Goal: Task Accomplishment & Management: Manage account settings

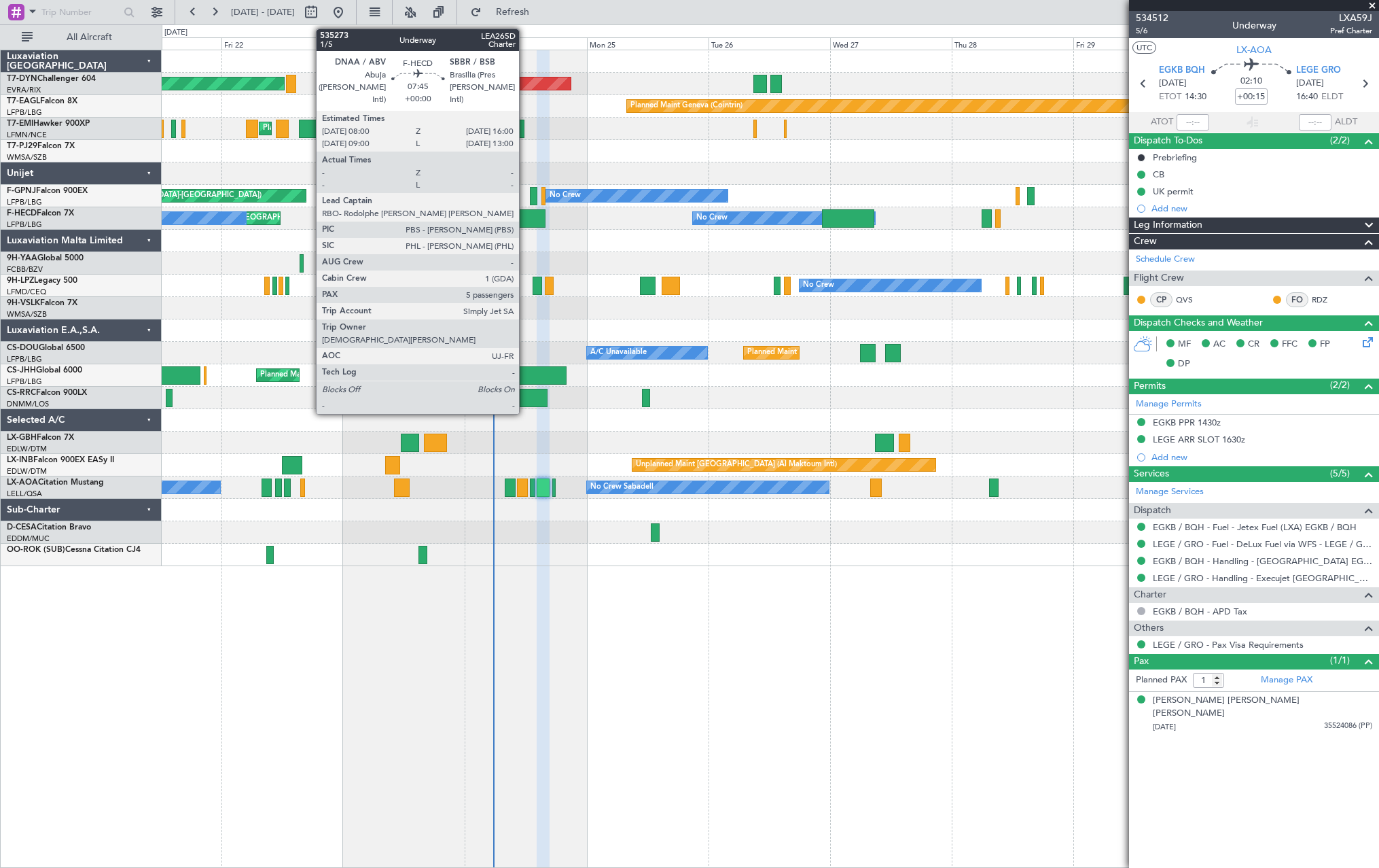
click at [525, 216] on div at bounding box center [525, 217] width 40 height 18
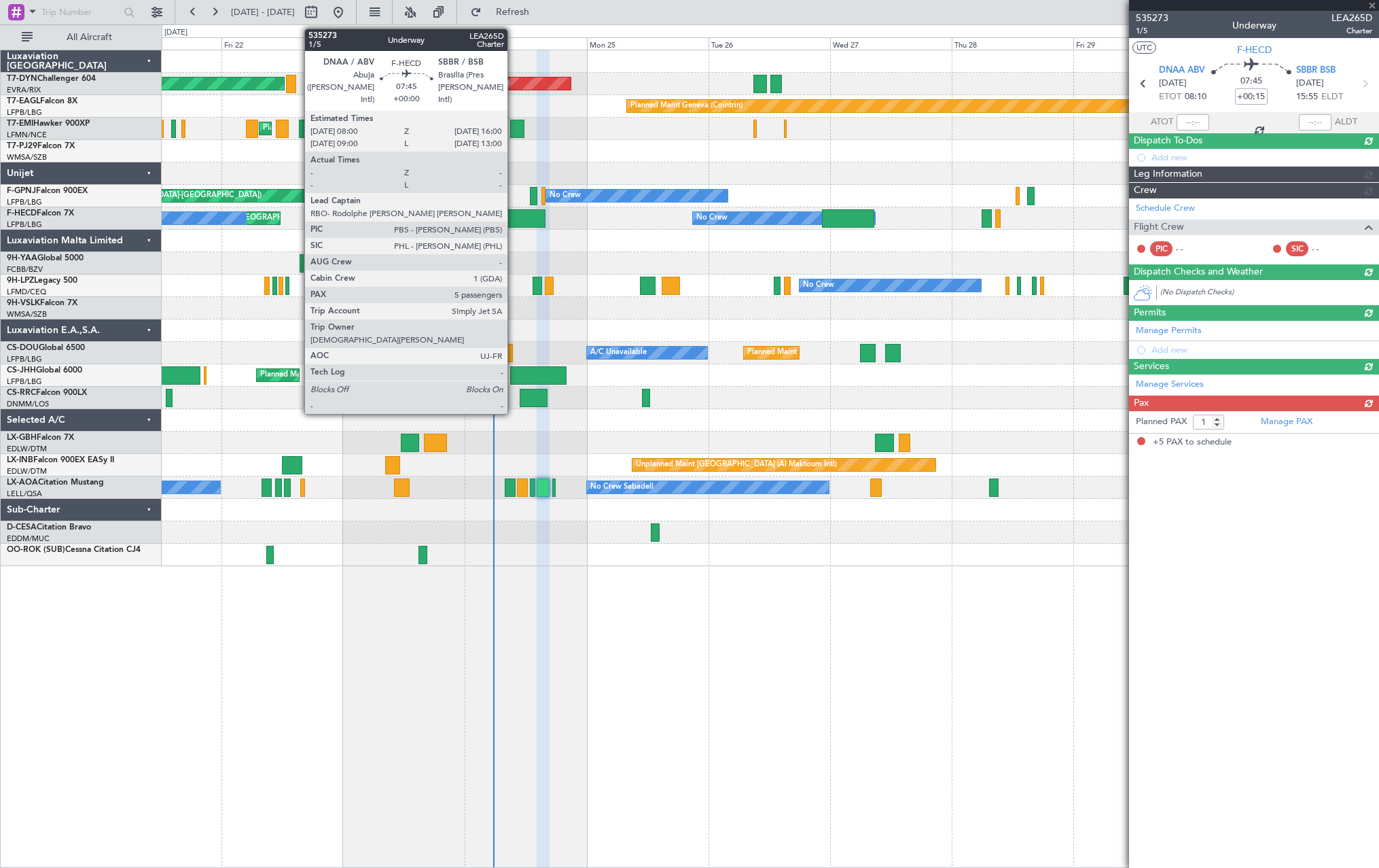
type input "5"
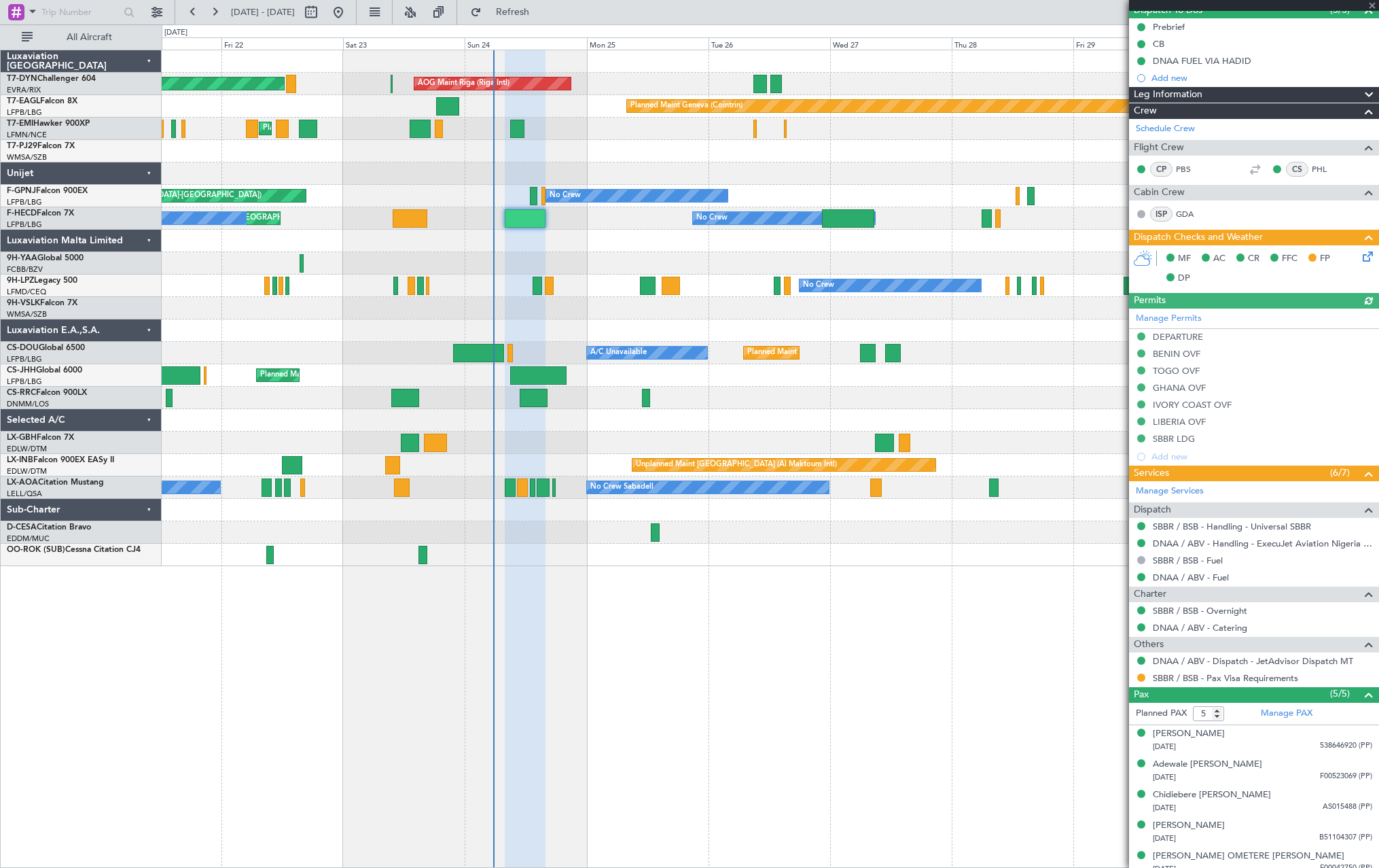
scroll to position [140, 0]
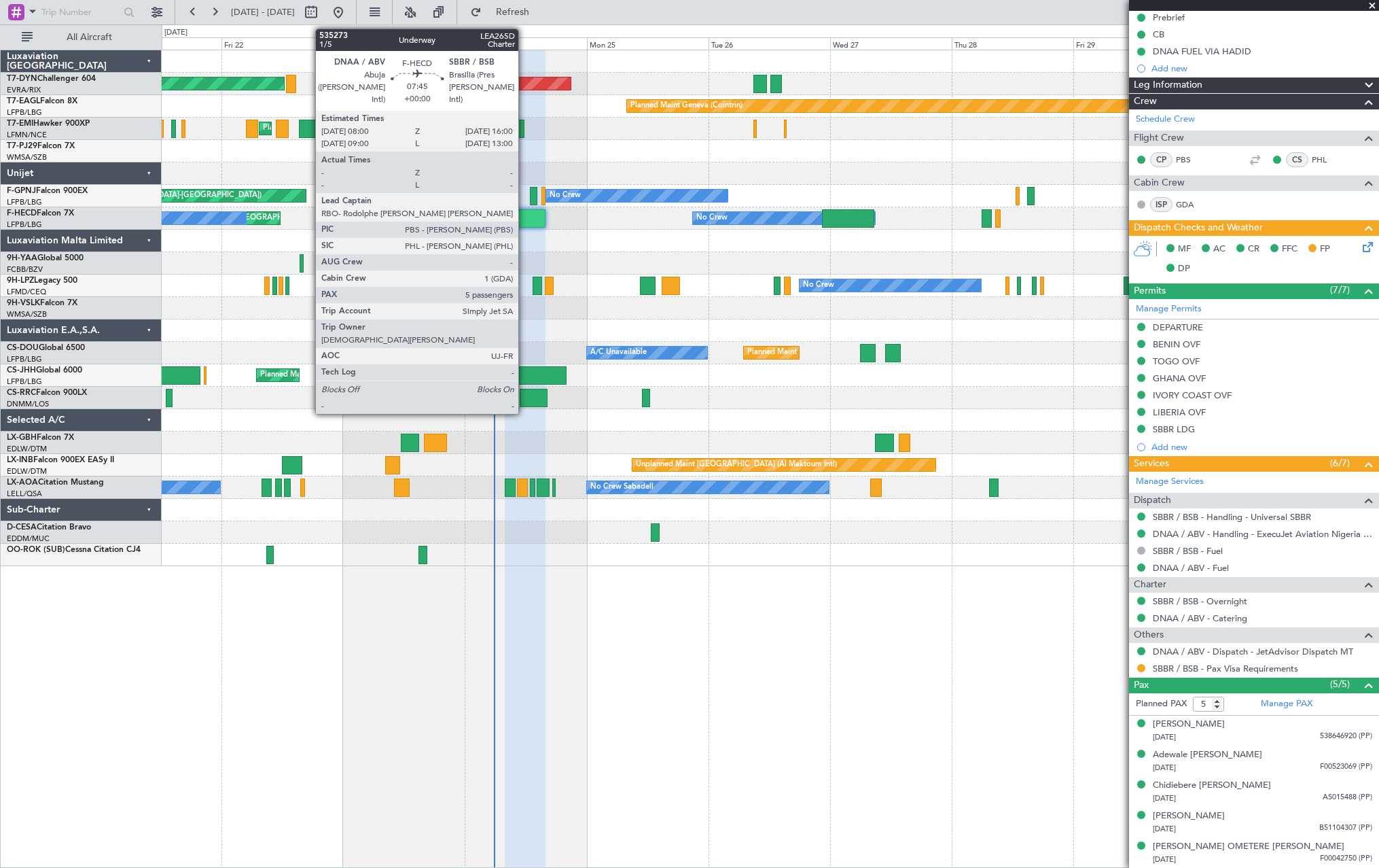
click at [524, 218] on div at bounding box center [525, 217] width 40 height 18
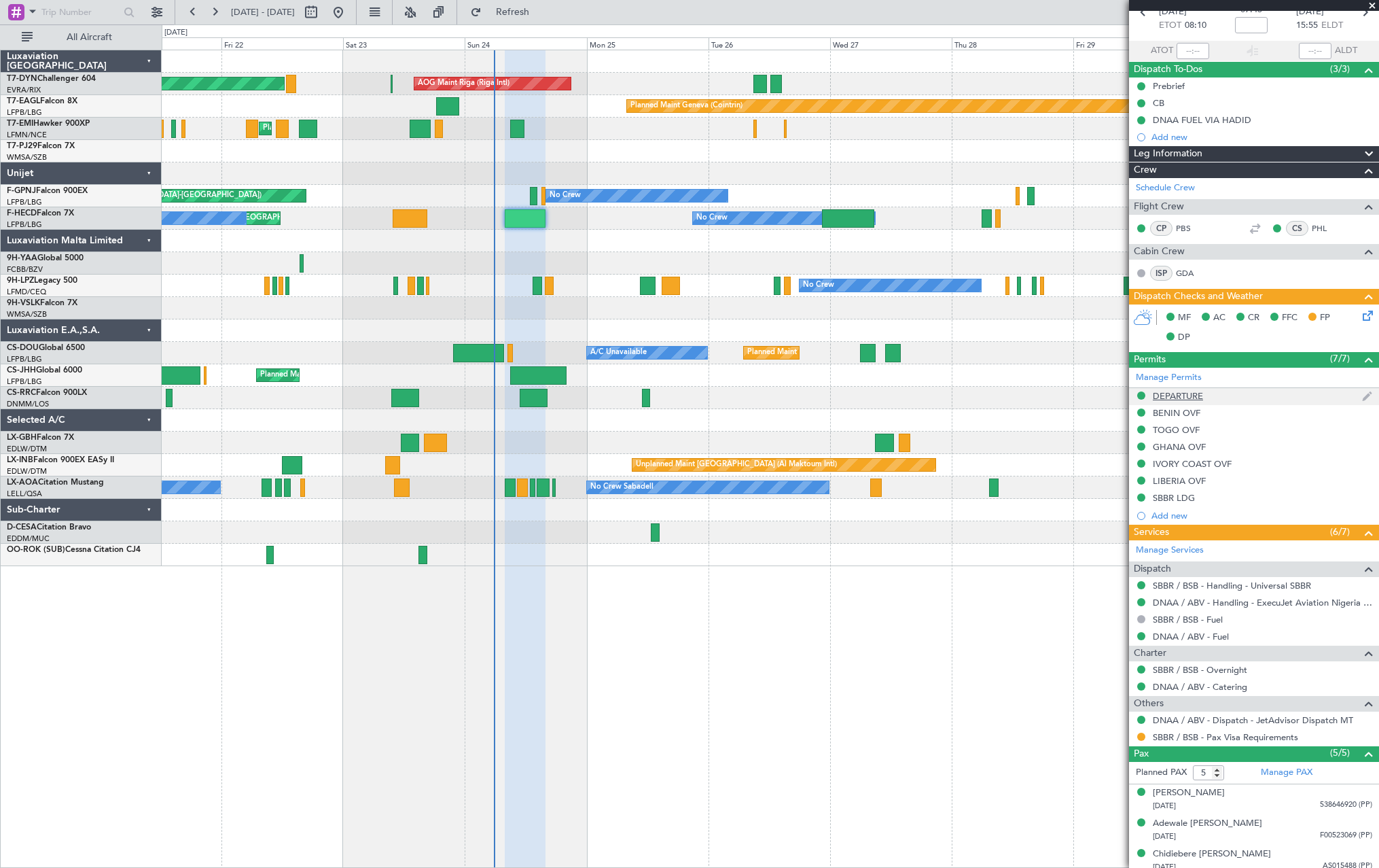
scroll to position [0, 0]
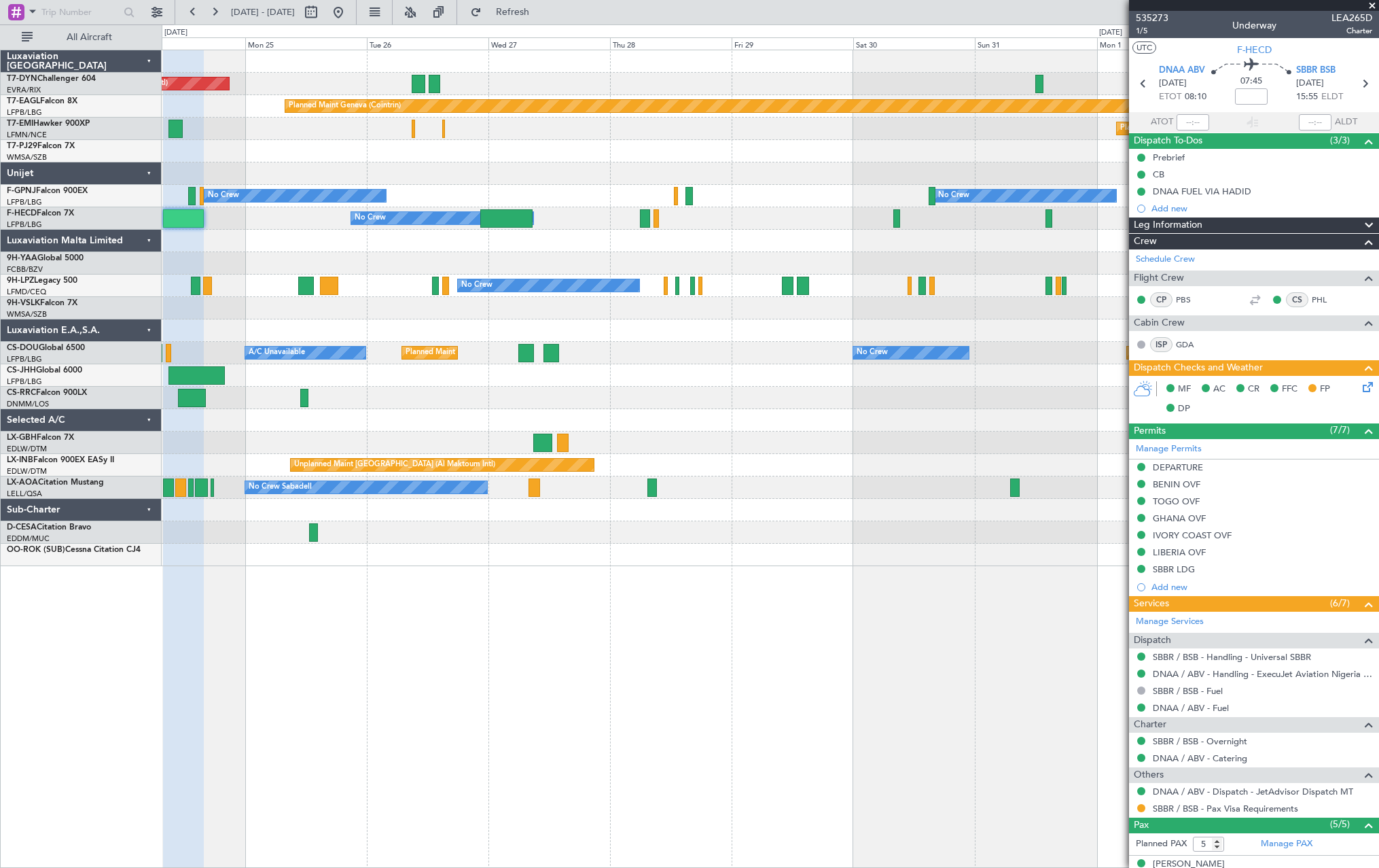
click at [678, 245] on div at bounding box center [770, 241] width 1217 height 22
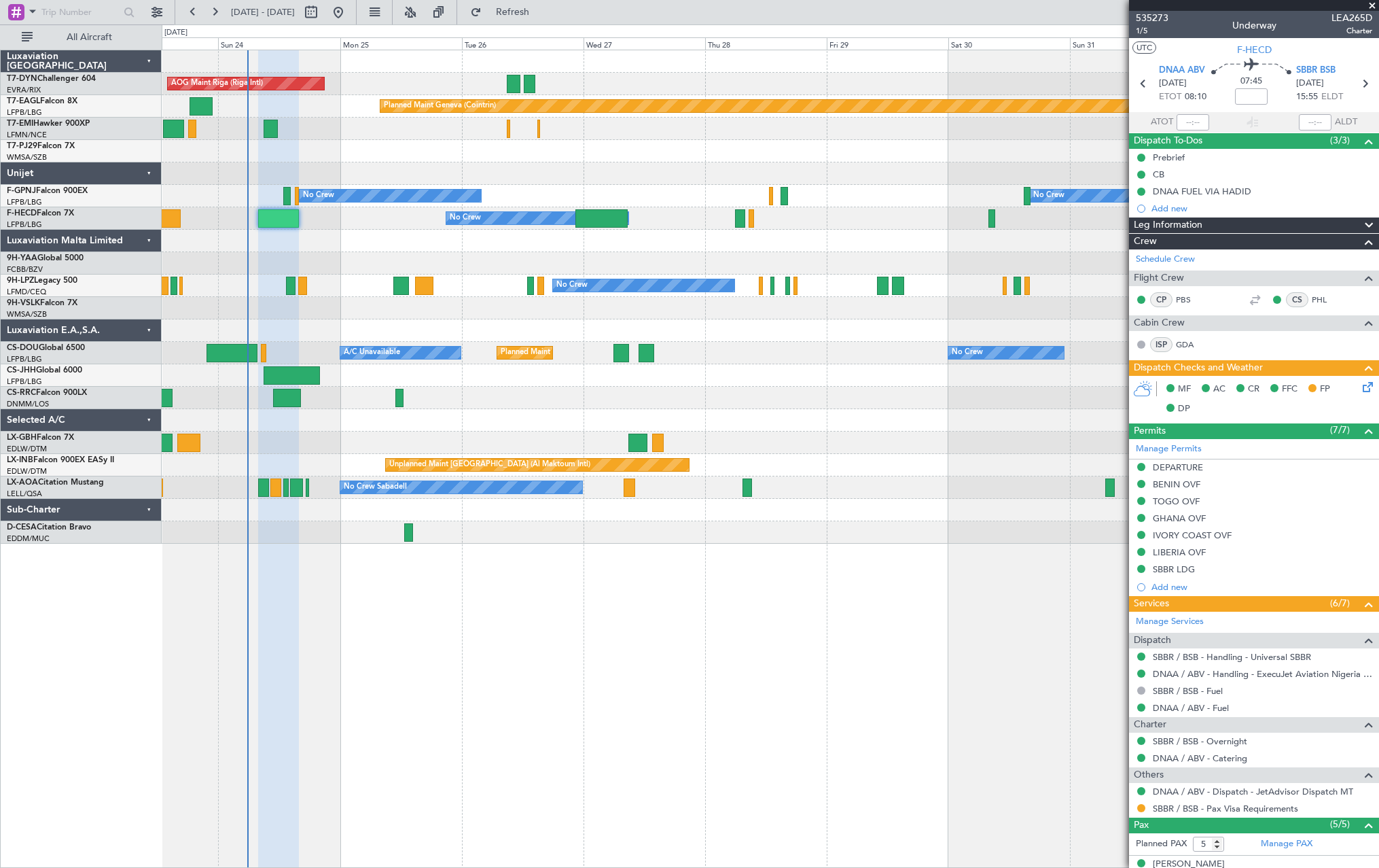
click at [715, 240] on div at bounding box center [770, 241] width 1217 height 22
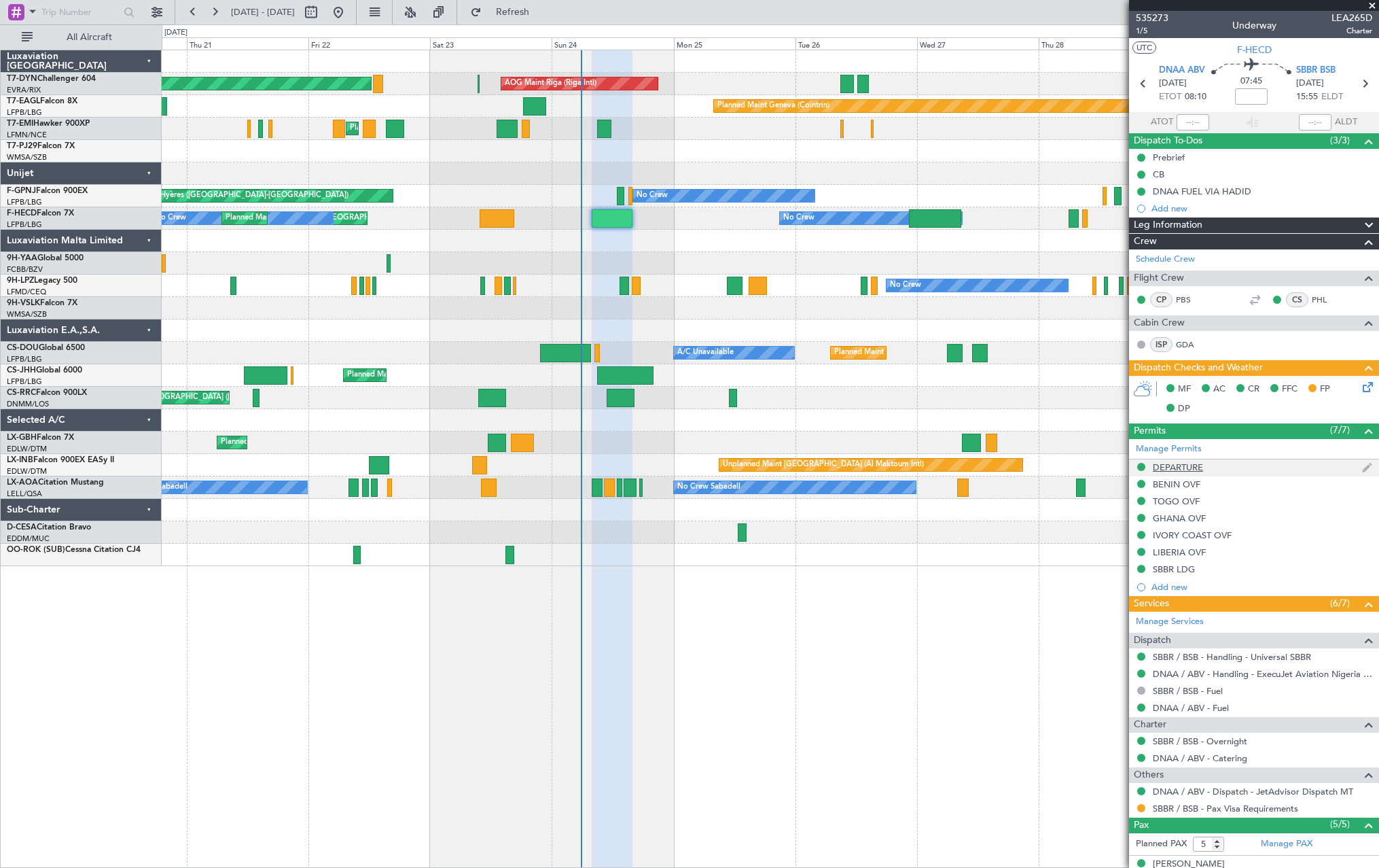
scroll to position [140, 0]
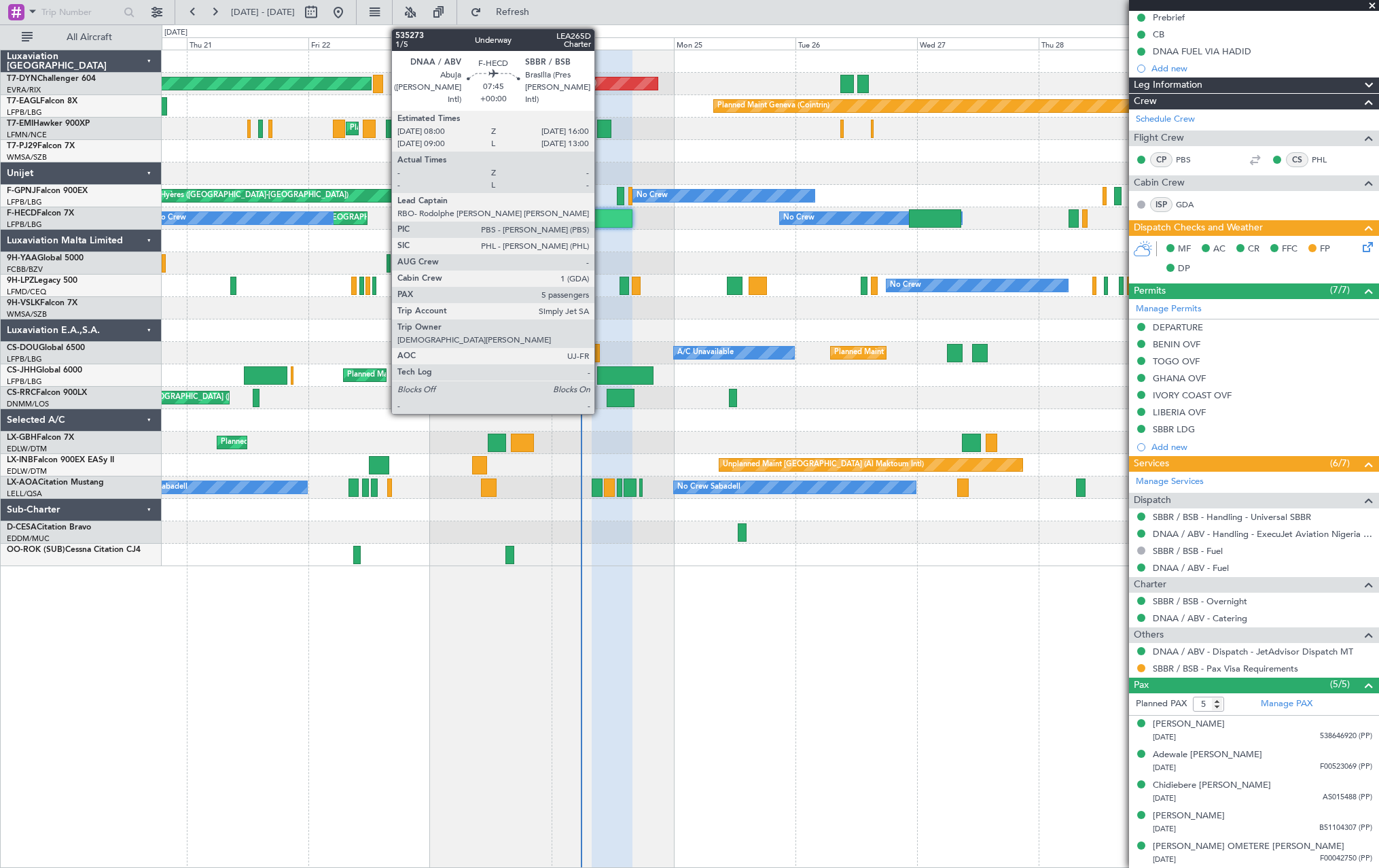
click at [600, 215] on div at bounding box center [612, 217] width 40 height 18
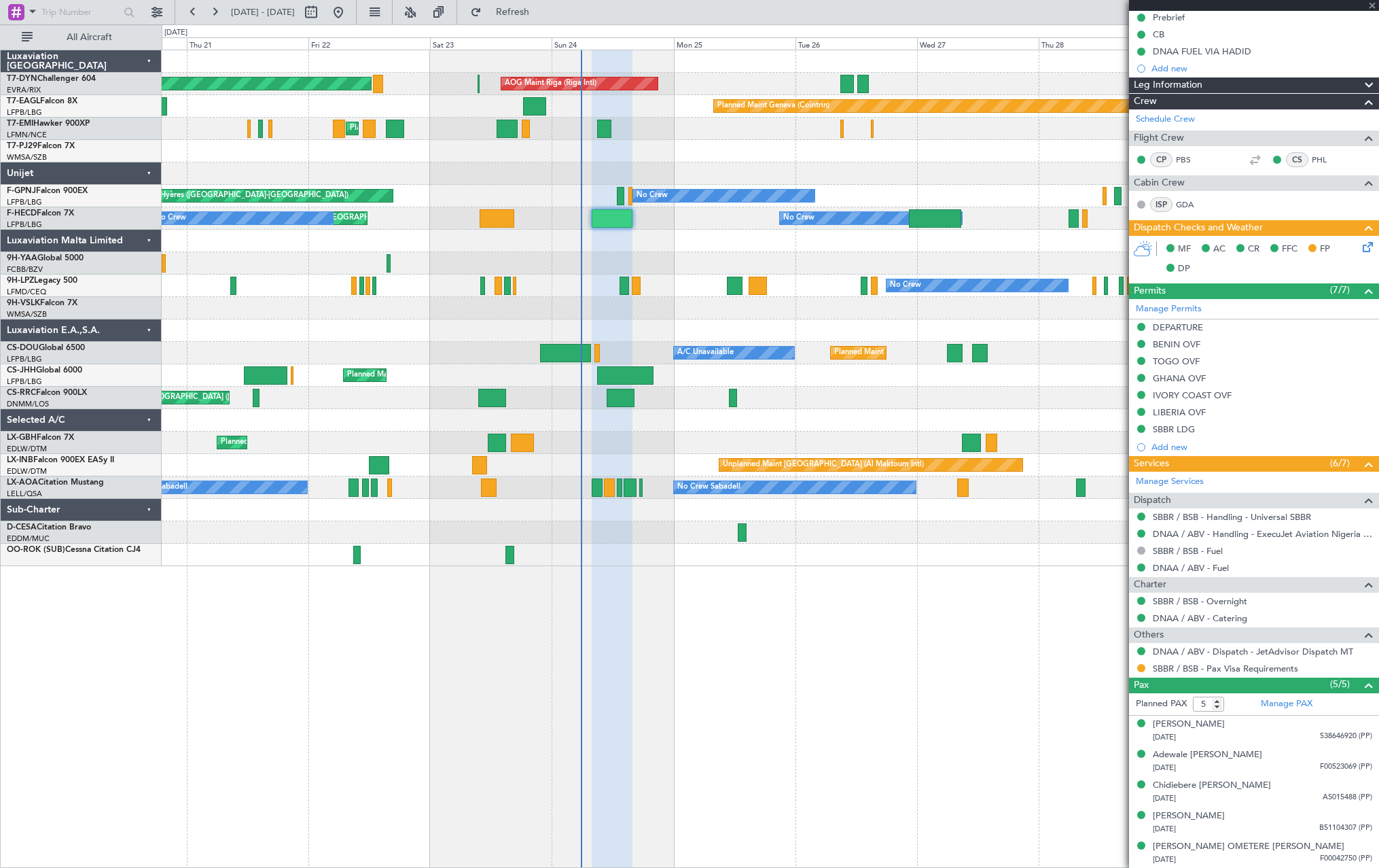
scroll to position [0, 0]
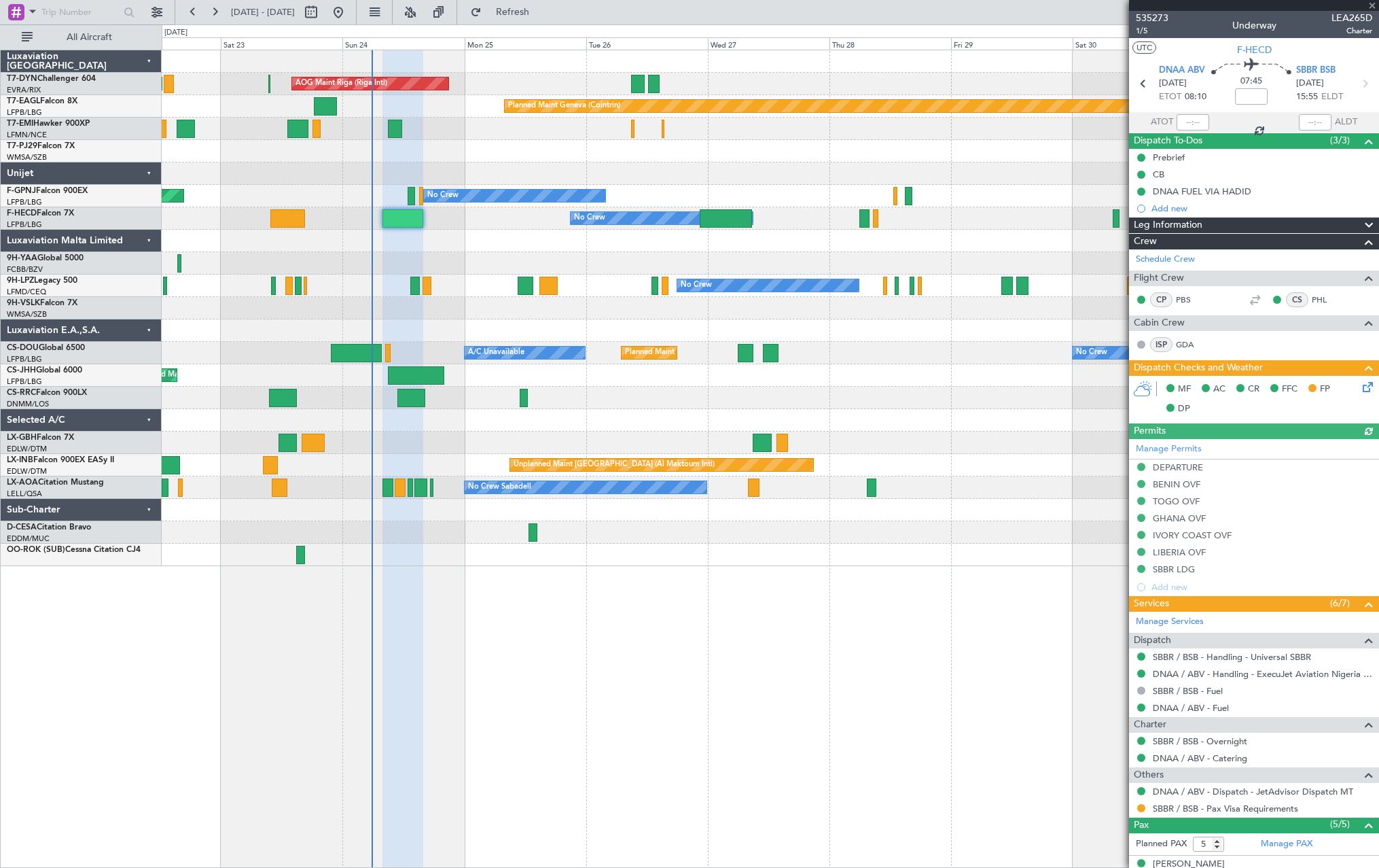
click at [689, 248] on div at bounding box center [770, 241] width 1217 height 22
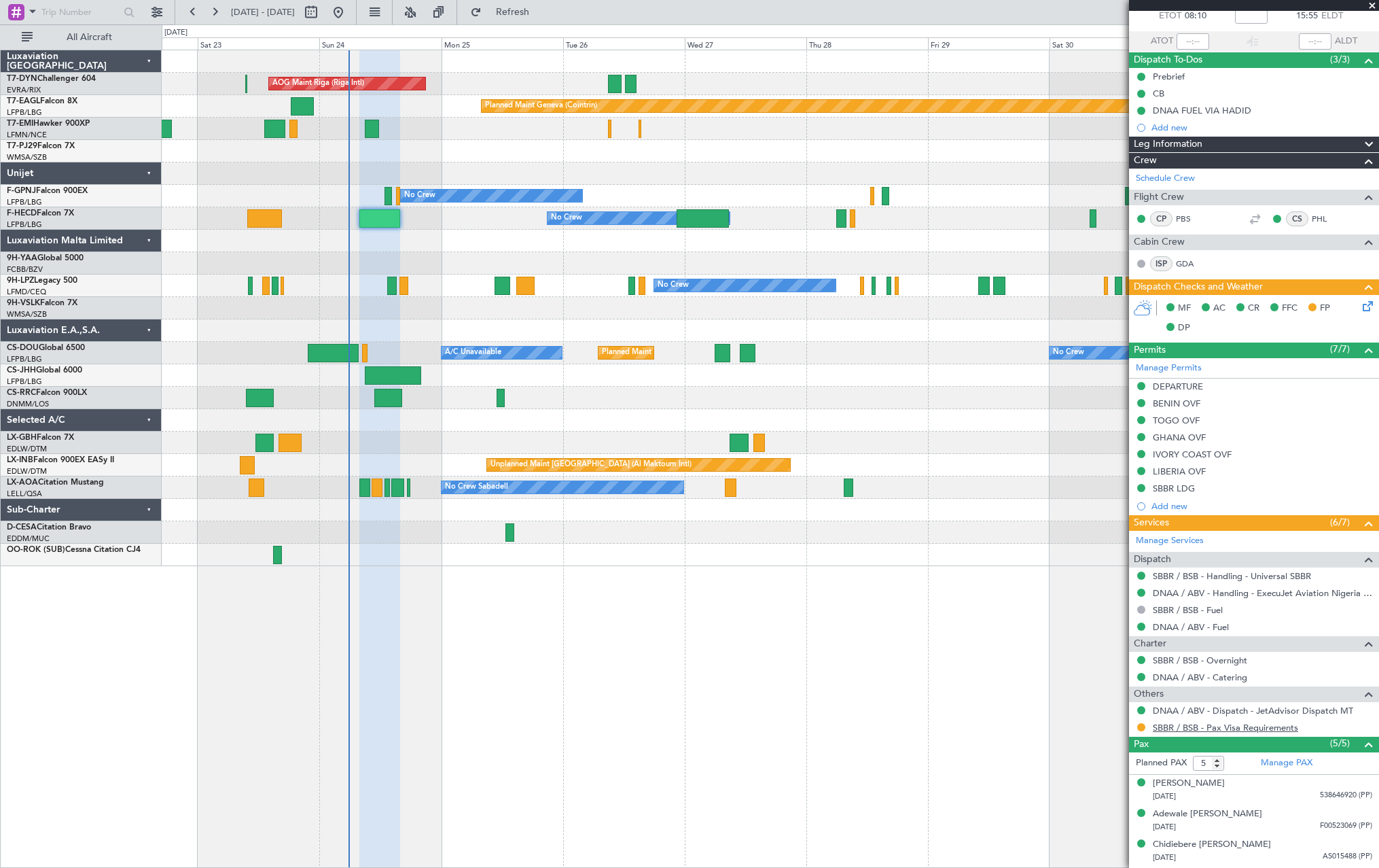
scroll to position [140, 0]
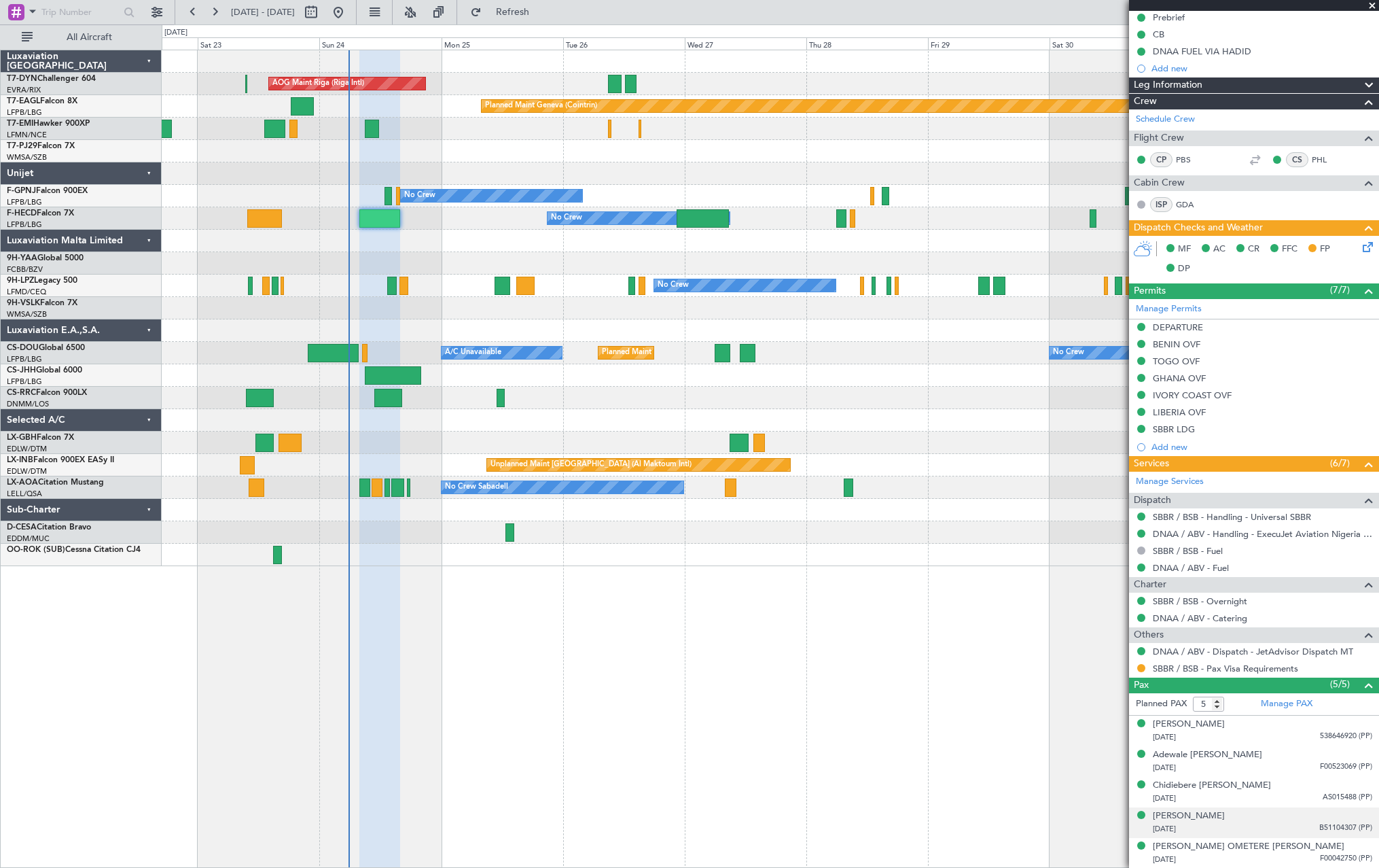
click at [1261, 835] on li "EMMANUEL BULUS 02/10/1985 B51104307 (PP)" at bounding box center [1255, 823] width 250 height 31
click at [1266, 809] on div "EMMANUEL BULUS 02/10/1985 B51104307 (PP)" at bounding box center [1263, 823] width 219 height 27
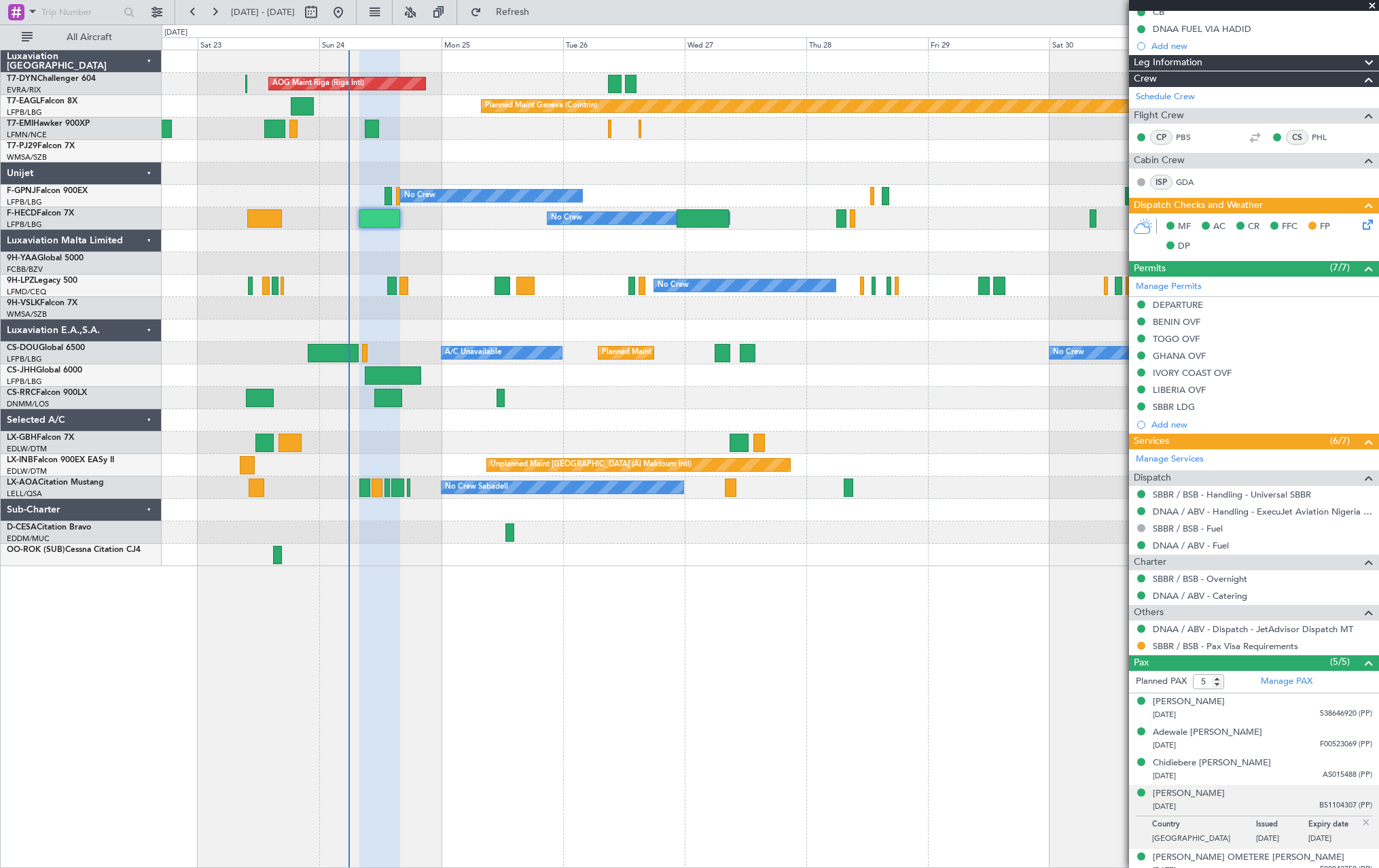
scroll to position [173, 0]
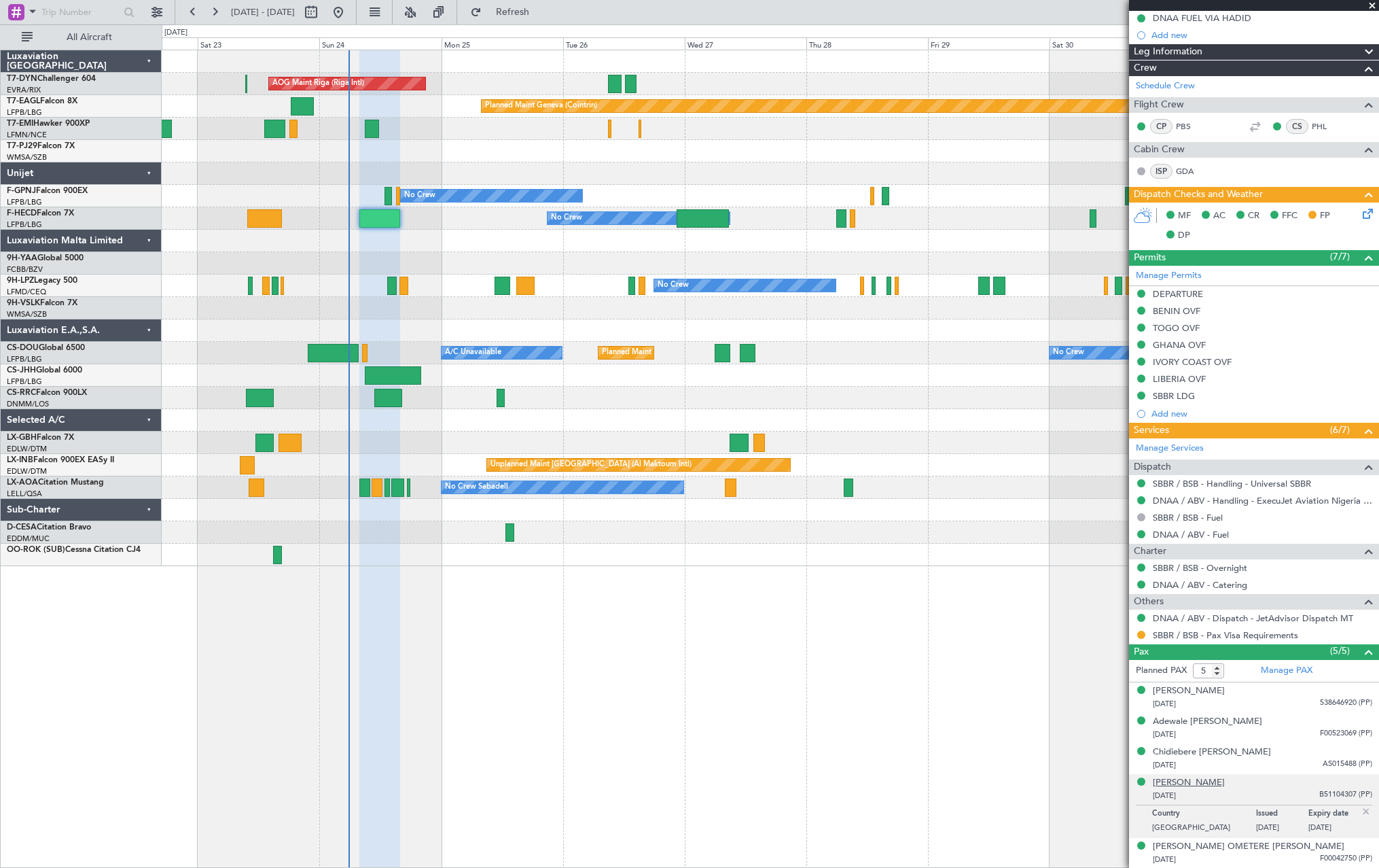
click at [1222, 780] on div "EMMANUEL BULUS" at bounding box center [1188, 782] width 72 height 13
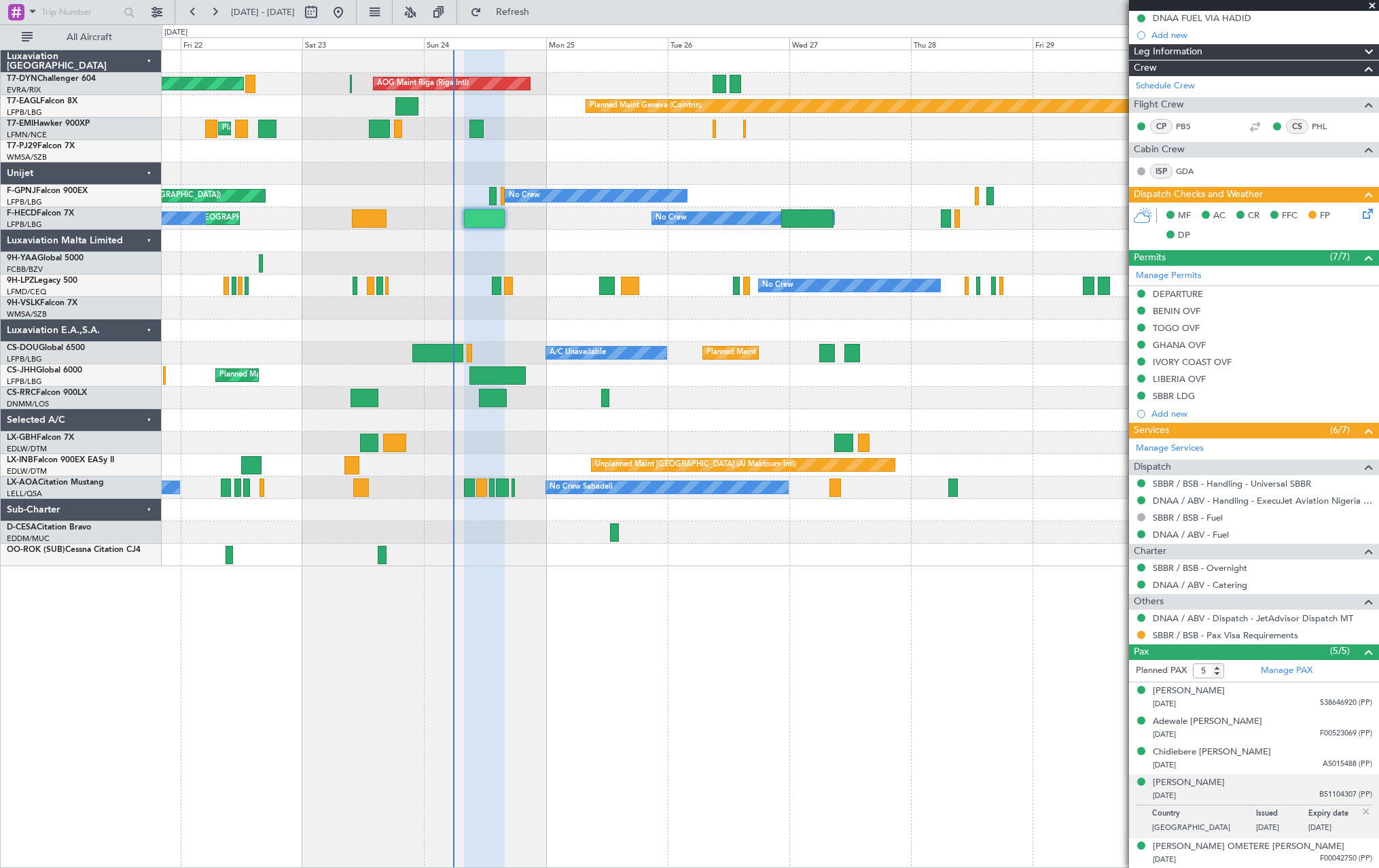
click at [575, 369] on div "AOG Maint Riga (Riga Intl) Planned Maint Basel-Mulhouse Planned Maint Geneva (C…" at bounding box center [770, 308] width 1217 height 516
click at [1262, 787] on div "EMMANUEL BULUS 02/10/1985 B51104307 (PP)" at bounding box center [1263, 789] width 219 height 27
click at [1262, 784] on div "EMMANUEL BULUS 02/10/1985 B51104307 (PP)" at bounding box center [1263, 789] width 219 height 27
click at [1214, 780] on div "EMMANUEL BULUS" at bounding box center [1188, 782] width 72 height 13
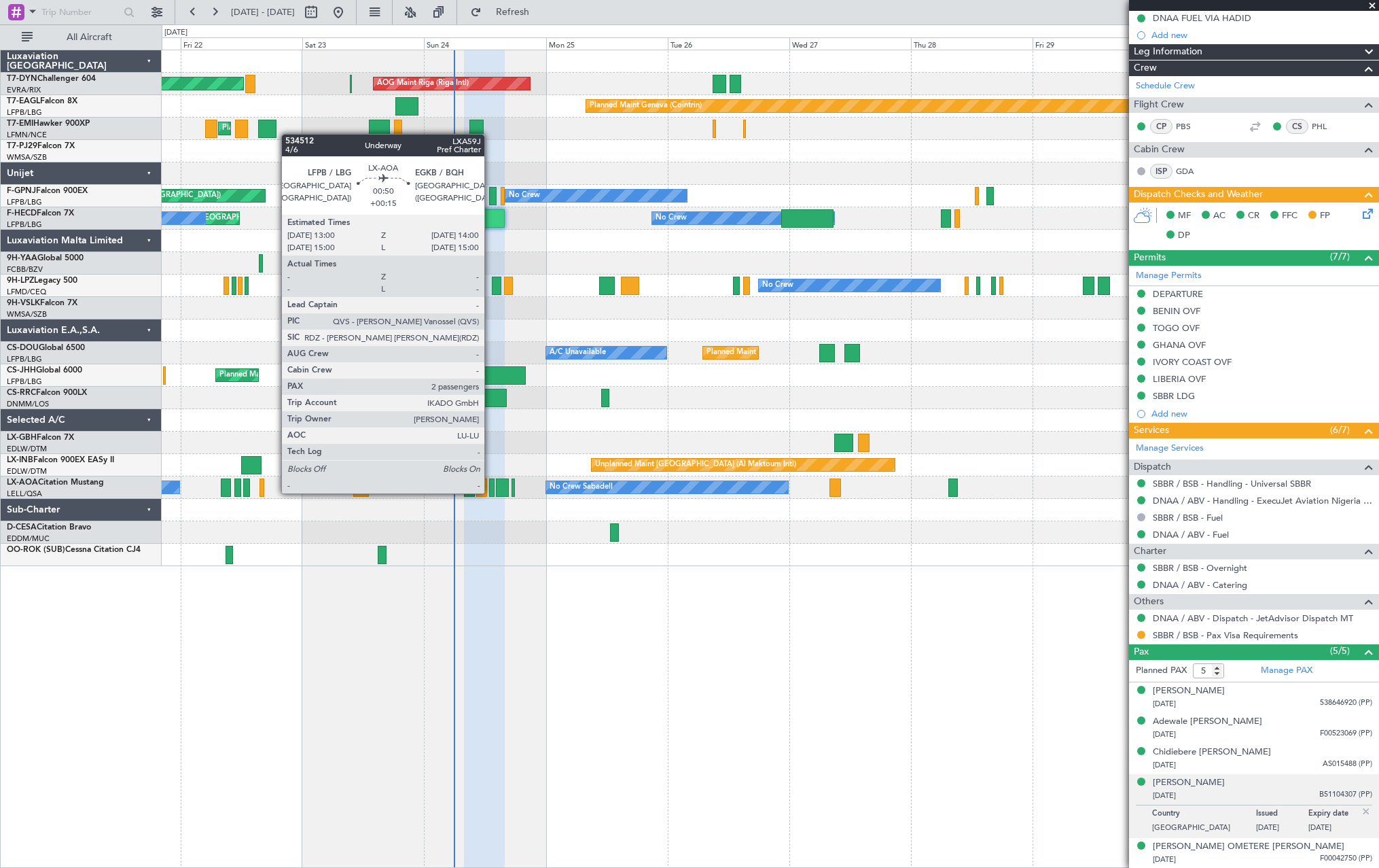
click at [491, 492] on div at bounding box center [492, 487] width 6 height 18
type input "+00:15"
type input "2"
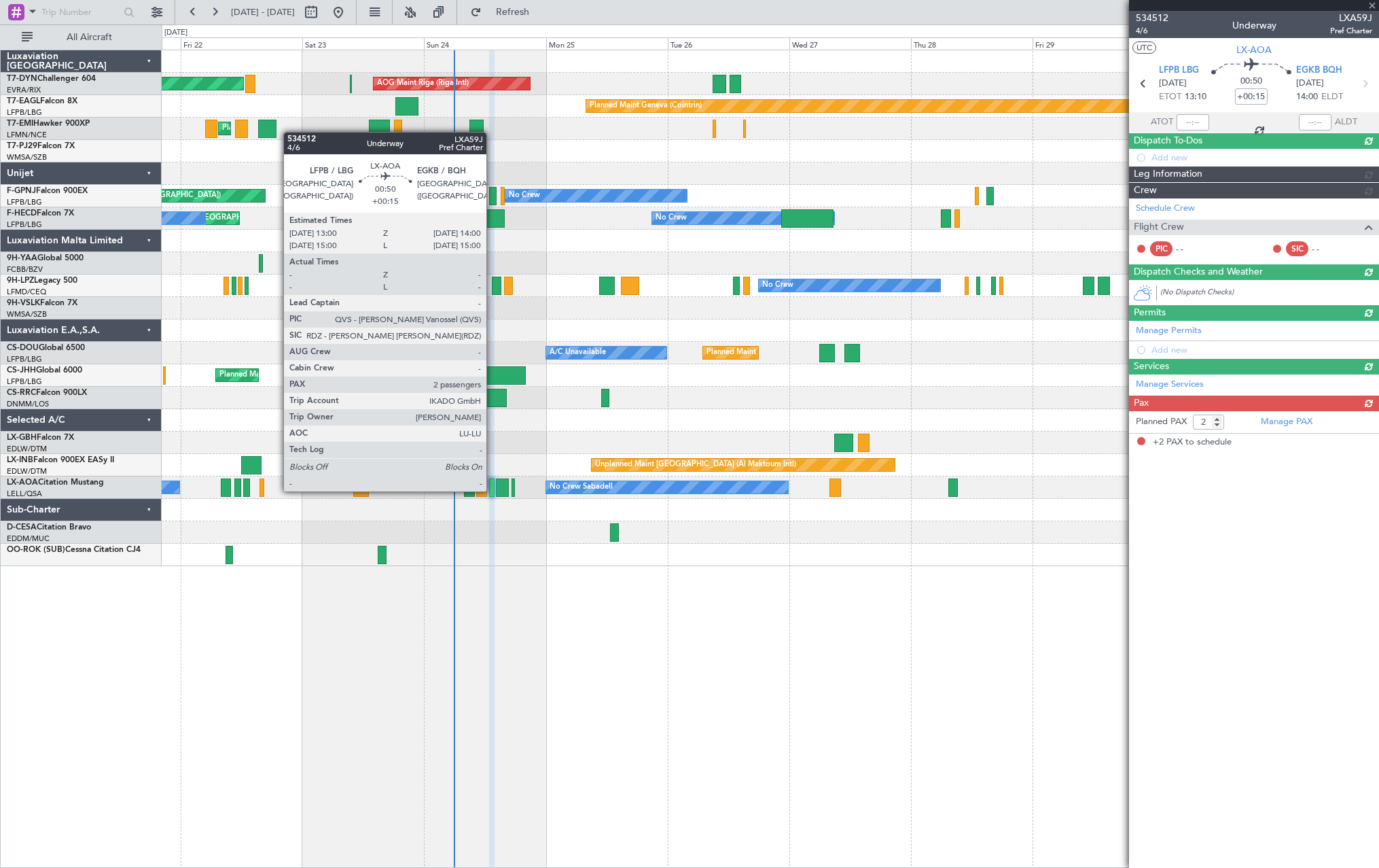
scroll to position [0, 0]
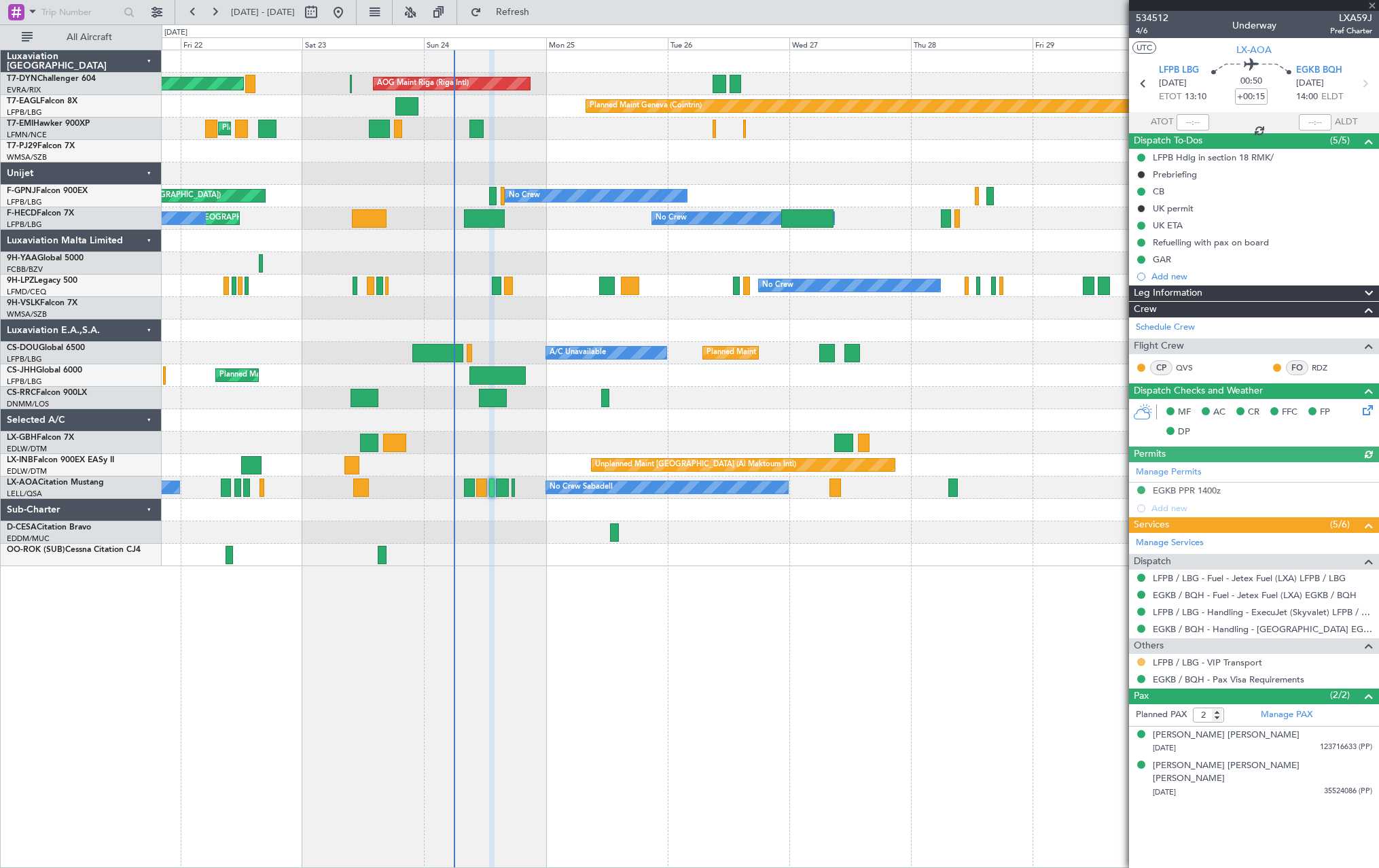
click at [1143, 661] on button at bounding box center [1141, 662] width 8 height 8
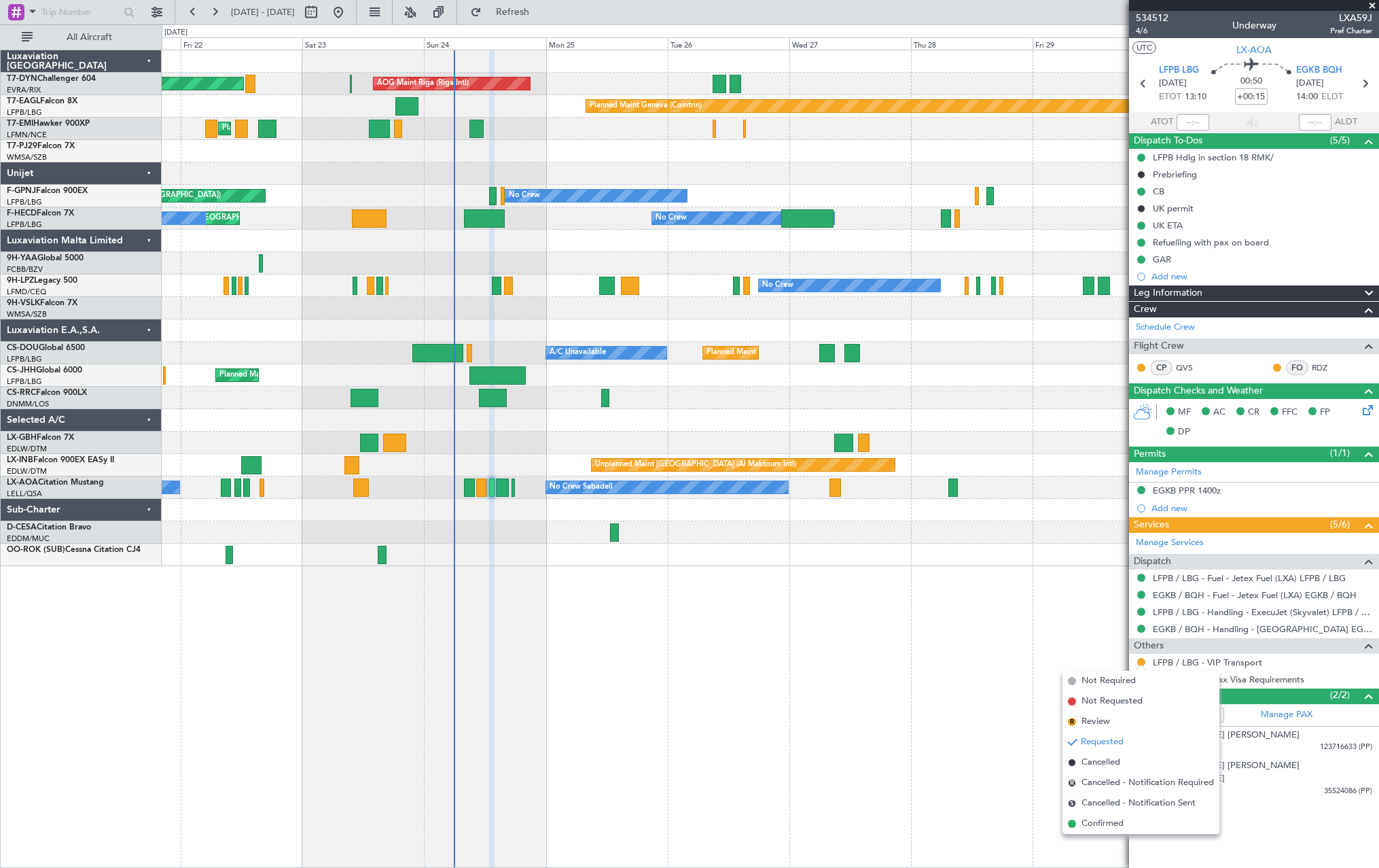
drag, startPoint x: 1074, startPoint y: 822, endPoint x: 982, endPoint y: 751, distance: 116.2
click at [1073, 821] on span at bounding box center [1072, 824] width 8 height 8
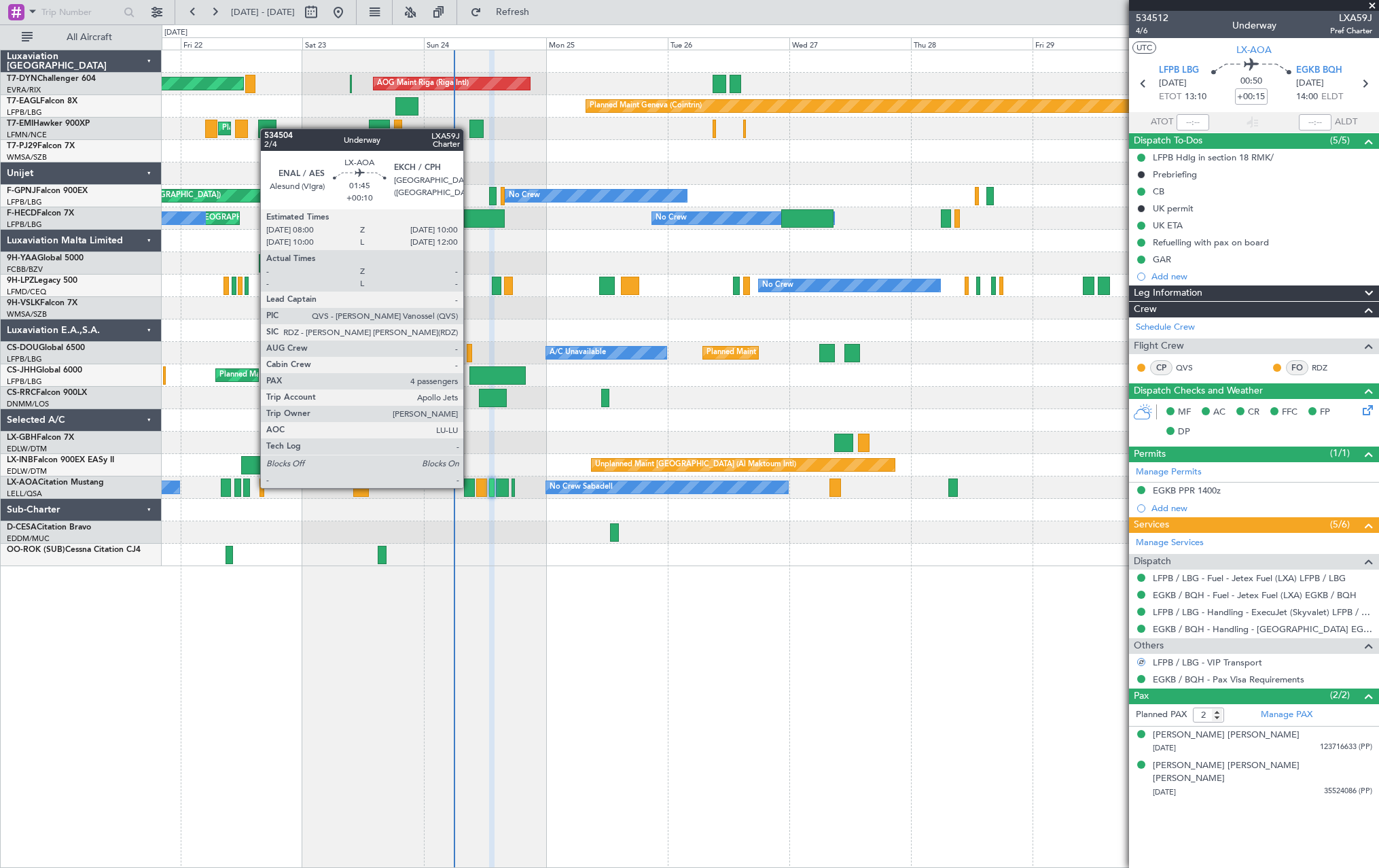
click at [470, 487] on div at bounding box center [469, 487] width 11 height 18
type input "+00:10"
type input "4"
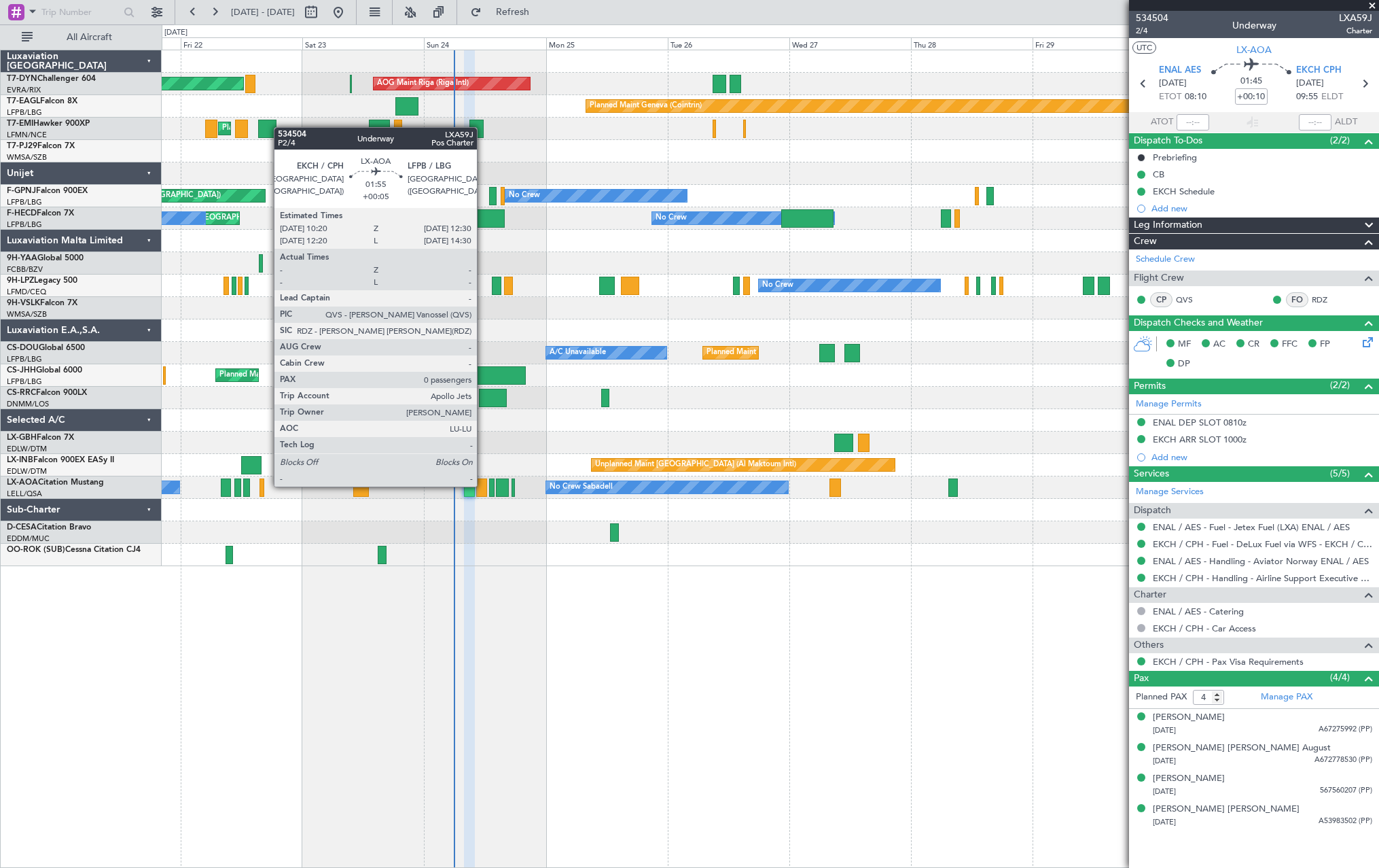
click at [483, 485] on div at bounding box center [482, 487] width 12 height 18
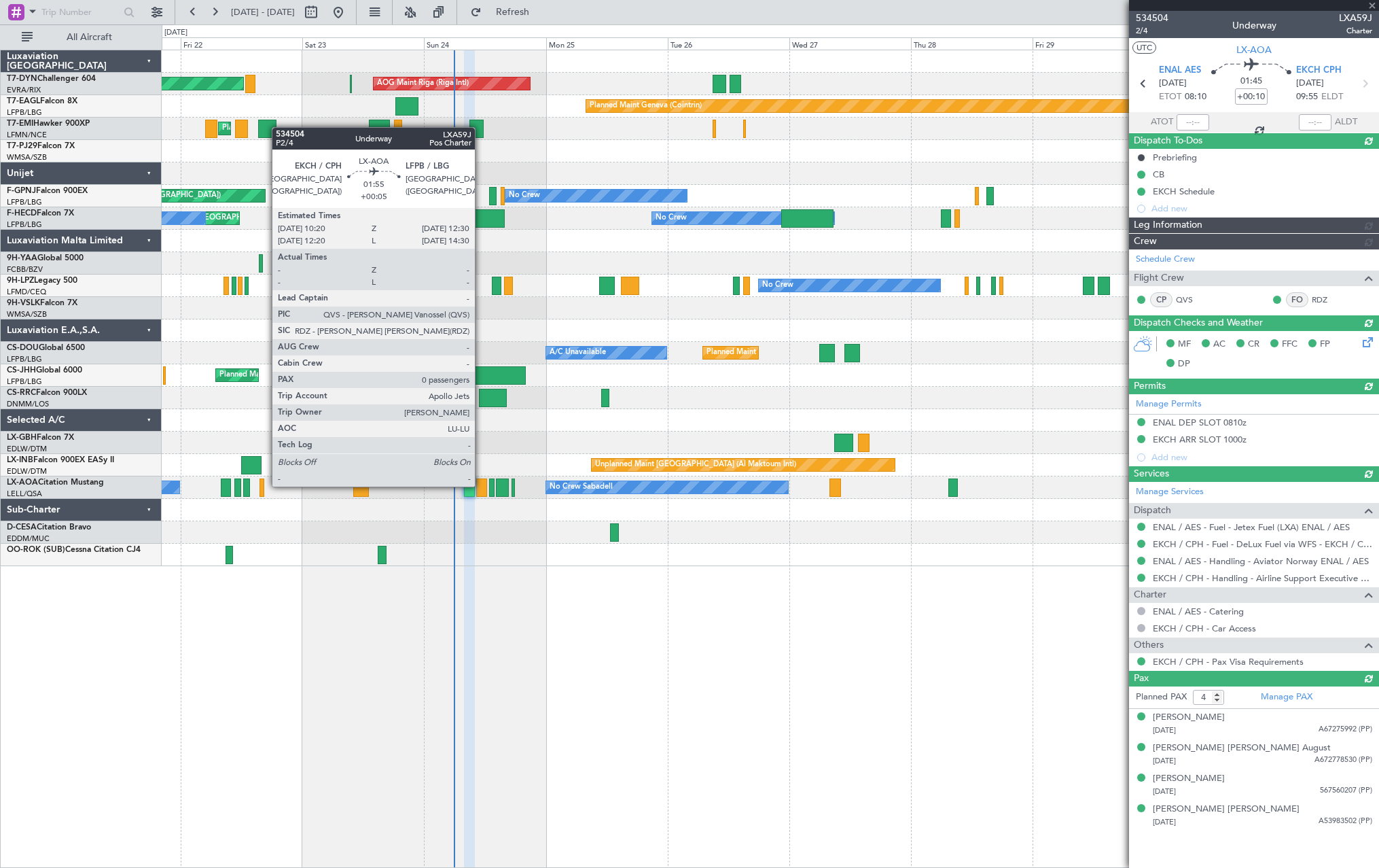
type input "+00:05"
type input "0"
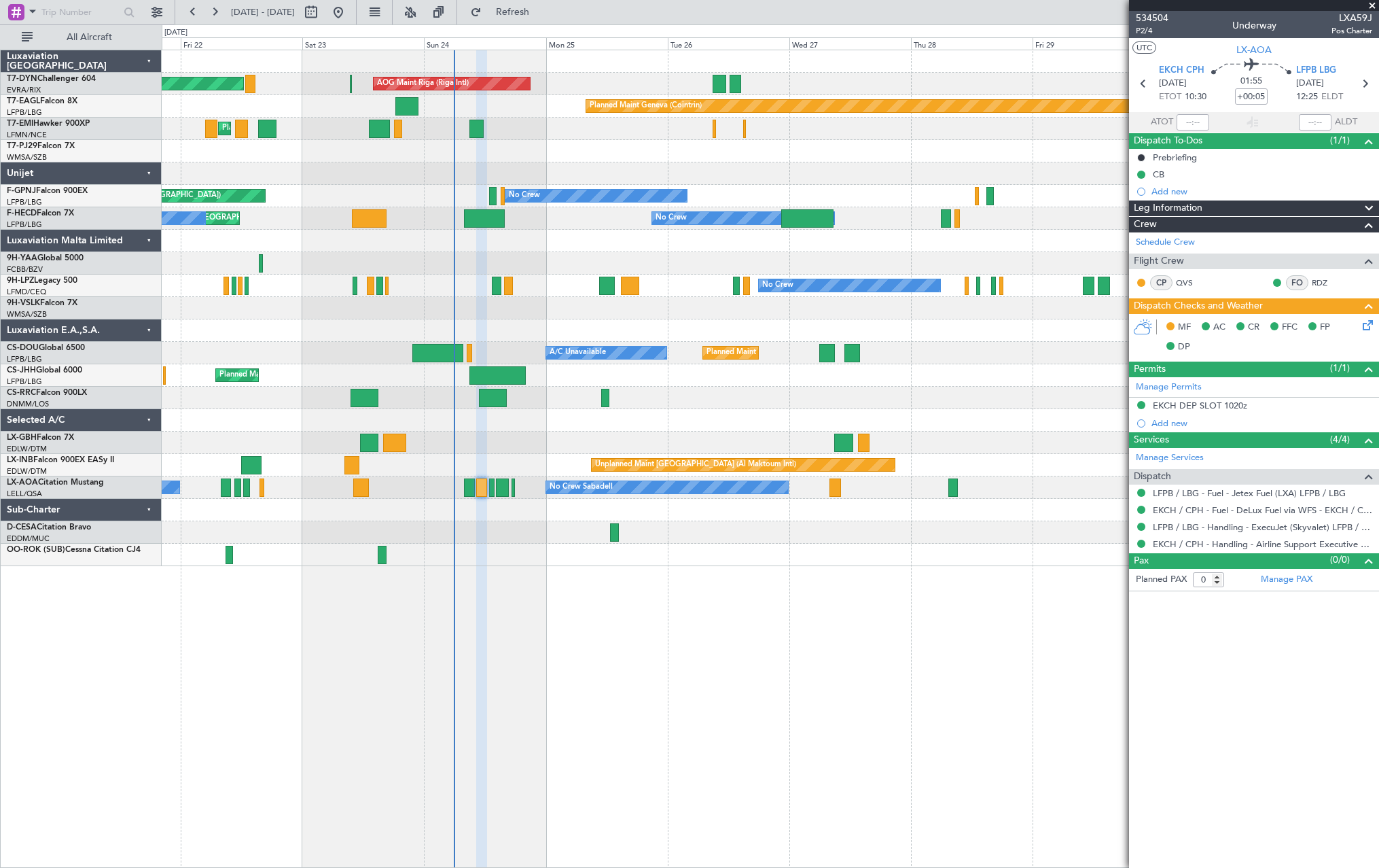
click at [1367, 324] on icon at bounding box center [1366, 322] width 11 height 11
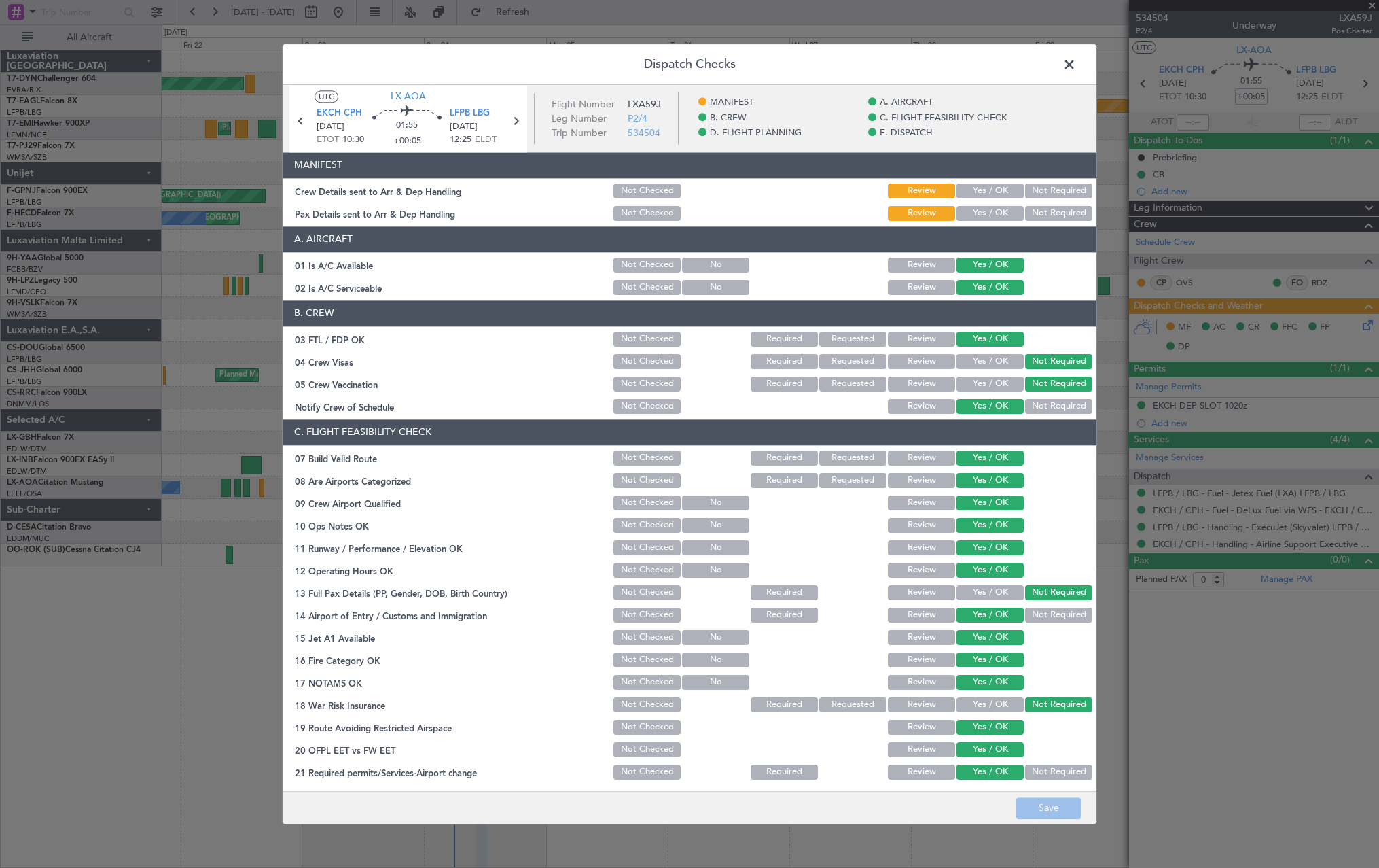
click at [970, 191] on button "Yes / OK" at bounding box center [990, 191] width 67 height 15
click at [983, 223] on div "Yes / OK" at bounding box center [988, 214] width 68 height 19
click at [980, 208] on button "Yes / OK" at bounding box center [990, 214] width 67 height 15
click at [1051, 804] on button "Save" at bounding box center [1048, 807] width 64 height 22
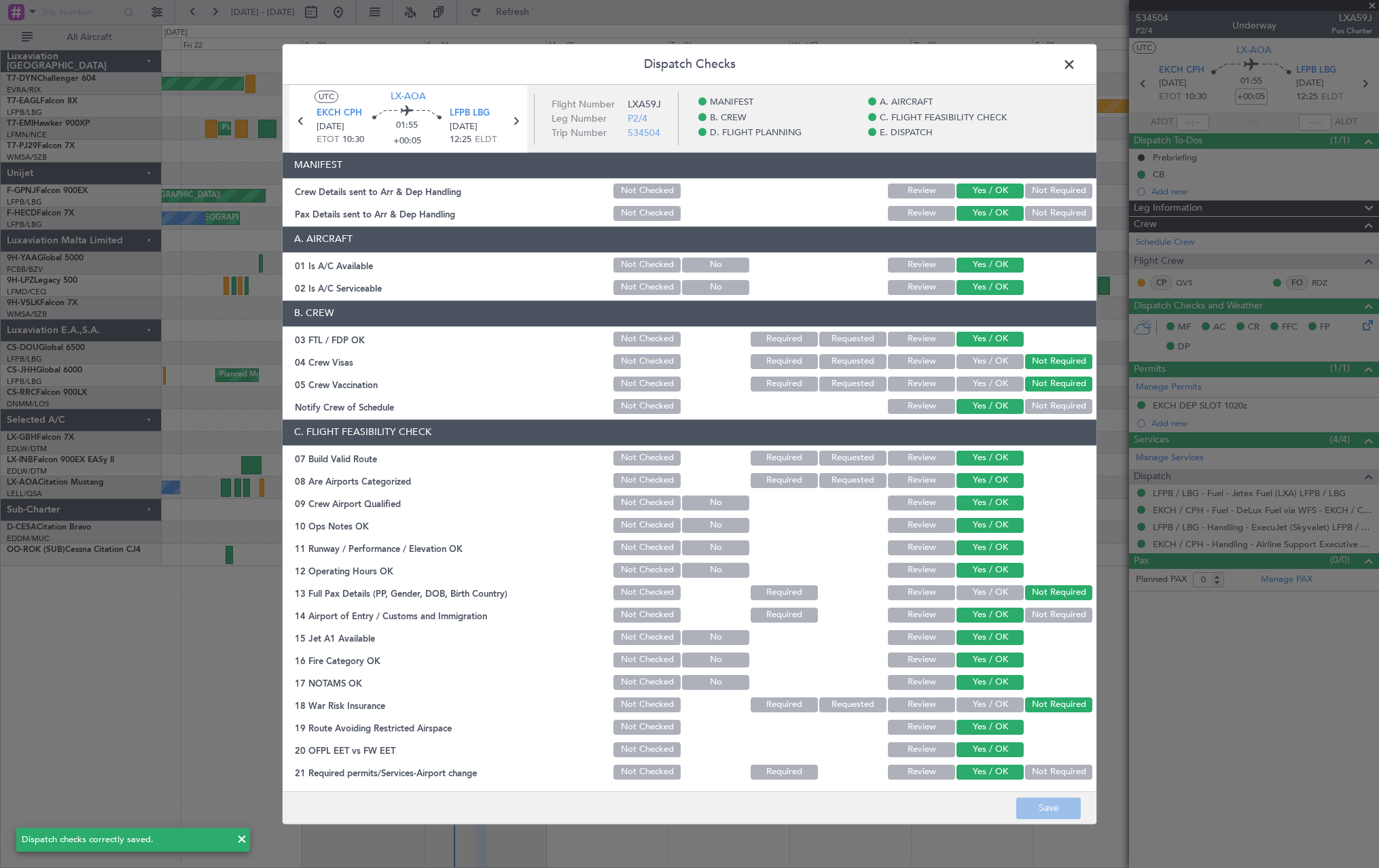
click at [1076, 59] on span at bounding box center [1076, 67] width 0 height 27
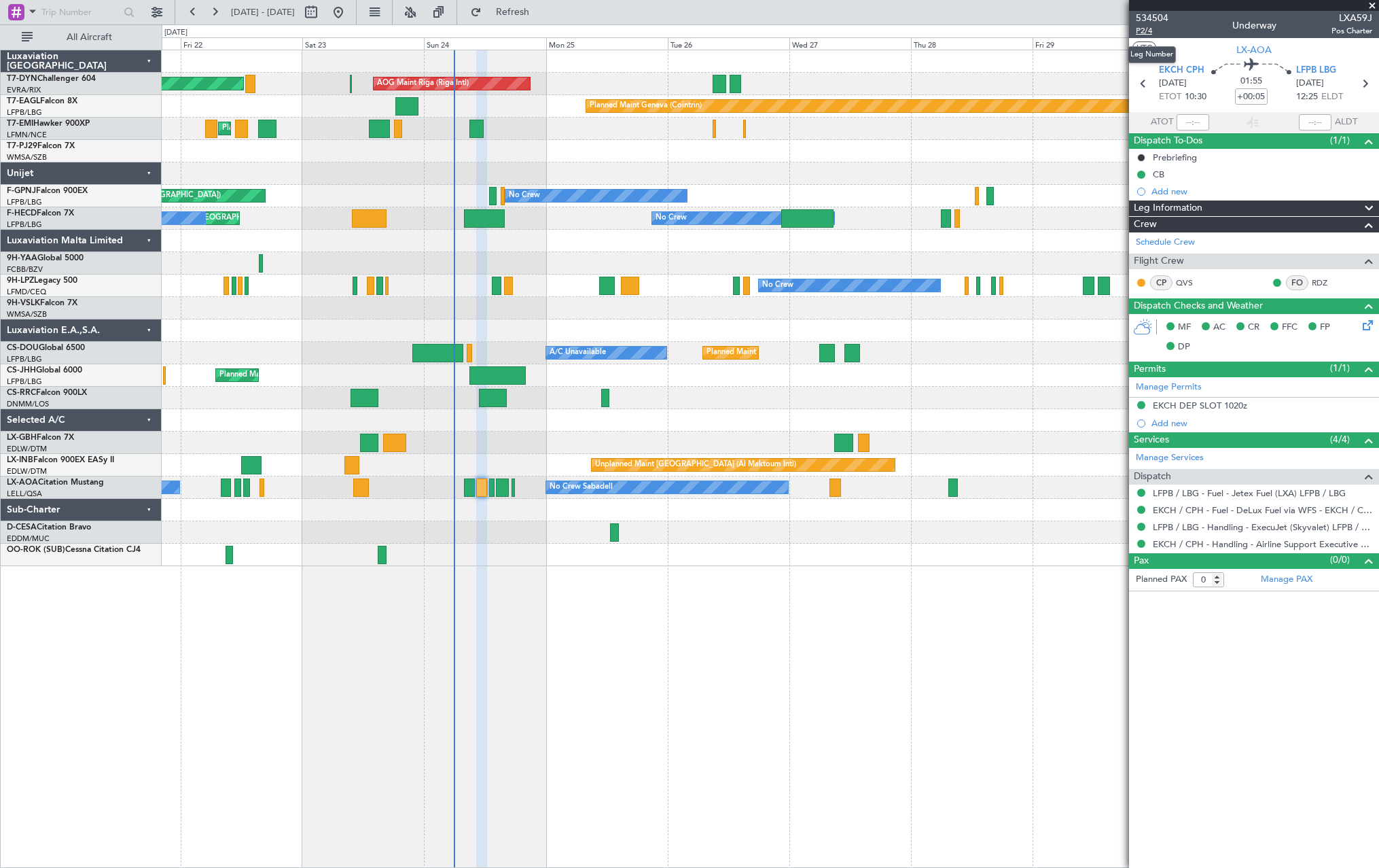
click at [1148, 34] on span "P2/4" at bounding box center [1153, 31] width 33 height 12
click at [1201, 528] on link "LFPB / LBG - Handling - ExecuJet (Skyvalet) LFPB / LBG" at bounding box center [1263, 527] width 219 height 12
click at [1176, 545] on link "EKCH / CPH - Handling - Airline Support Executive EKCH / CPH" at bounding box center [1263, 544] width 219 height 12
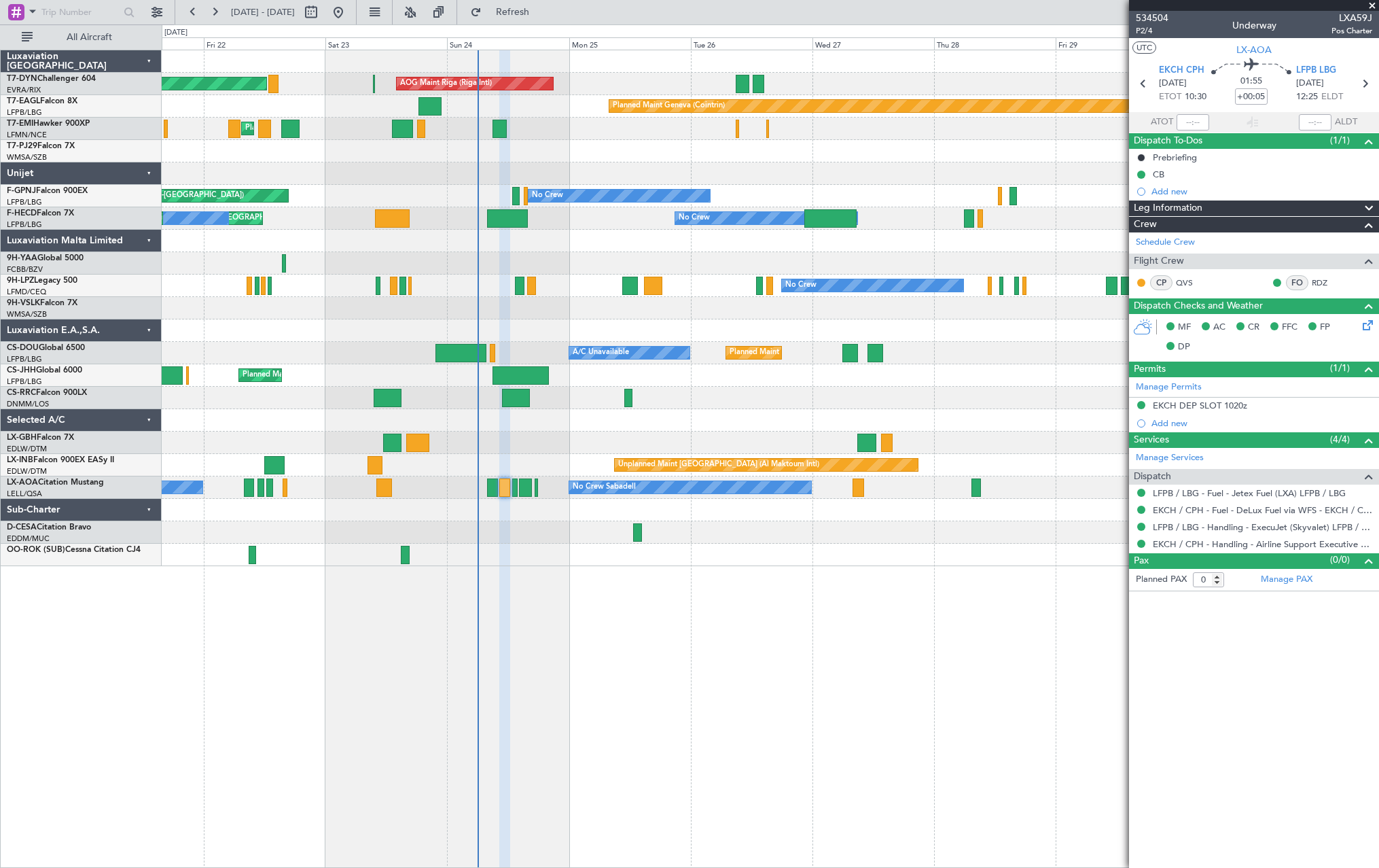
click at [731, 417] on div at bounding box center [770, 420] width 1217 height 22
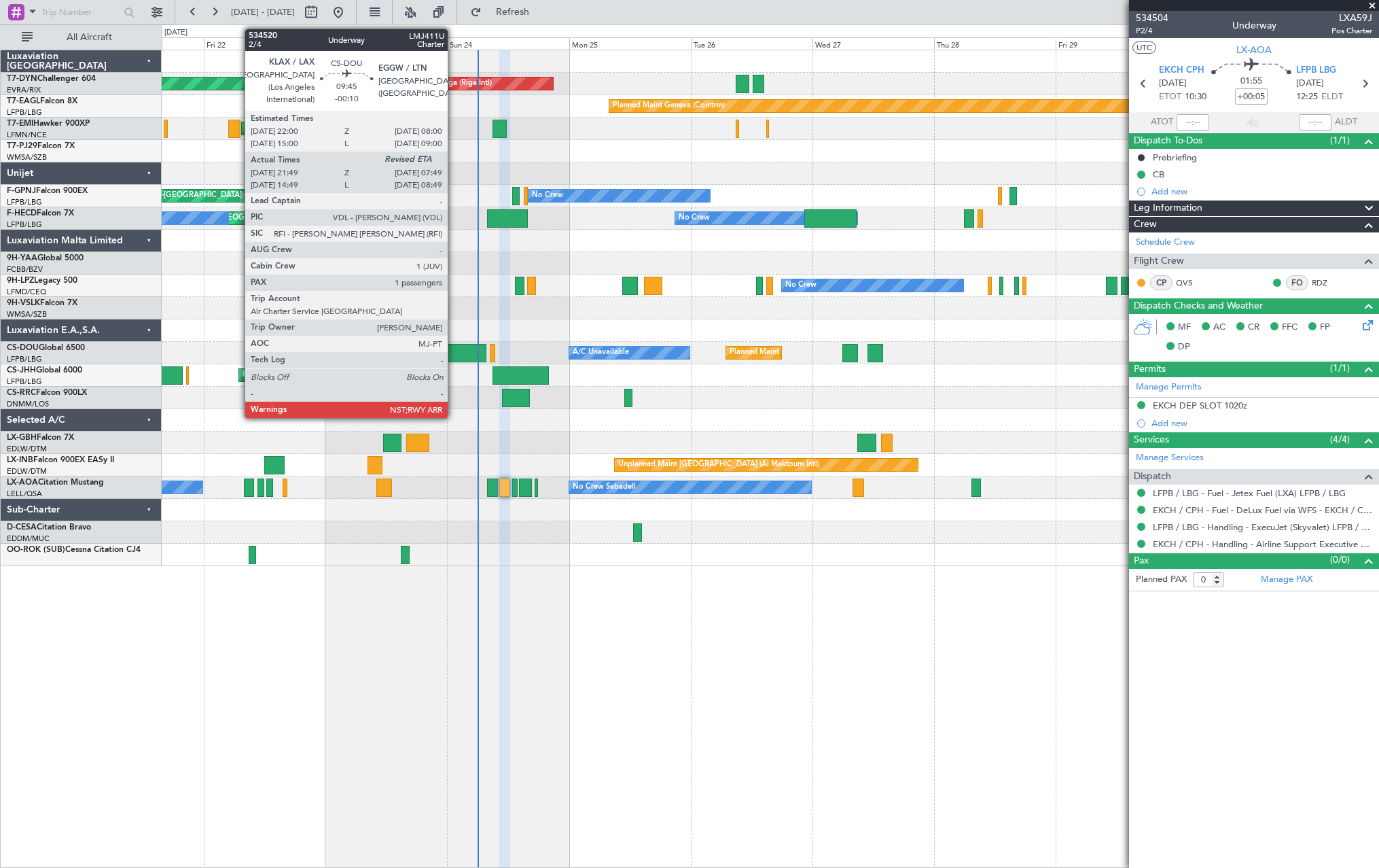
click at [454, 351] on div at bounding box center [461, 352] width 51 height 18
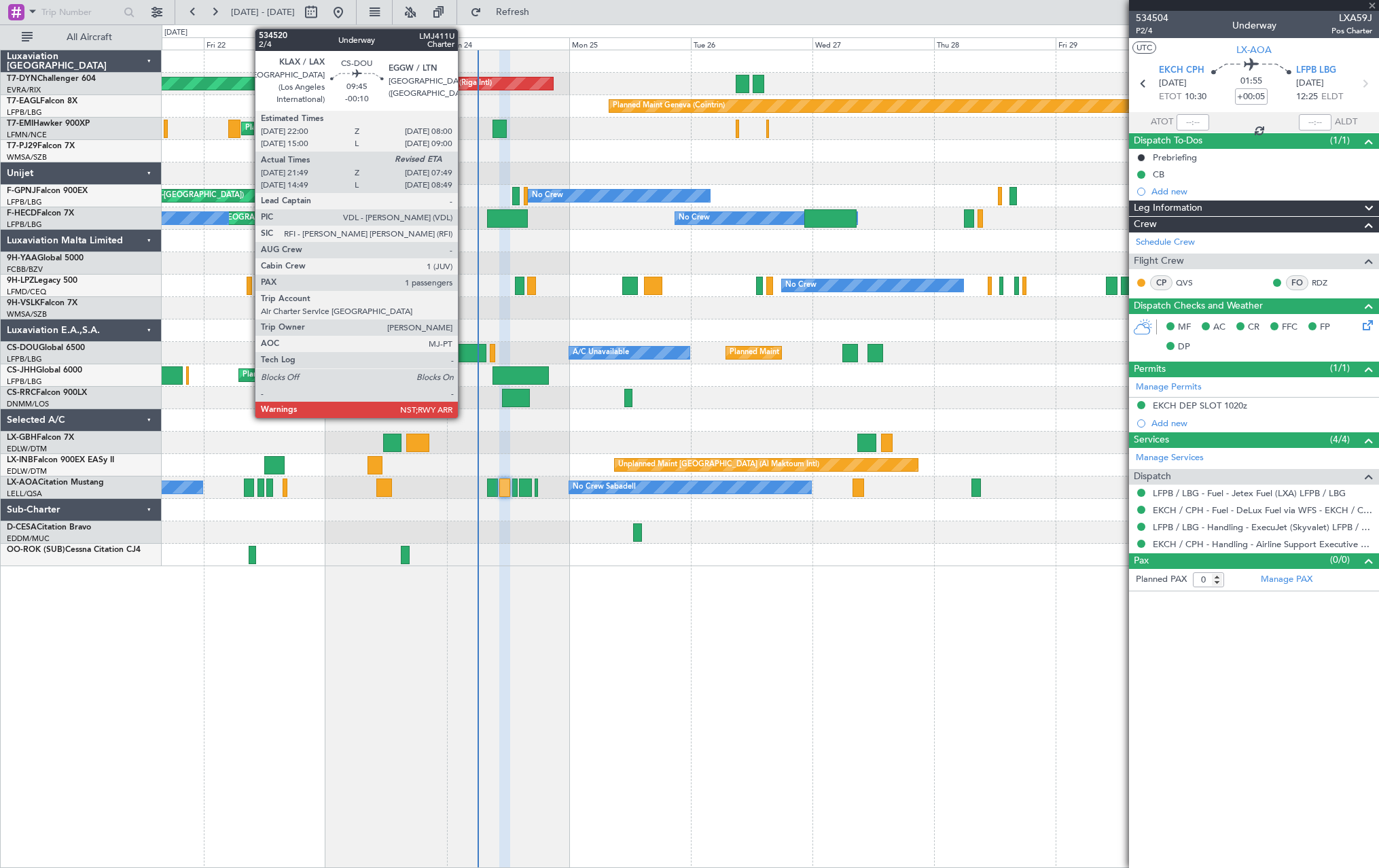
type input "-00:10"
type input "21:59"
type input "1"
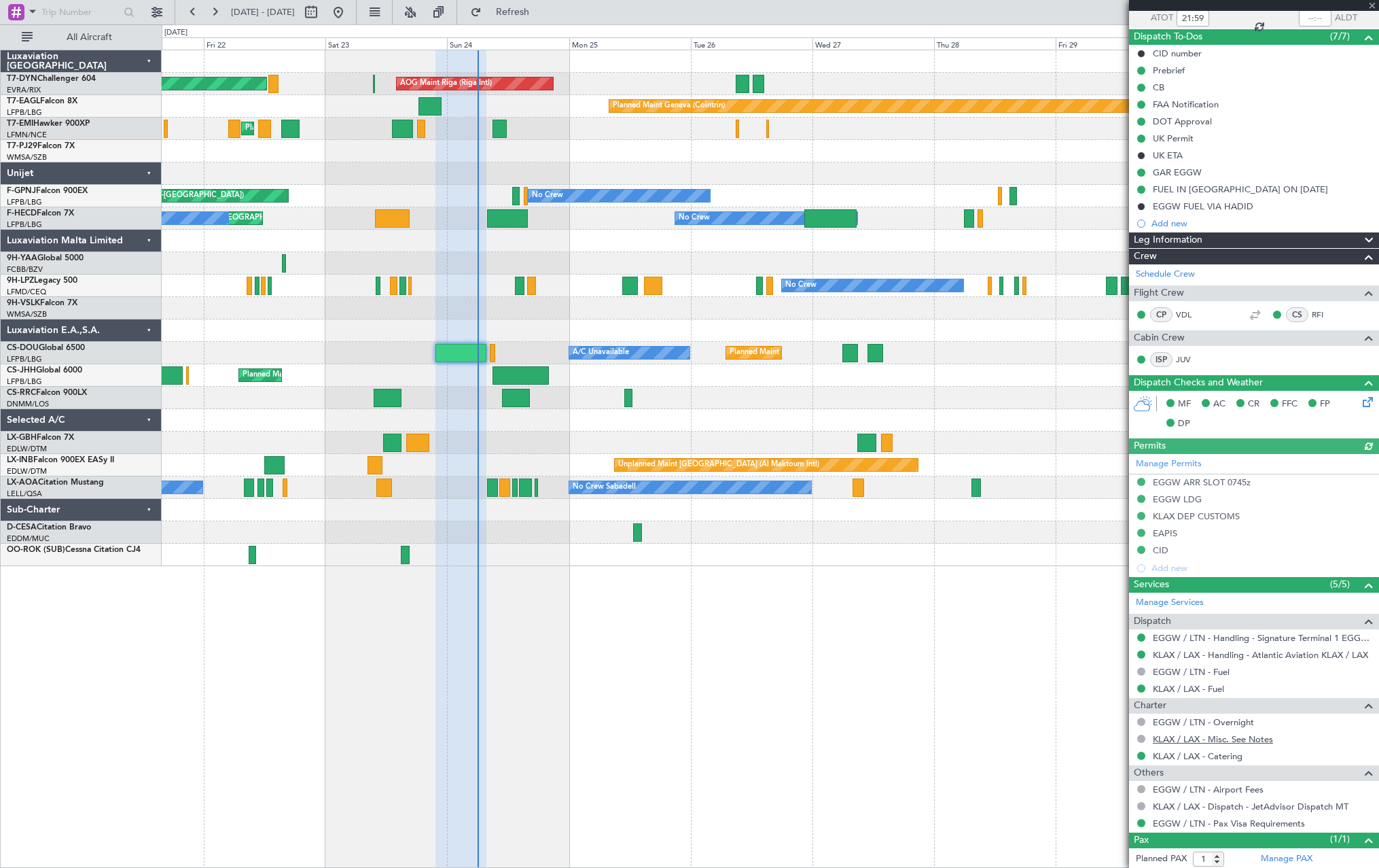
scroll to position [137, 0]
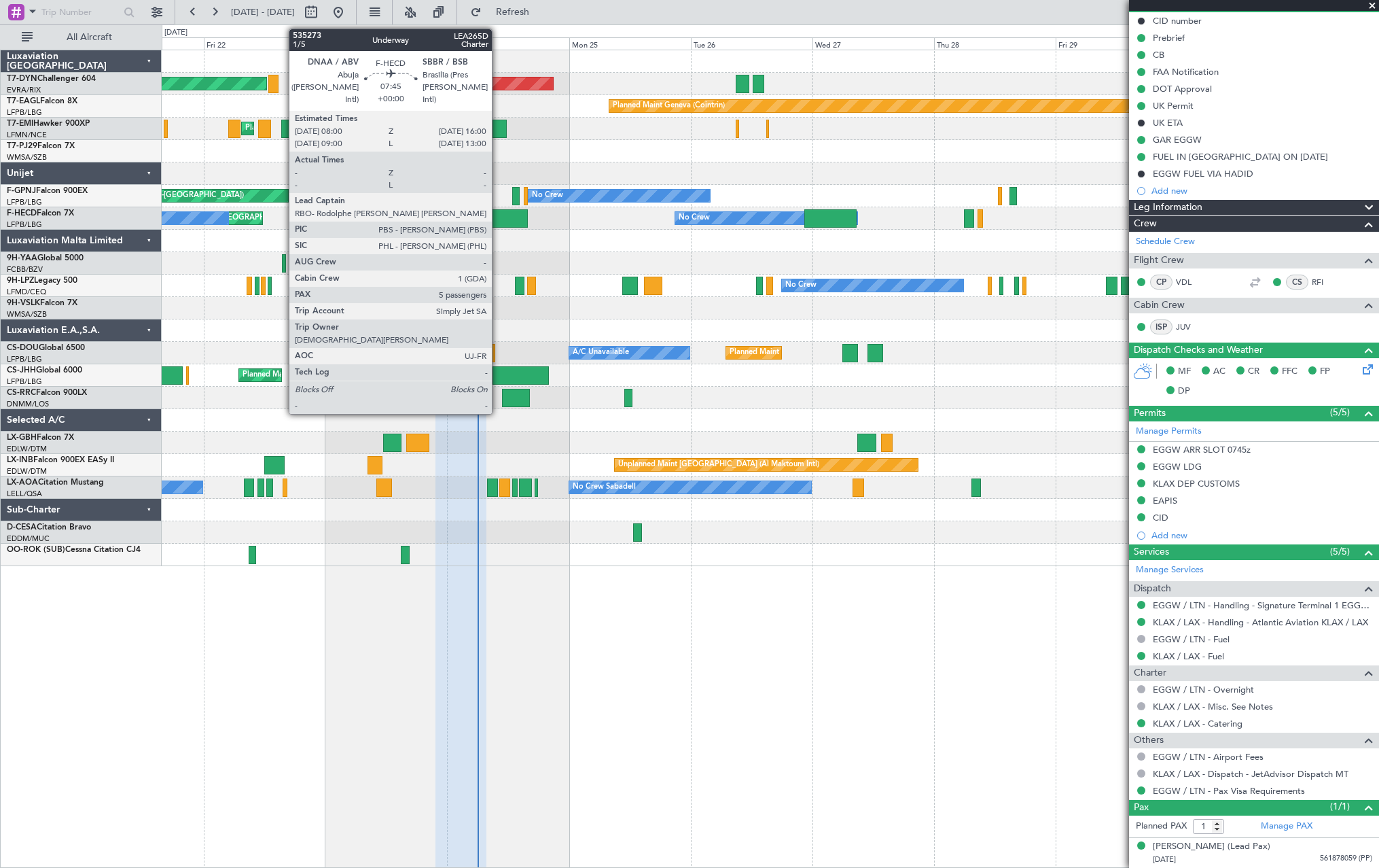
click at [498, 212] on div at bounding box center [507, 217] width 40 height 18
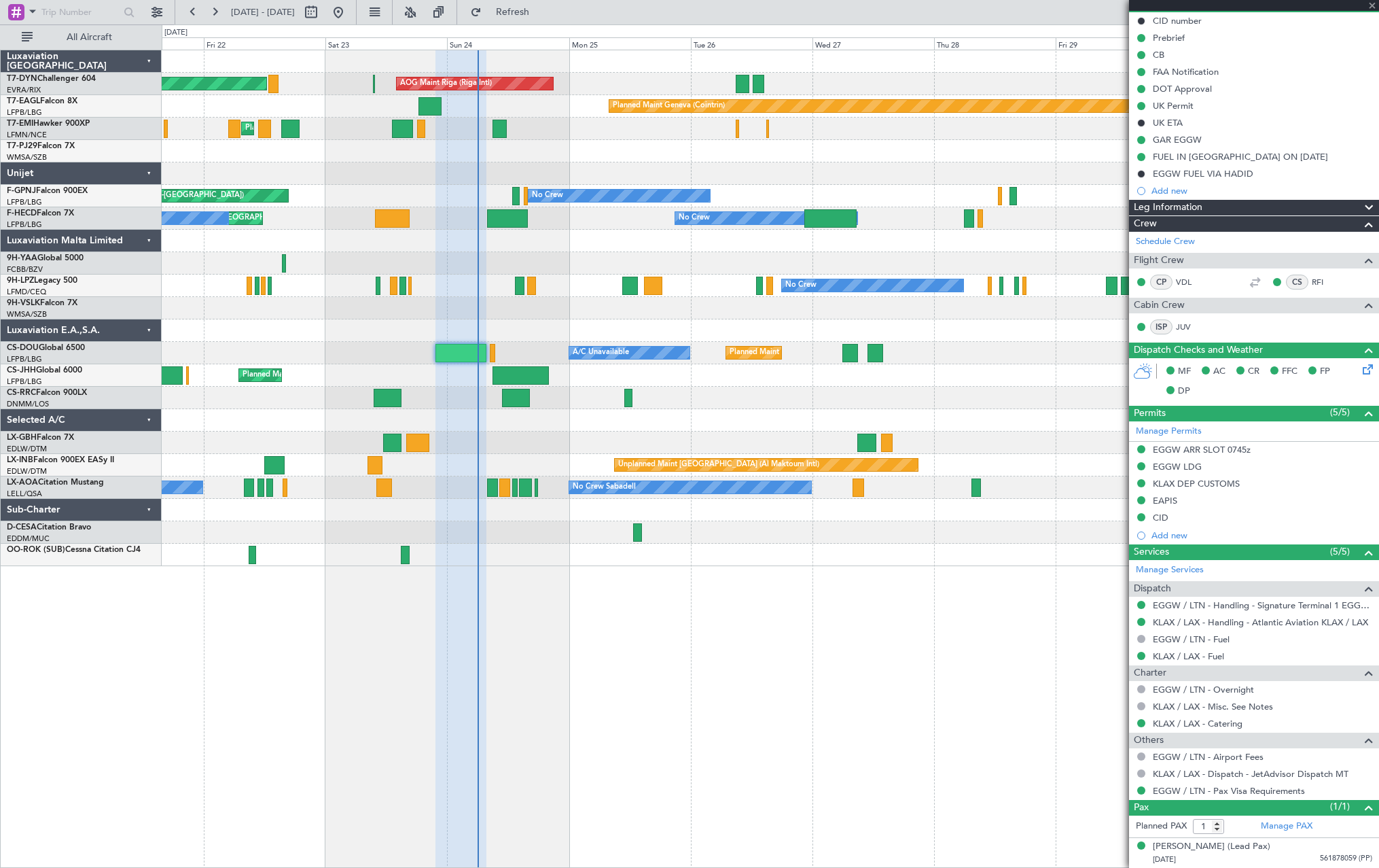
type input "5"
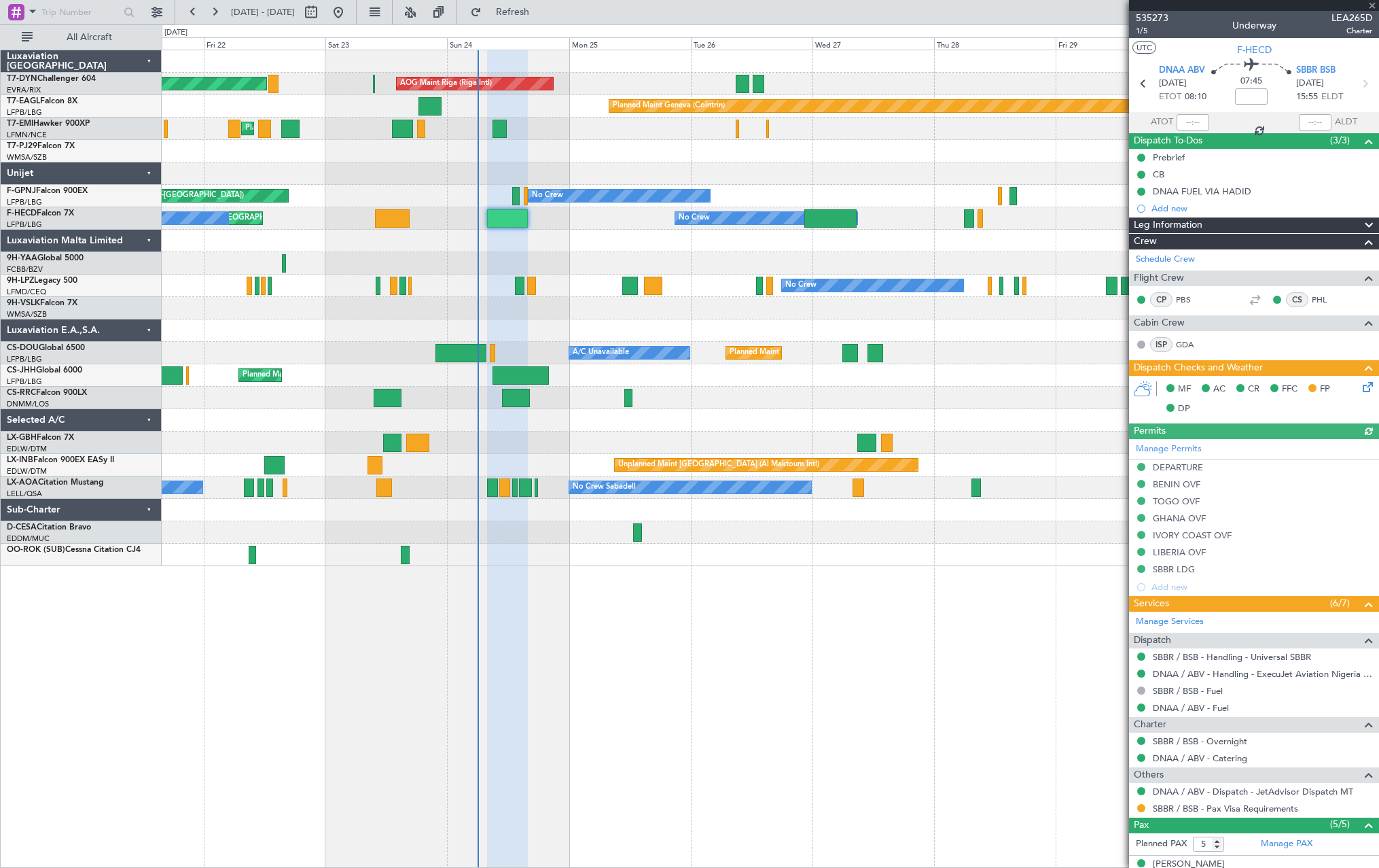
scroll to position [173, 0]
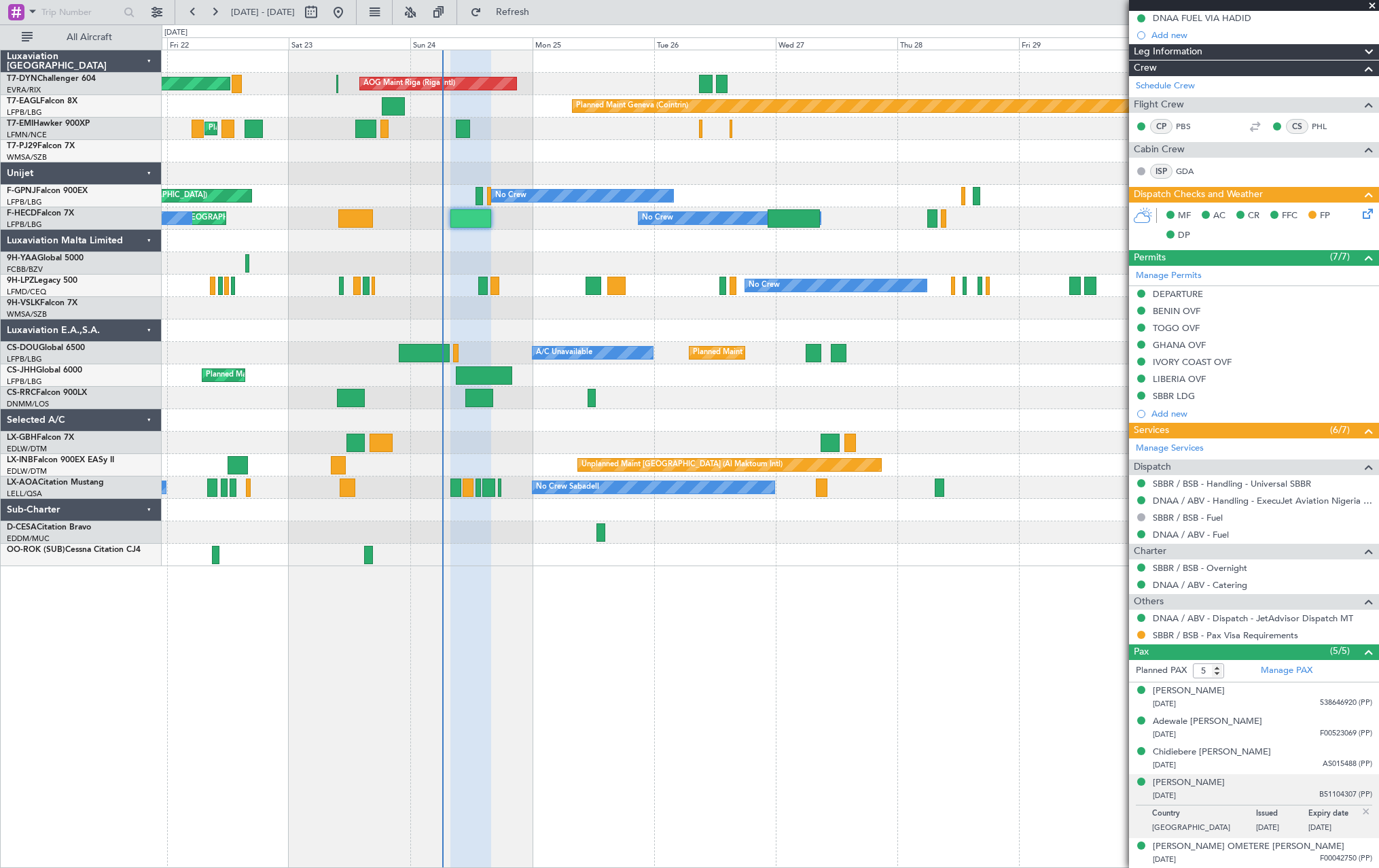
click at [559, 614] on div "AOG Maint Riga (Riga Intl) Planned Maint Basel-Mulhouse Planned Maint Geneva (C…" at bounding box center [770, 459] width 1217 height 818
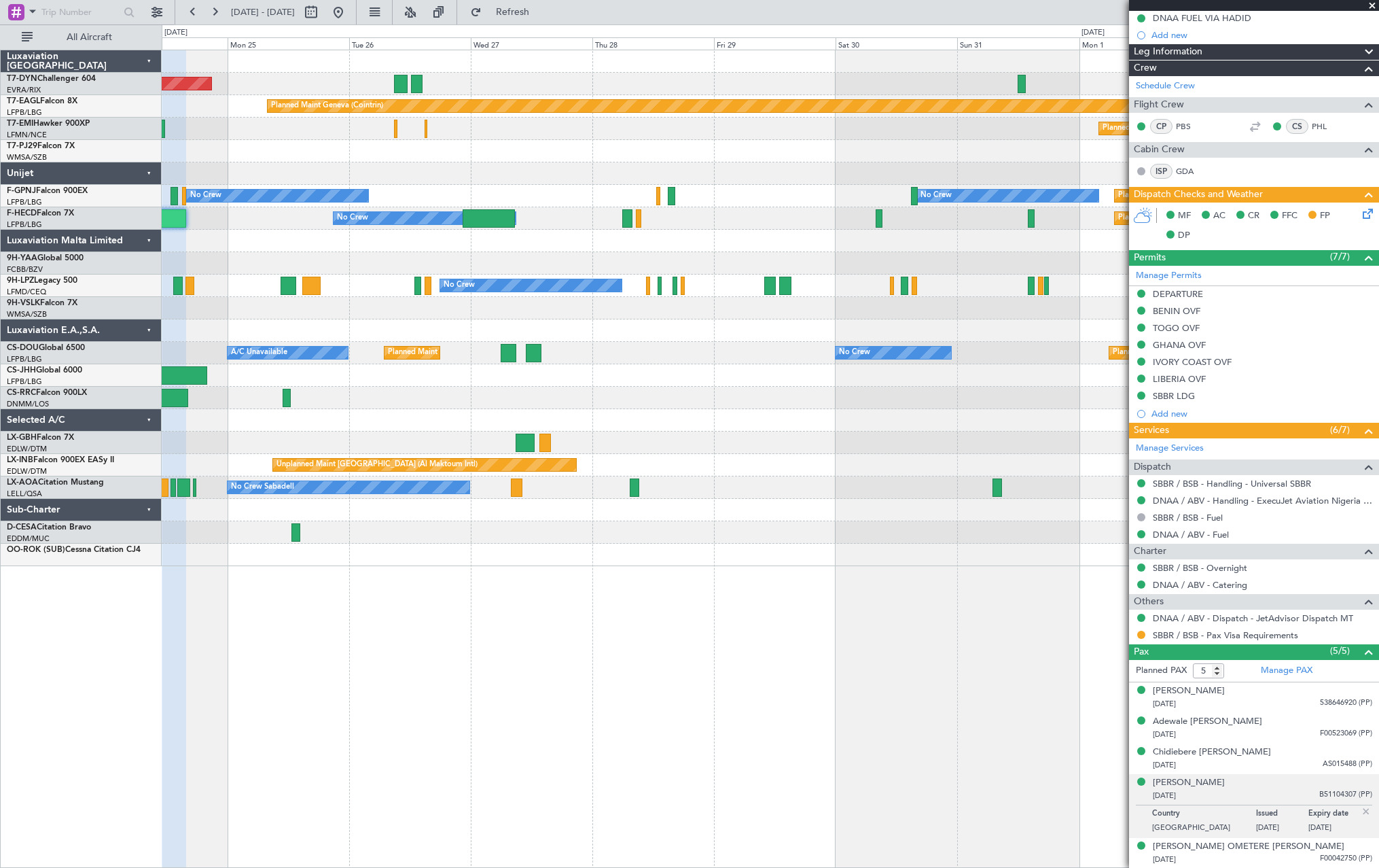
click at [570, 564] on div at bounding box center [770, 554] width 1217 height 22
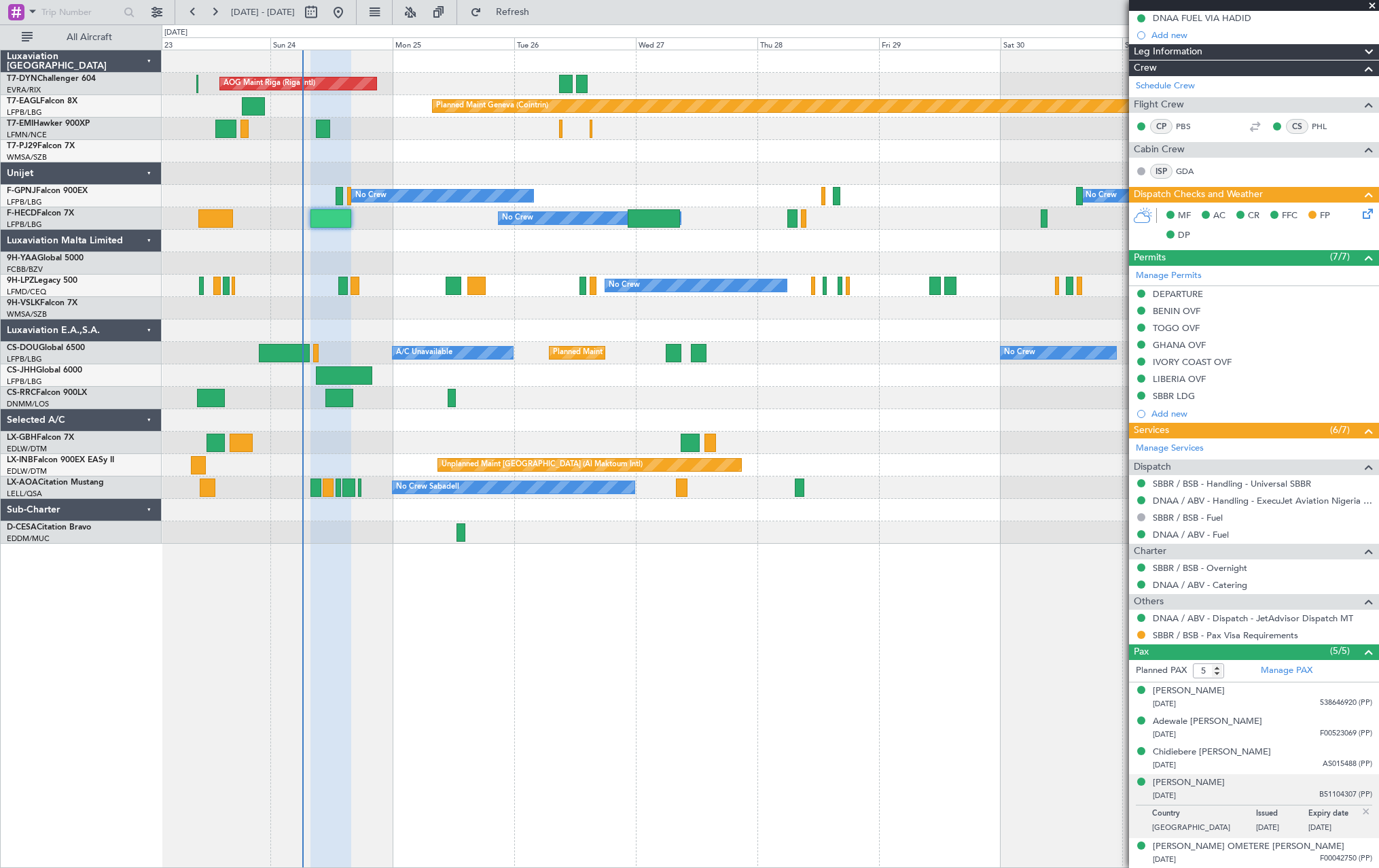
click at [558, 456] on div "AOG Maint Riga (Riga Intl) Planned Maint Basel-Mulhouse Planned Maint Geneva (C…" at bounding box center [770, 296] width 1217 height 494
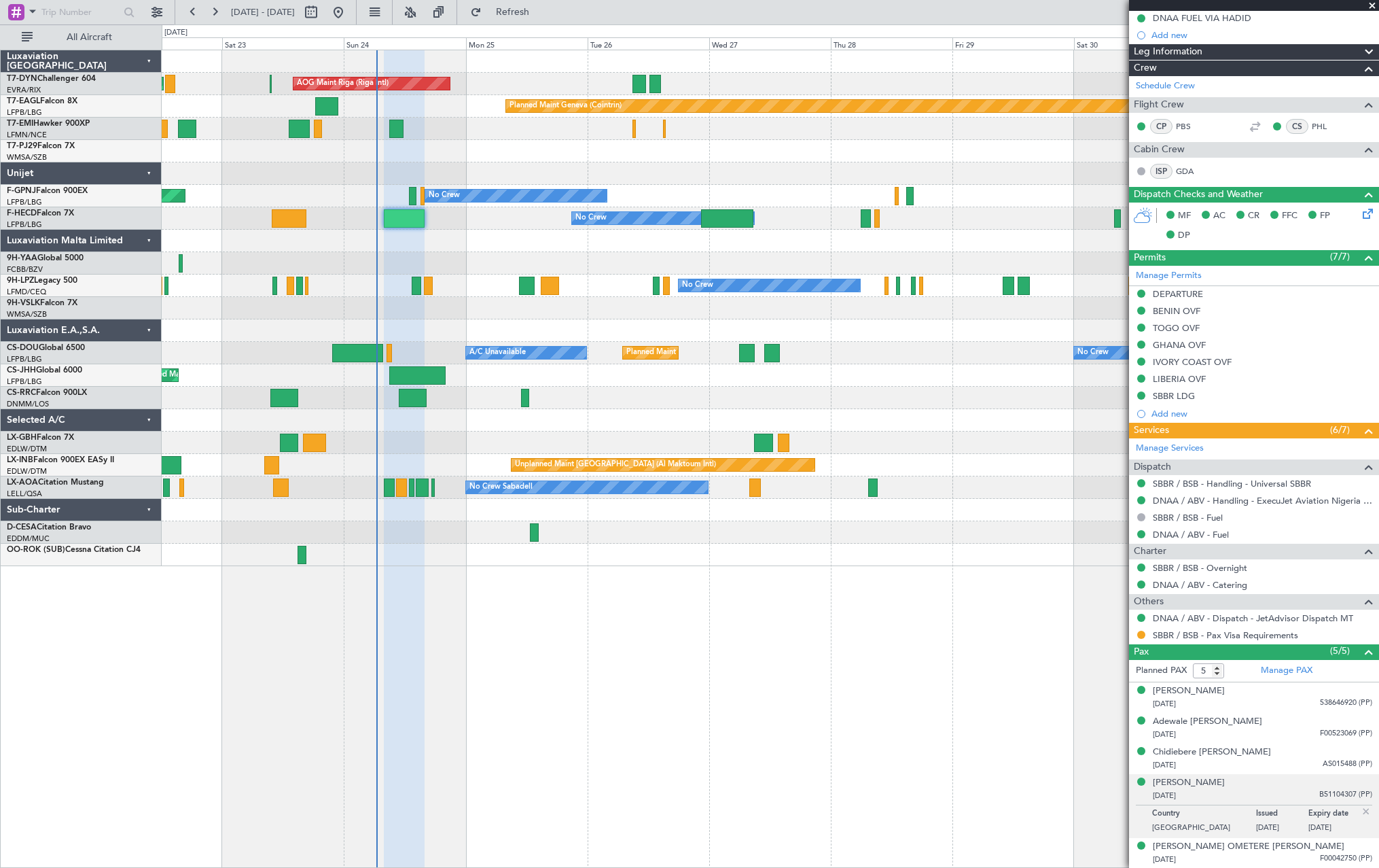
click at [468, 152] on div at bounding box center [770, 150] width 1217 height 22
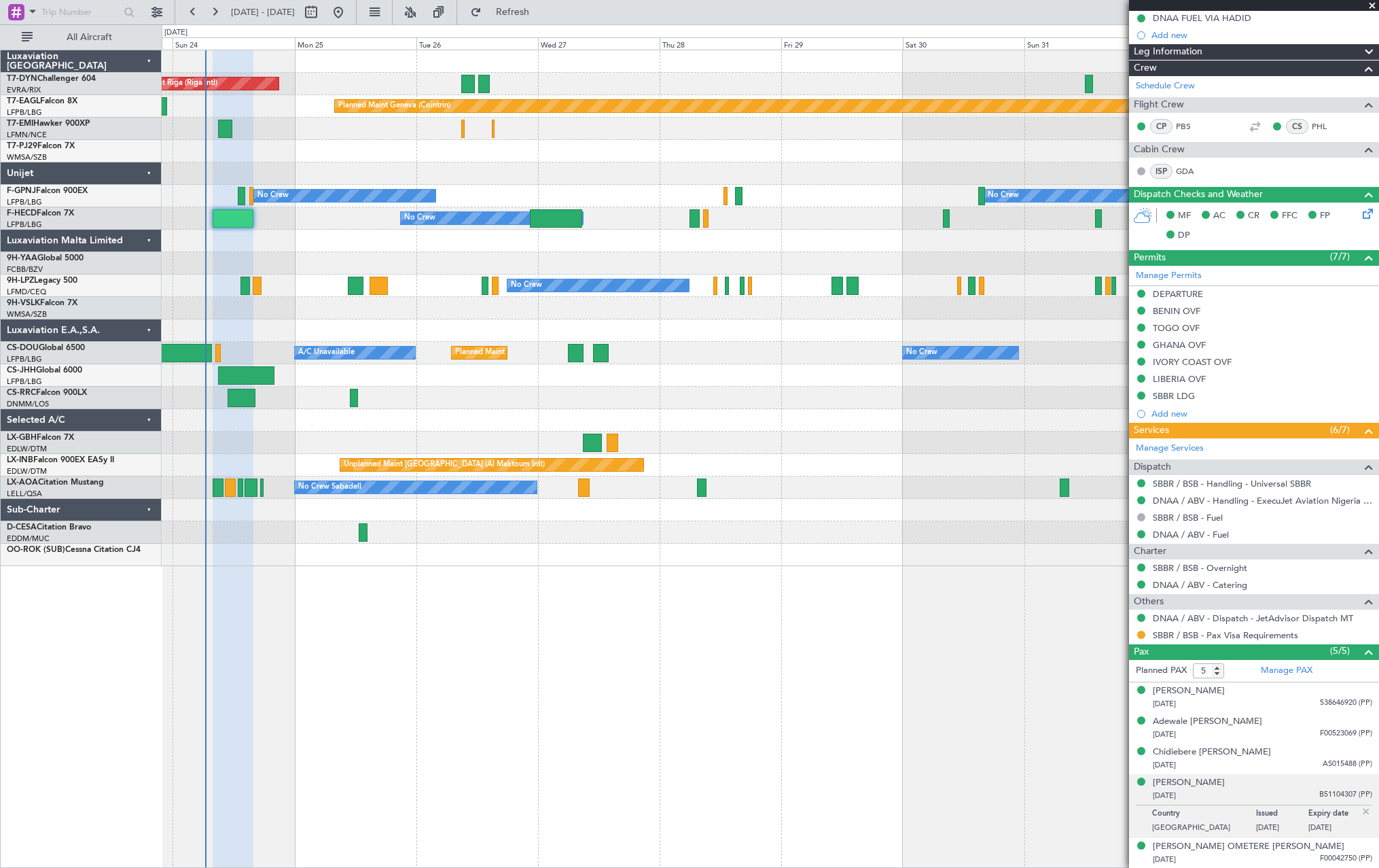
click at [407, 115] on div "AOG Maint Riga (Riga Intl) Planned Maint Basel-Mulhouse Planned Maint Geneva (C…" at bounding box center [770, 308] width 1217 height 516
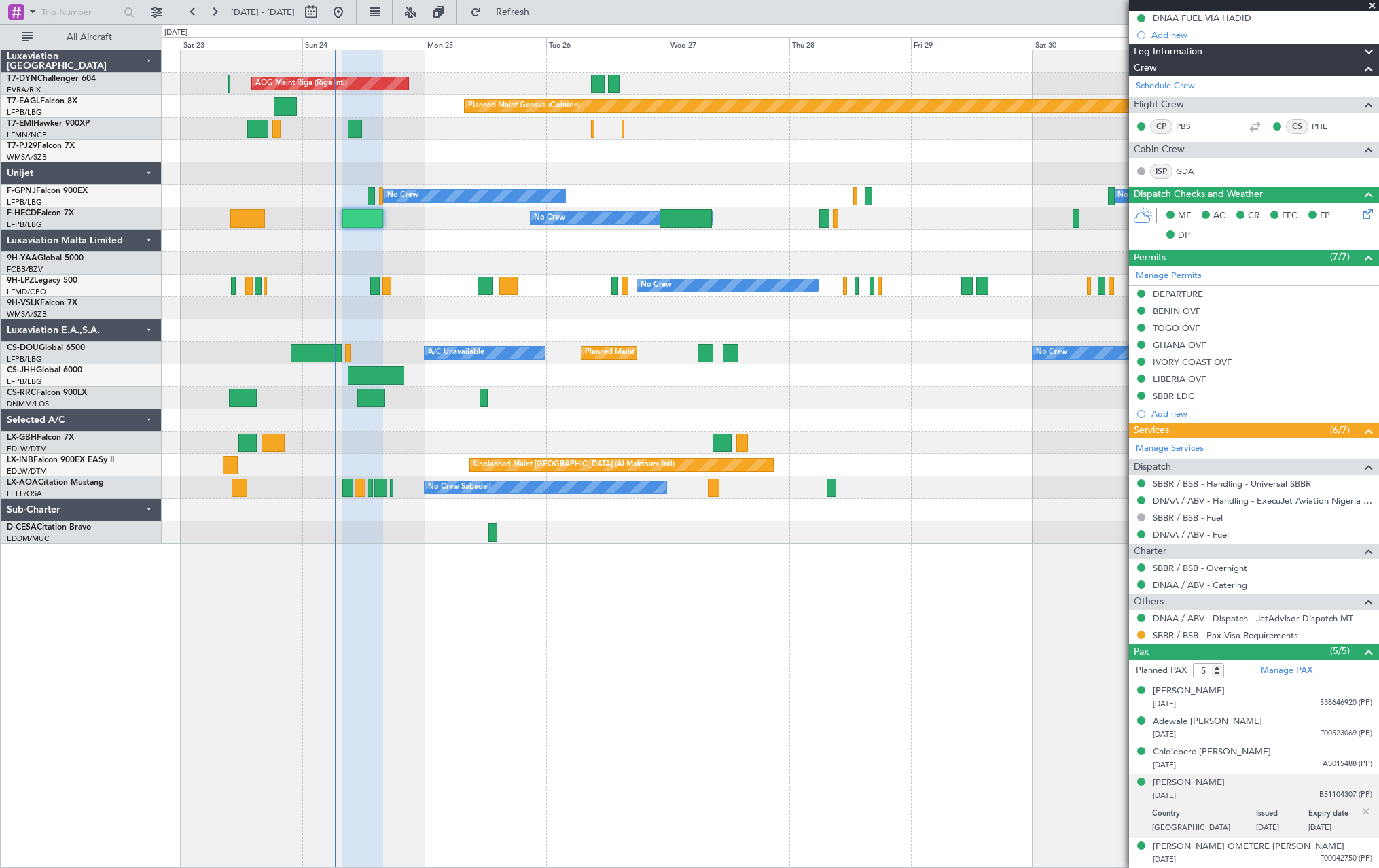
click at [403, 125] on div "AOG Maint Riga (Riga Intl) Planned Maint Basel-Mulhouse Planned Maint Geneva (C…" at bounding box center [770, 296] width 1217 height 494
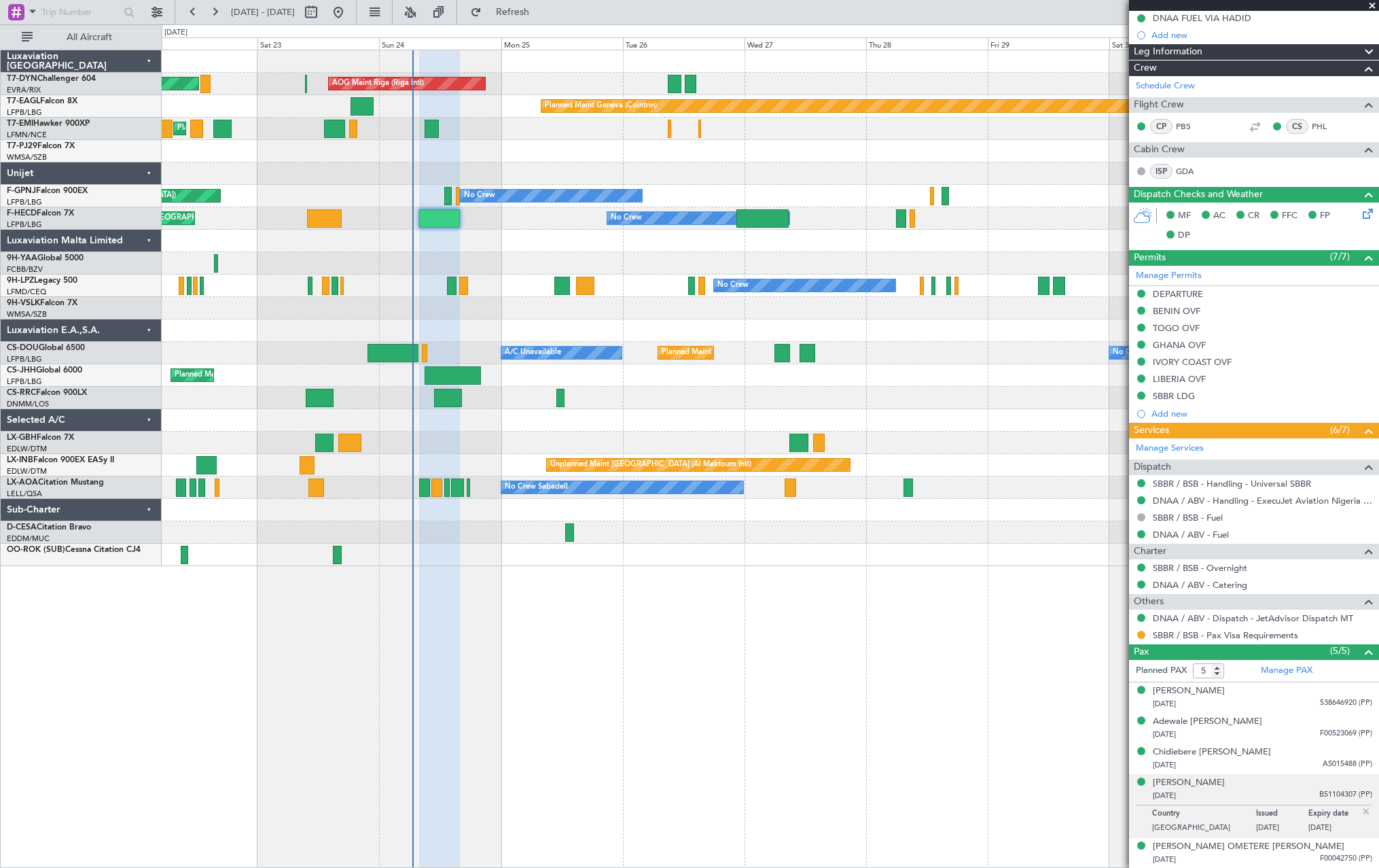
click at [478, 545] on div "AOG Maint Riga (Riga Intl) Planned Maint Basel-Mulhouse Planned Maint Geneva (C…" at bounding box center [770, 308] width 1217 height 516
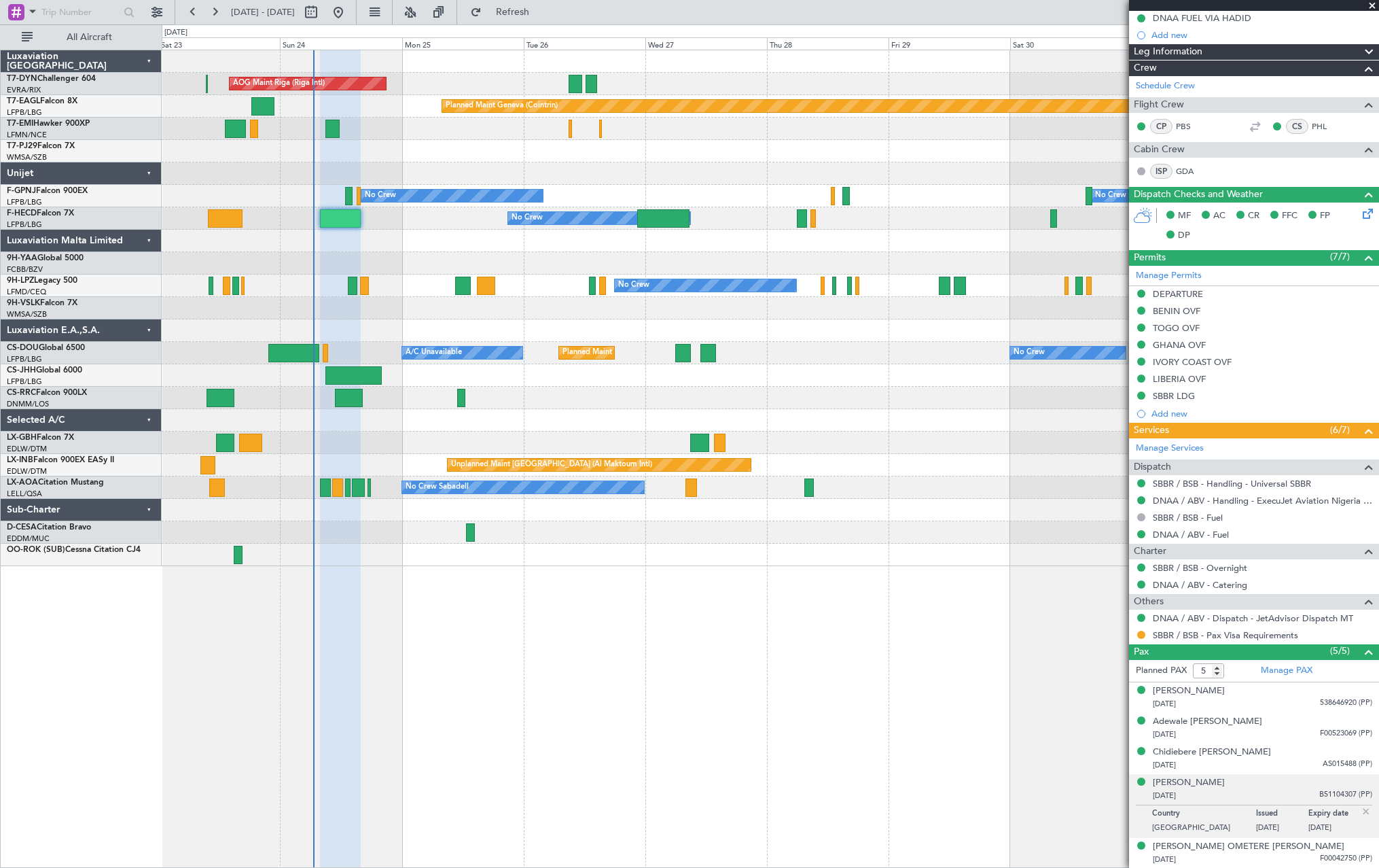
click at [446, 170] on div at bounding box center [770, 173] width 1217 height 22
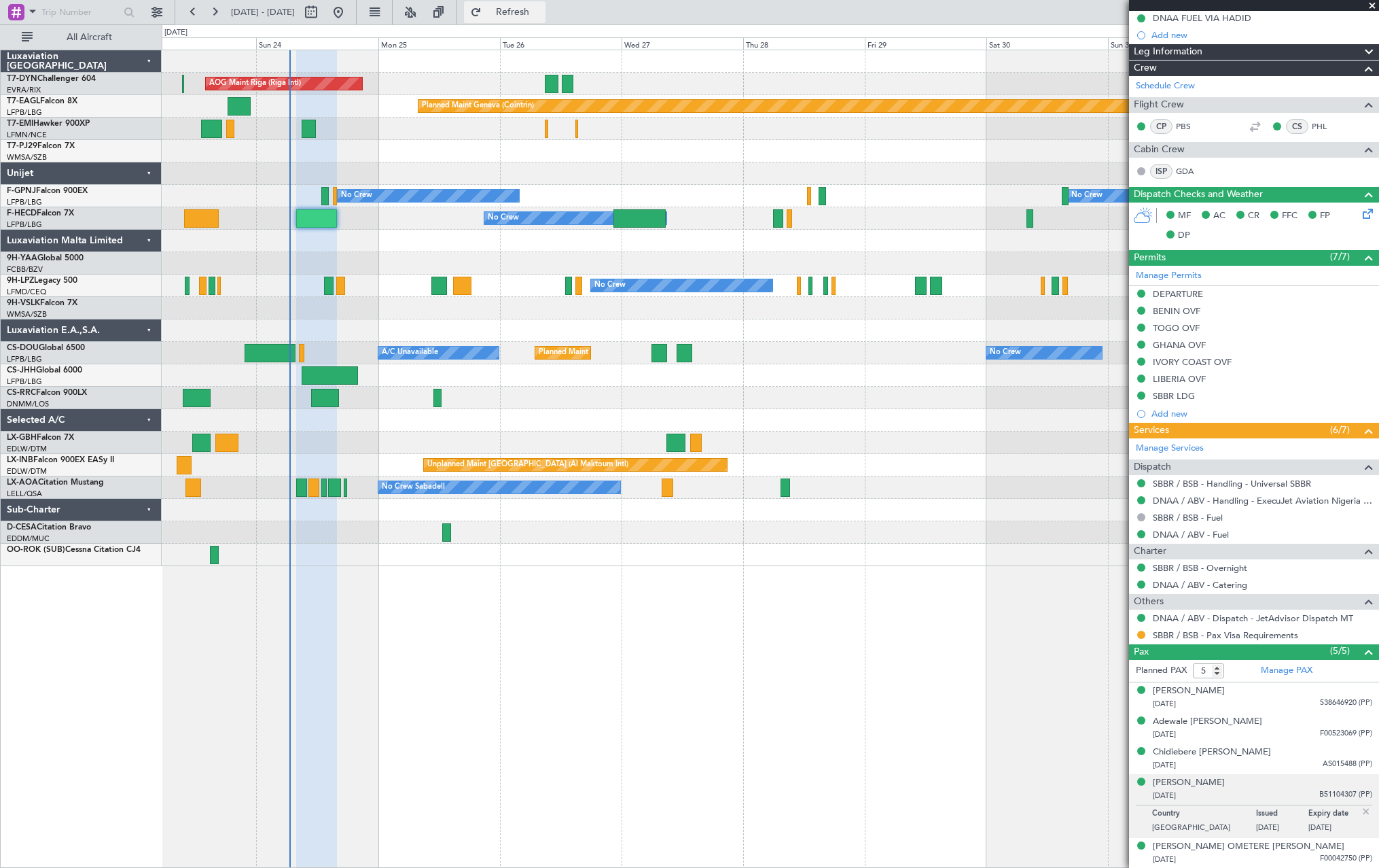
click at [542, 8] on span "Refresh" at bounding box center [512, 13] width 57 height 10
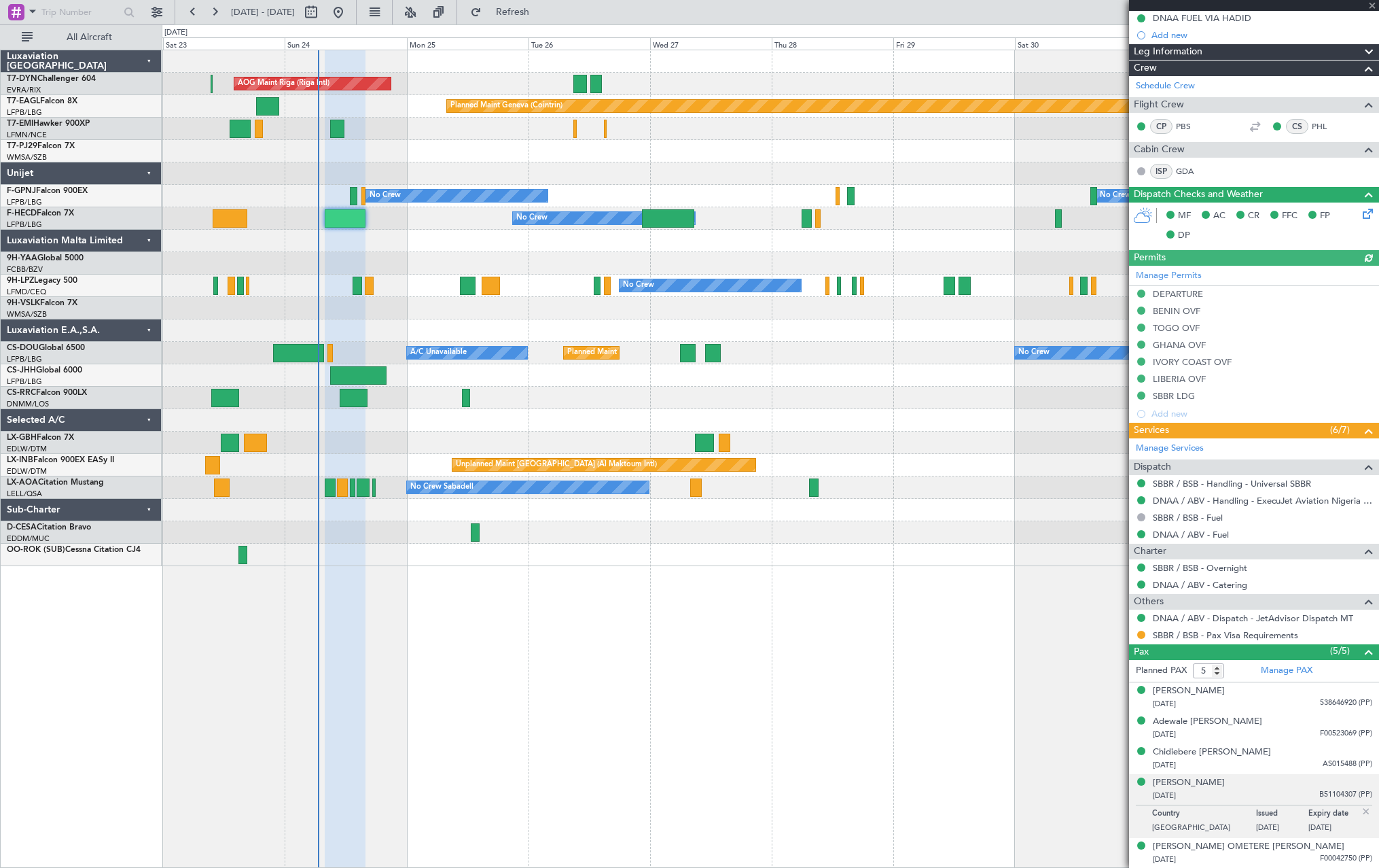
click at [549, 268] on div at bounding box center [770, 263] width 1217 height 22
click at [542, 8] on span "Refresh" at bounding box center [512, 13] width 57 height 10
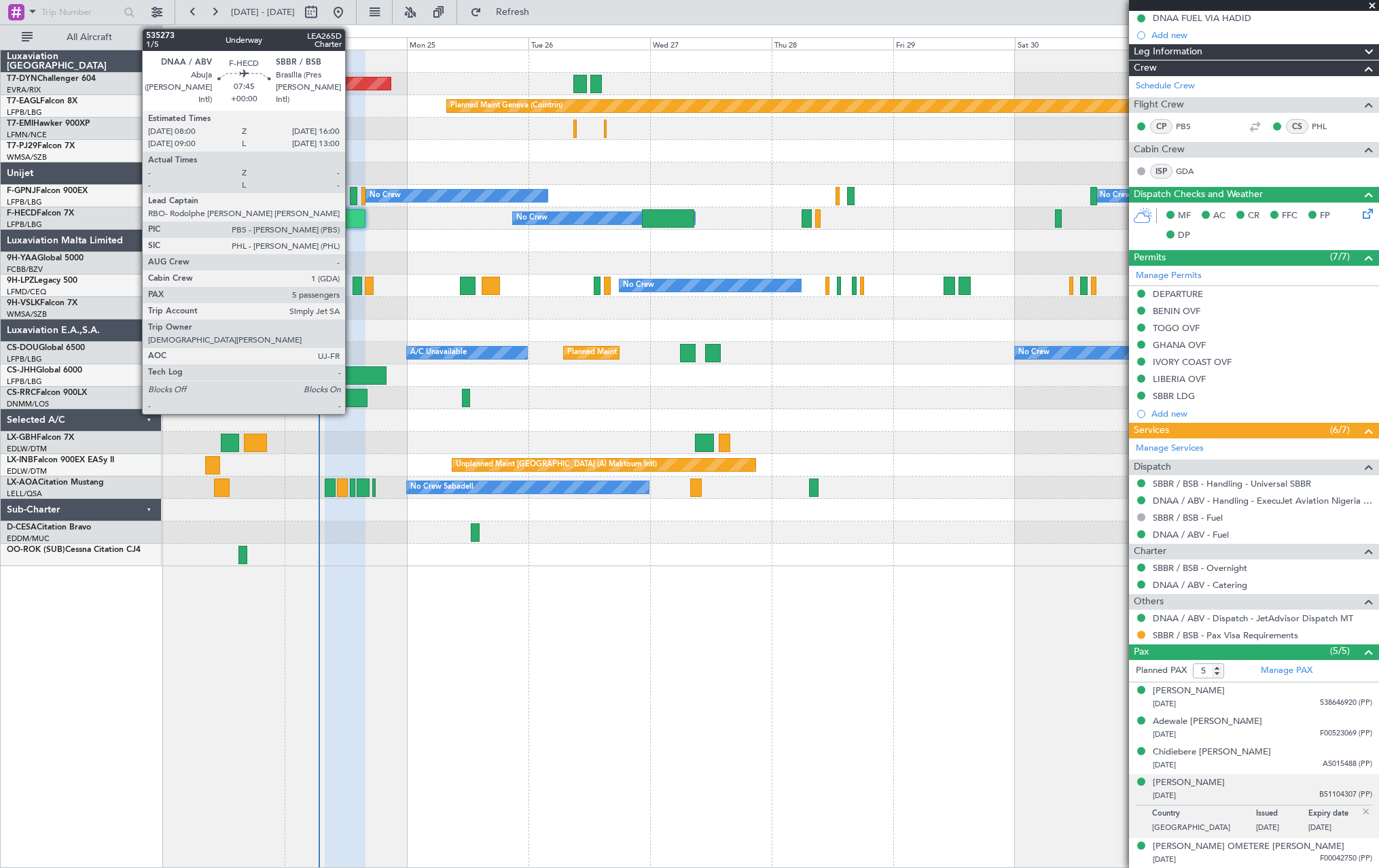
click at [351, 216] on div at bounding box center [345, 217] width 40 height 18
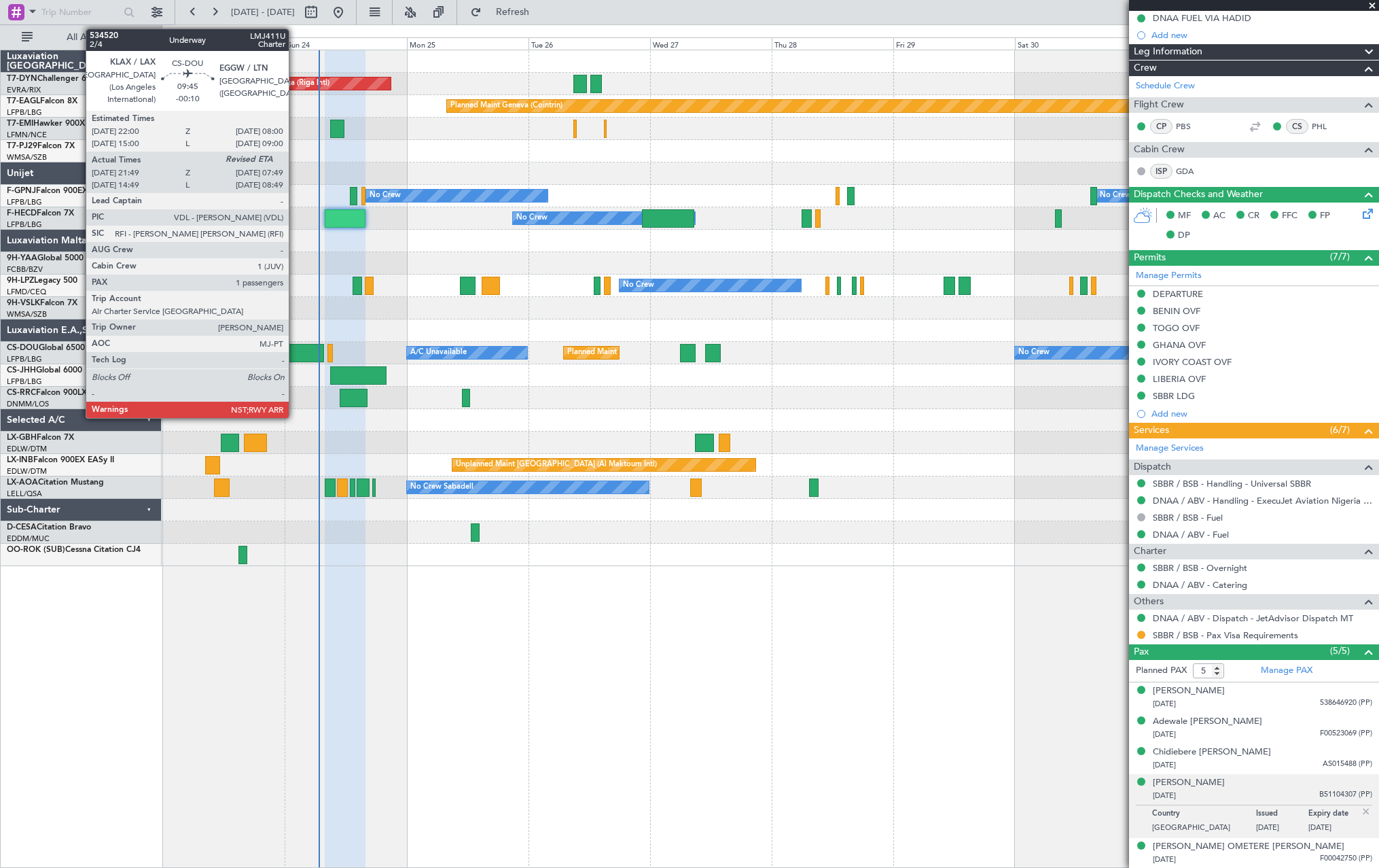
click at [294, 353] on div at bounding box center [298, 352] width 51 height 18
type input "-00:10"
type input "21:59"
type input "1"
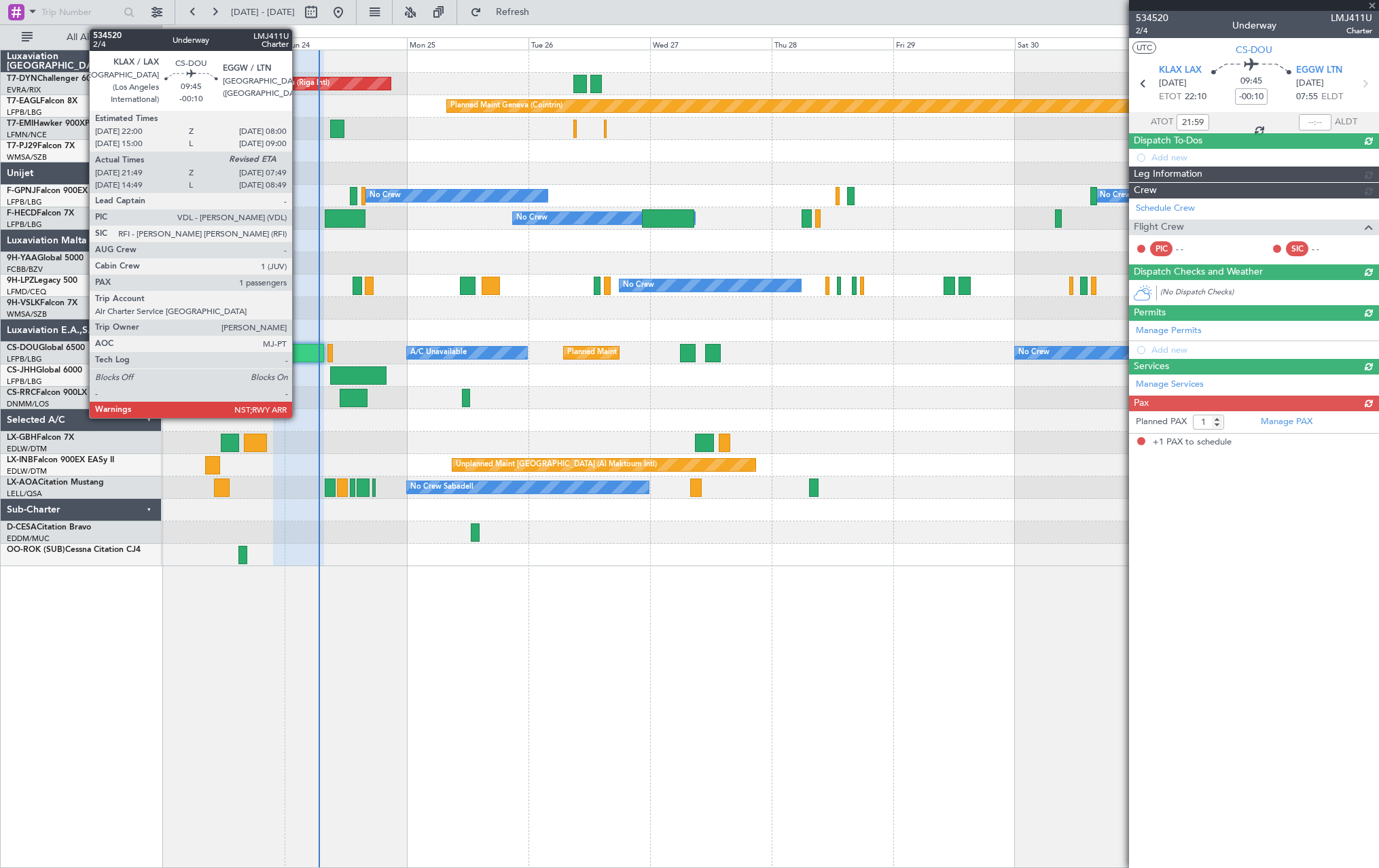
scroll to position [0, 0]
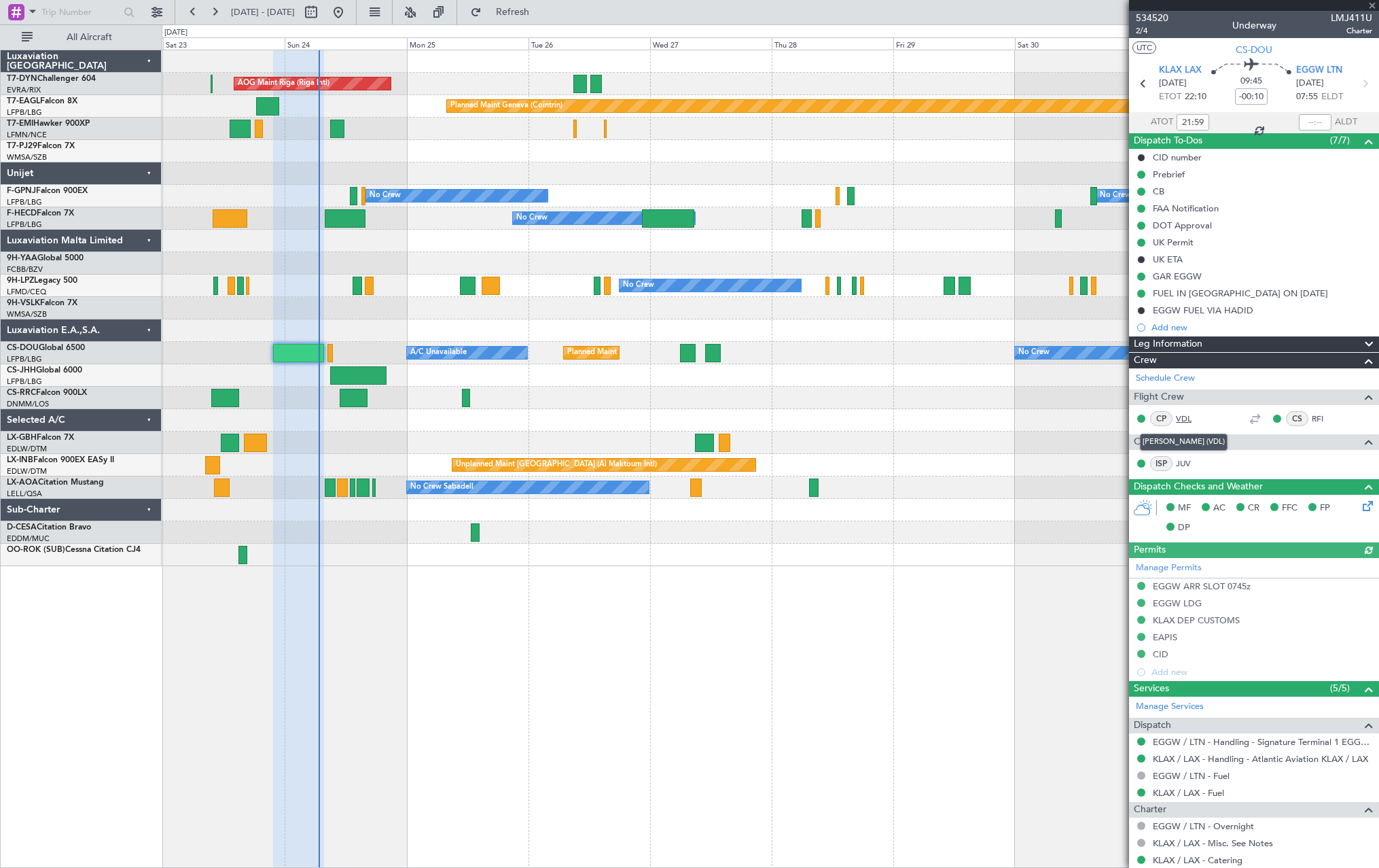
click at [1185, 414] on link "VDL" at bounding box center [1191, 419] width 31 height 13
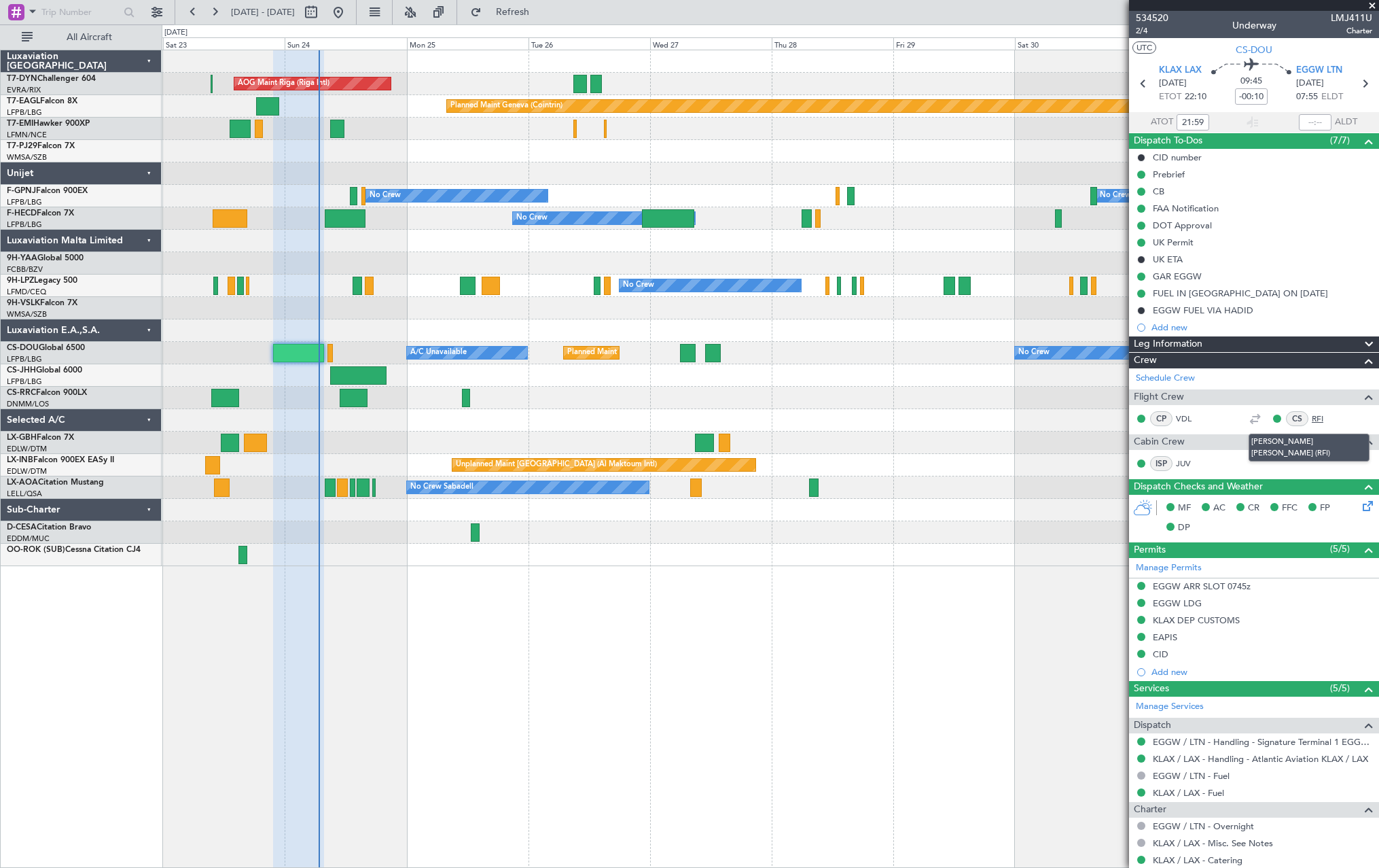
click at [1313, 416] on link "RFI" at bounding box center [1328, 419] width 31 height 13
click at [1189, 452] on div "ISP JUV" at bounding box center [1254, 464] width 244 height 23
click at [1189, 457] on link "JUV" at bounding box center [1191, 463] width 31 height 13
click at [542, 8] on span "Refresh" at bounding box center [512, 13] width 57 height 10
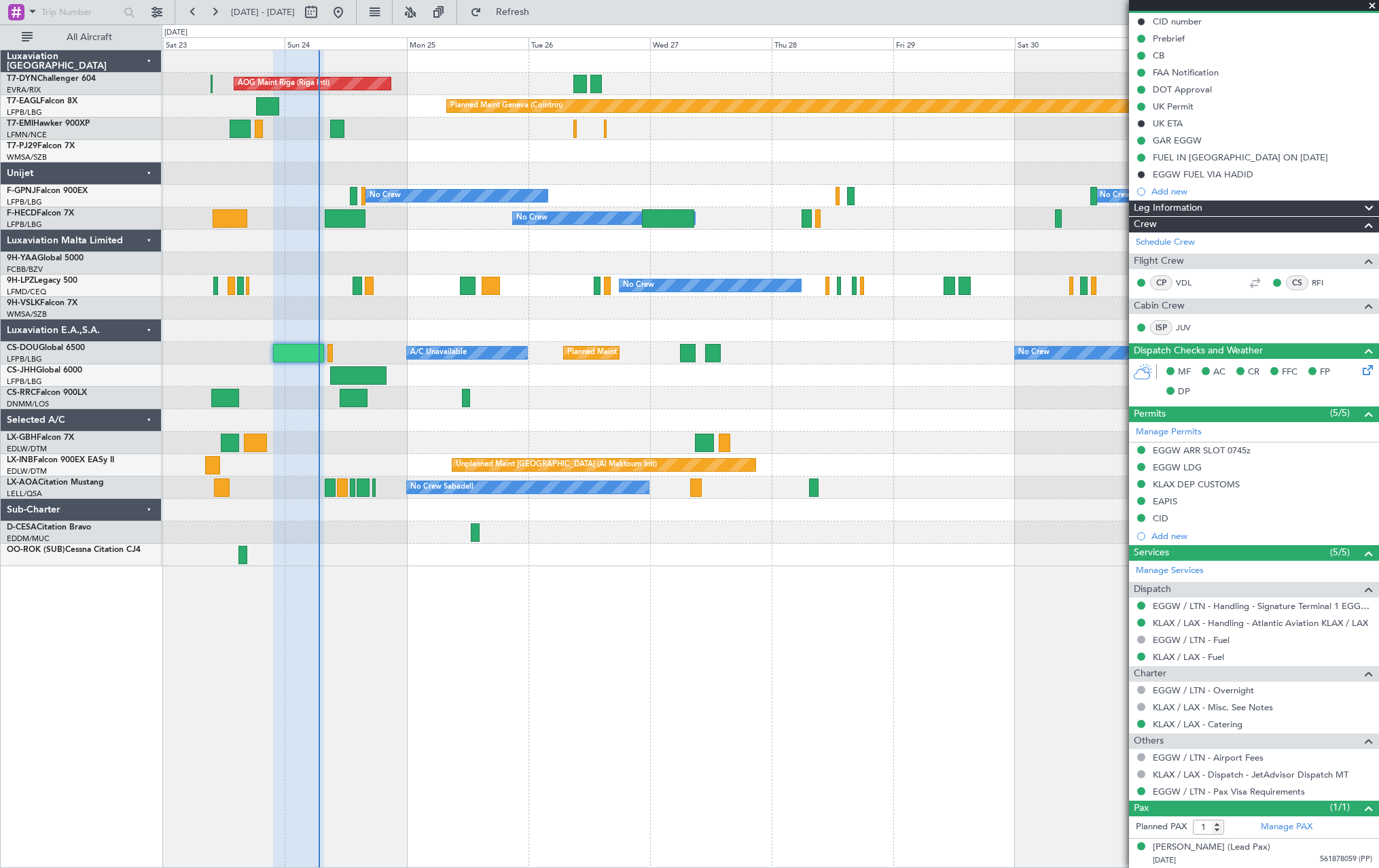
scroll to position [137, 0]
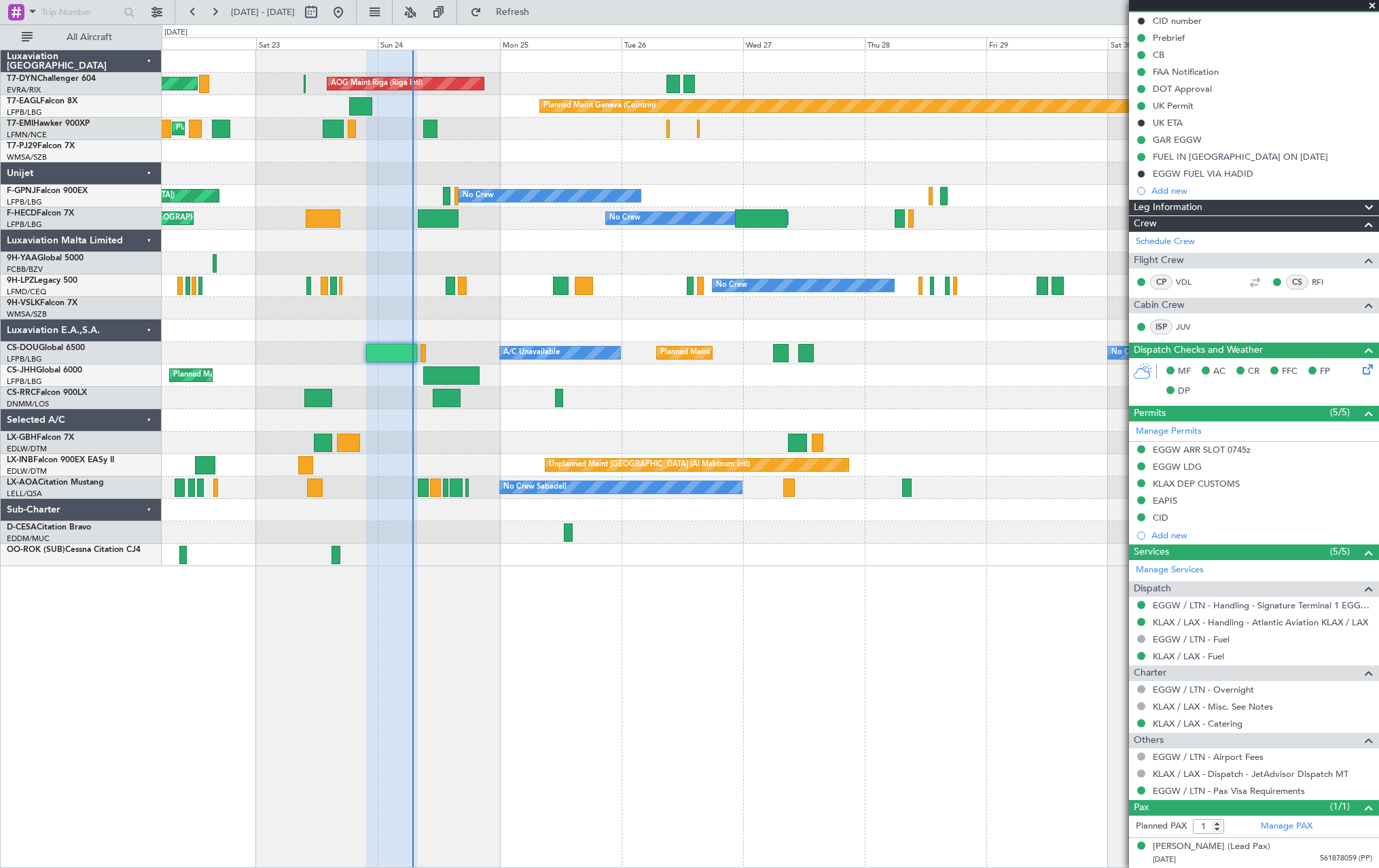
click at [654, 279] on div "No Crew No Crew" at bounding box center [770, 285] width 1217 height 22
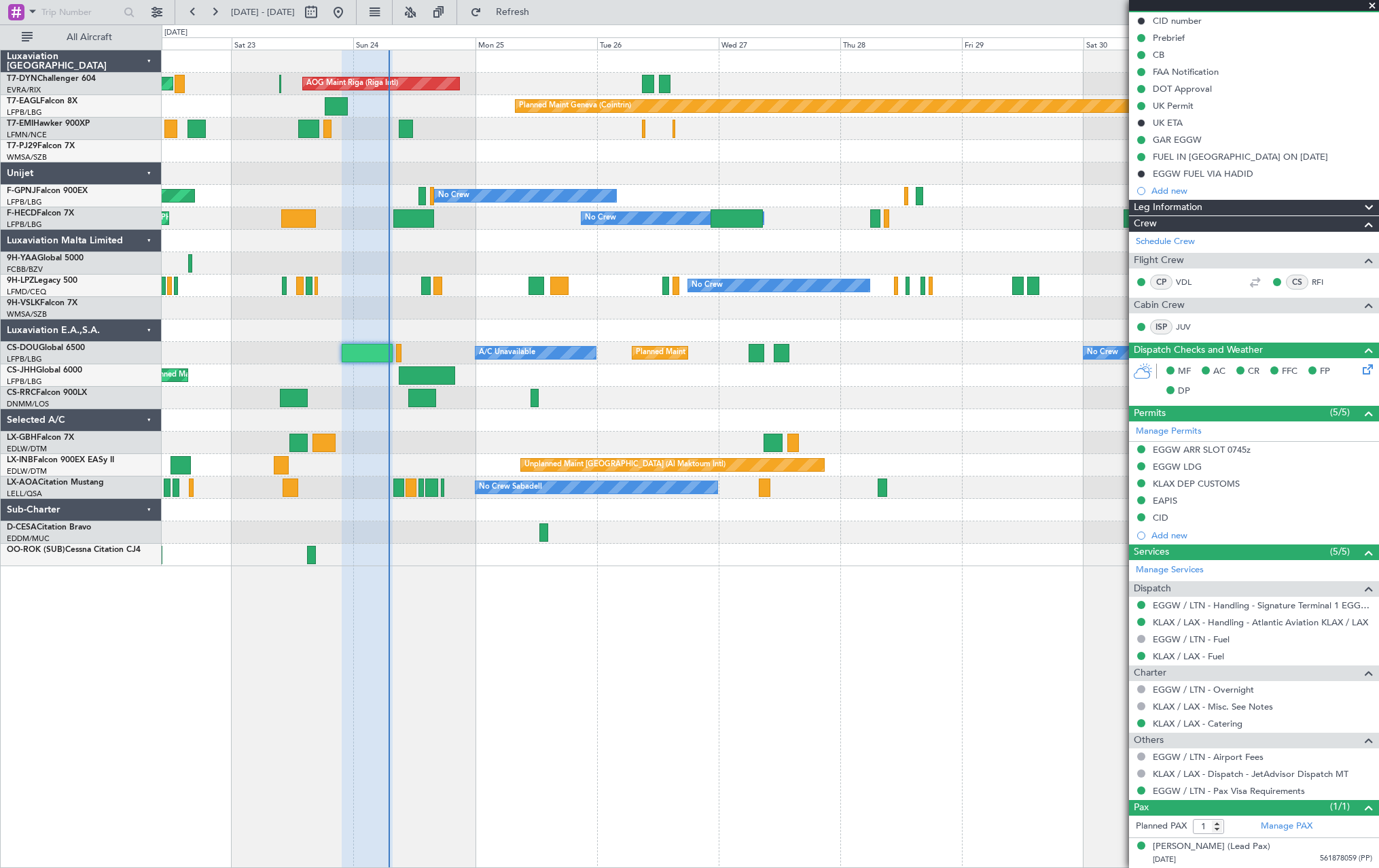
click at [656, 167] on div at bounding box center [770, 173] width 1217 height 22
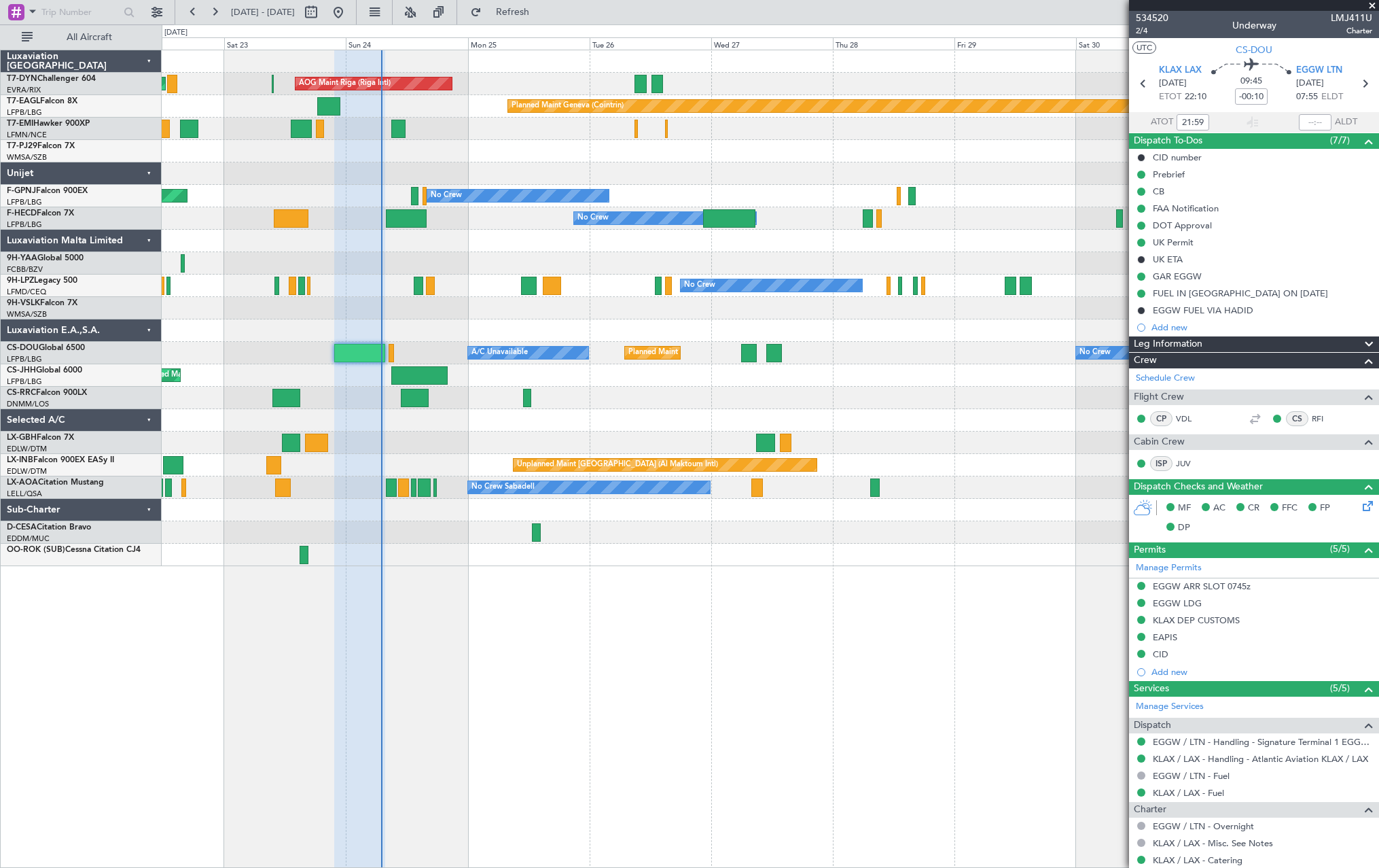
scroll to position [137, 0]
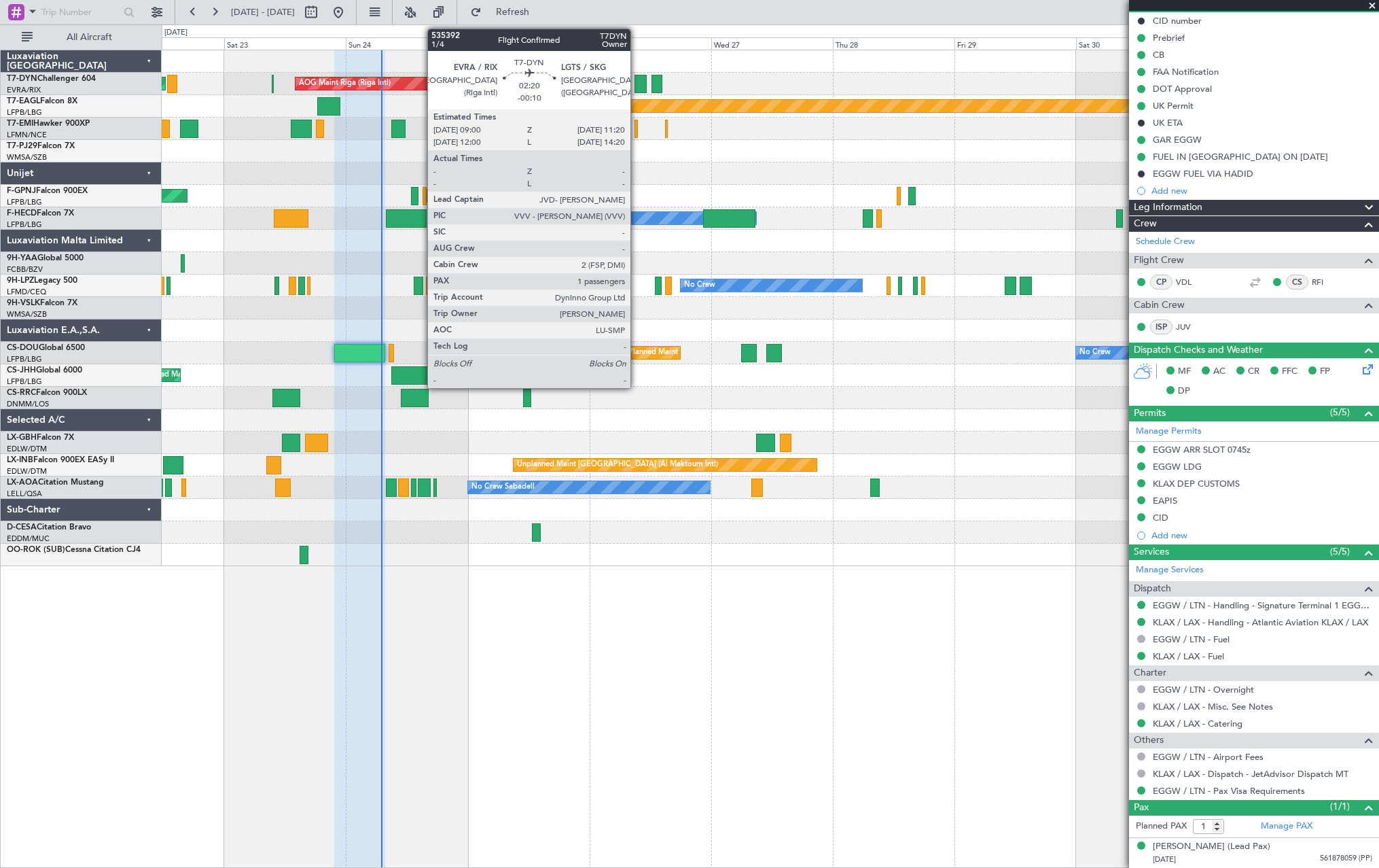
click at [637, 81] on div at bounding box center [641, 84] width 13 height 18
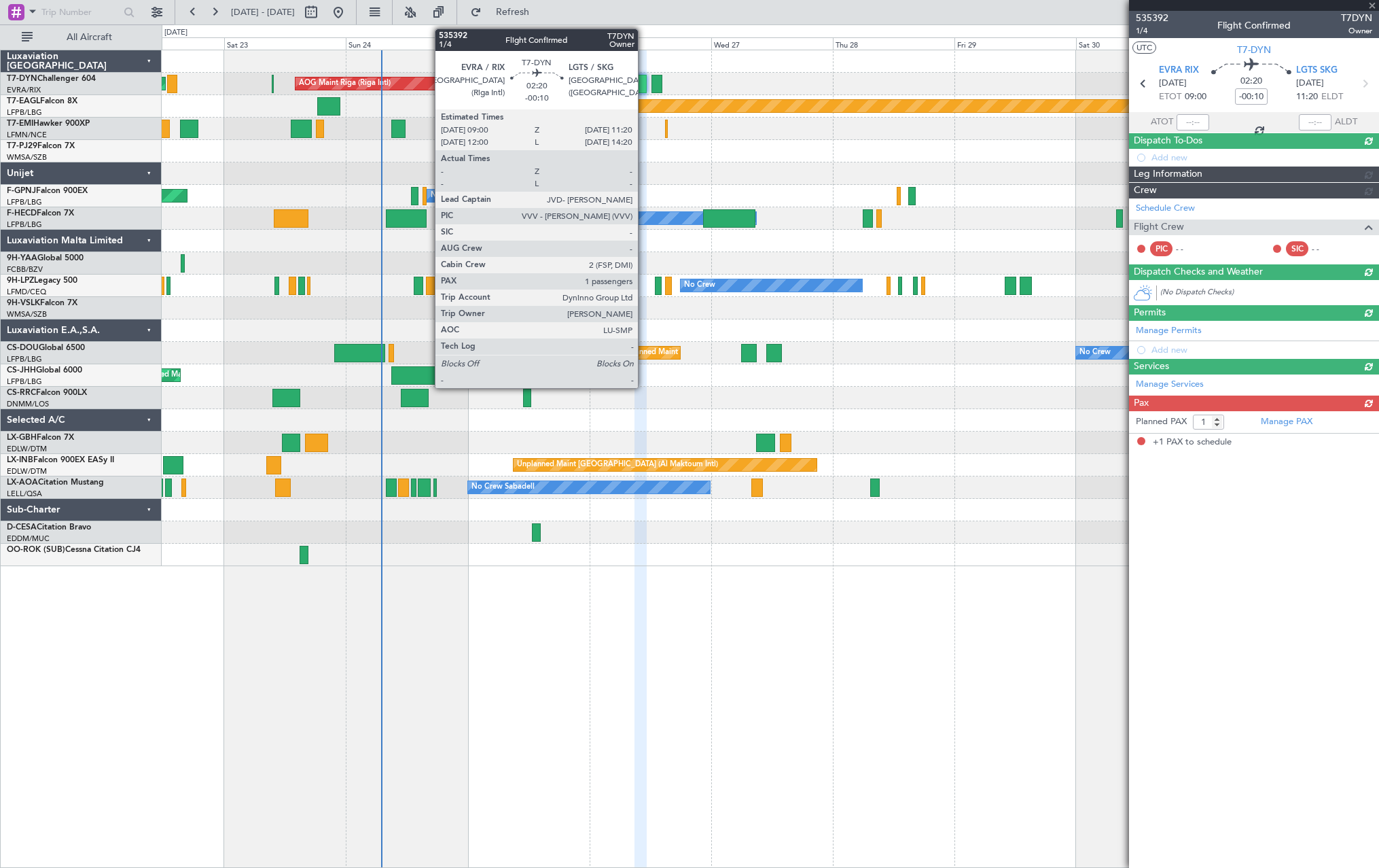
scroll to position [0, 0]
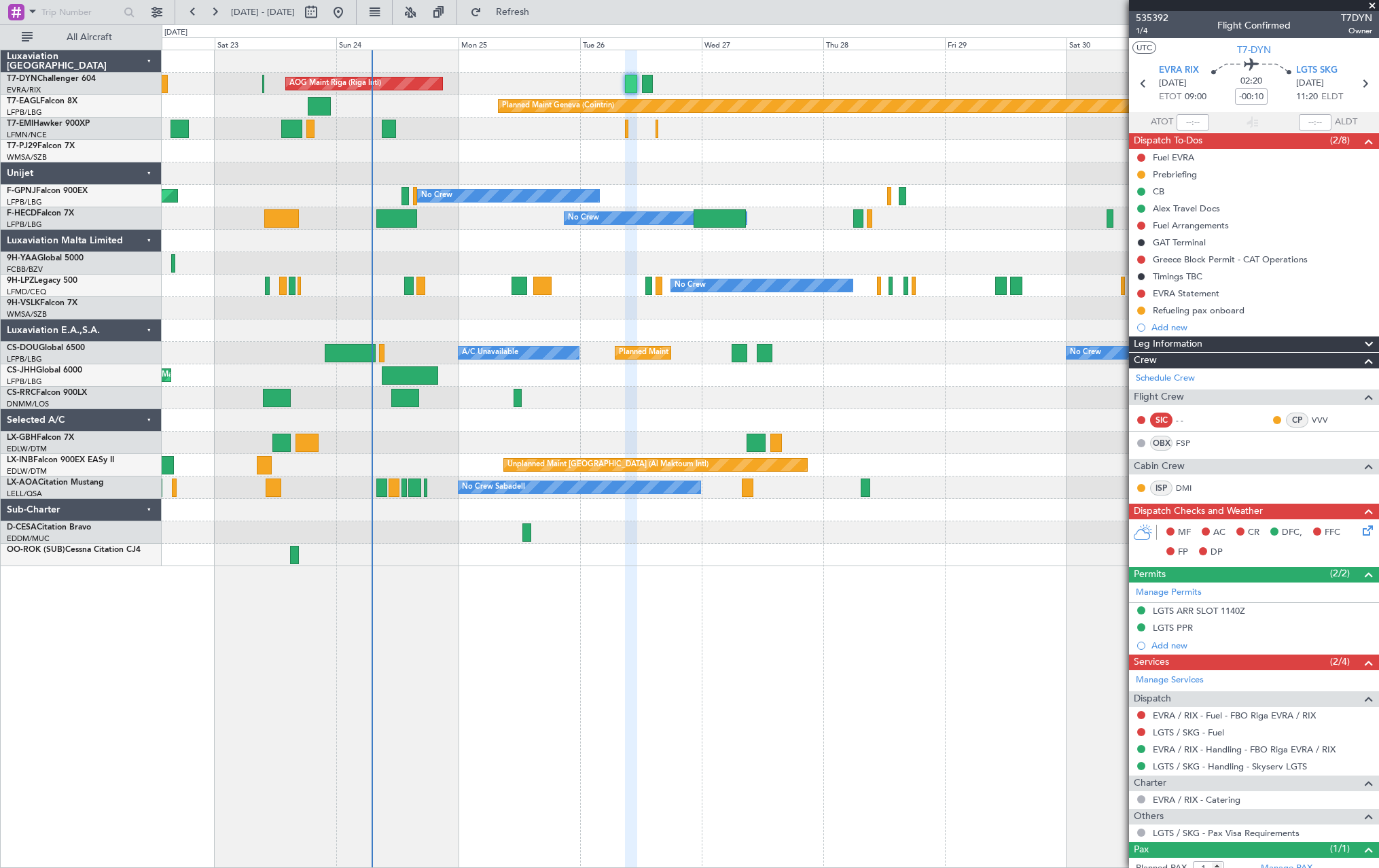
click at [692, 77] on div "AOG Maint Riga (Riga Intl) Planned Maint Basel-Mulhouse" at bounding box center [770, 84] width 1217 height 22
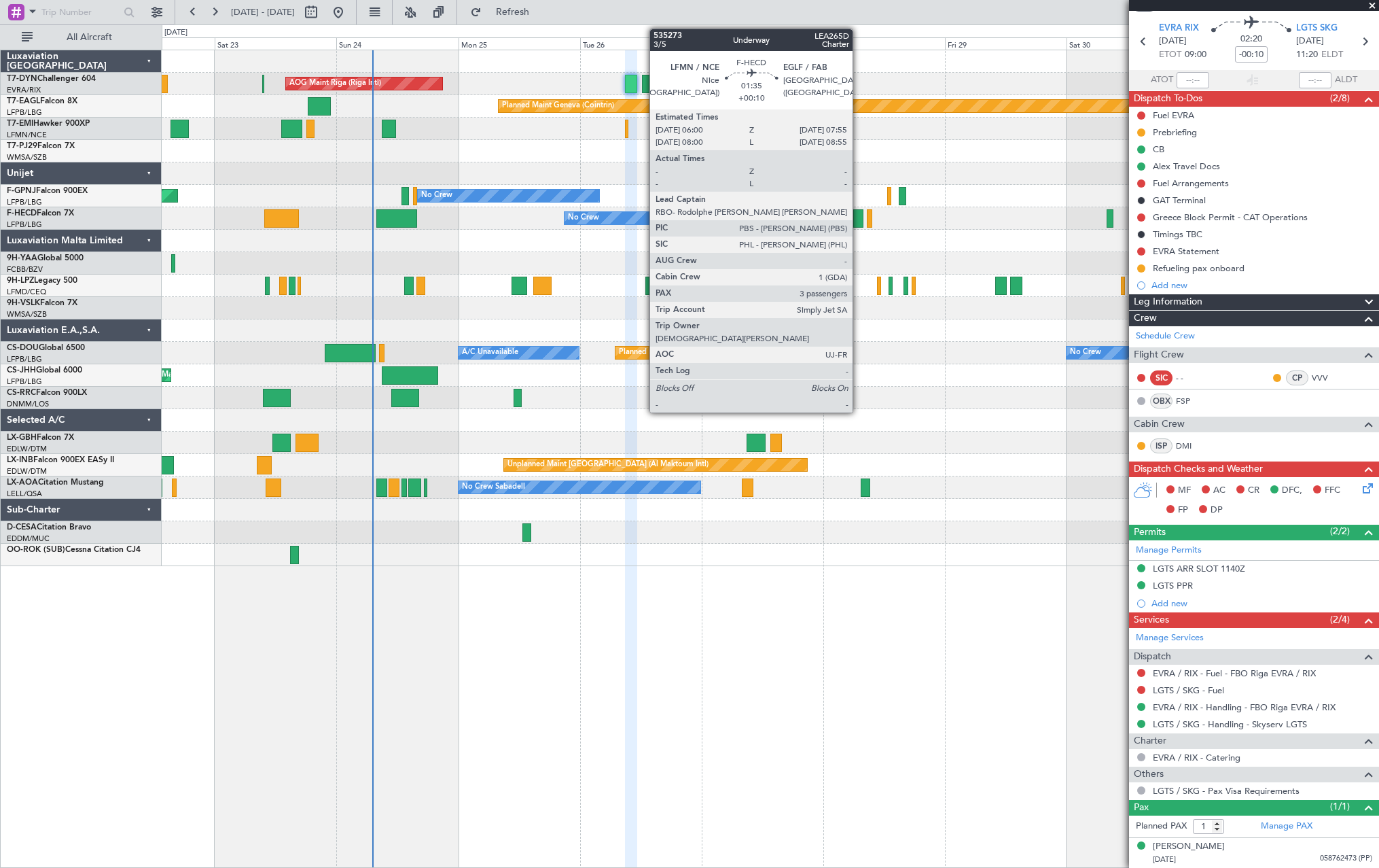
click at [859, 217] on div at bounding box center [858, 217] width 11 height 18
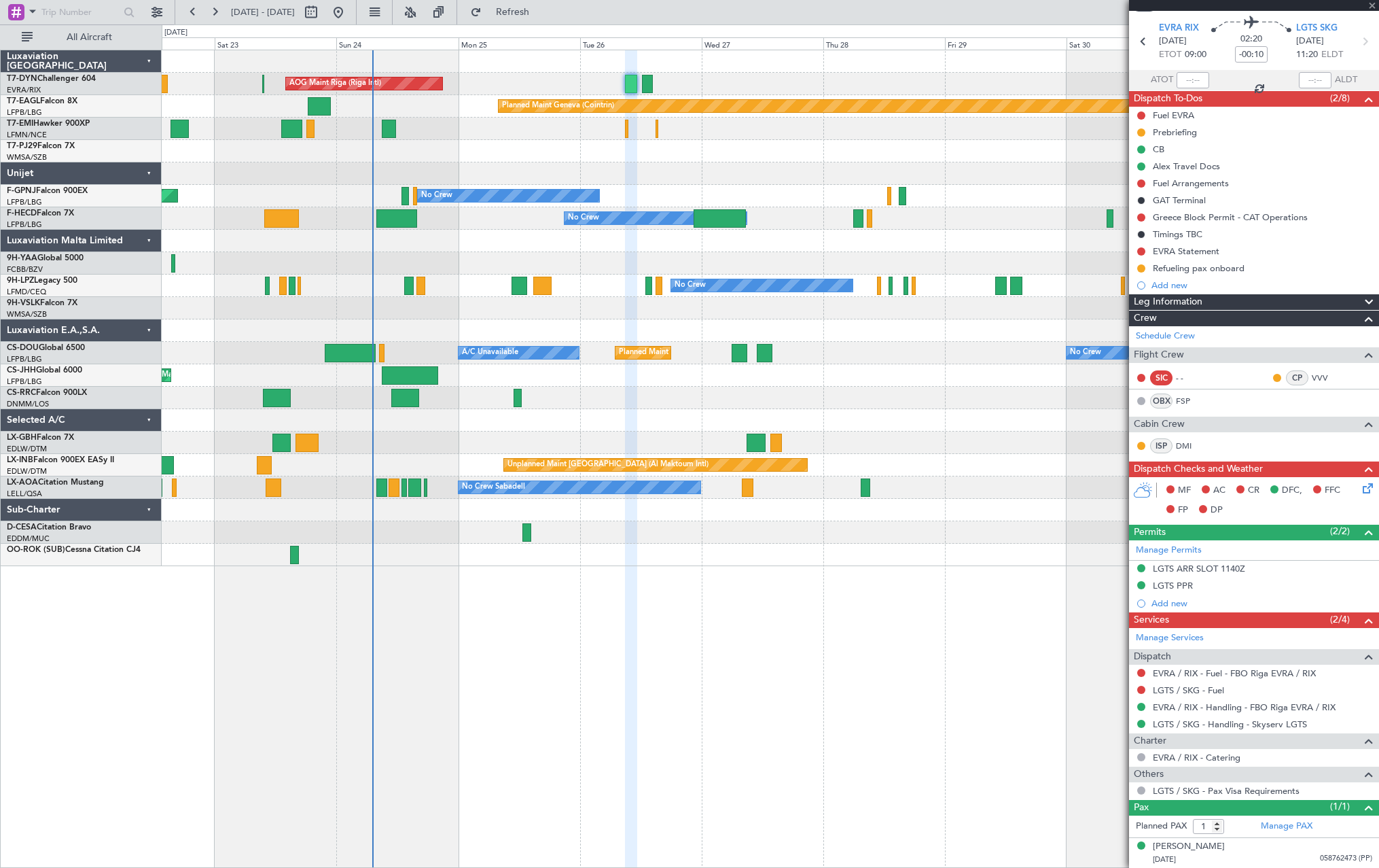
type input "+00:10"
type input "3"
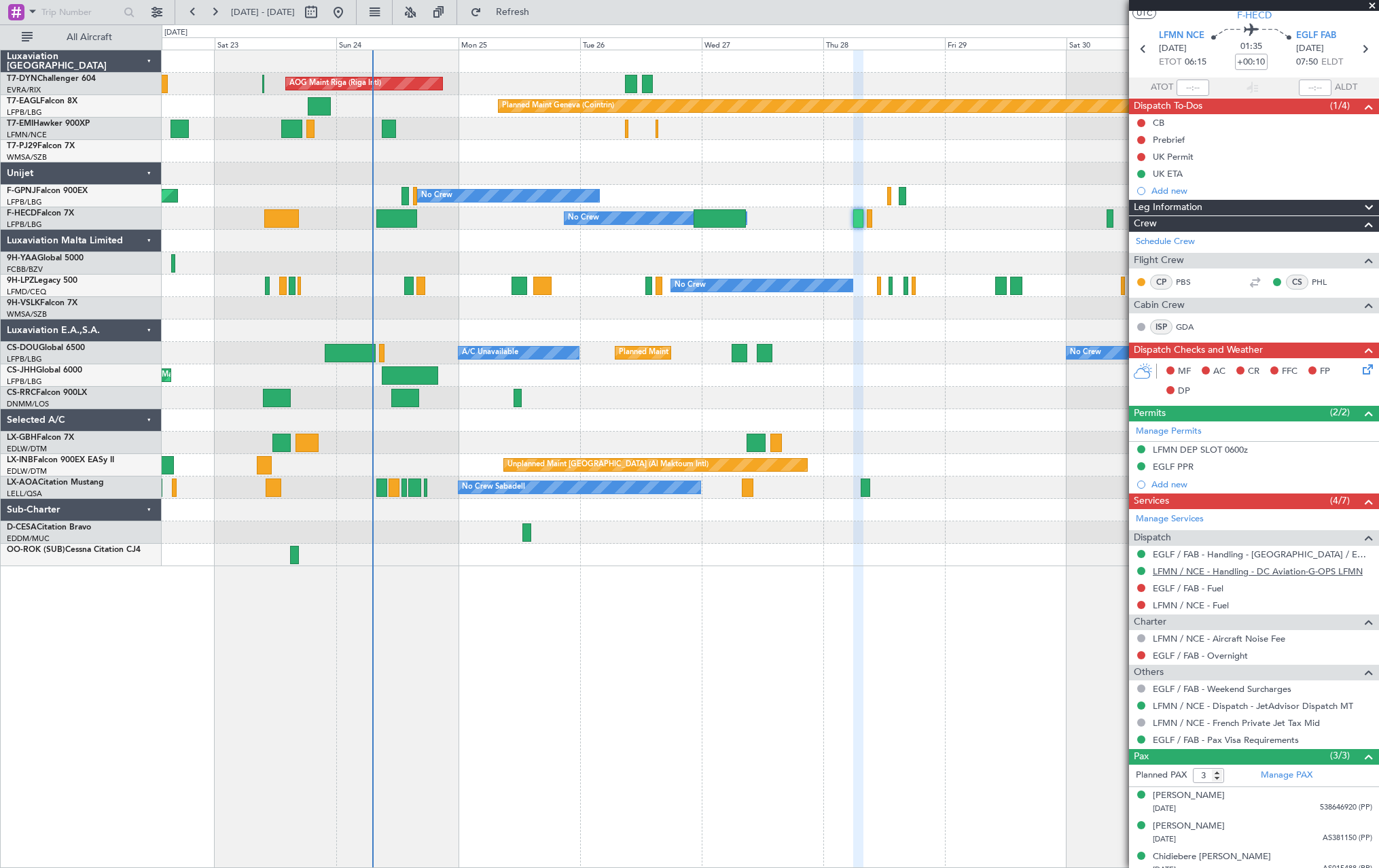
scroll to position [45, 0]
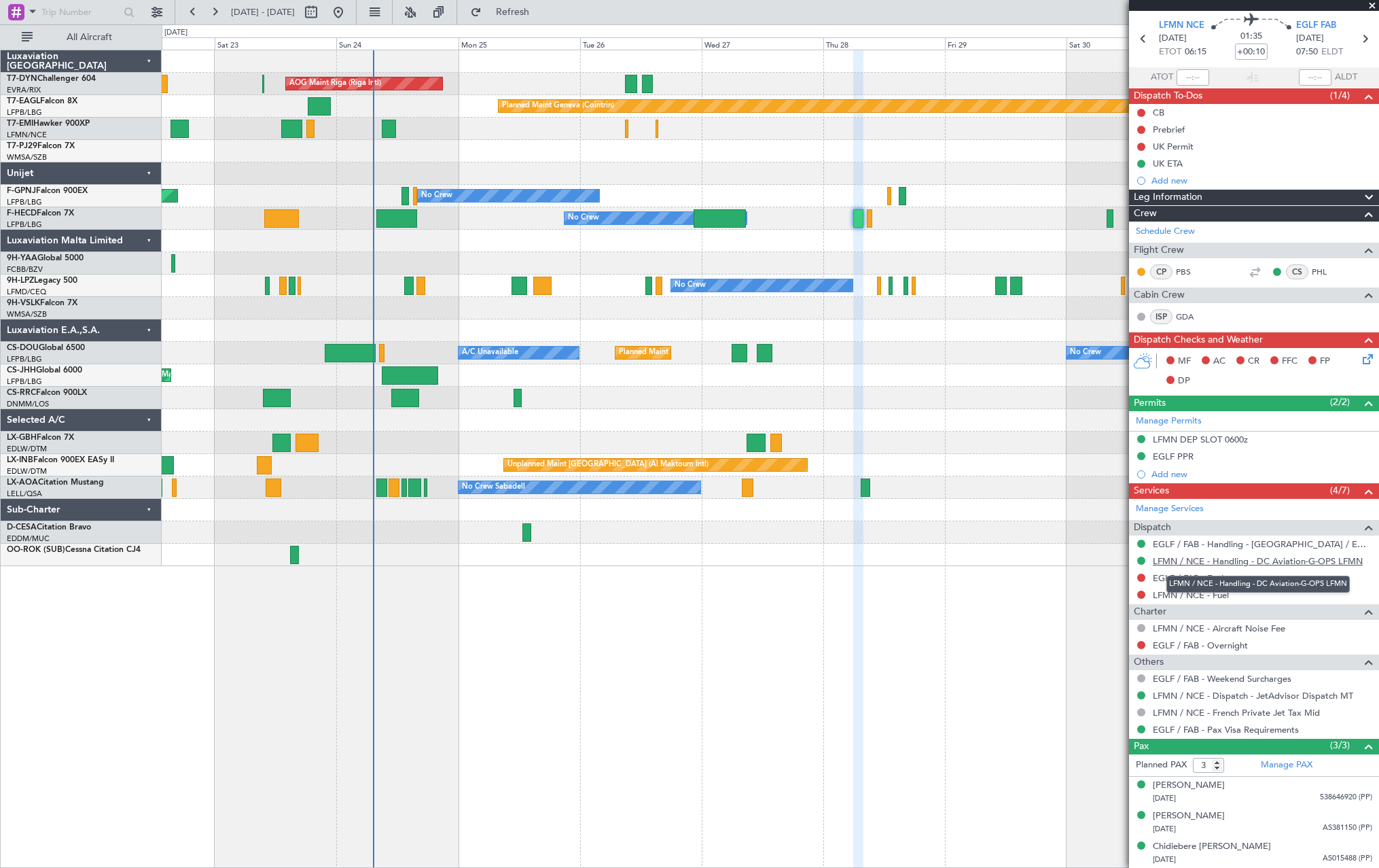
click at [1234, 558] on link "LFMN / NCE - Handling - DC Aviation-G-OPS LFMN" at bounding box center [1258, 561] width 210 height 12
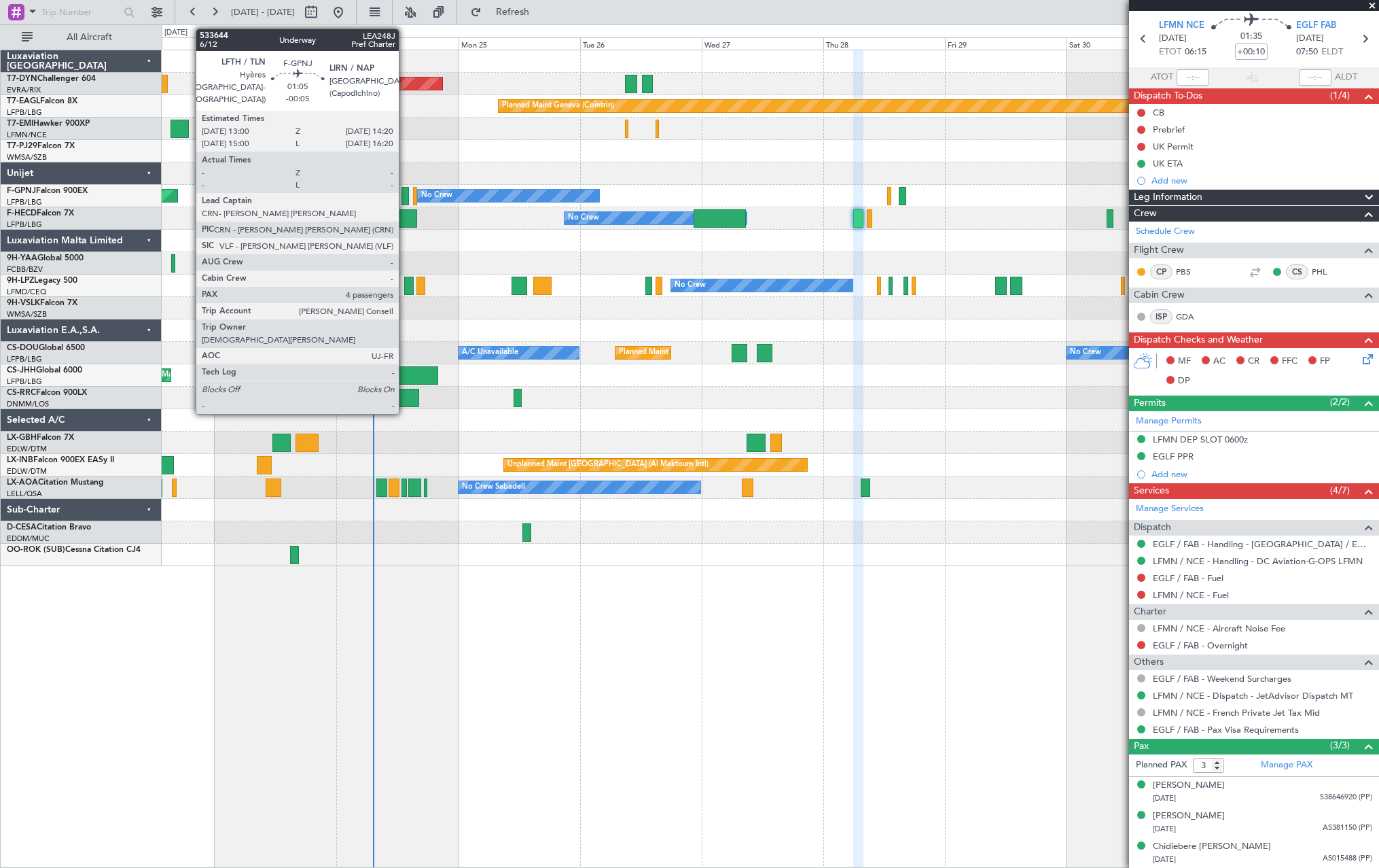
click at [405, 193] on div at bounding box center [404, 195] width 7 height 18
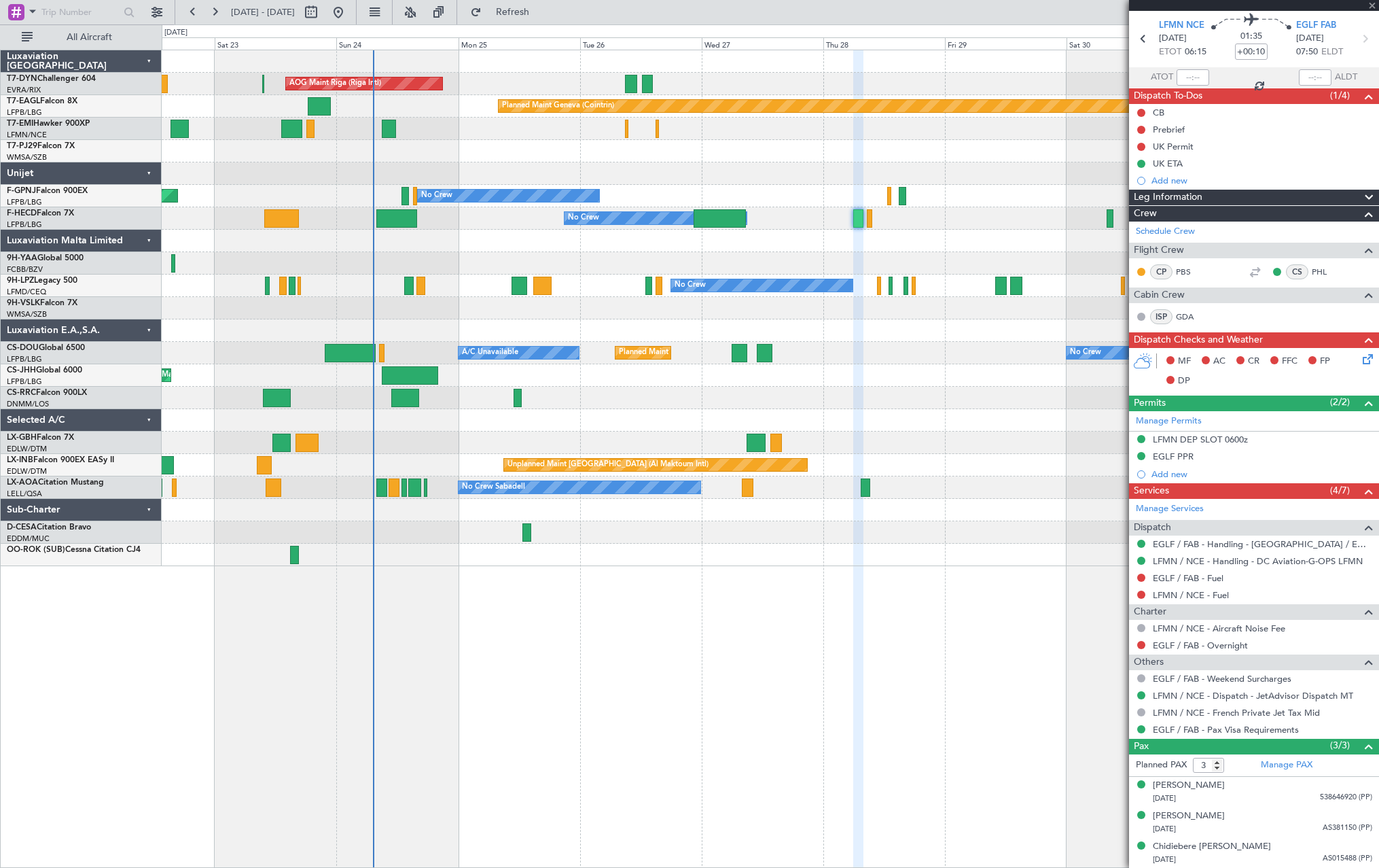
type input "-00:05"
type input "4"
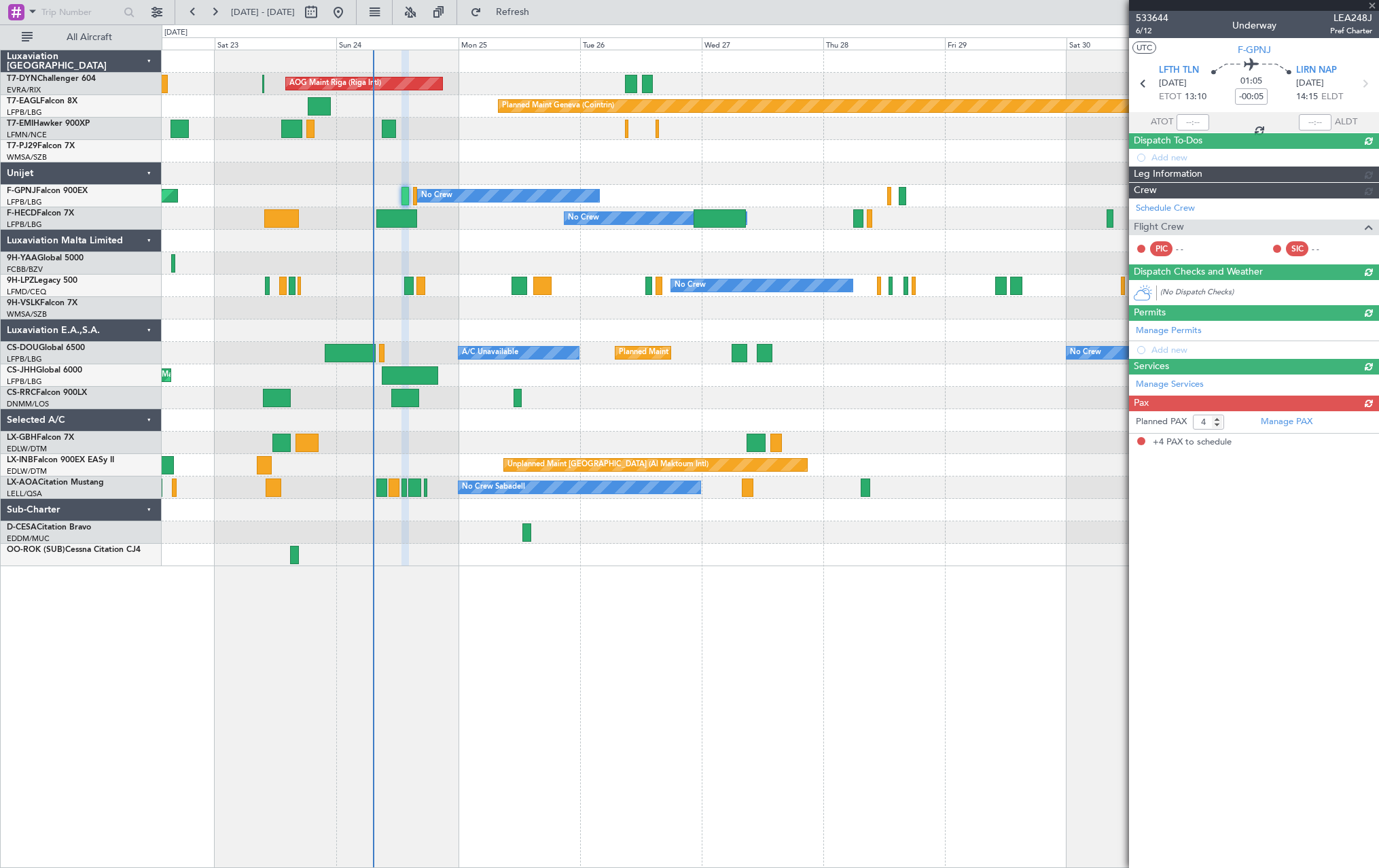
scroll to position [0, 0]
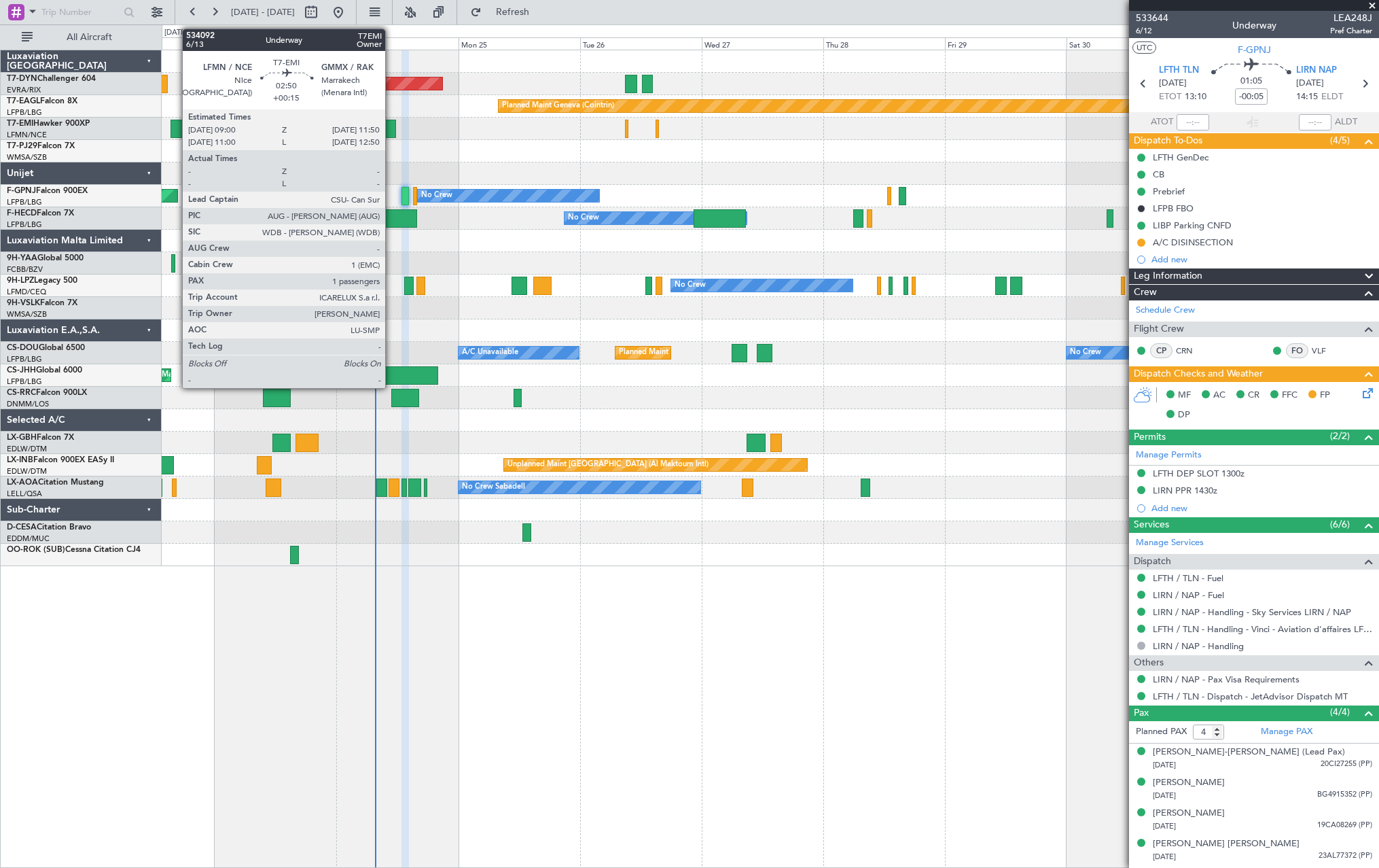
click at [389, 121] on div at bounding box center [390, 128] width 15 height 18
type input "+00:15"
type input "1"
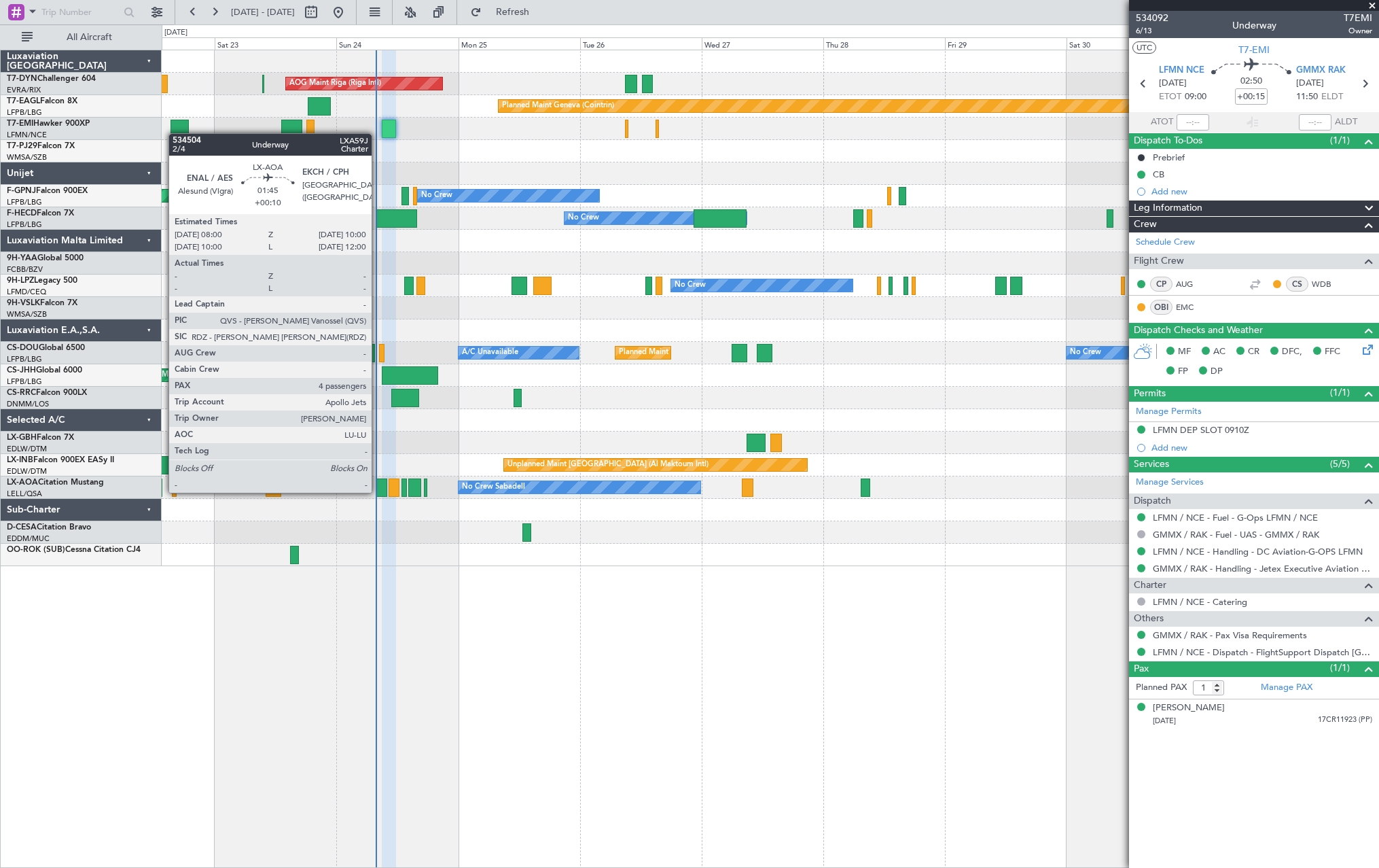
click at [378, 486] on div at bounding box center [381, 487] width 11 height 18
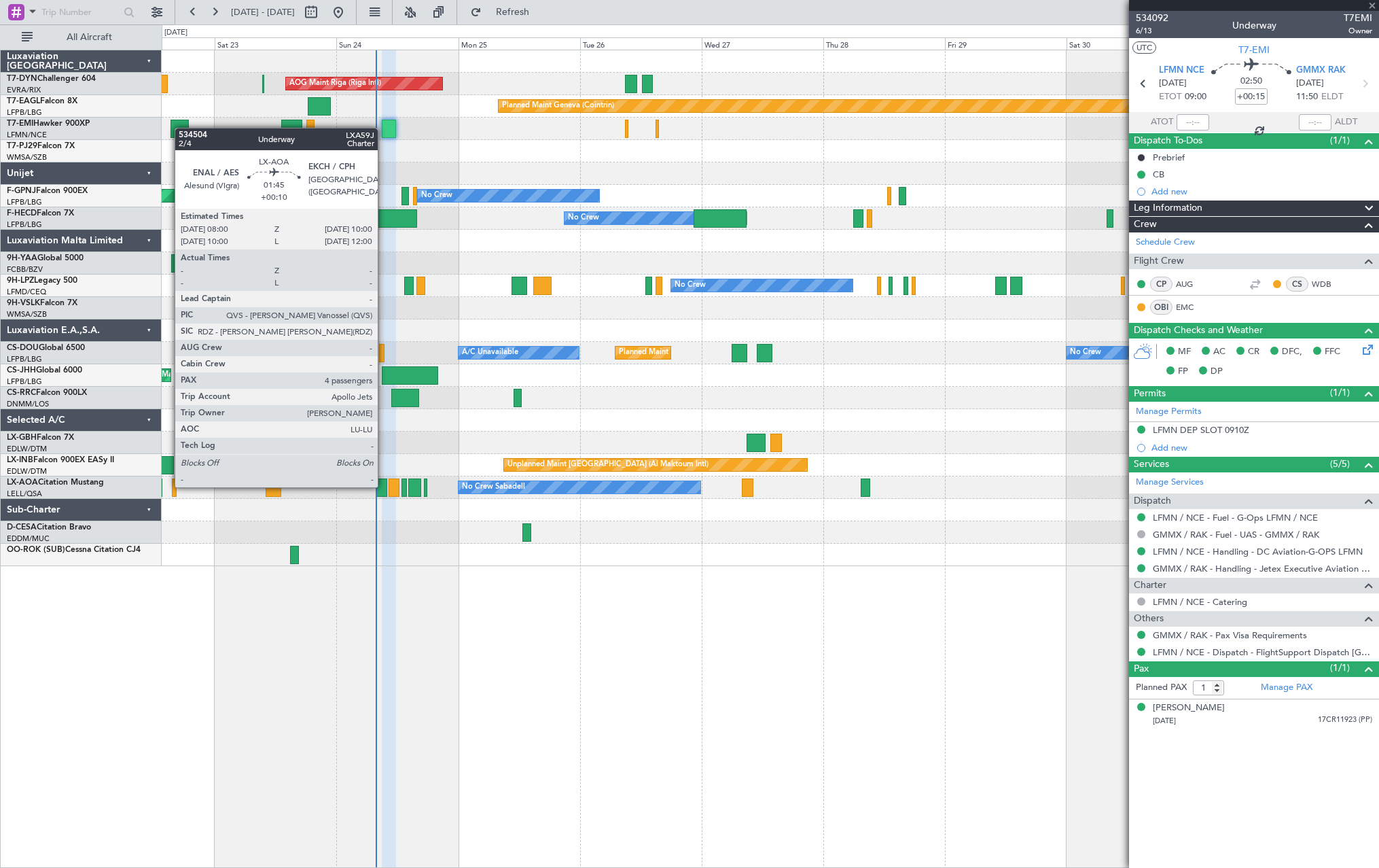
type input "+00:10"
type input "4"
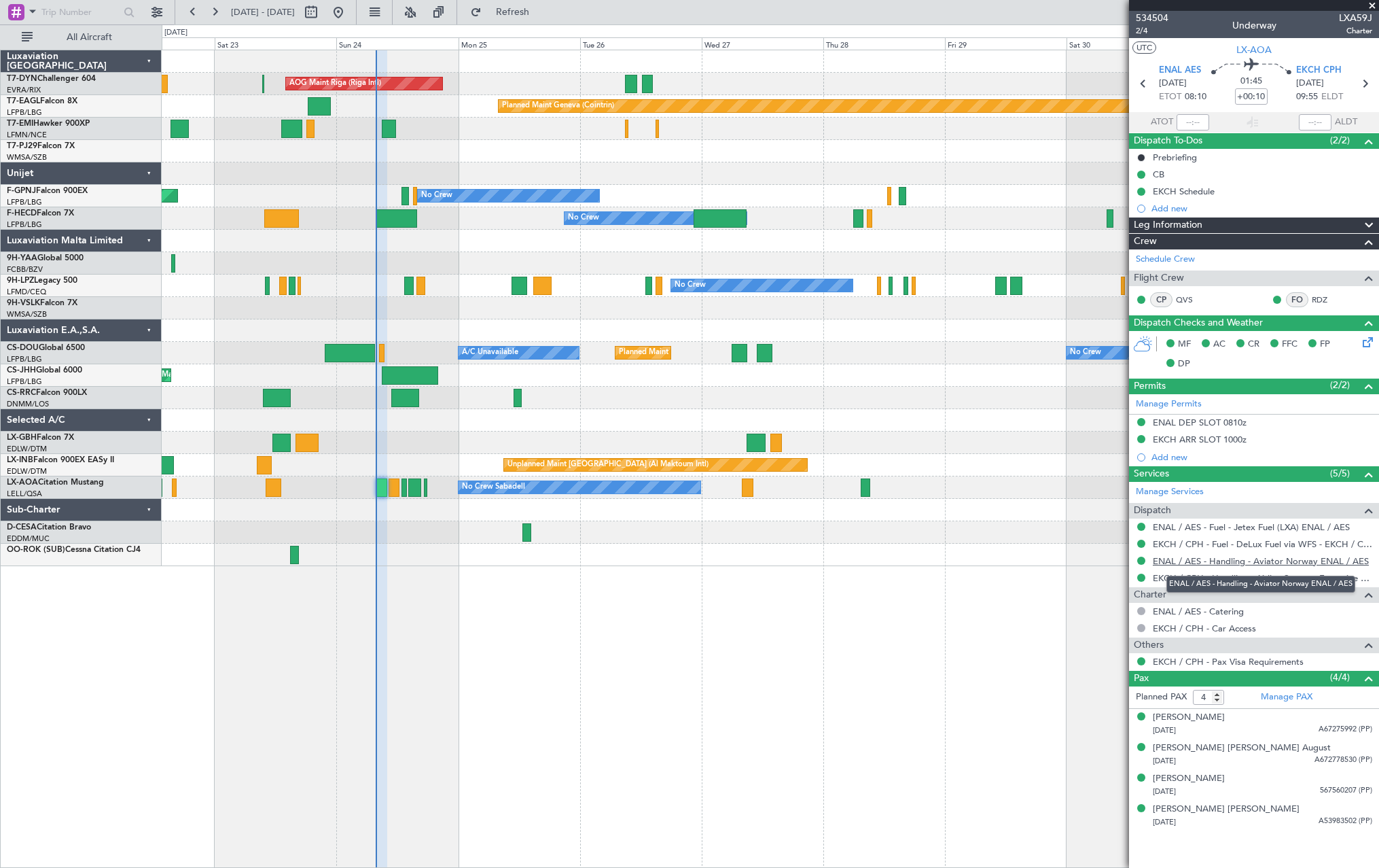
click at [1210, 558] on link "ENAL / AES - Handling - Aviator Norway ENAL / AES" at bounding box center [1261, 561] width 217 height 12
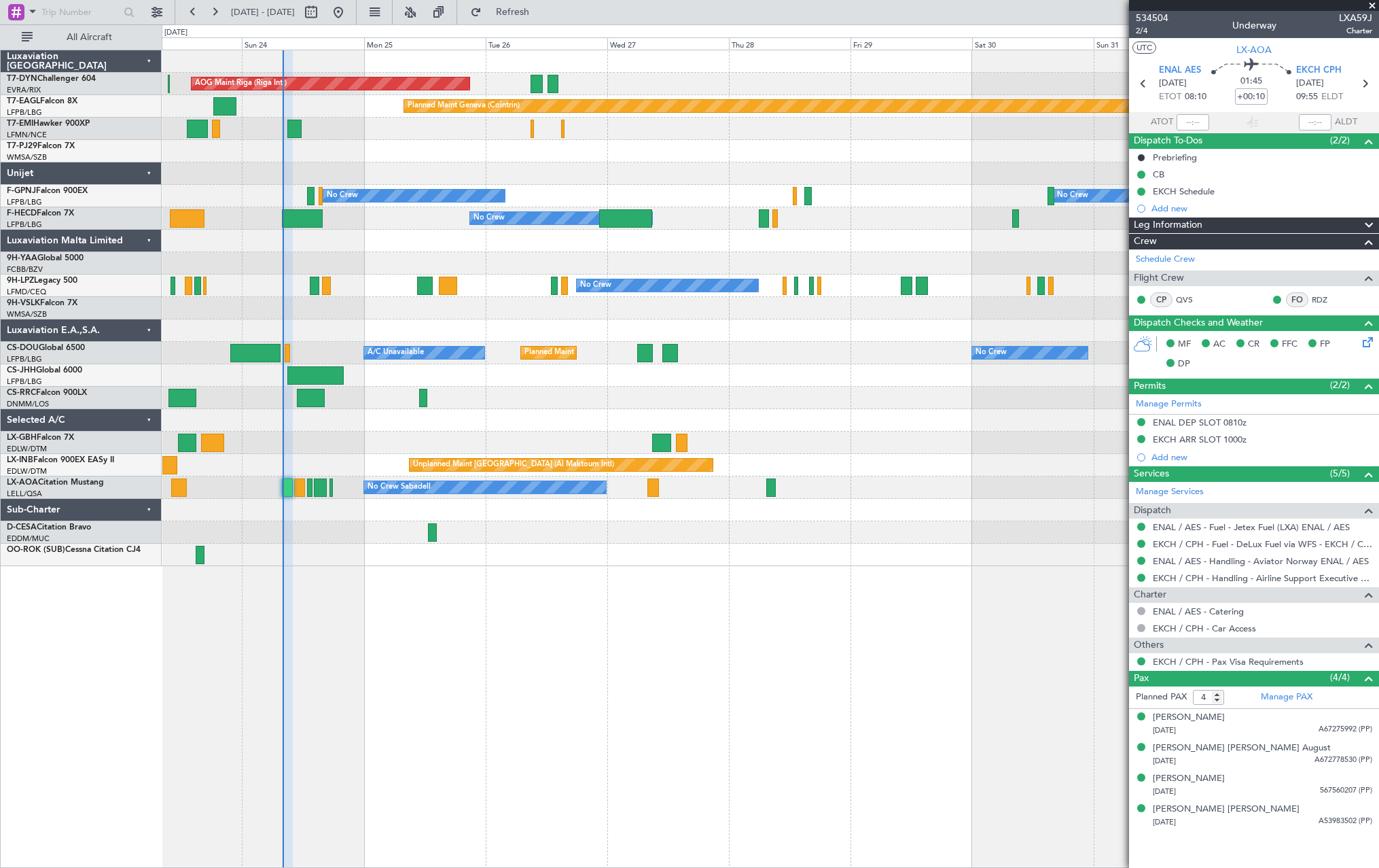
click at [649, 560] on div at bounding box center [770, 554] width 1217 height 22
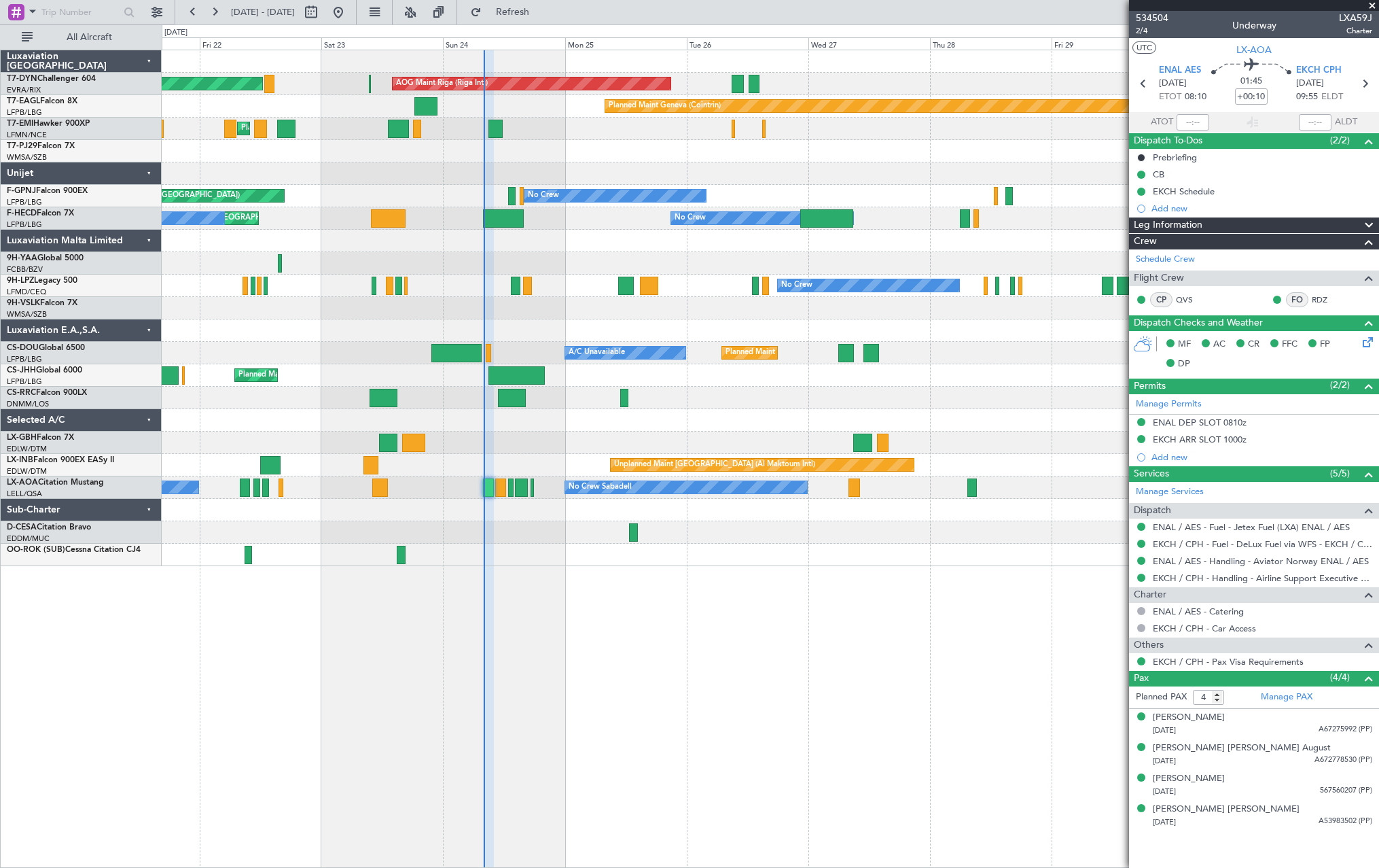
click at [729, 540] on div "AOG Maint Riga (Riga Intl) Planned Maint Basel-Mulhouse Planned Maint Geneva (C…" at bounding box center [770, 308] width 1217 height 516
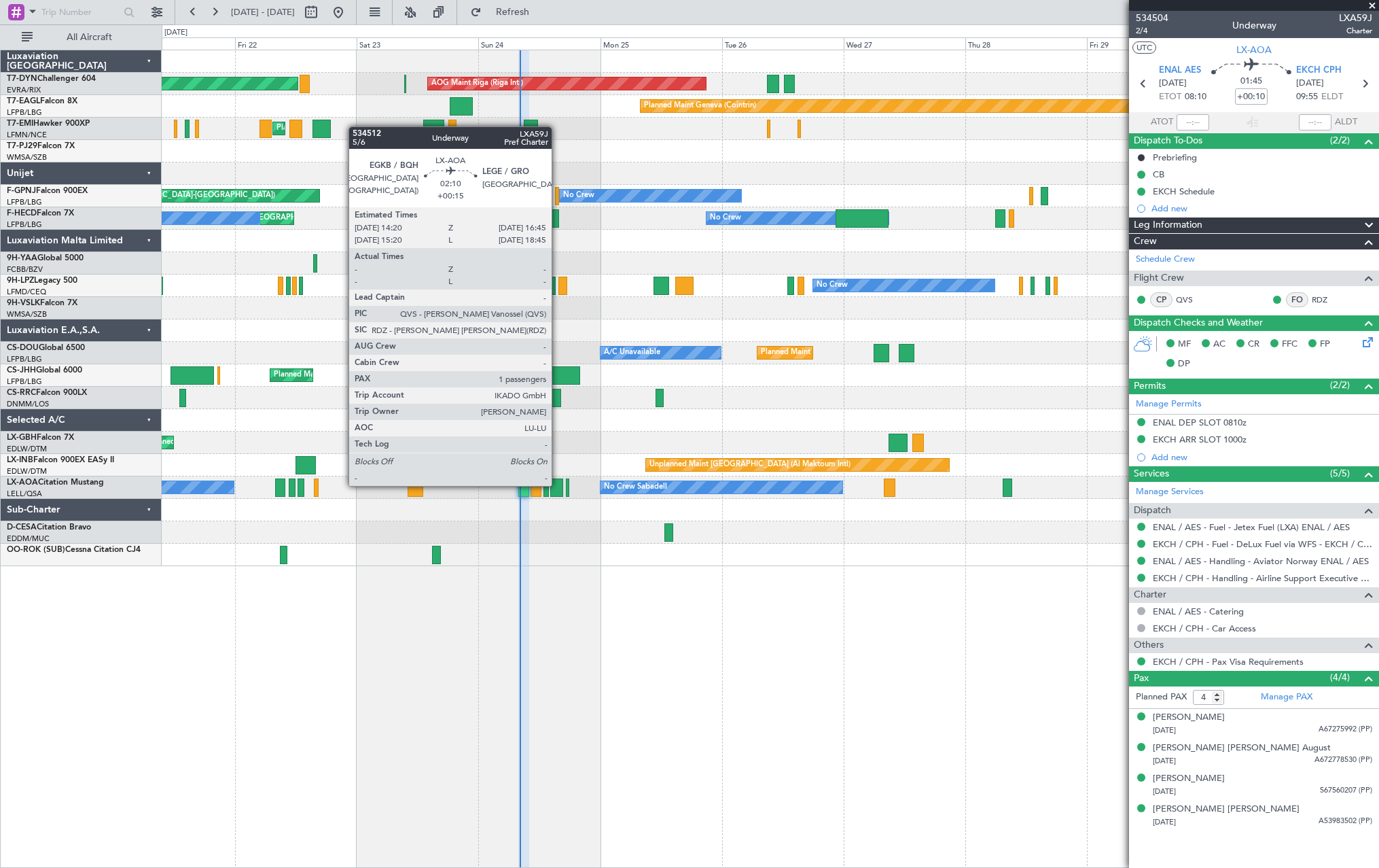
click at [558, 484] on div at bounding box center [556, 487] width 13 height 18
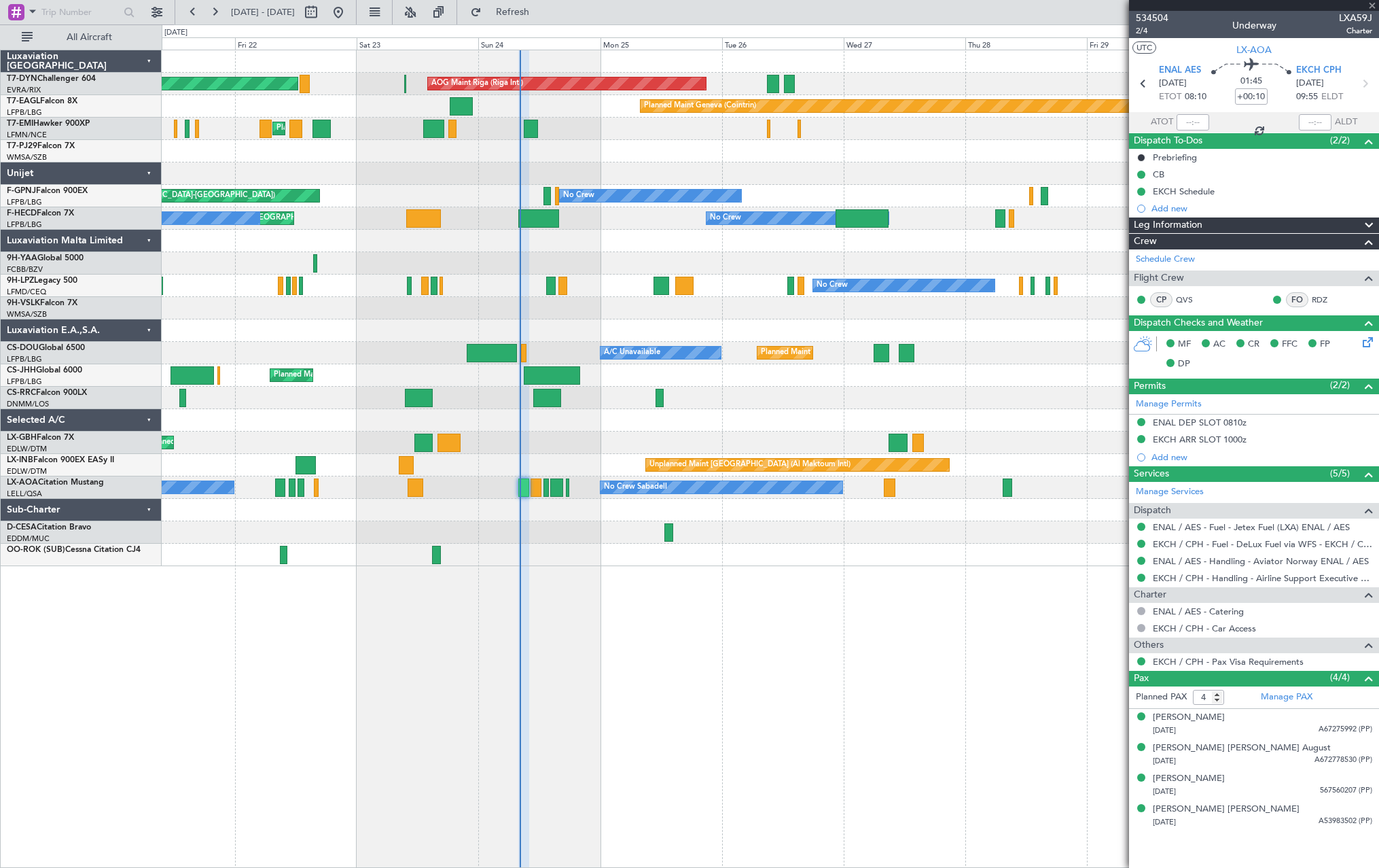
type input "+00:15"
type input "1"
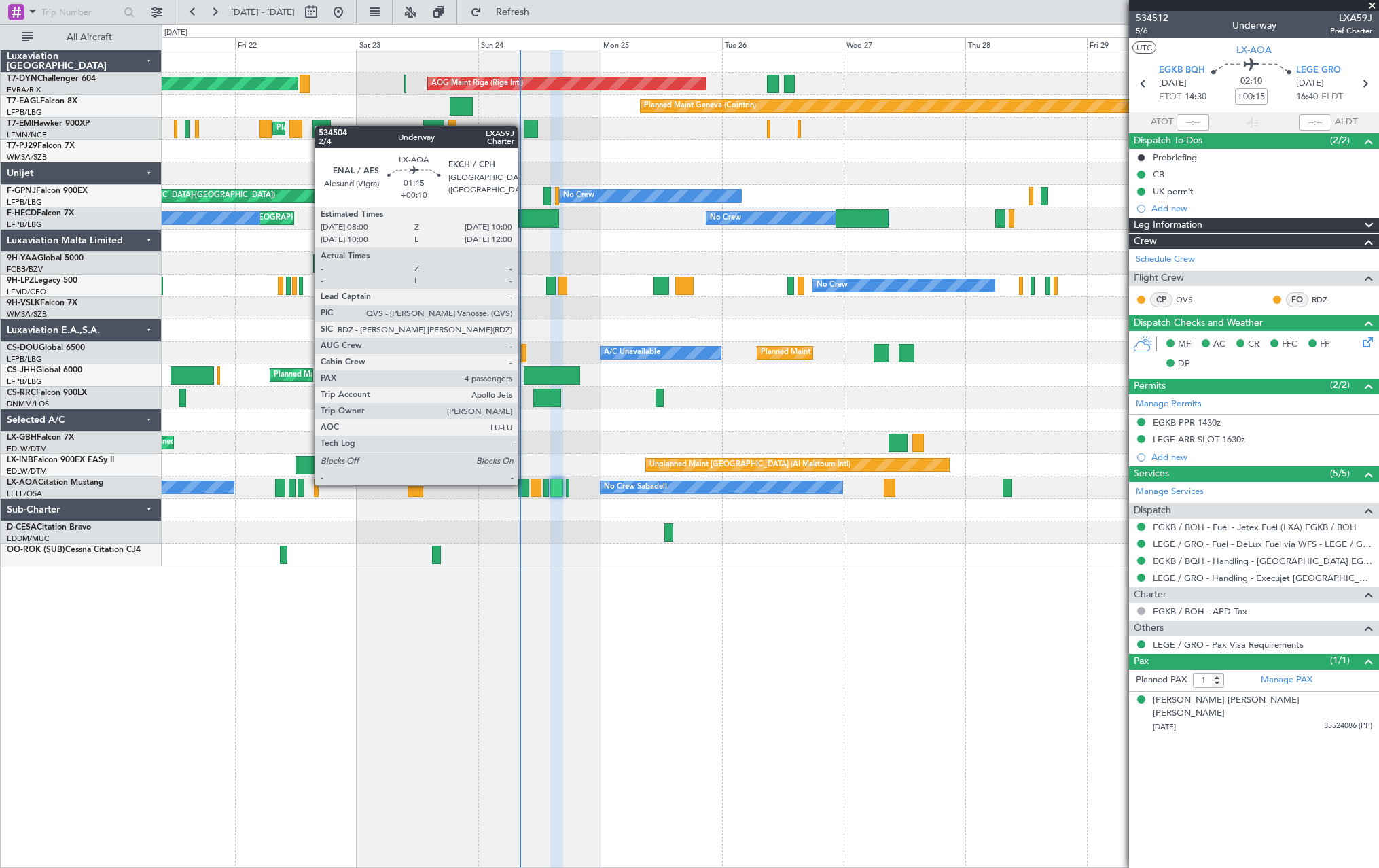
click at [524, 484] on div at bounding box center [524, 487] width 11 height 18
type input "+00:10"
type input "4"
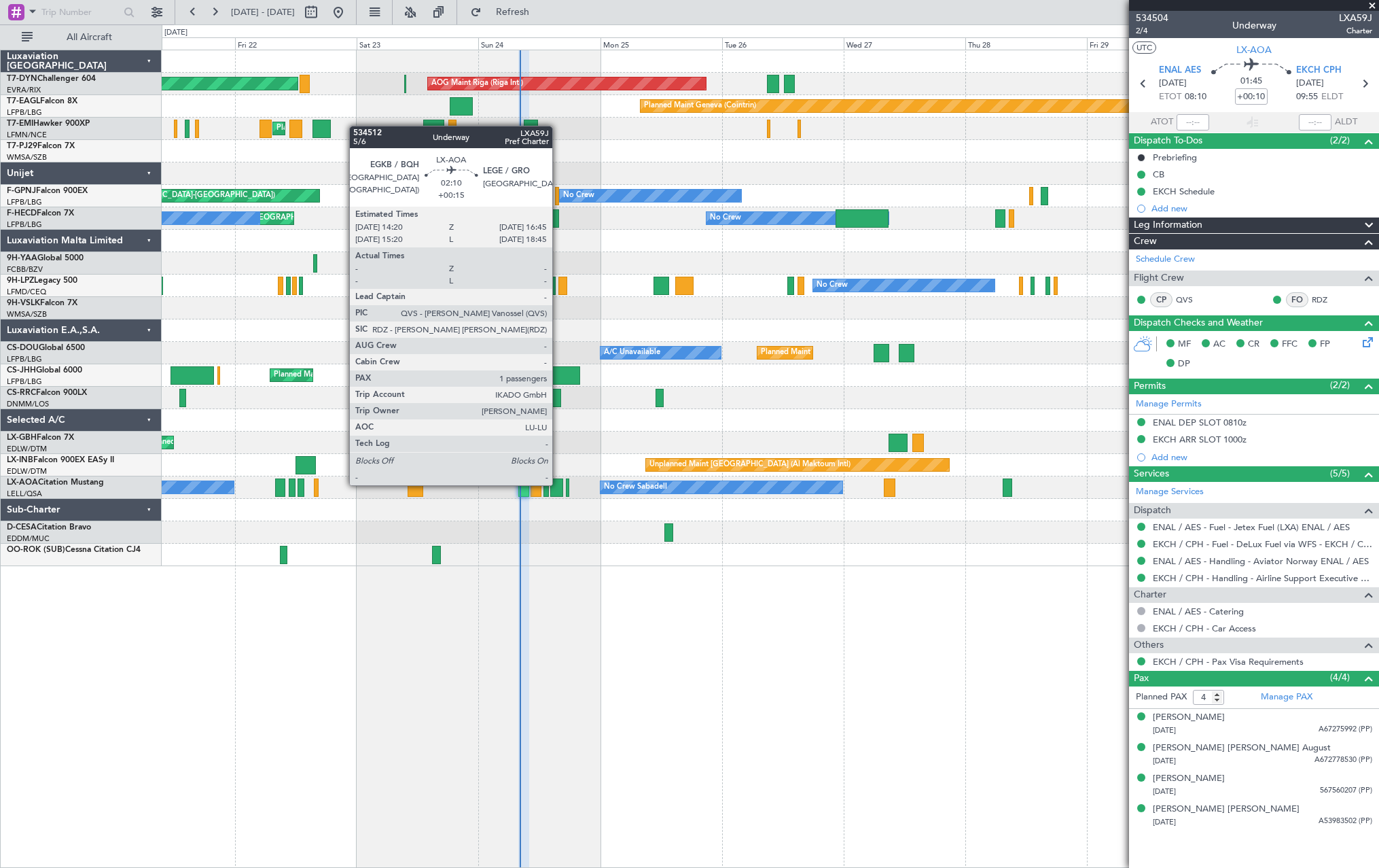
click at [558, 484] on div at bounding box center [556, 487] width 13 height 18
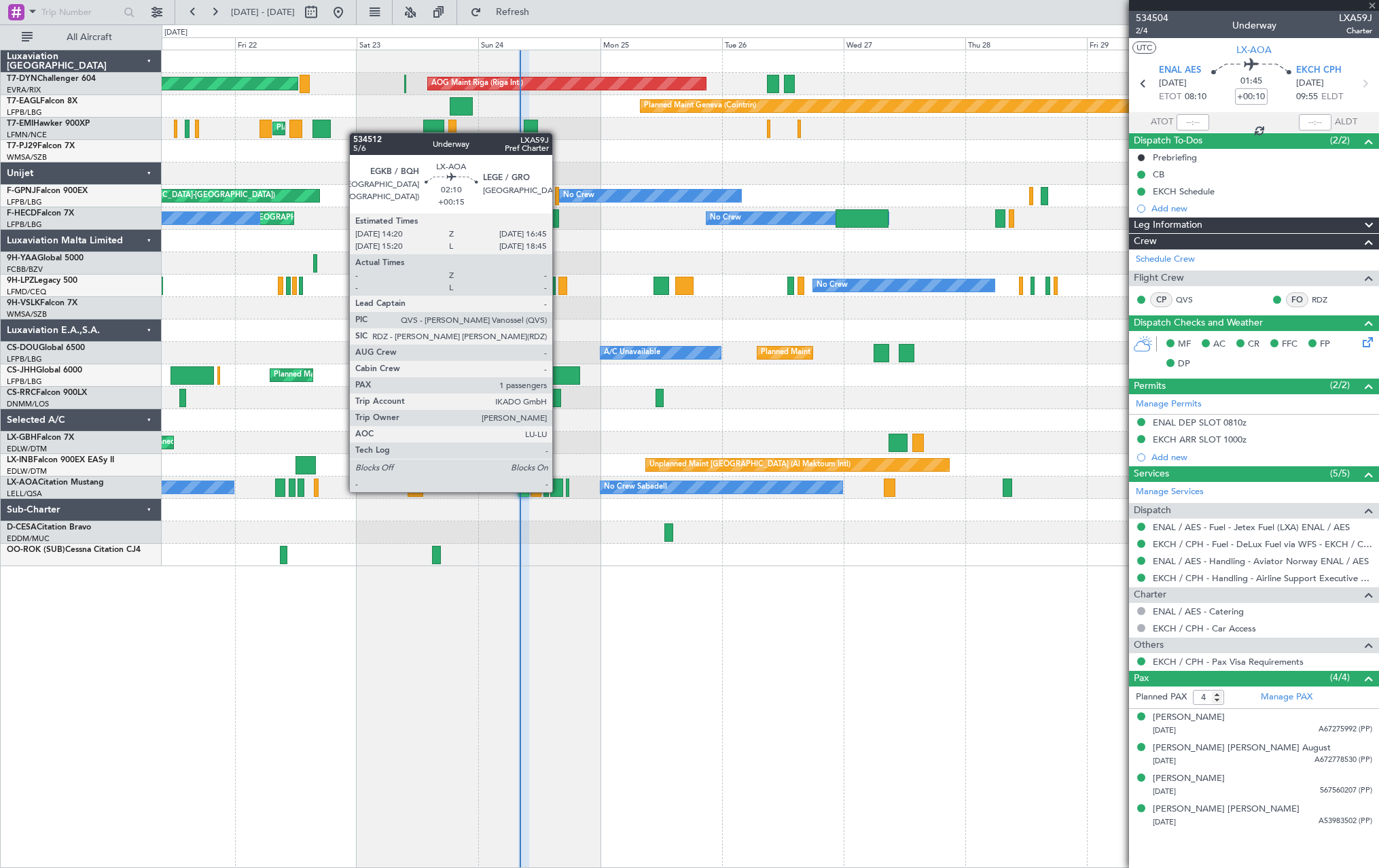
type input "+00:15"
type input "1"
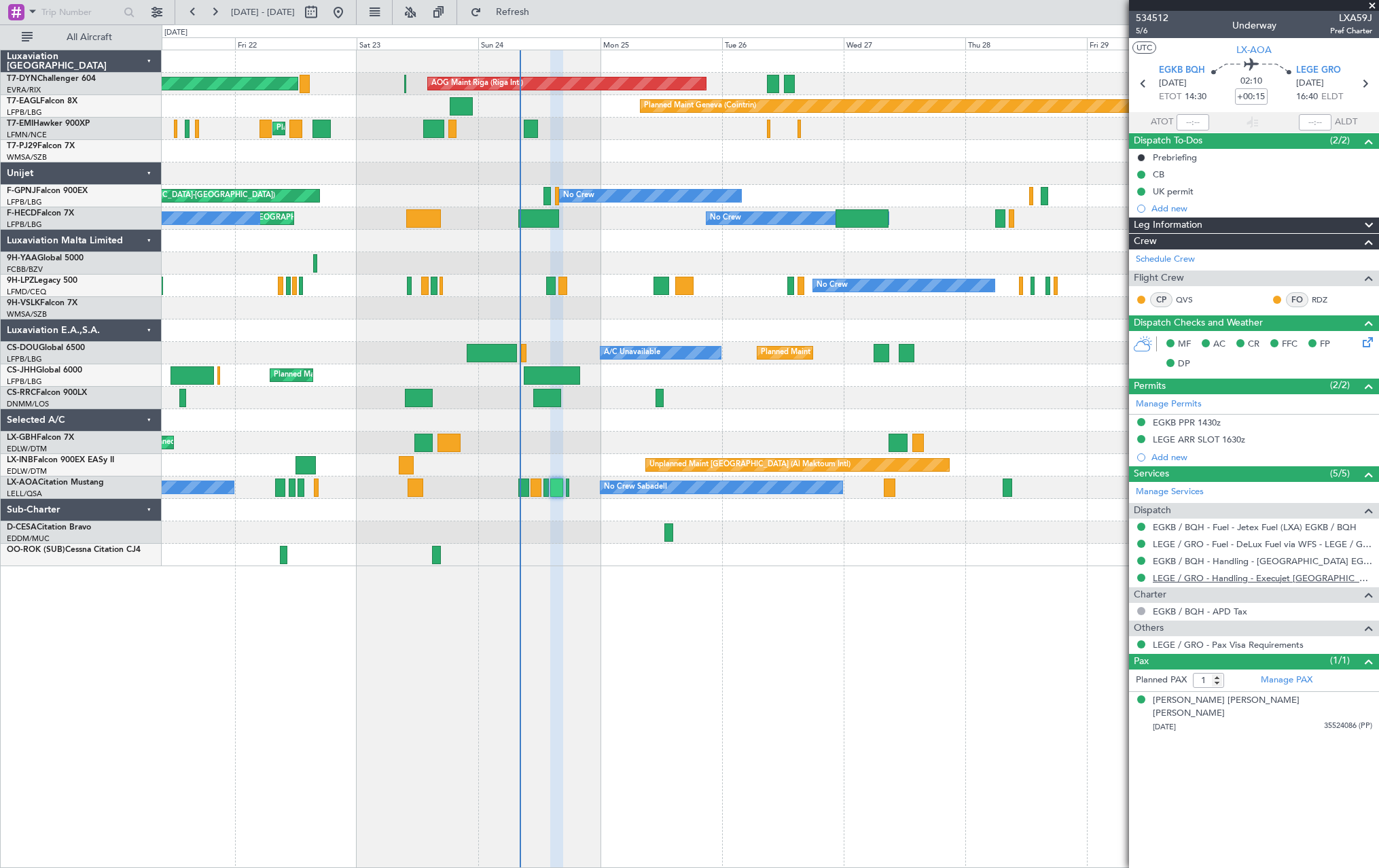
click at [1202, 579] on link "LEGE / GRO - Handling - Execujet Spain S.L LEGE / GRO" at bounding box center [1263, 578] width 219 height 12
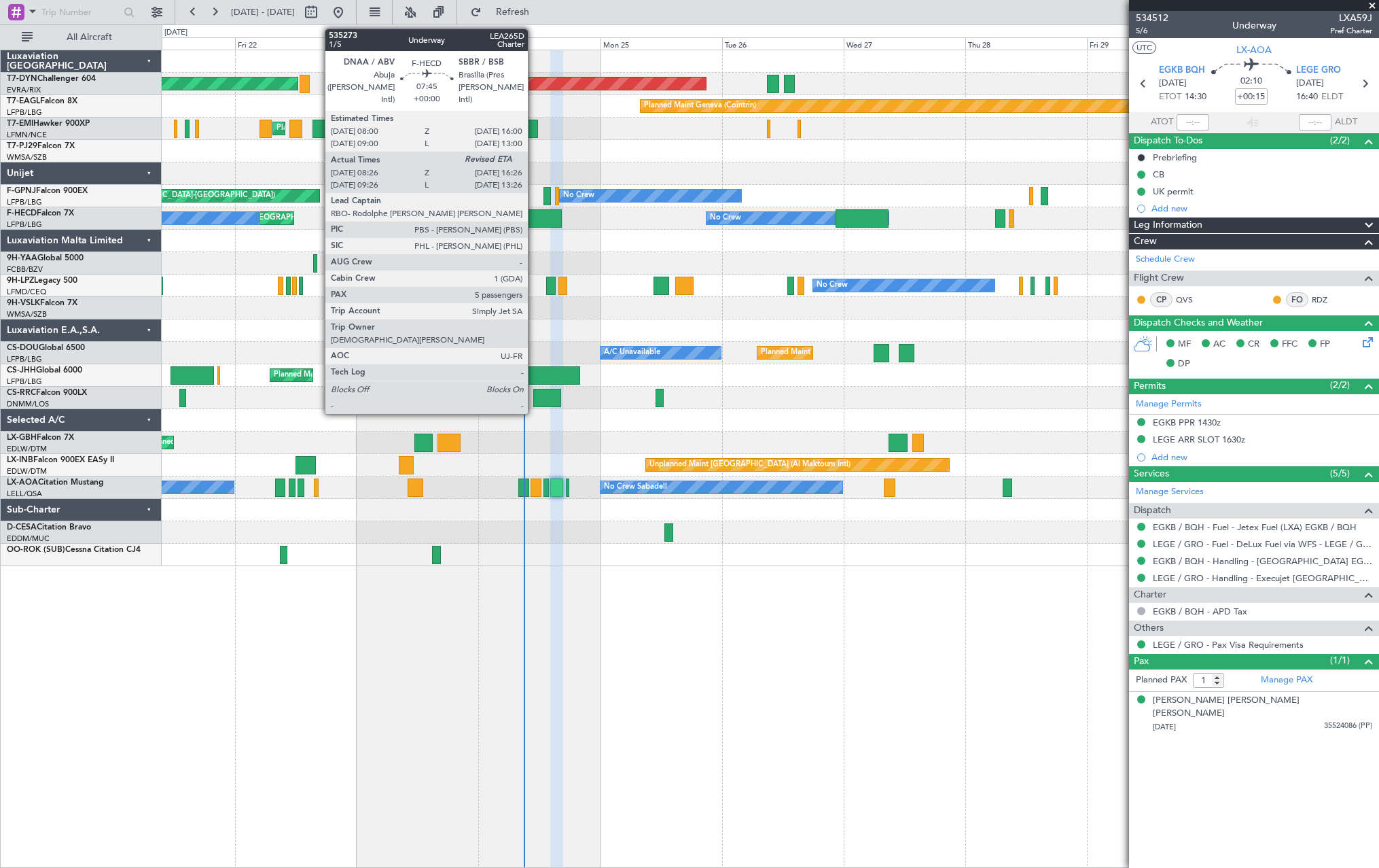
click at [534, 217] on div at bounding box center [541, 217] width 40 height 18
type input "08:36"
type input "5"
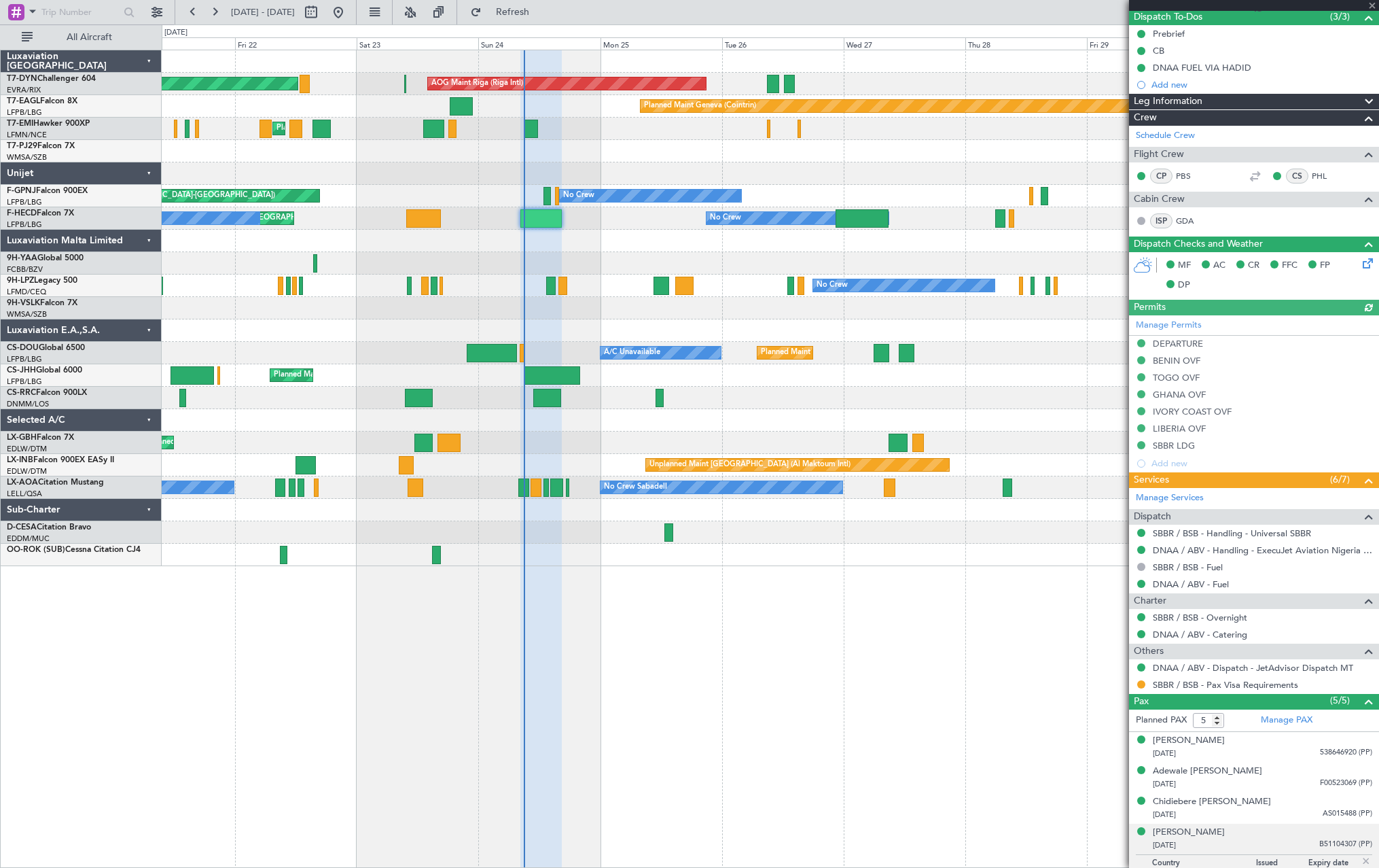
scroll to position [173, 0]
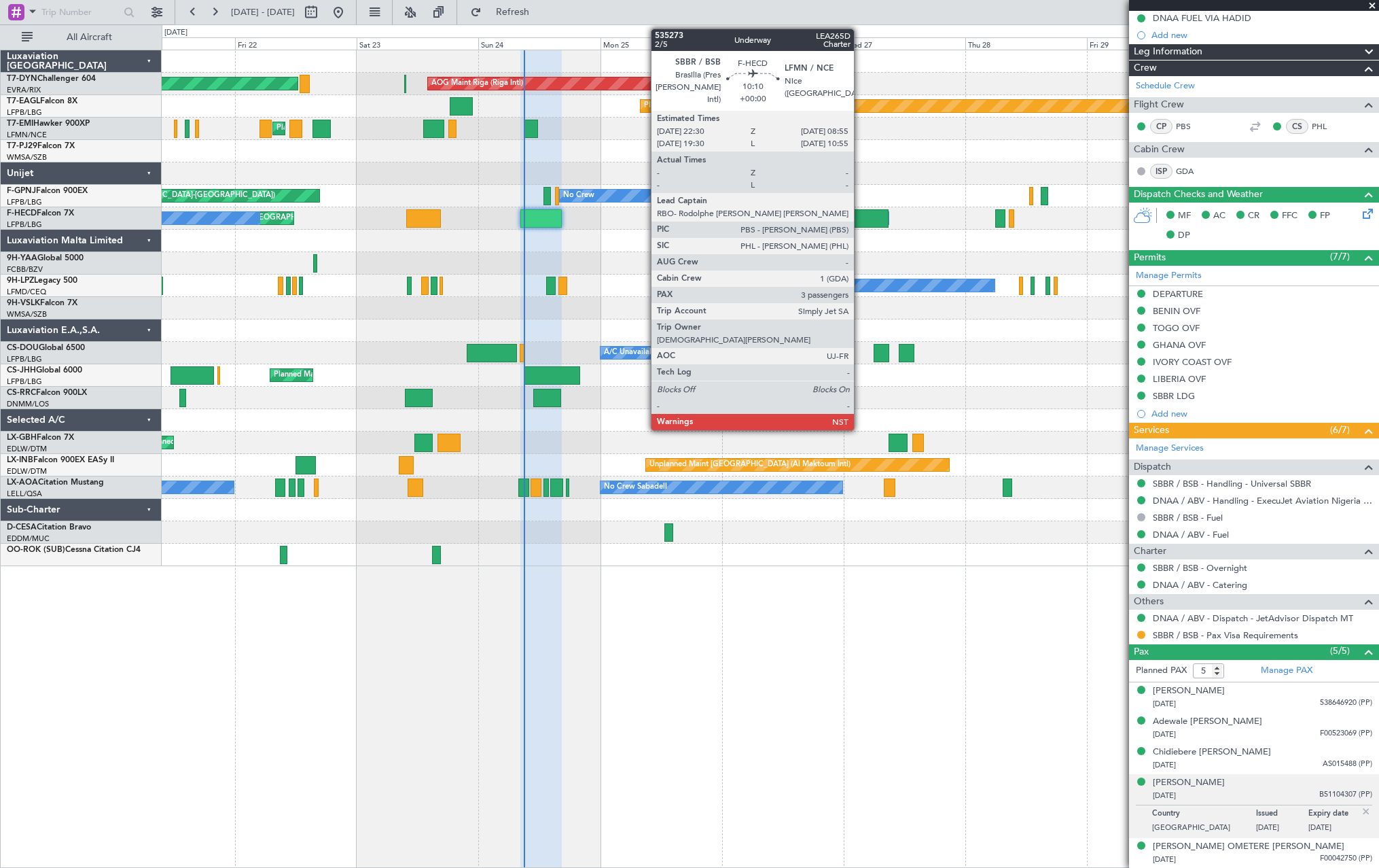
click at [860, 218] on div at bounding box center [862, 217] width 53 height 18
type input "3"
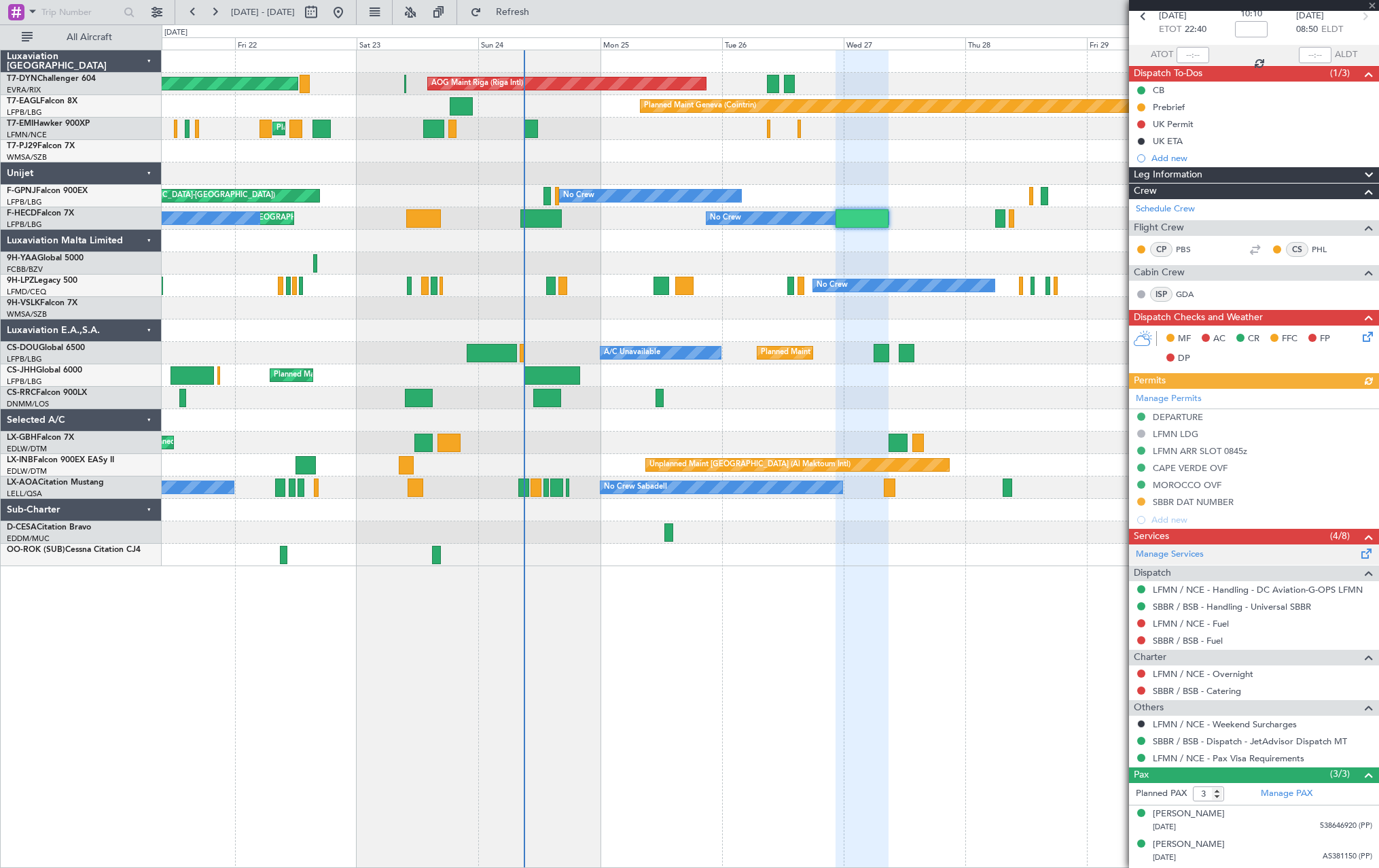
scroll to position [96, 0]
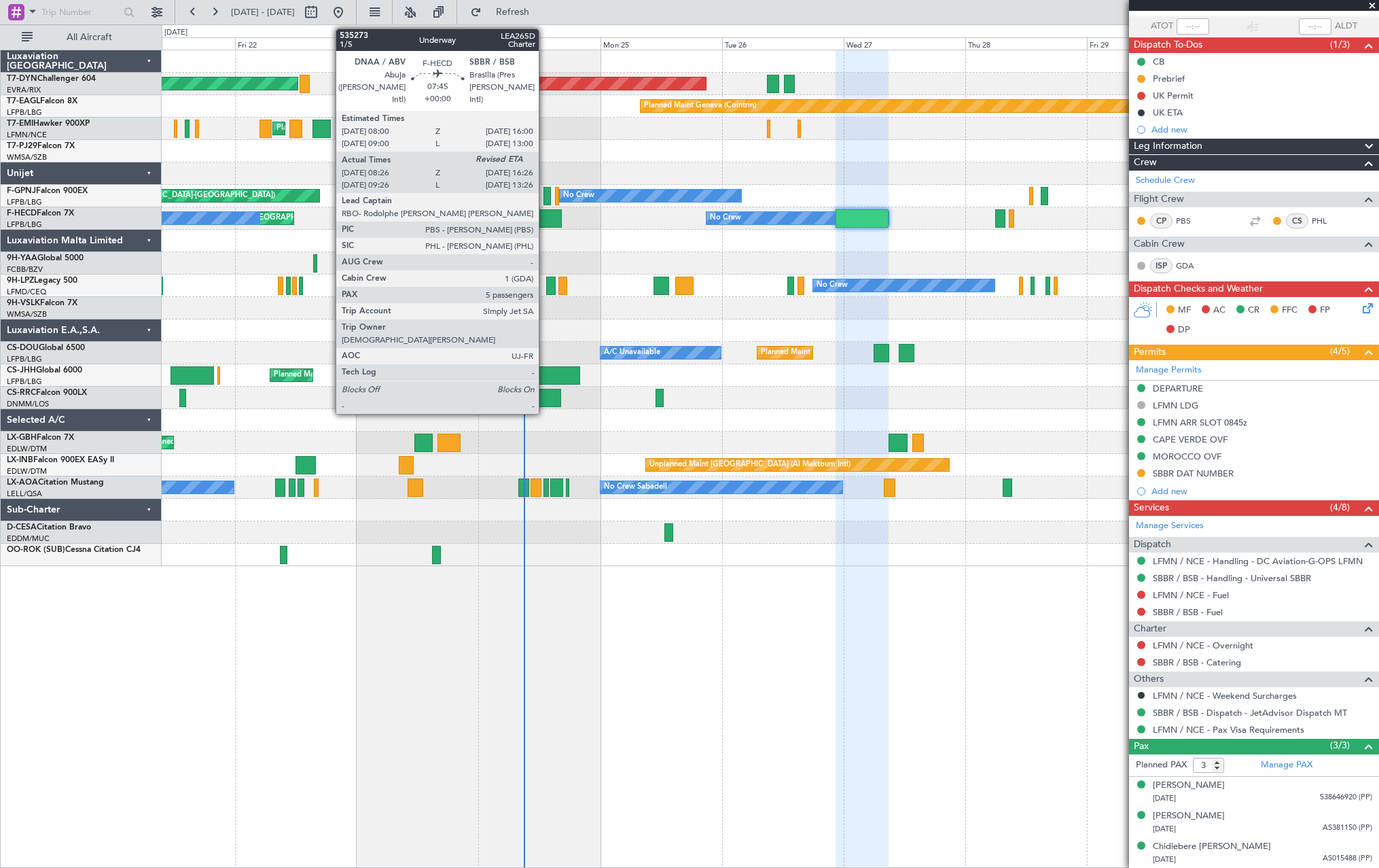
click at [545, 215] on div at bounding box center [541, 217] width 40 height 18
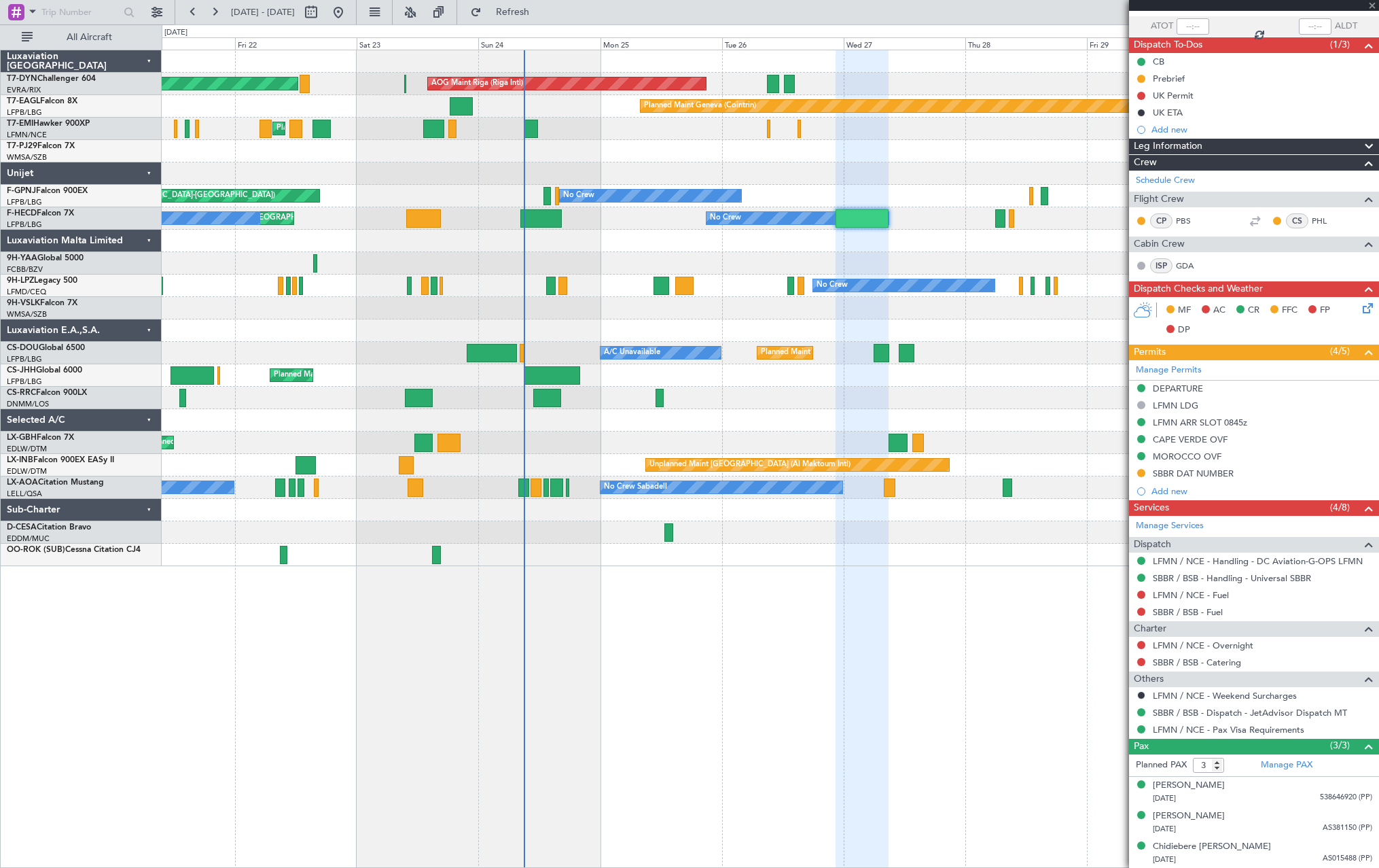
type input "08:36"
type input "5"
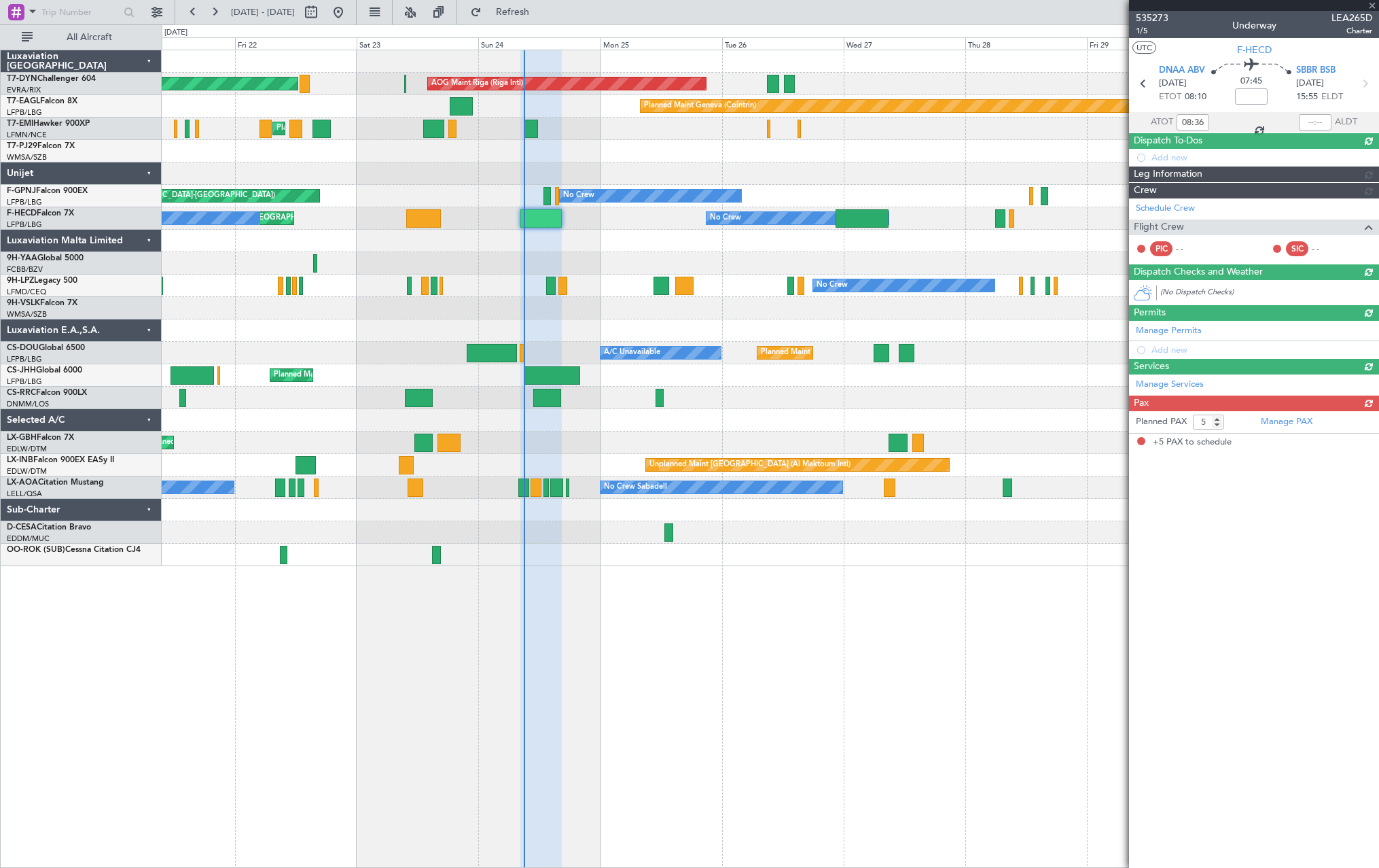
scroll to position [0, 0]
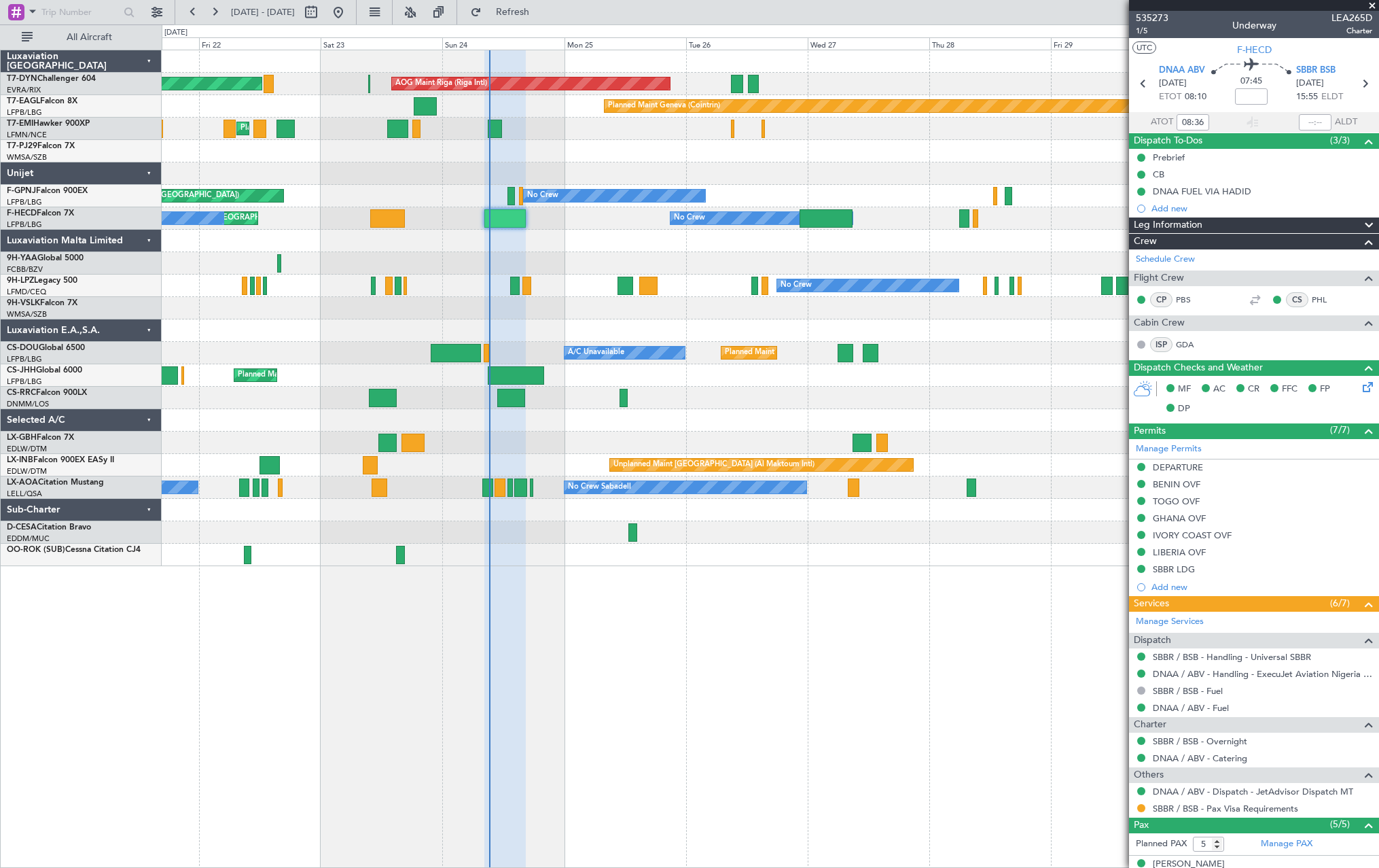
click at [749, 530] on div at bounding box center [770, 532] width 1217 height 22
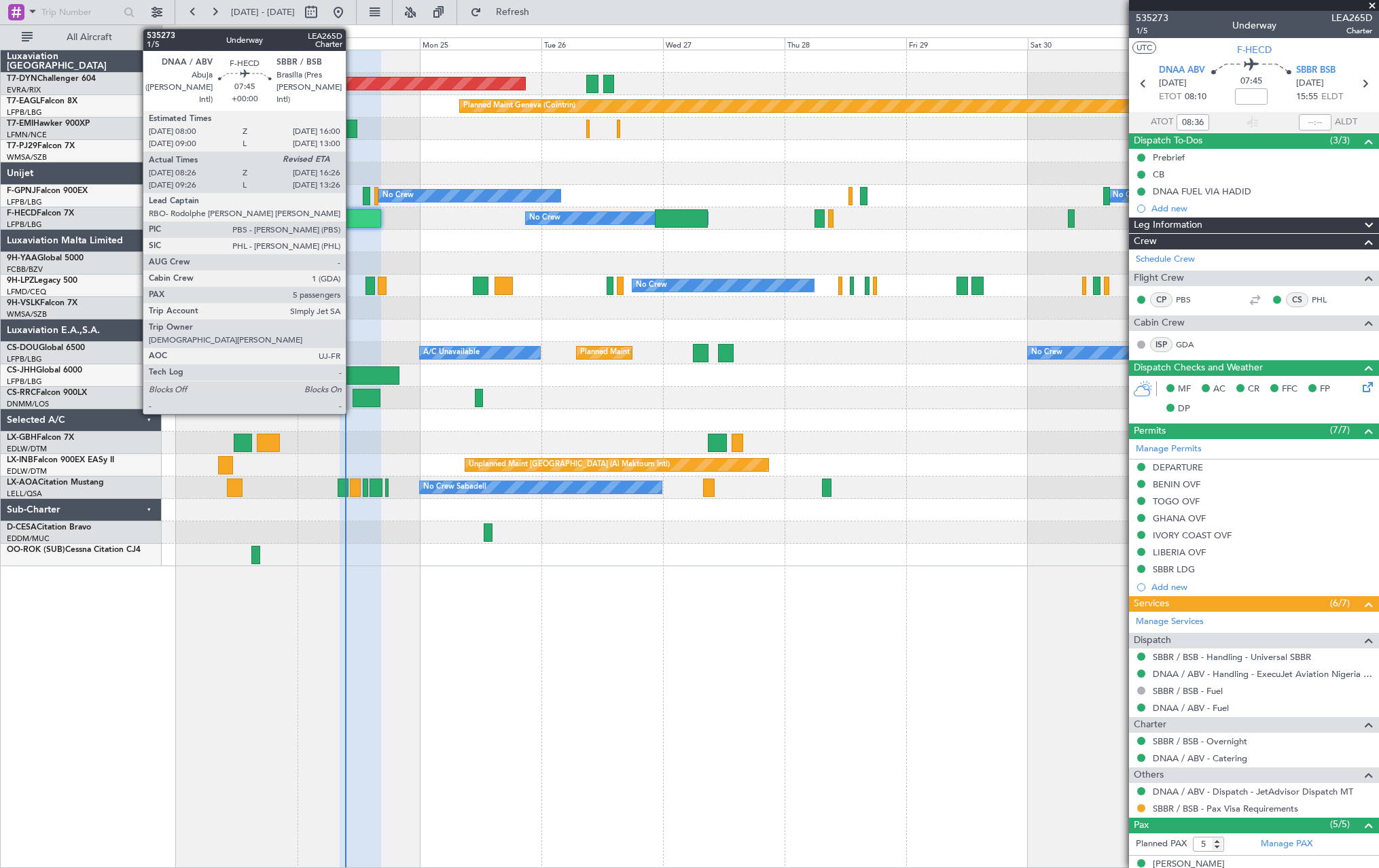
click at [352, 214] on div at bounding box center [360, 217] width 40 height 18
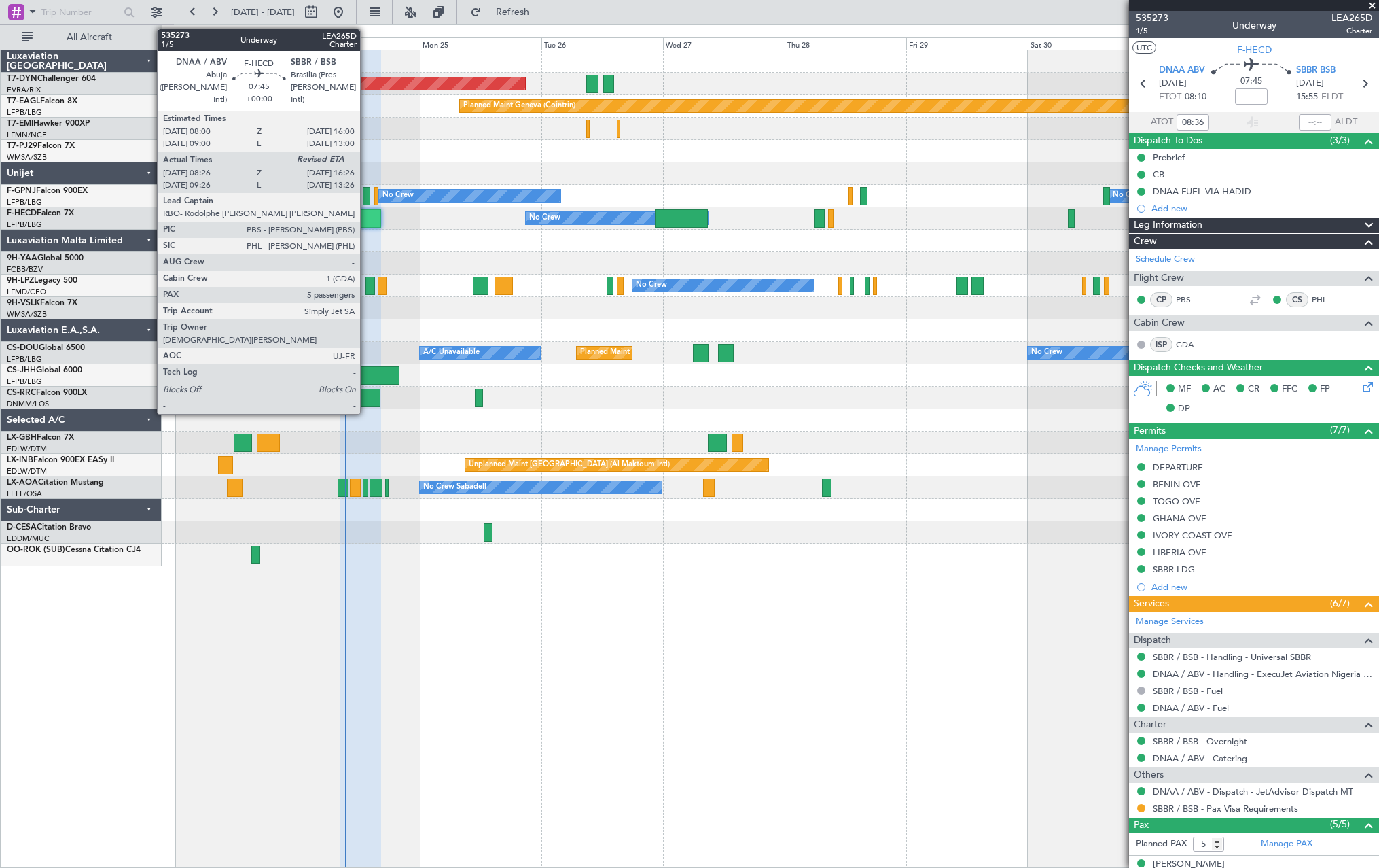
click at [367, 212] on div at bounding box center [360, 217] width 40 height 18
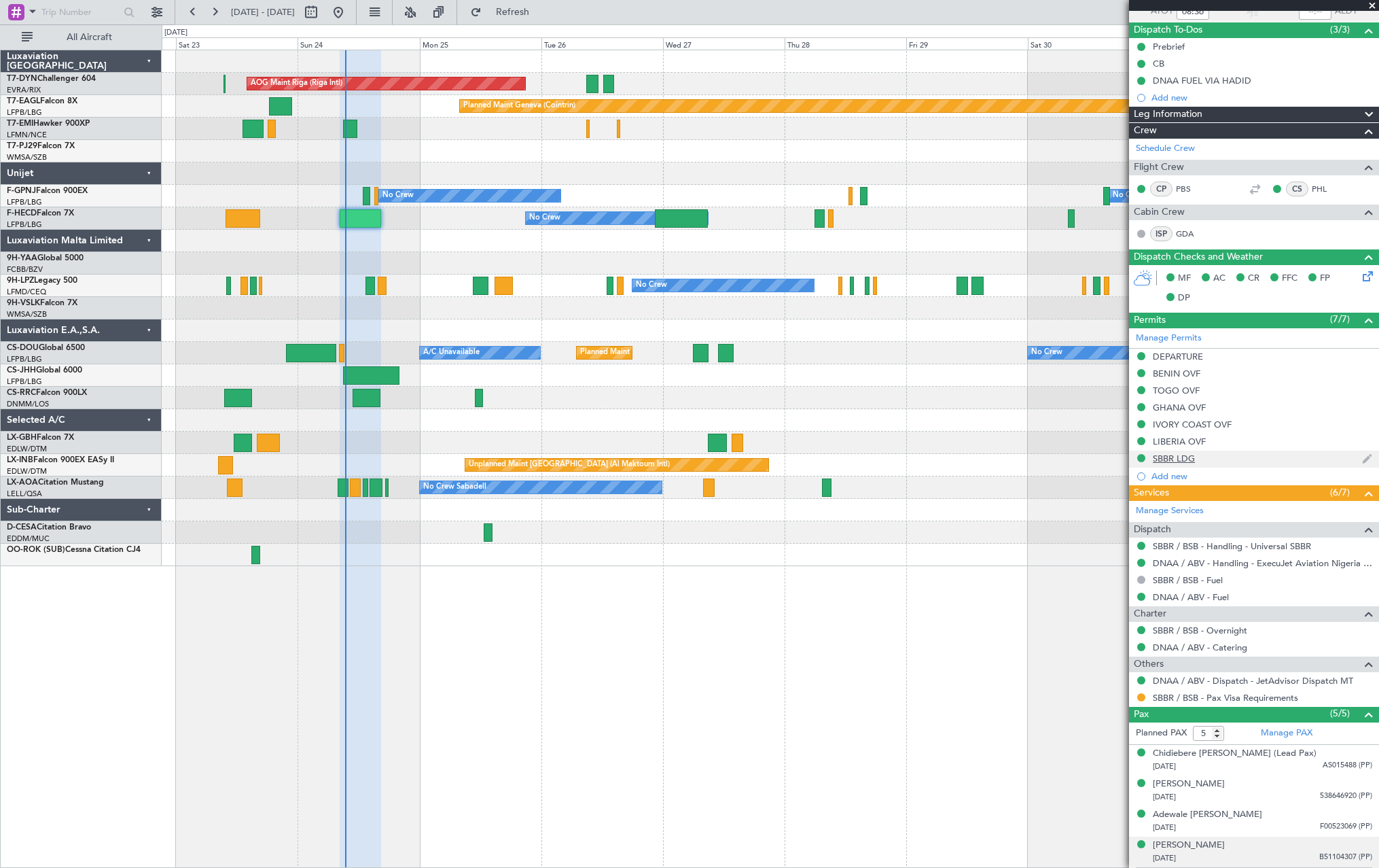
scroll to position [173, 0]
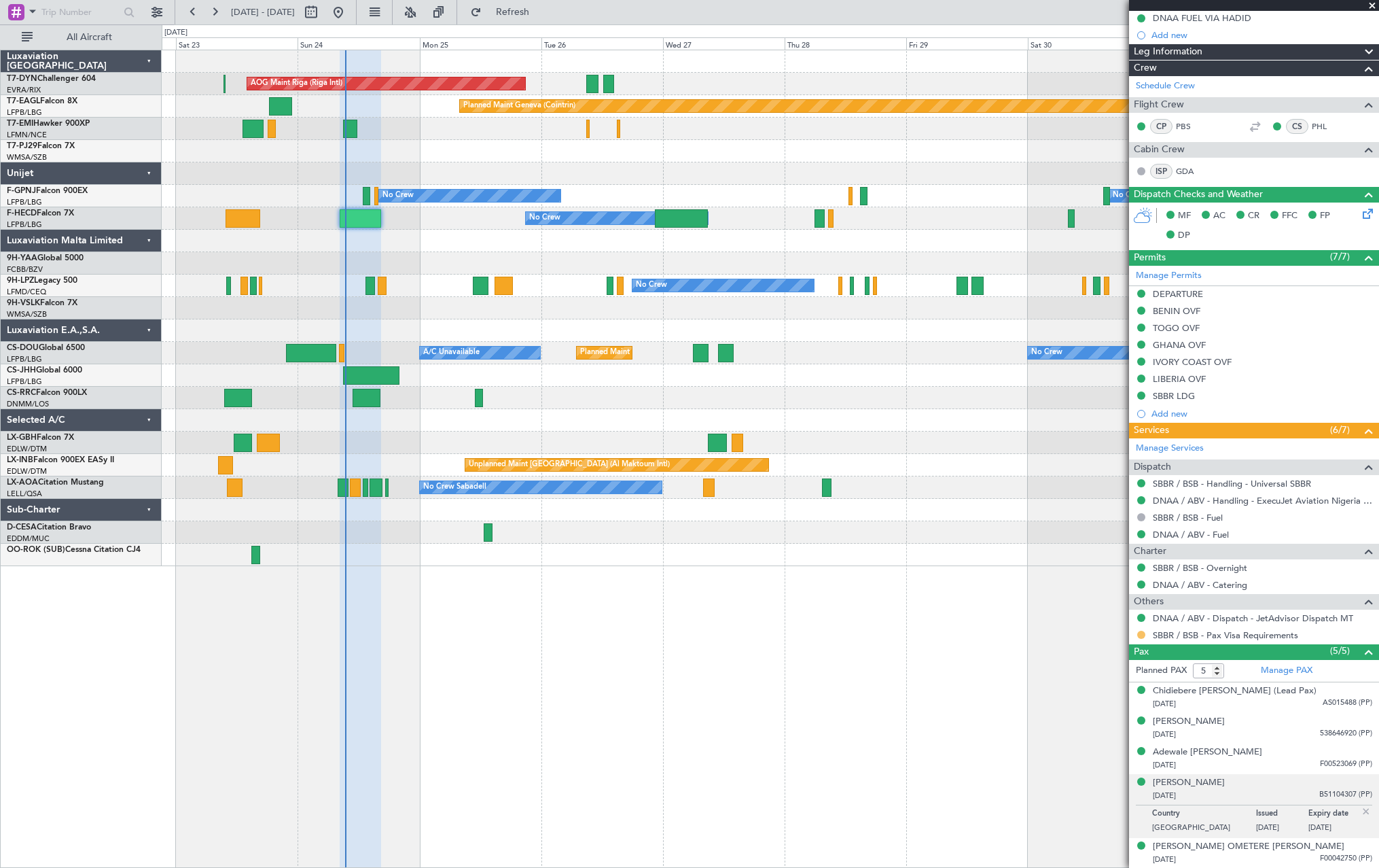
click at [1138, 635] on button at bounding box center [1141, 634] width 8 height 8
click at [1074, 788] on li "Confirmed" at bounding box center [1140, 796] width 157 height 20
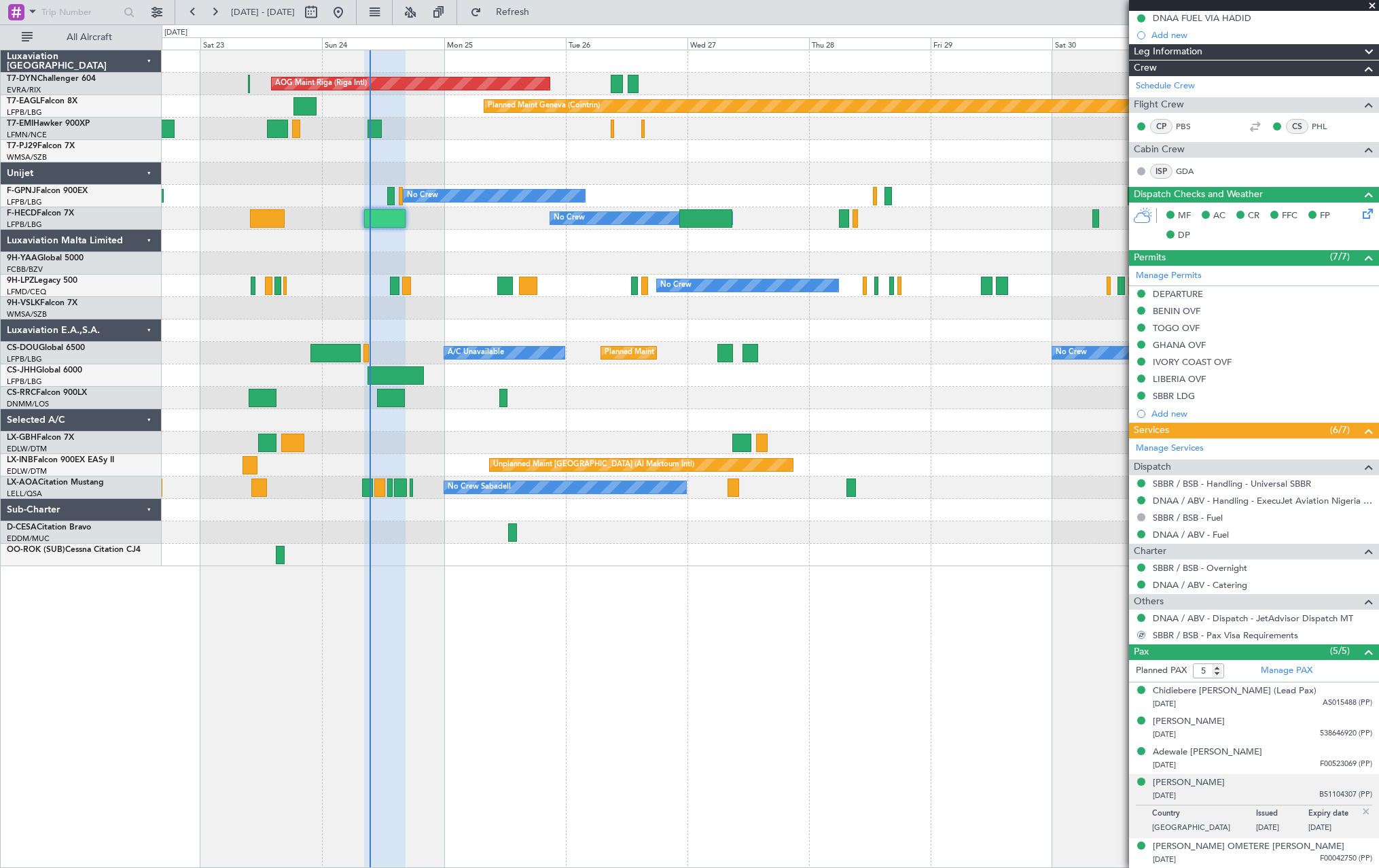
click at [498, 254] on div "AOG Maint Riga (Riga Intl) Planned Maint Basel-Mulhouse Planned Maint Geneva (C…" at bounding box center [770, 308] width 1217 height 516
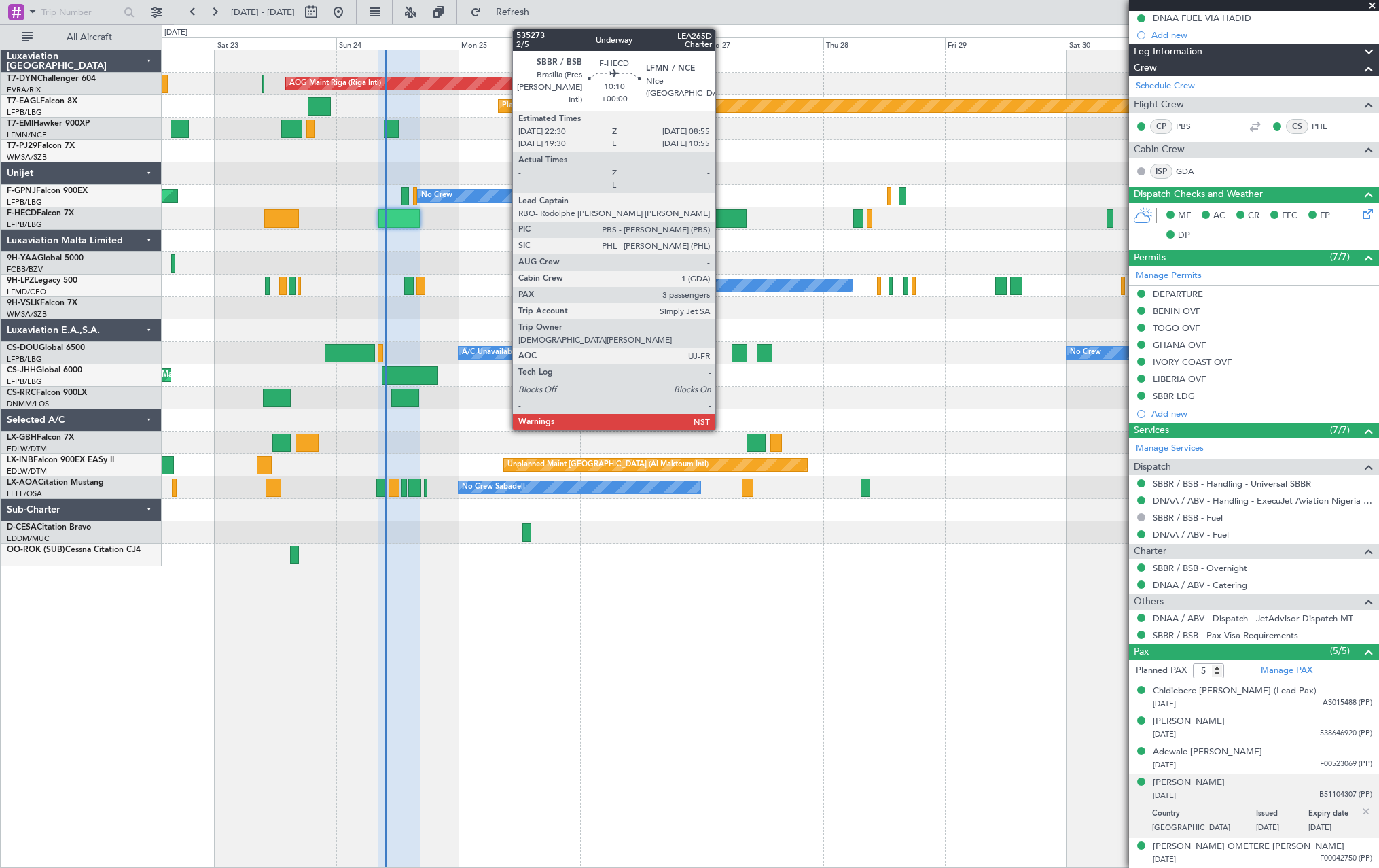
click at [722, 217] on div at bounding box center [720, 217] width 53 height 18
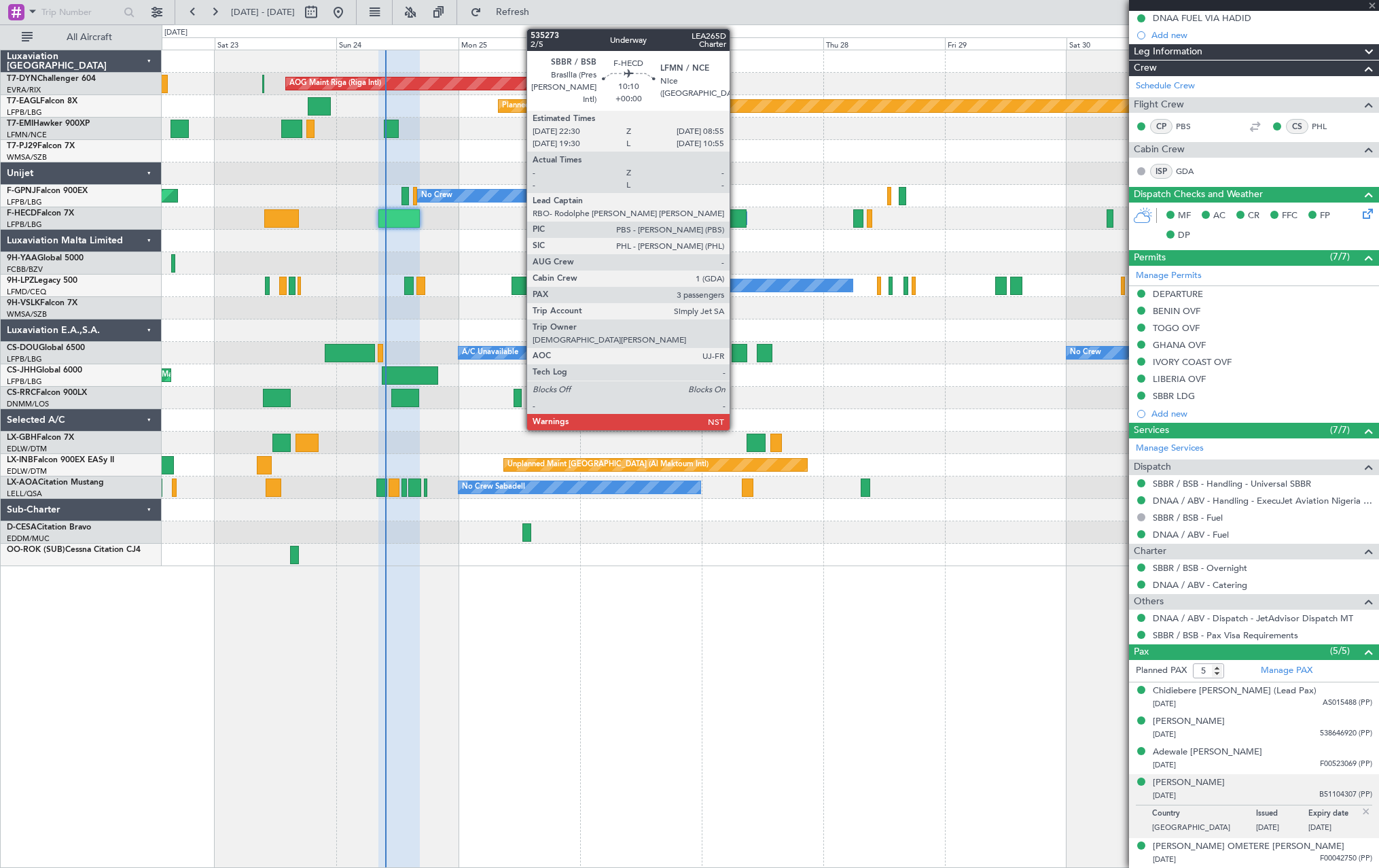
type input "3"
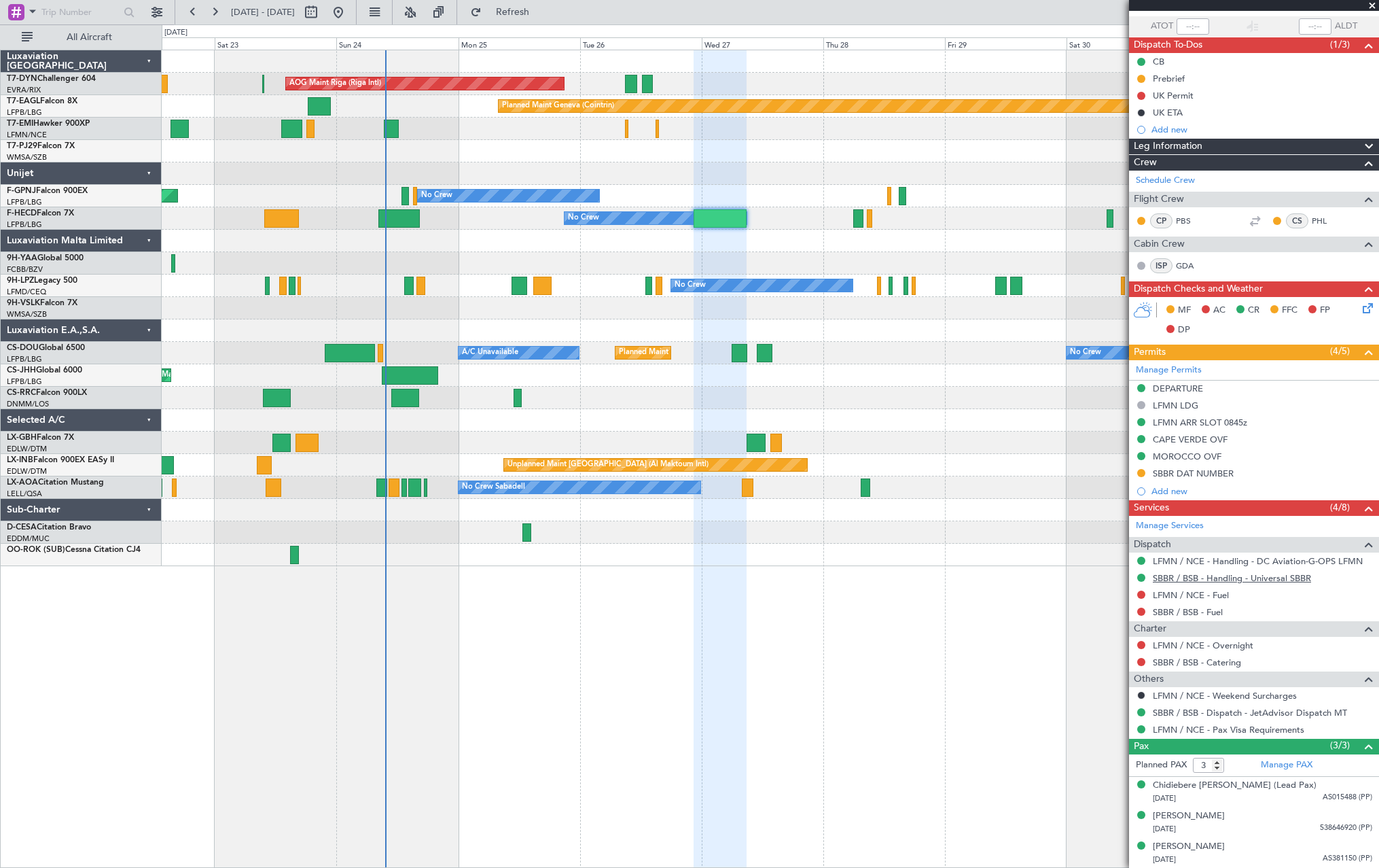
scroll to position [0, 0]
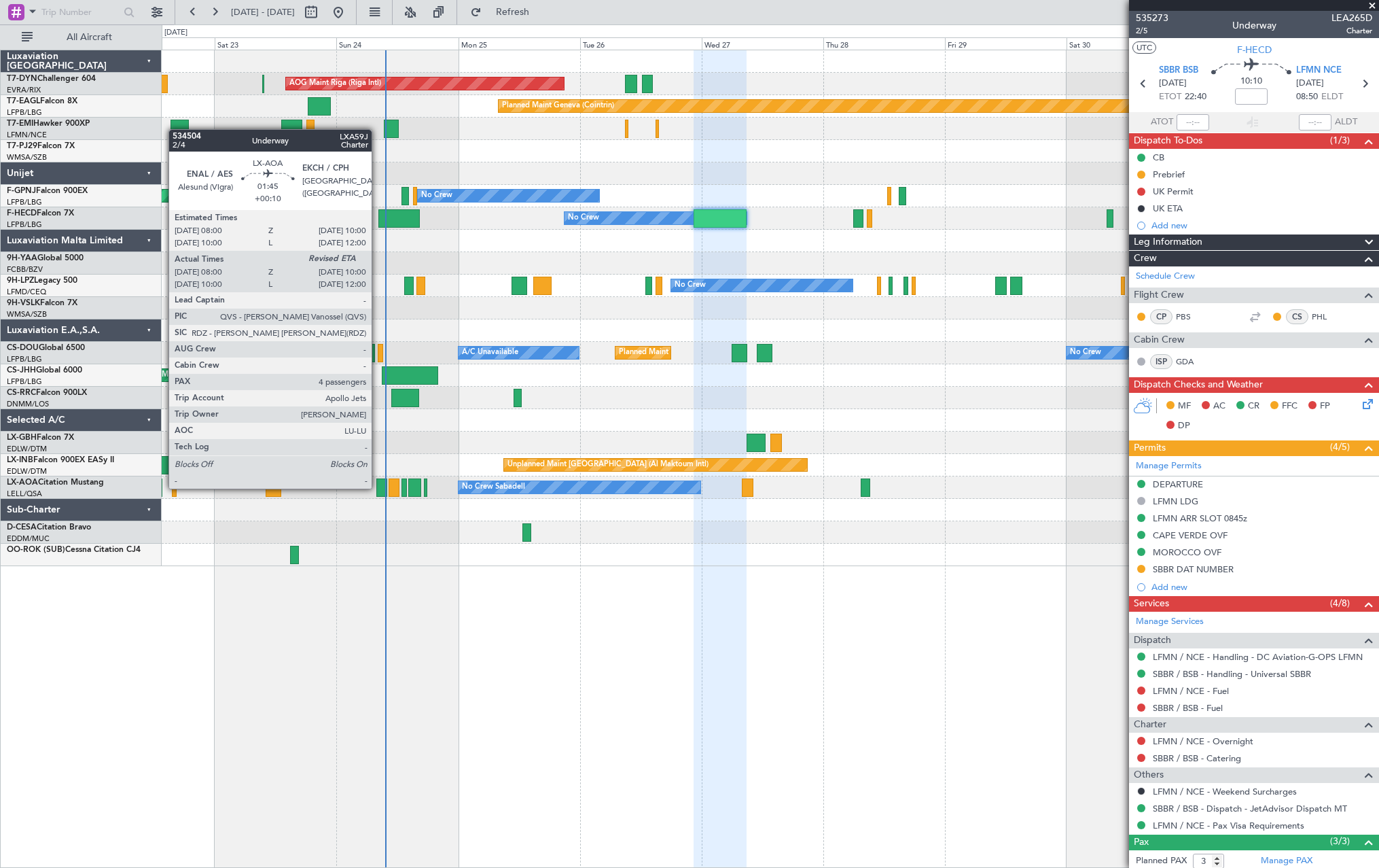
click at [378, 487] on div at bounding box center [381, 487] width 11 height 18
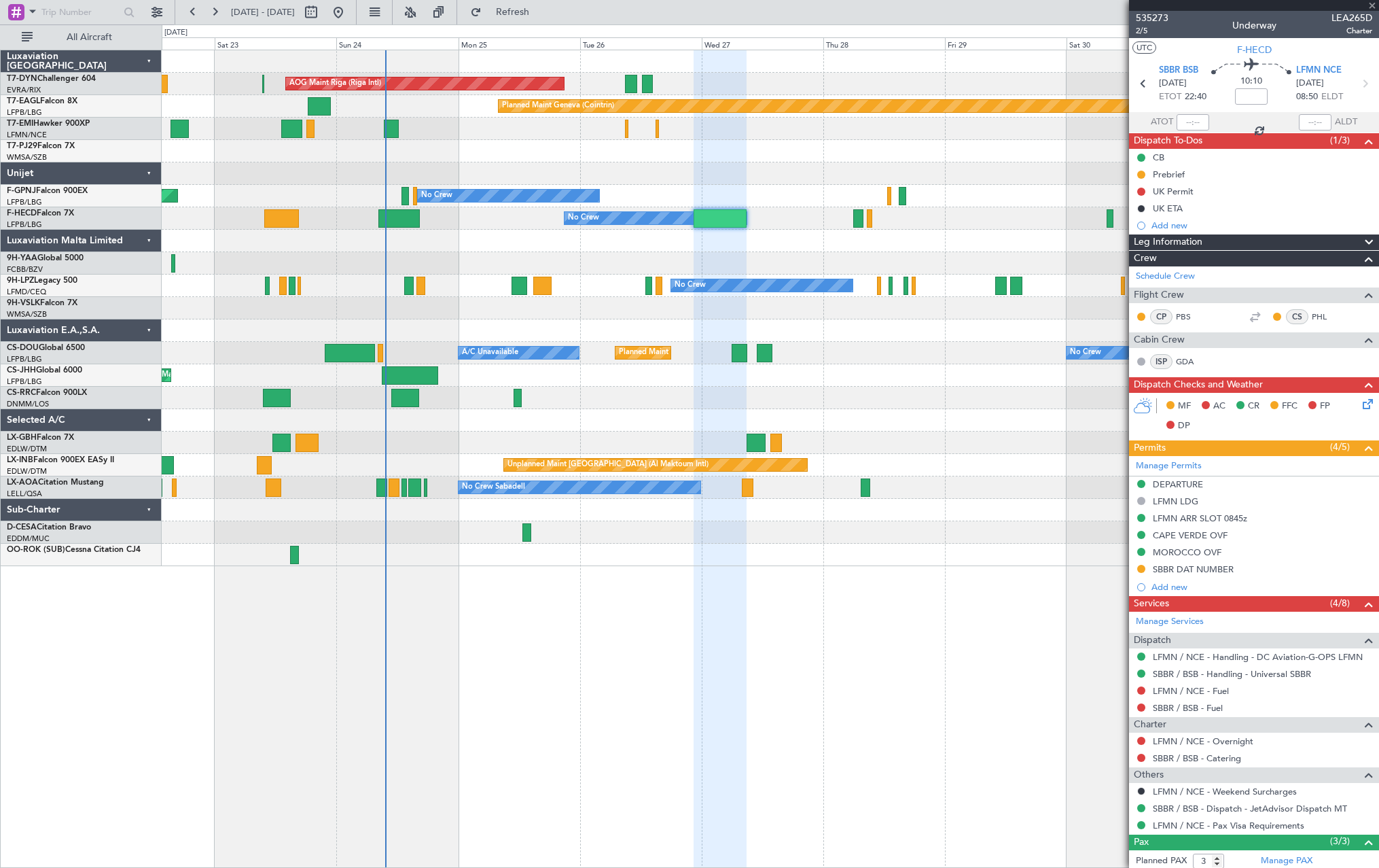
type input "+00:10"
type input "08:10"
type input "4"
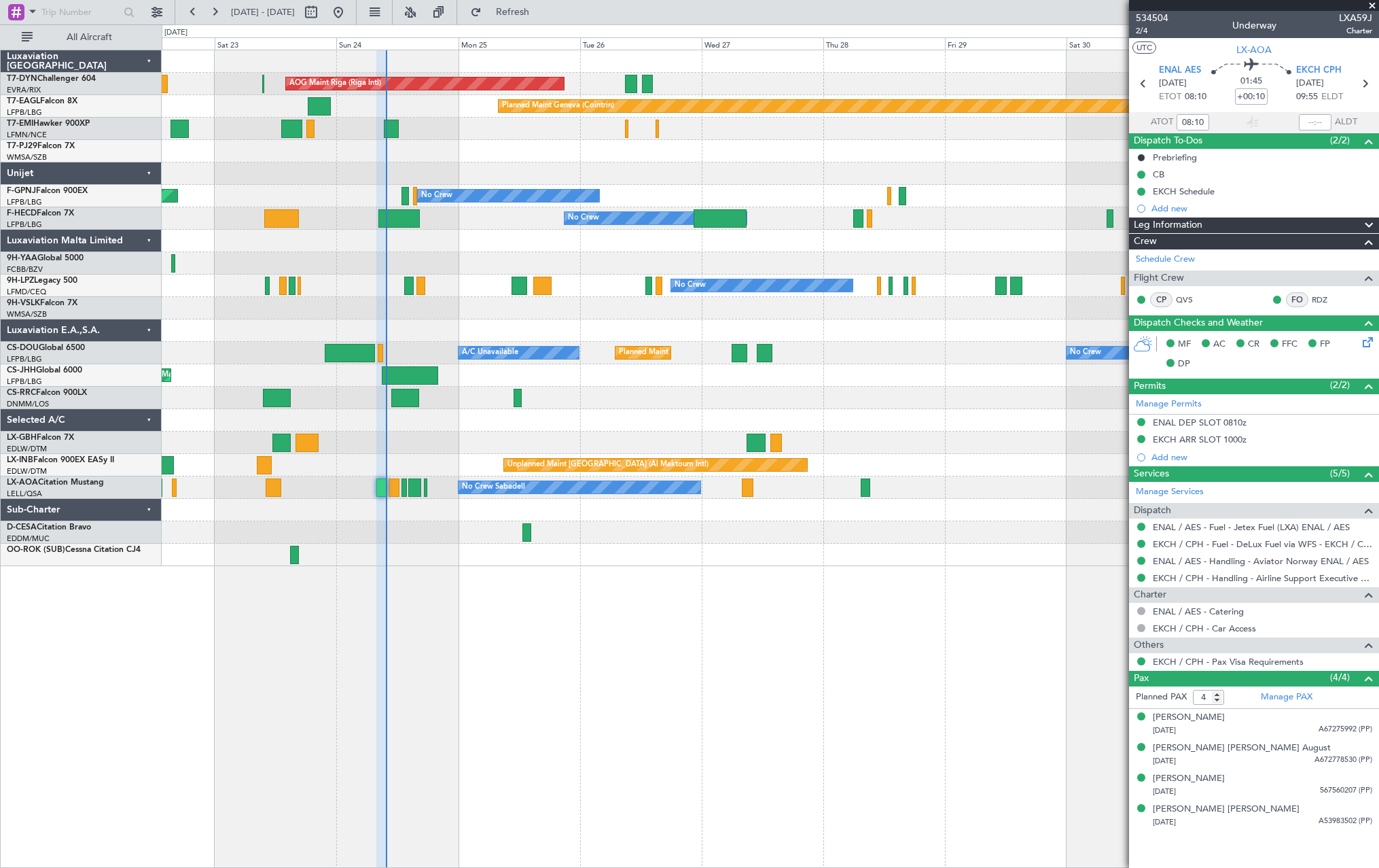
click at [702, 259] on div at bounding box center [770, 263] width 1217 height 22
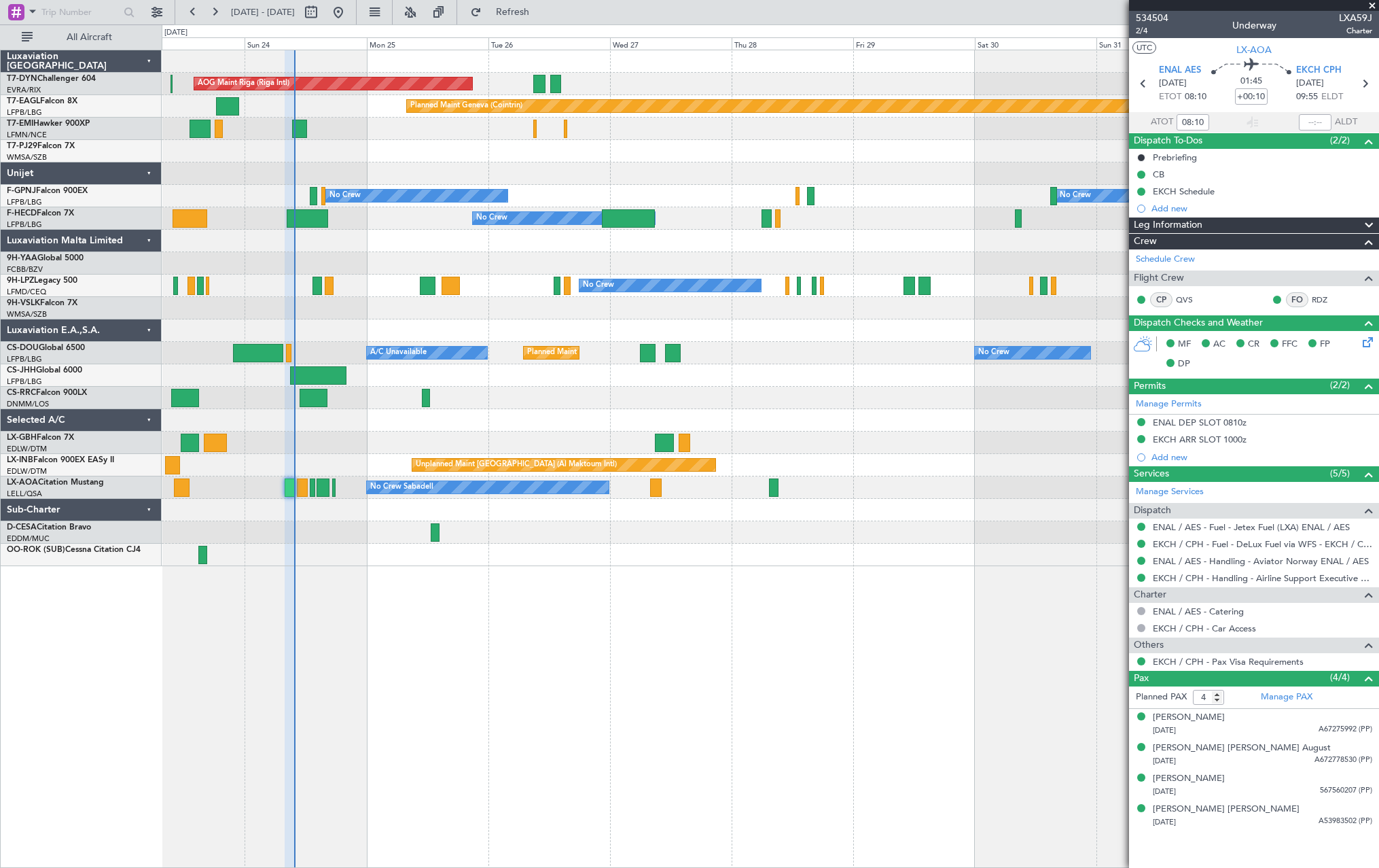
click at [609, 245] on div "AOG Maint Riga (Riga Intl) Planned Maint [GEOGRAPHIC_DATA]-[GEOGRAPHIC_DATA] Pl…" at bounding box center [770, 308] width 1217 height 516
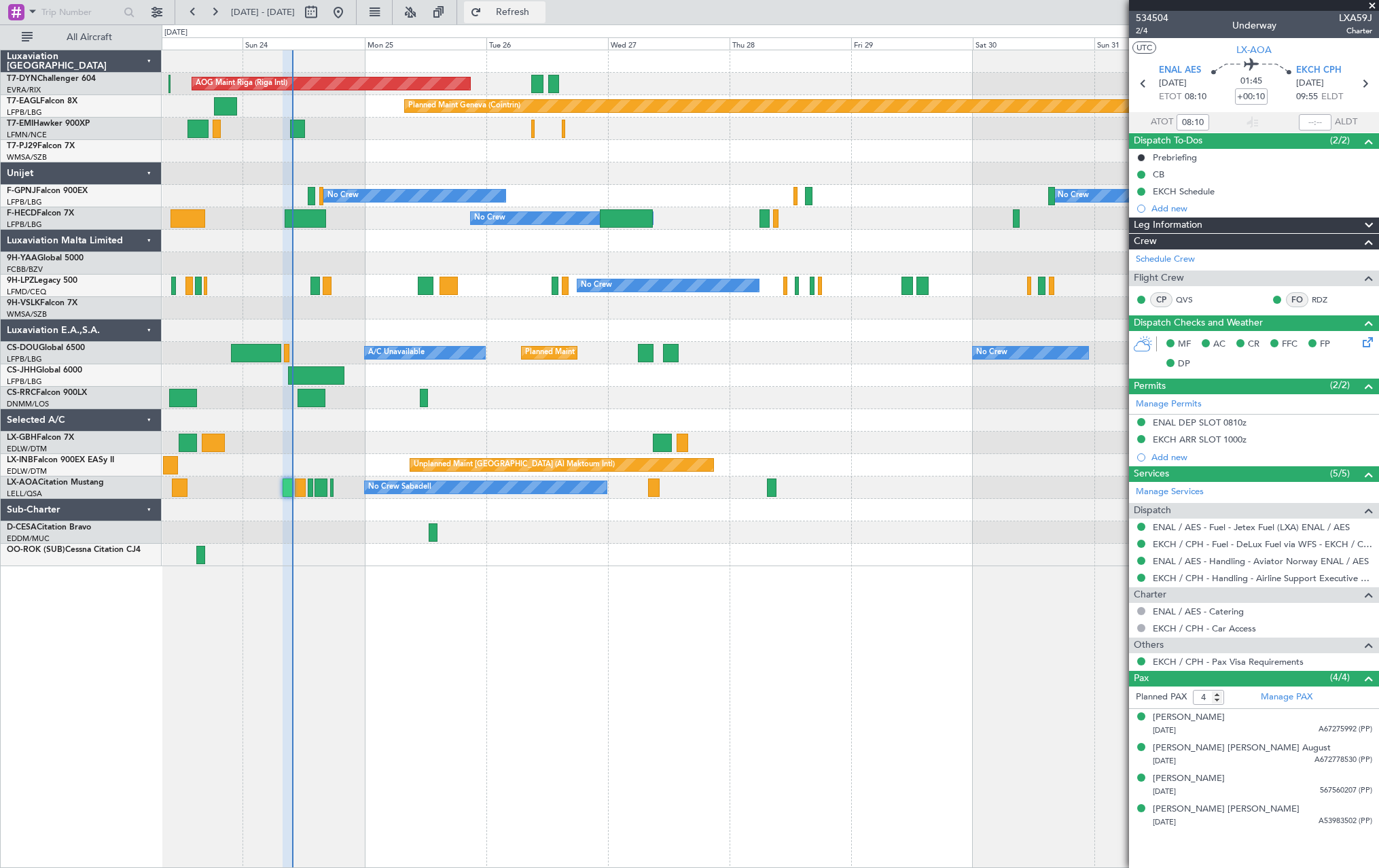
click at [542, 8] on span "Refresh" at bounding box center [512, 13] width 57 height 10
click at [524, 8] on button "Refresh" at bounding box center [504, 12] width 82 height 22
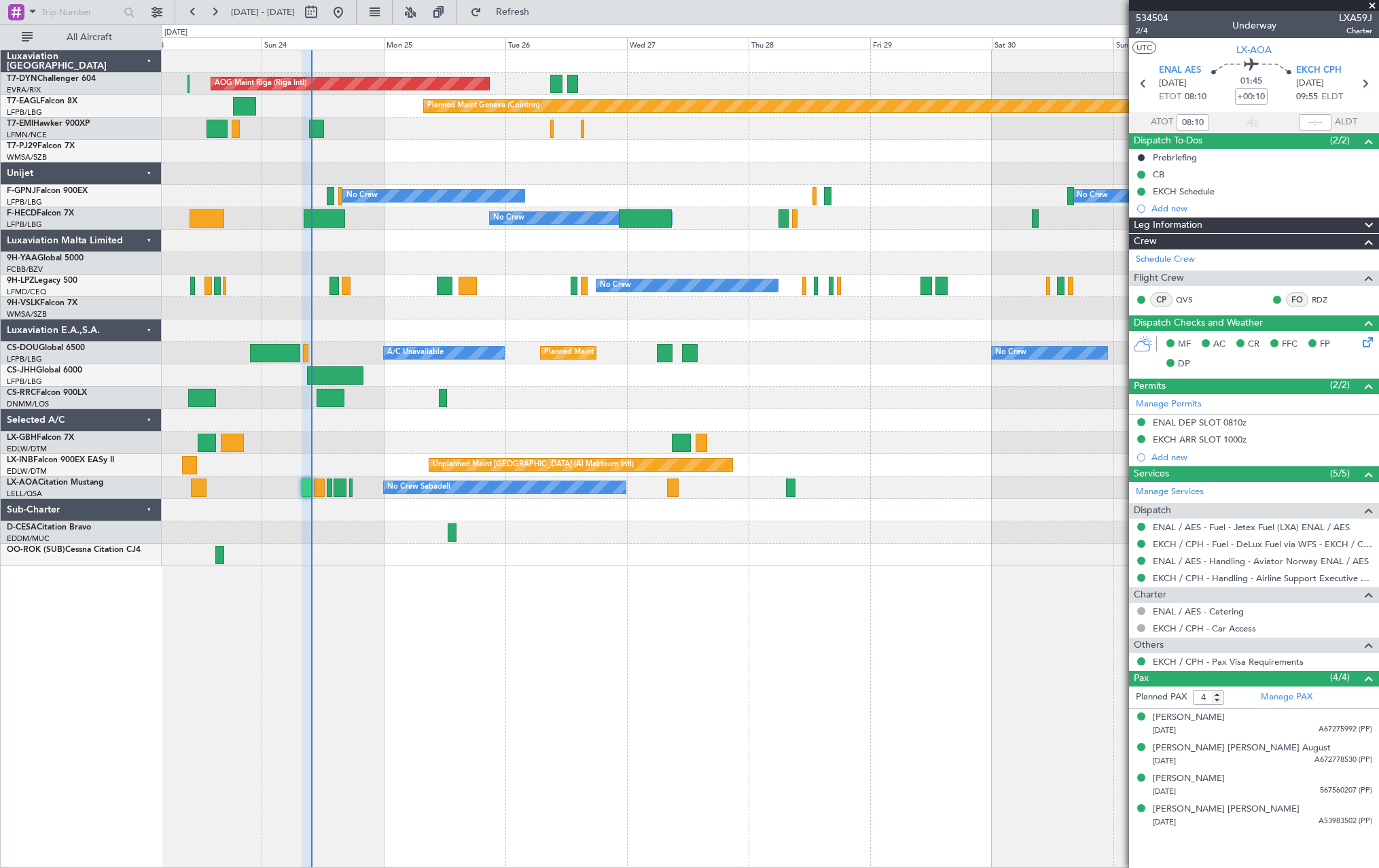
click at [567, 398] on div "Planned Maint [GEOGRAPHIC_DATA] ([GEOGRAPHIC_DATA])" at bounding box center [770, 397] width 1217 height 22
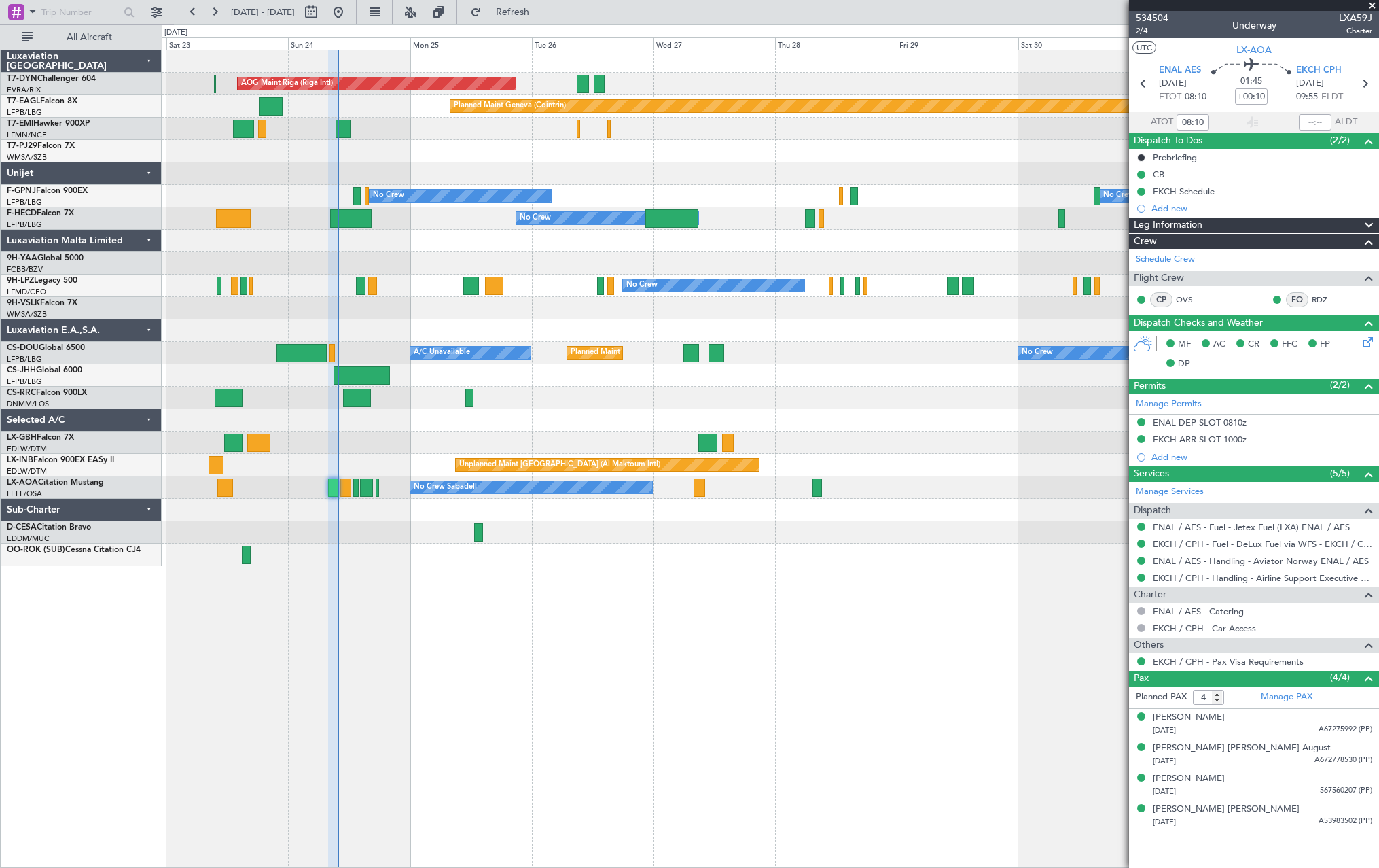
click at [591, 396] on div "Planned Maint [GEOGRAPHIC_DATA] ([GEOGRAPHIC_DATA])" at bounding box center [770, 397] width 1217 height 22
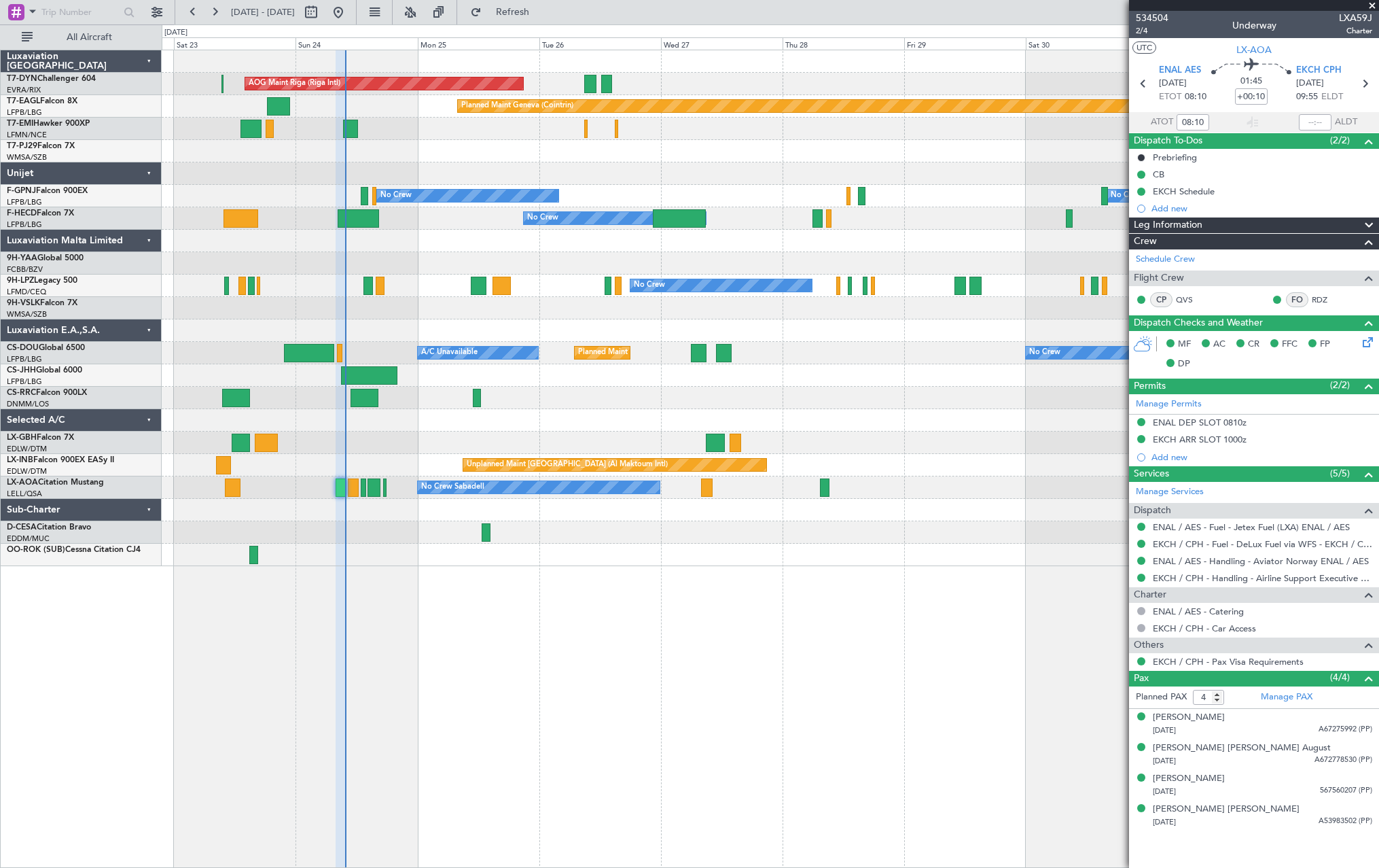
click at [604, 397] on div "Planned Maint [GEOGRAPHIC_DATA] ([GEOGRAPHIC_DATA])" at bounding box center [770, 397] width 1217 height 22
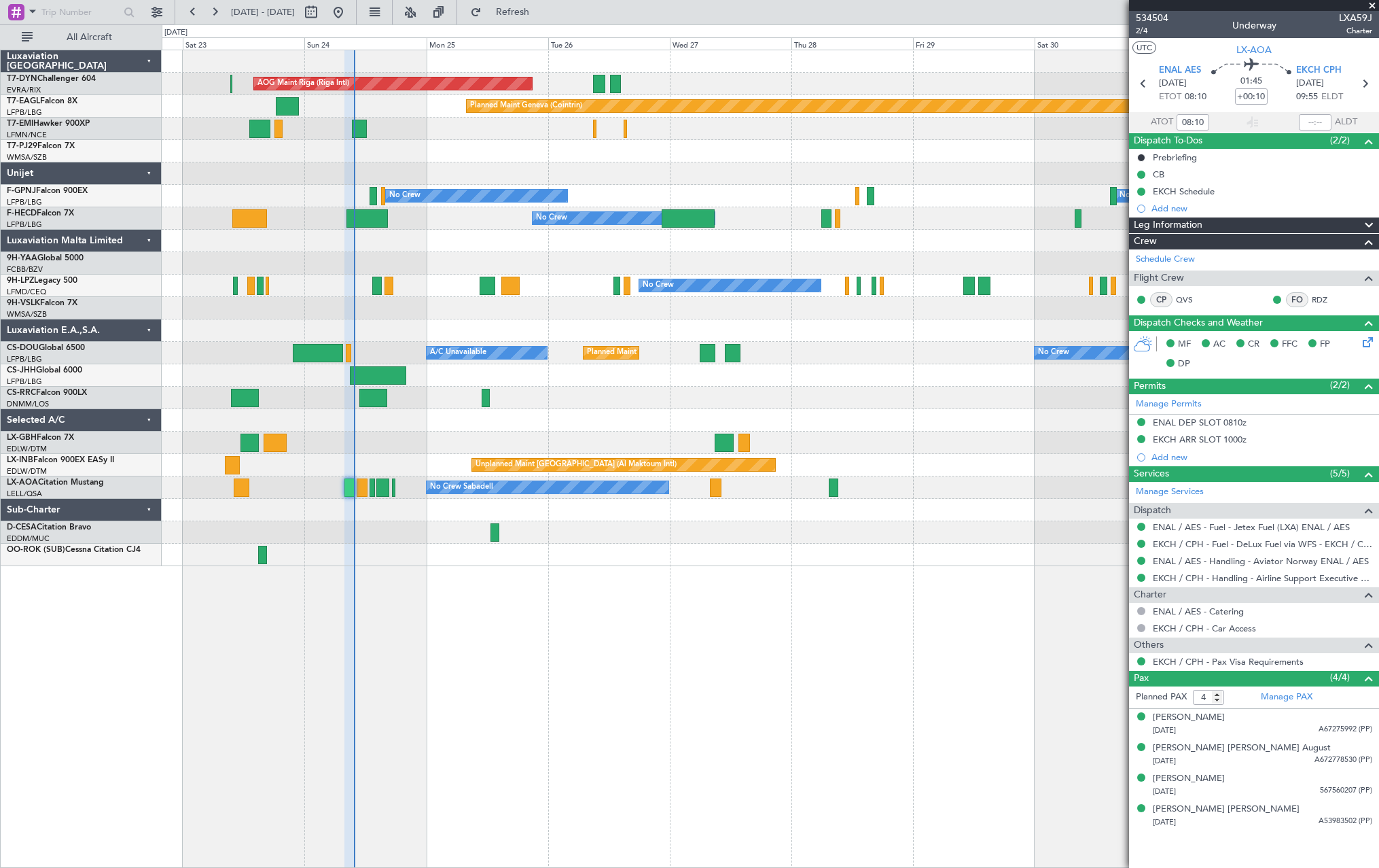
click at [619, 397] on div "Planned Maint [GEOGRAPHIC_DATA] ([GEOGRAPHIC_DATA])" at bounding box center [770, 397] width 1217 height 22
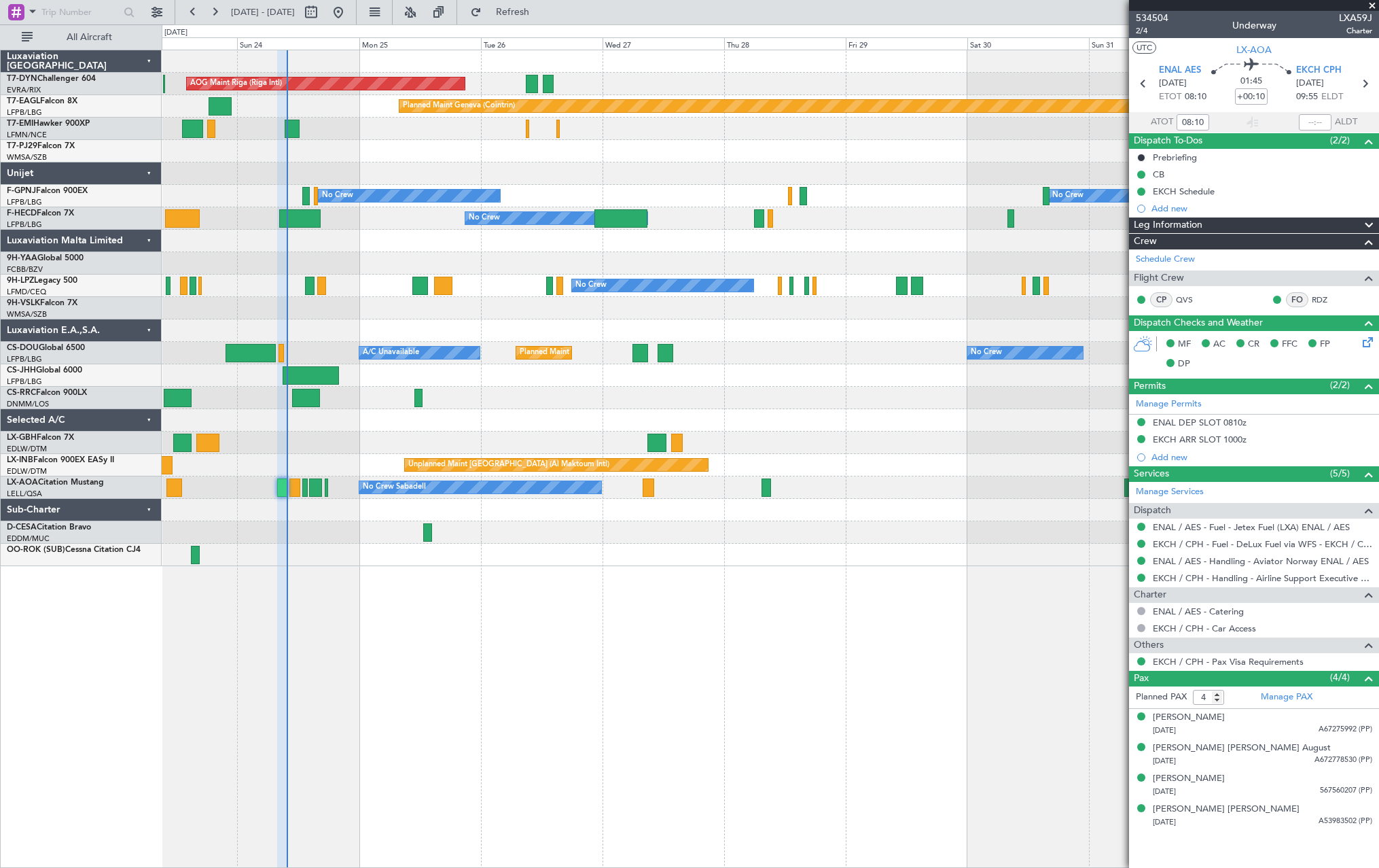
click at [518, 398] on div "Planned Maint [GEOGRAPHIC_DATA] ([GEOGRAPHIC_DATA])" at bounding box center [770, 397] width 1217 height 22
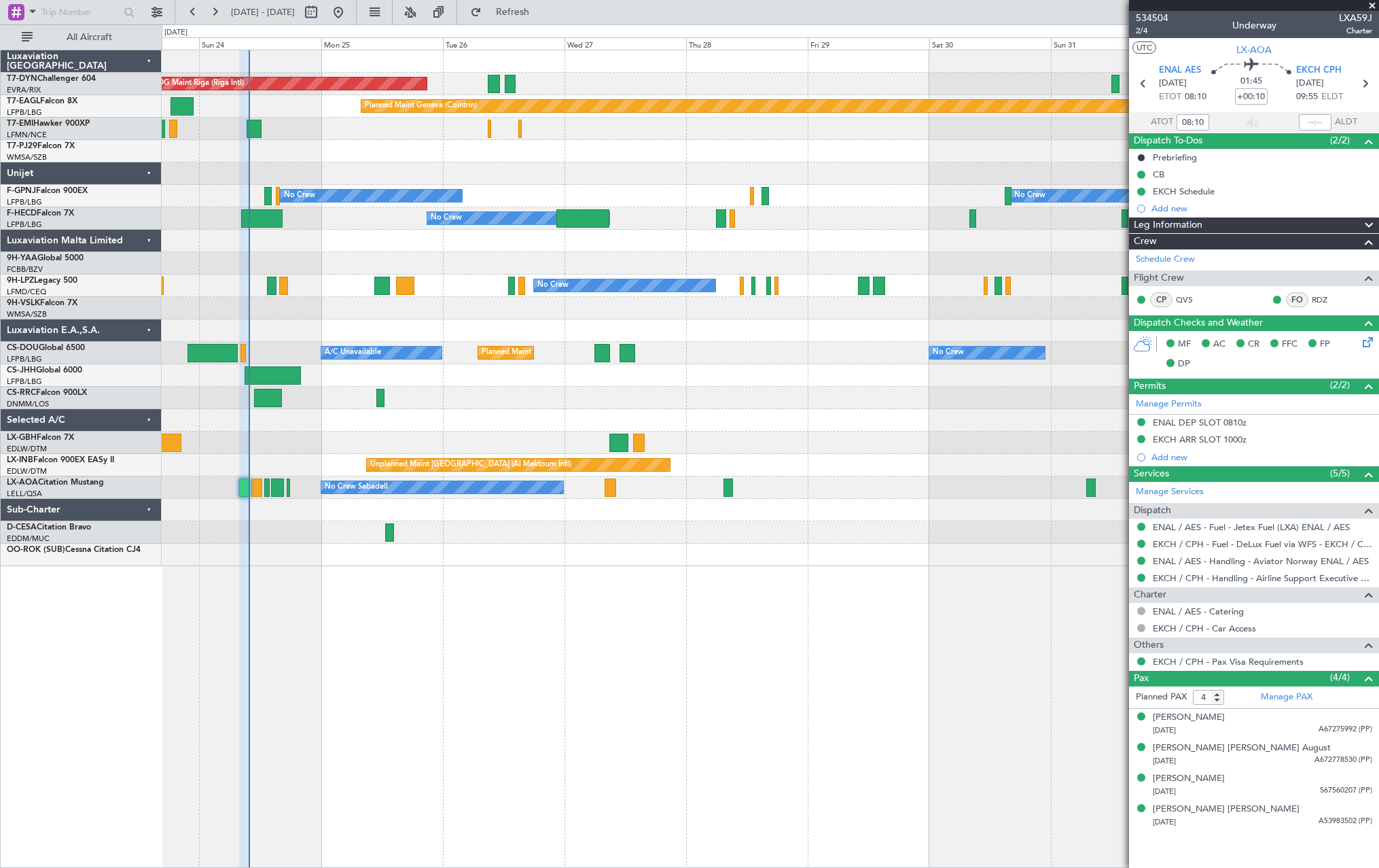
click at [504, 398] on div "Planned Maint [GEOGRAPHIC_DATA] ([GEOGRAPHIC_DATA])" at bounding box center [770, 397] width 1217 height 22
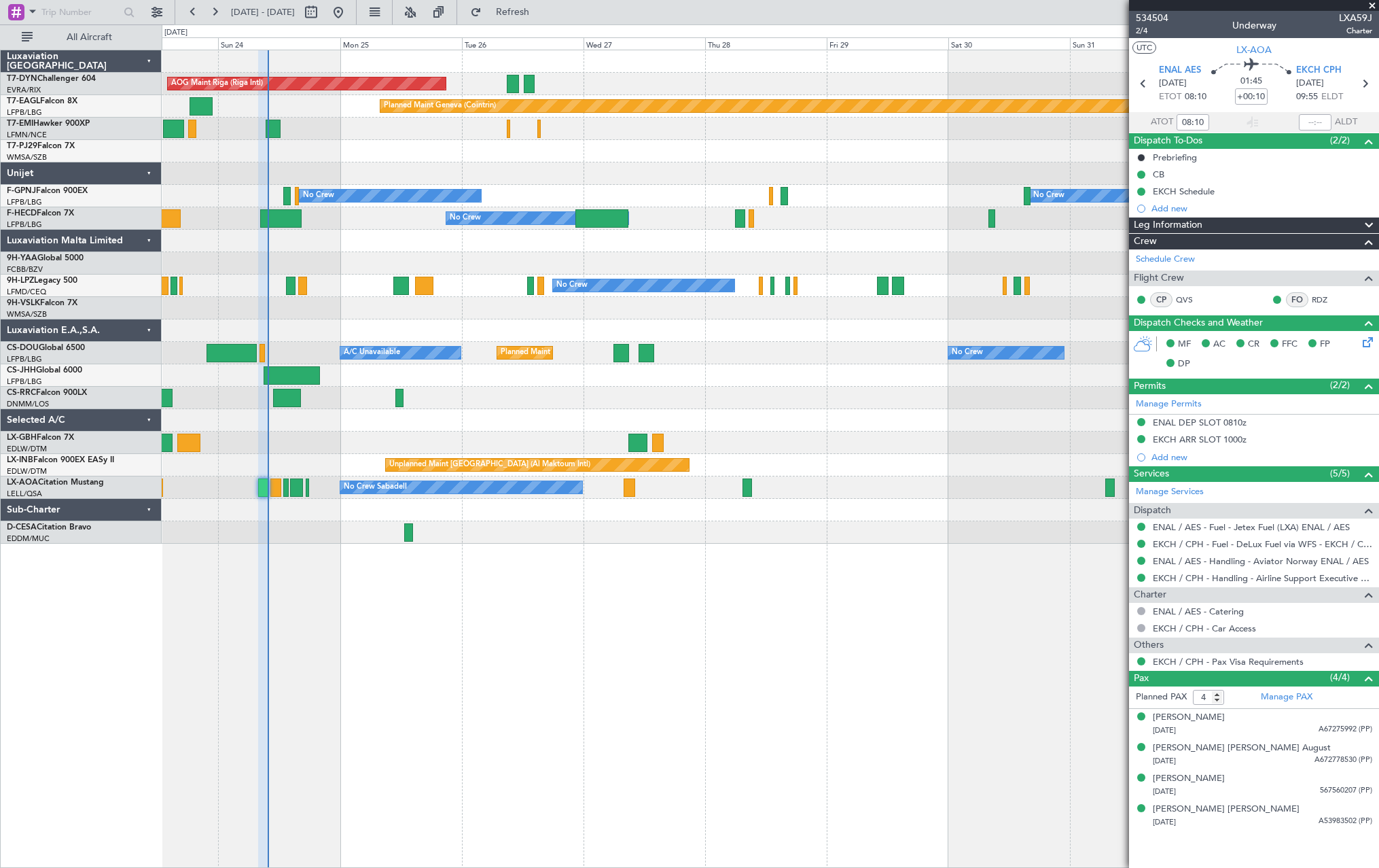
click at [521, 400] on div "Planned Maint [GEOGRAPHIC_DATA] ([GEOGRAPHIC_DATA])" at bounding box center [770, 397] width 1217 height 22
click at [522, 8] on button "Refresh" at bounding box center [504, 12] width 82 height 22
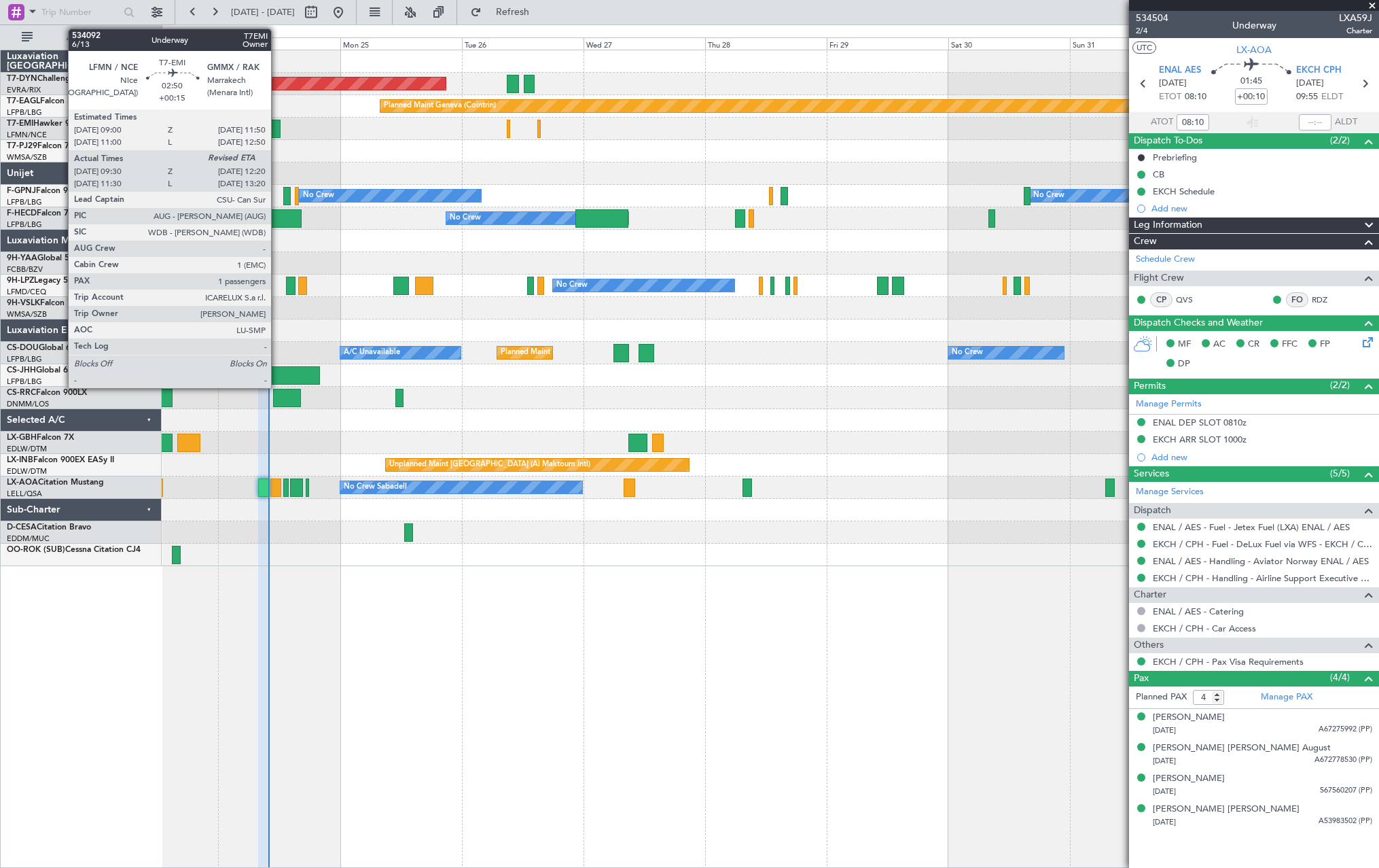
click at [277, 124] on div at bounding box center [273, 128] width 15 height 18
type input "+00:15"
type input "09:30"
type input "1"
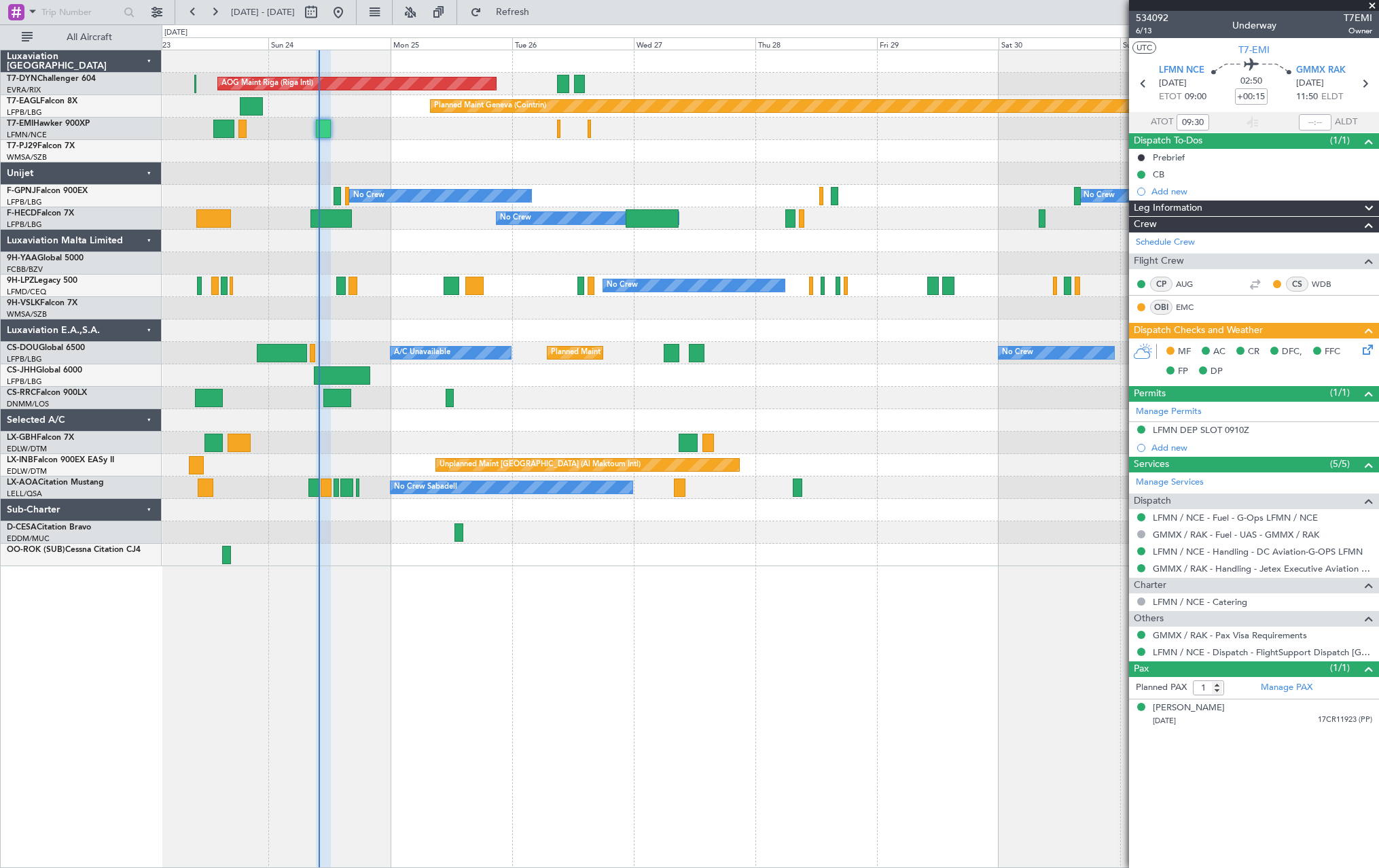
click at [415, 159] on div at bounding box center [770, 150] width 1217 height 22
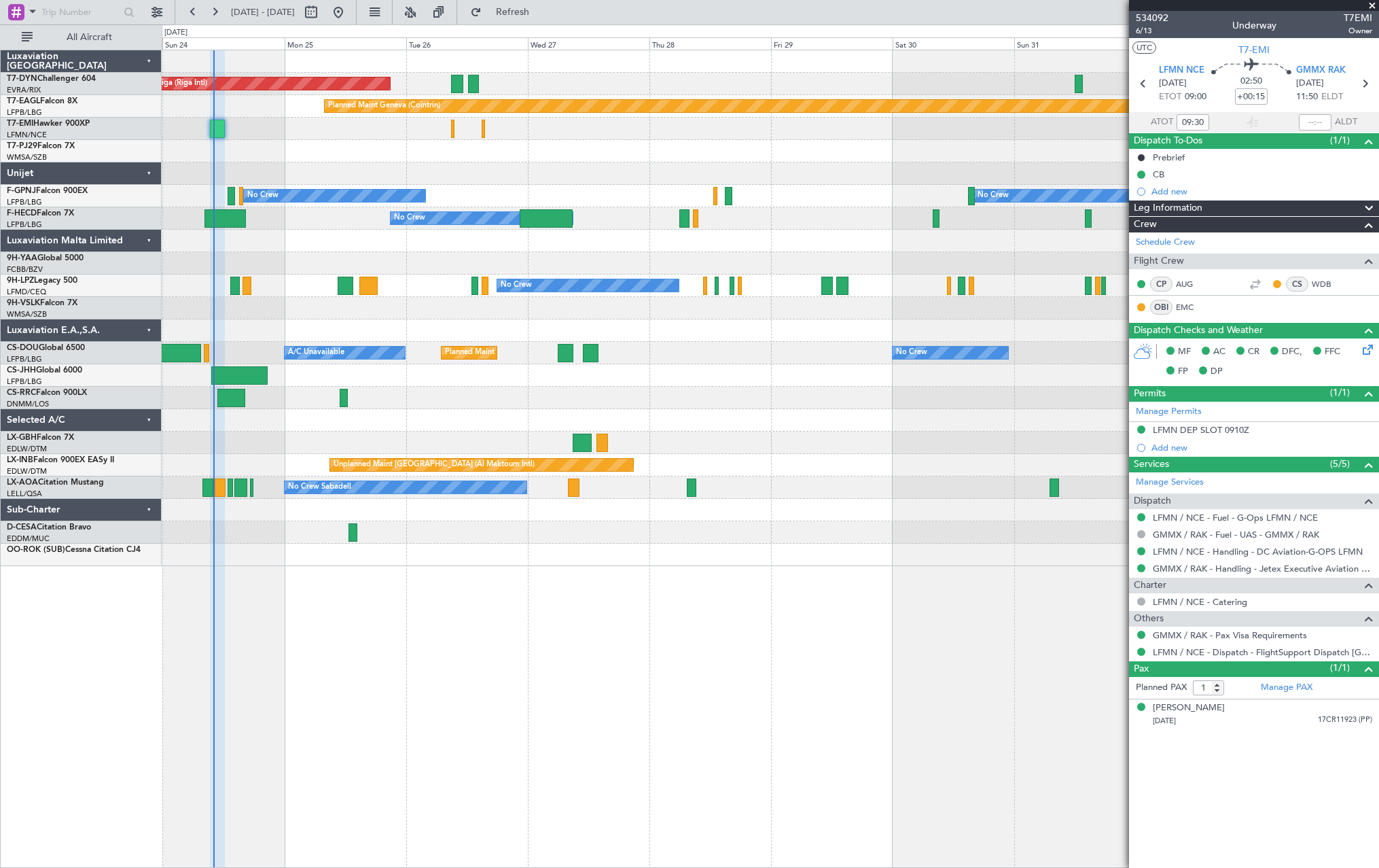
click at [549, 153] on div at bounding box center [770, 150] width 1217 height 22
click at [542, 15] on span "Refresh" at bounding box center [512, 13] width 57 height 10
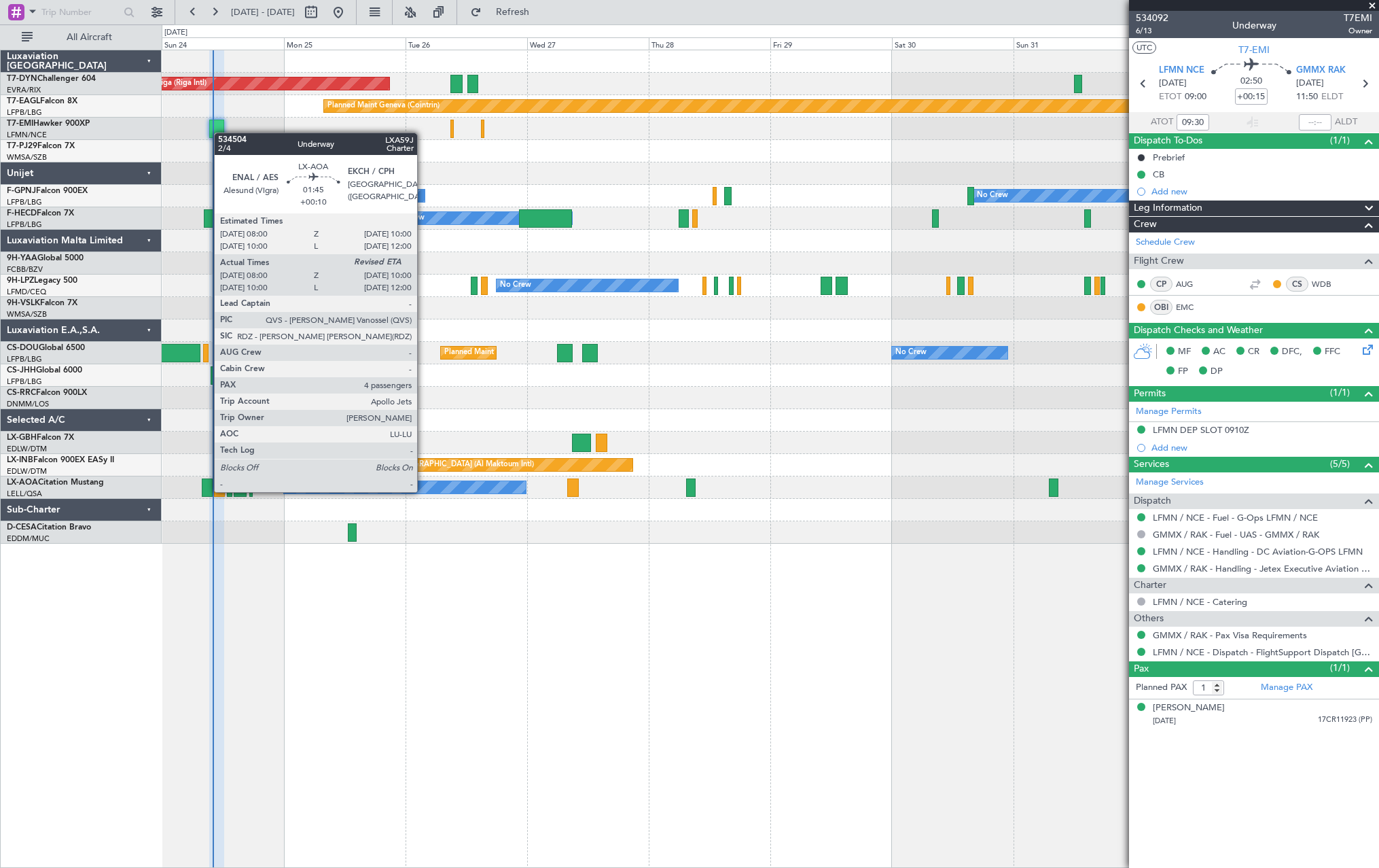
click at [207, 491] on div at bounding box center [207, 487] width 11 height 18
type input "+00:10"
type input "08:10"
type input "4"
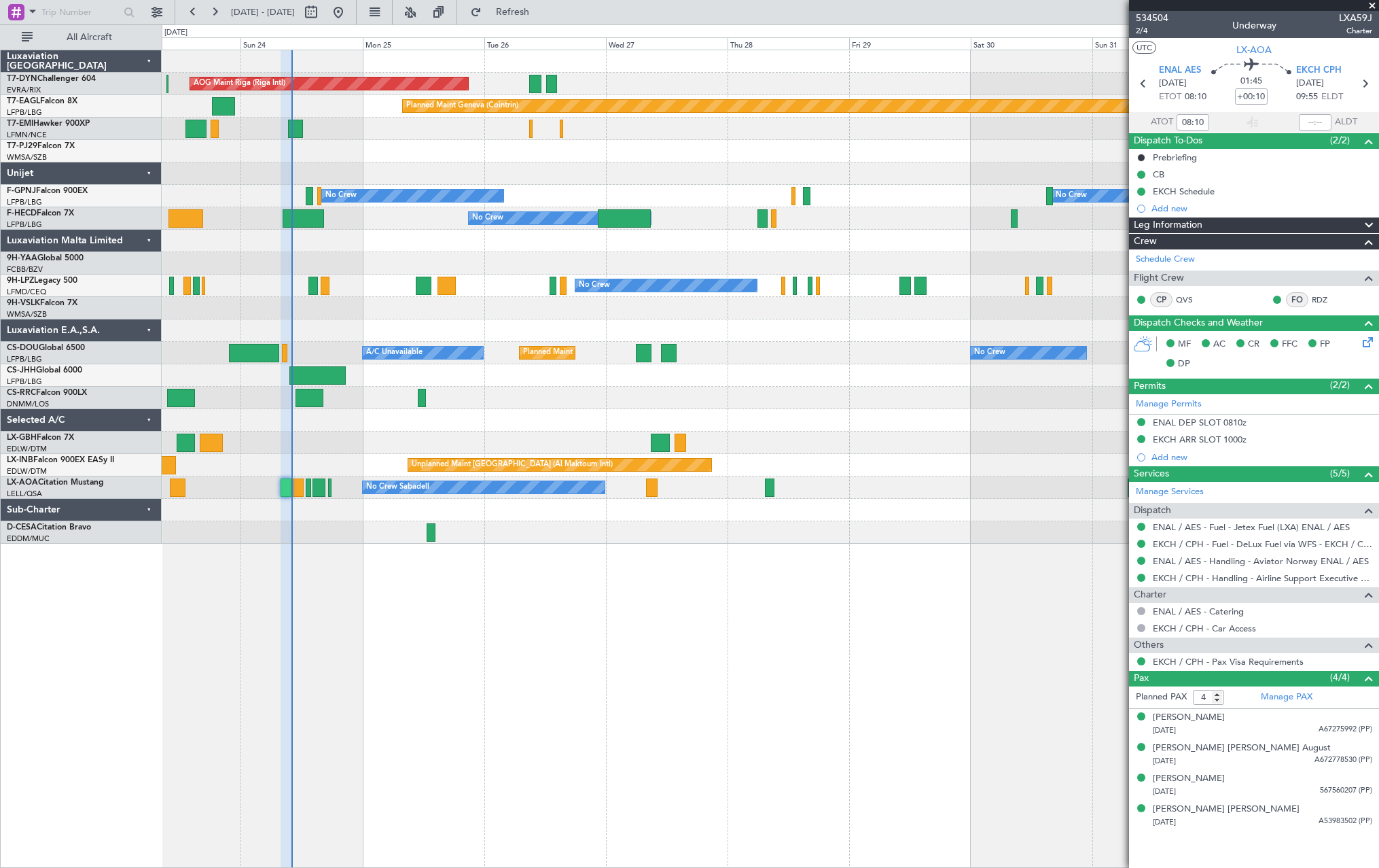
click at [487, 598] on div "AOG Maint Riga (Riga Intl) Planned Maint Basel-Mulhouse Planned Maint Geneva (C…" at bounding box center [770, 459] width 1217 height 818
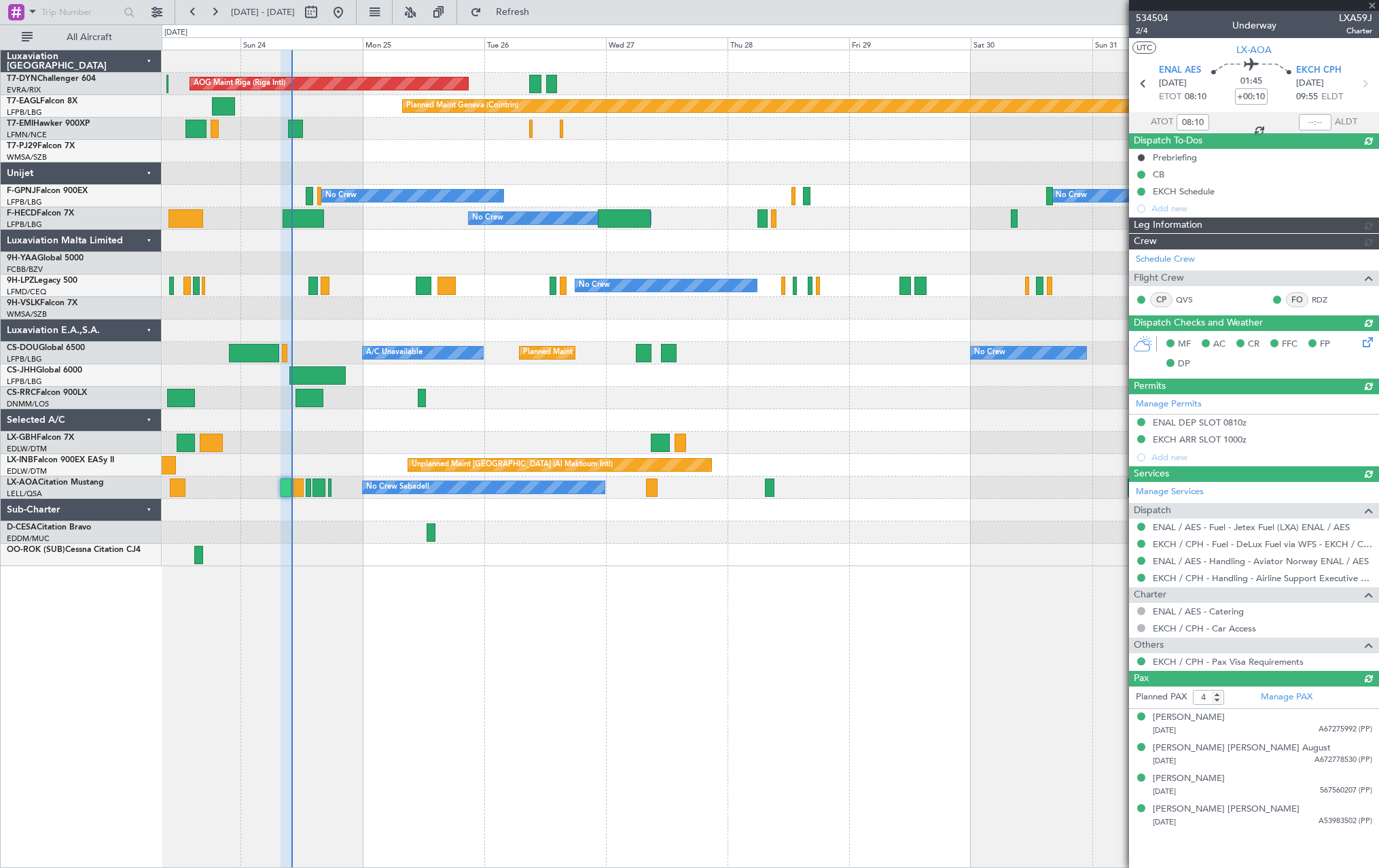
type input "09:37"
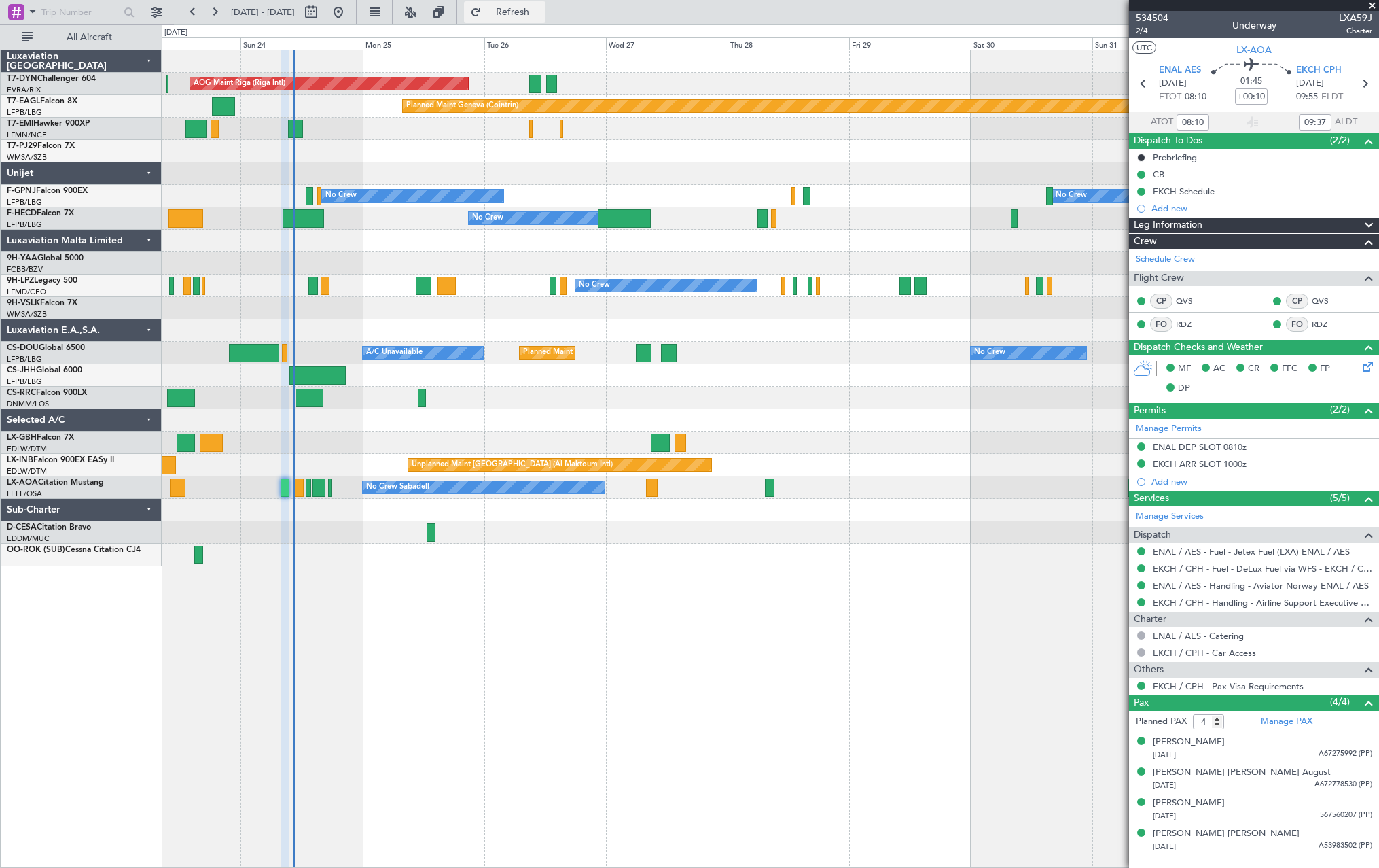
click at [542, 11] on span "Refresh" at bounding box center [512, 13] width 57 height 10
drag, startPoint x: 568, startPoint y: 3, endPoint x: 559, endPoint y: 4, distance: 9.1
click at [546, 3] on button "Refresh" at bounding box center [504, 12] width 82 height 22
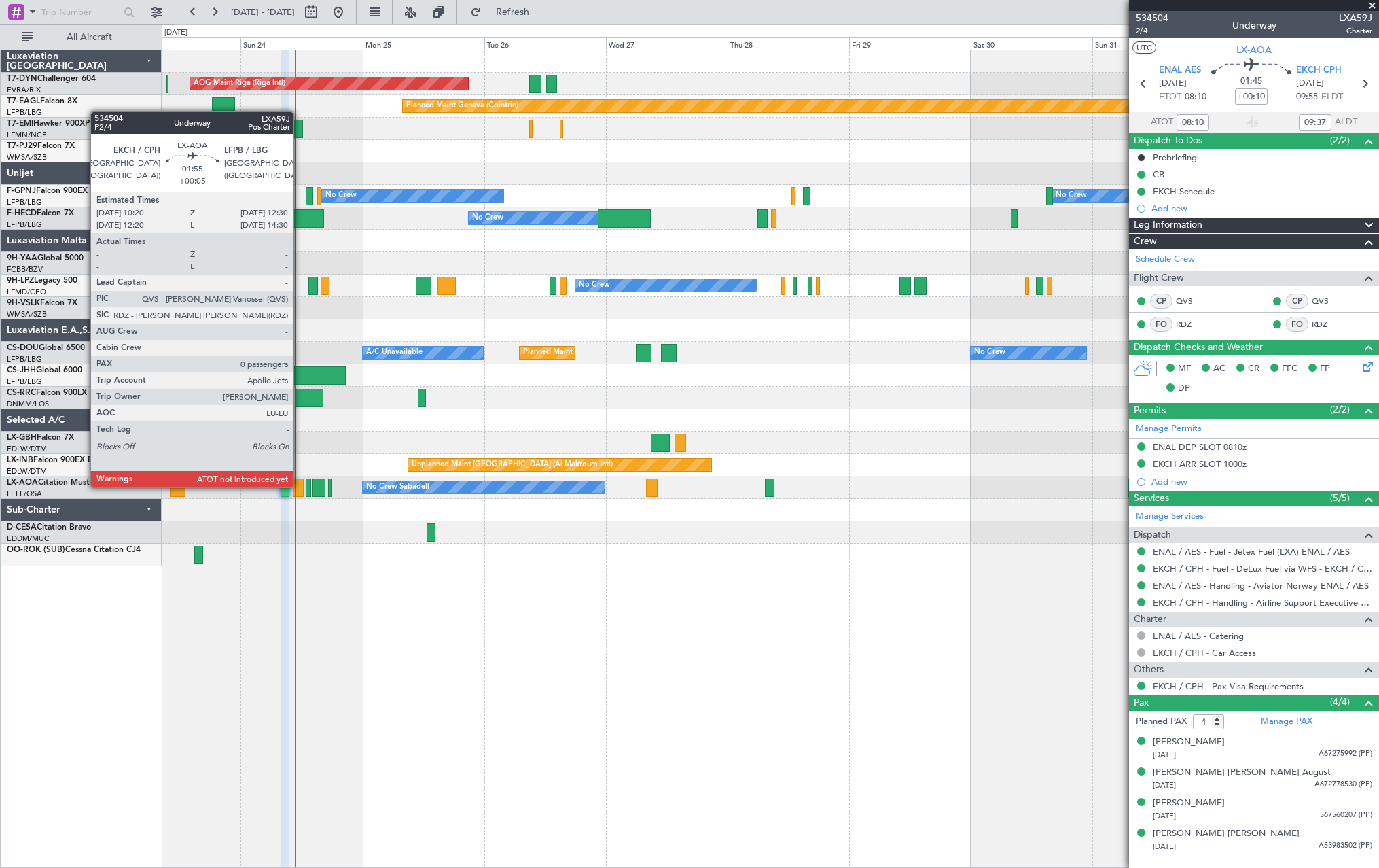
click at [299, 486] on div at bounding box center [298, 487] width 12 height 18
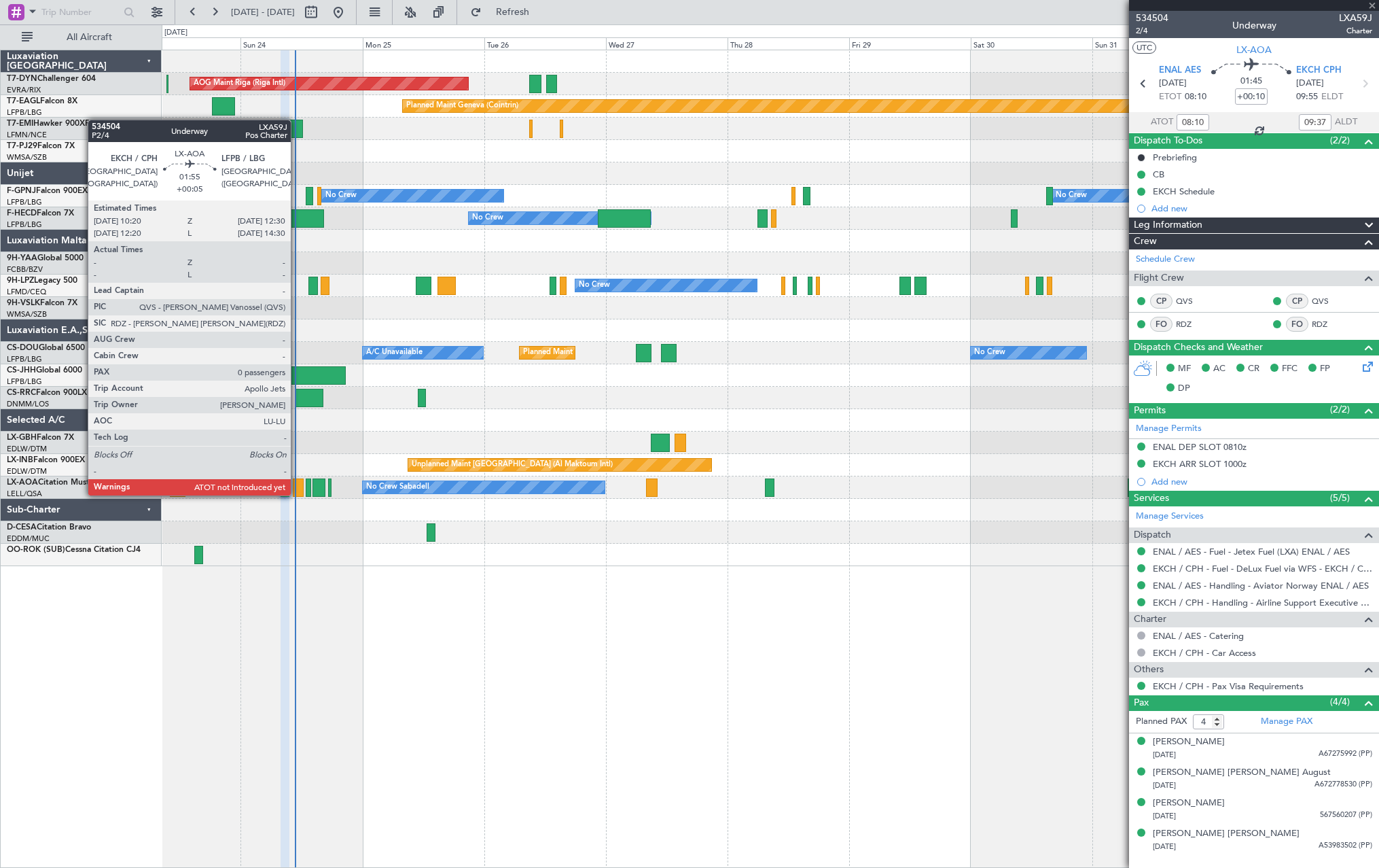
type input "+00:05"
type input "0"
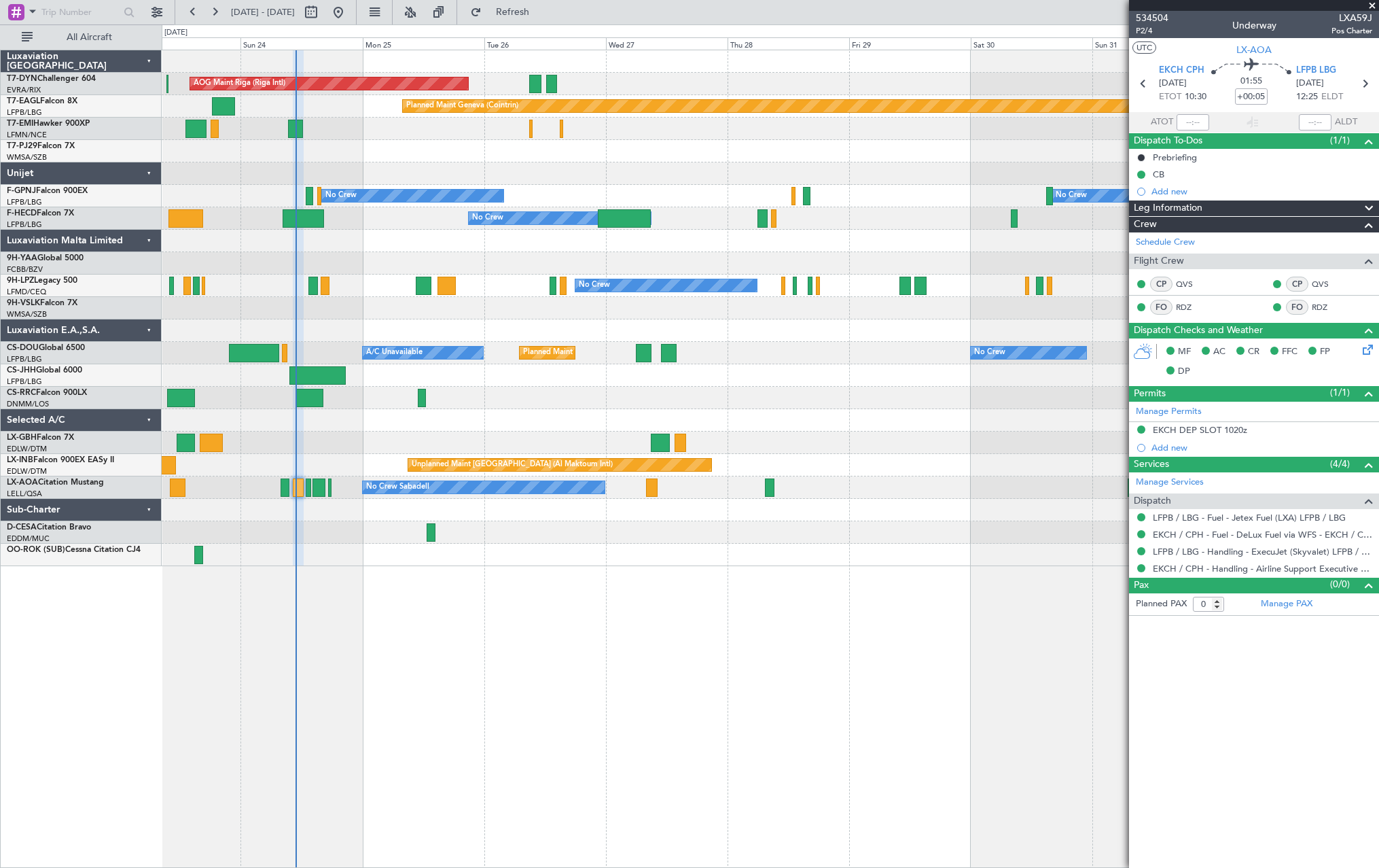
type input "10:44"
click at [542, 8] on span "Refresh" at bounding box center [512, 13] width 57 height 10
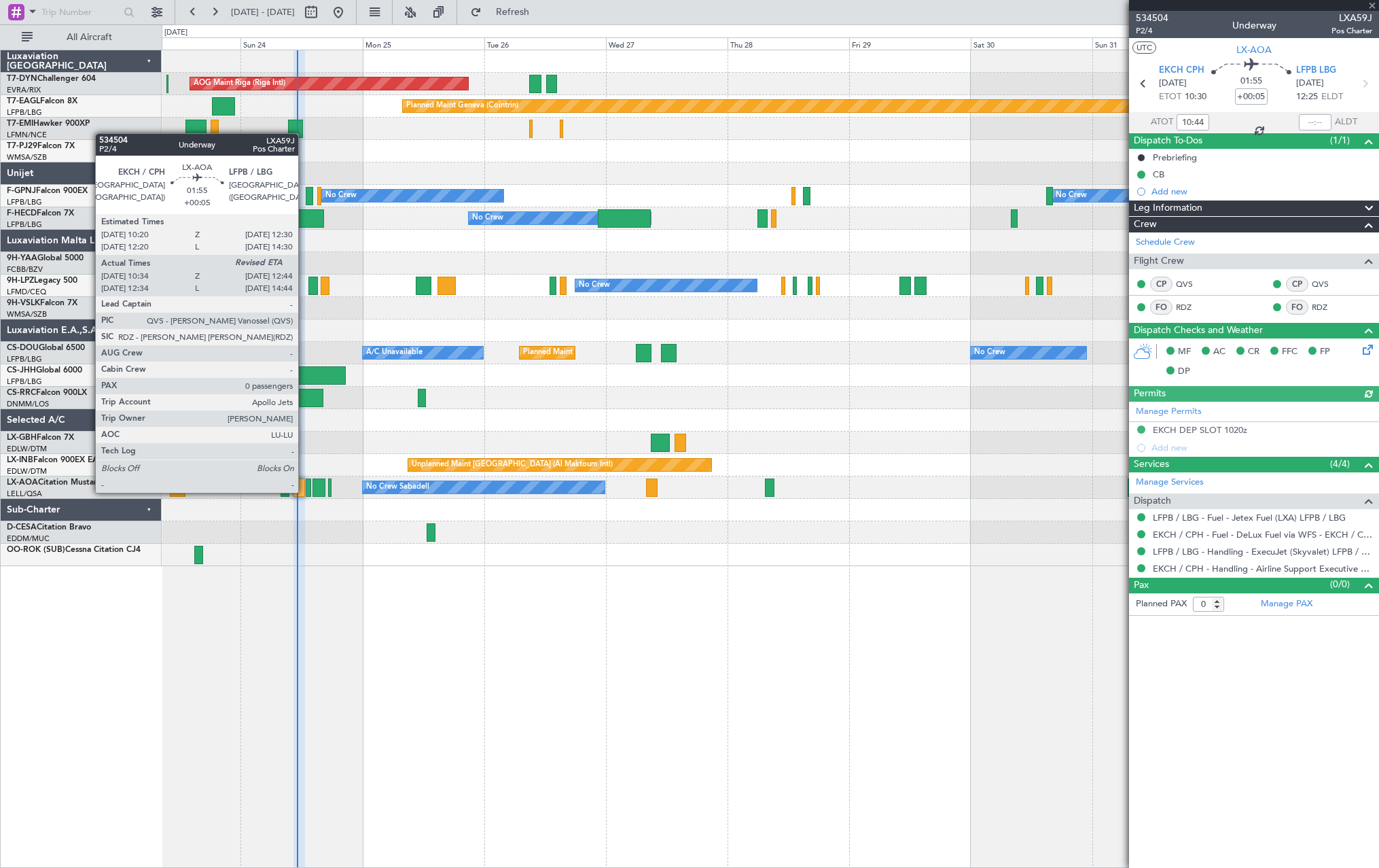
click at [304, 492] on div at bounding box center [299, 487] width 12 height 18
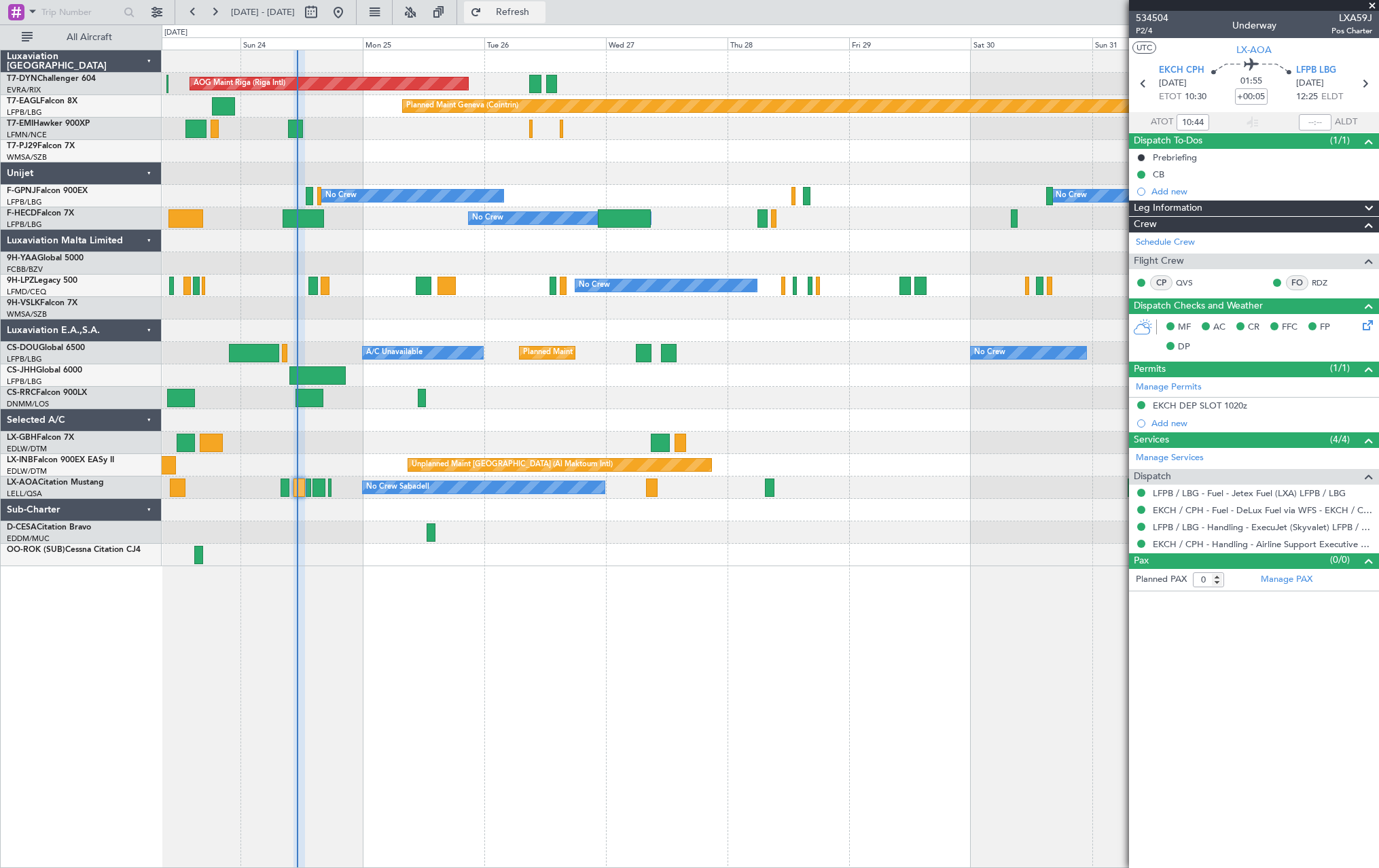
click at [542, 14] on span "Refresh" at bounding box center [512, 13] width 57 height 10
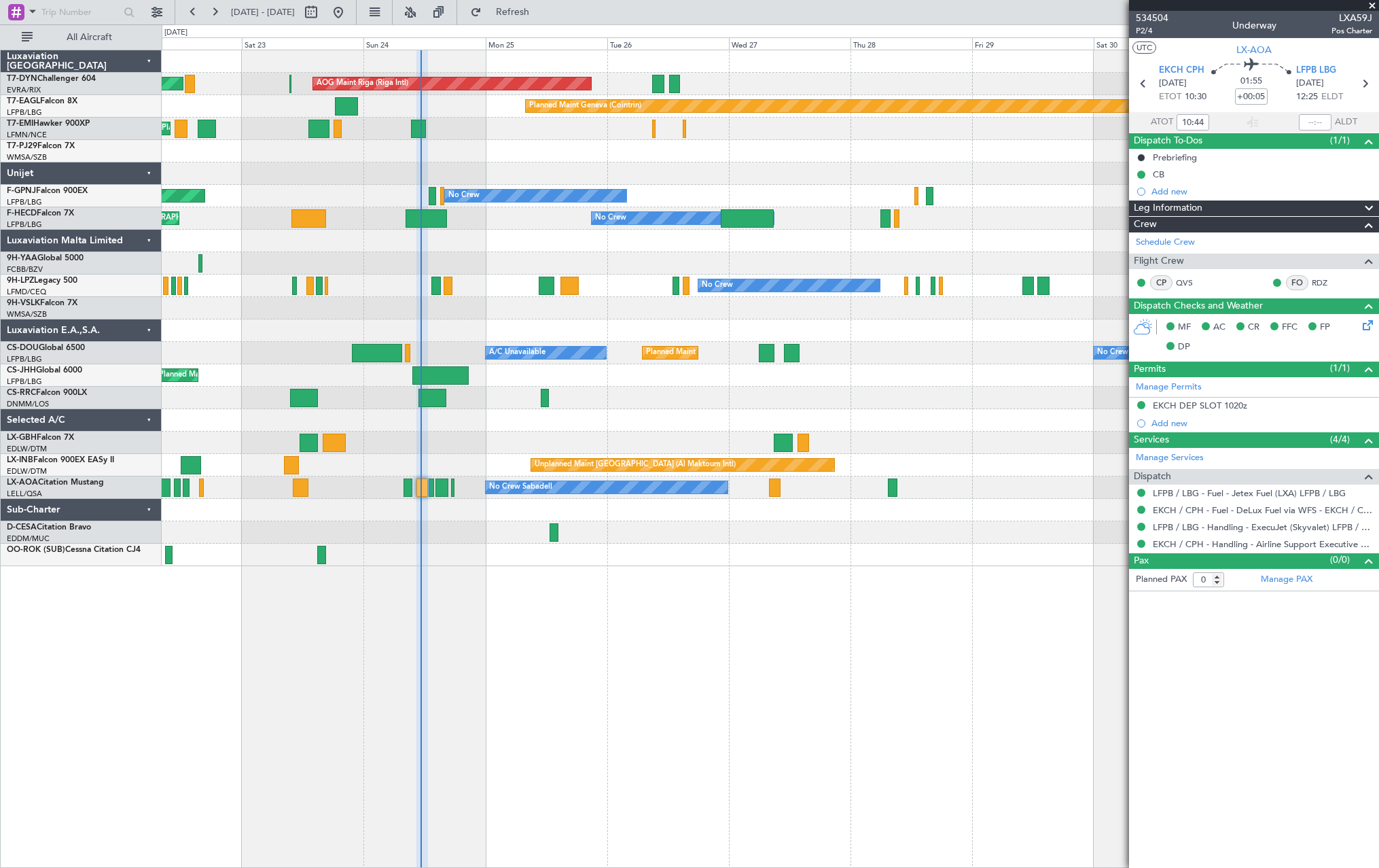
click at [531, 572] on div "AOG Maint Riga (Riga Intl) Planned Maint Basel-Mulhouse Planned Maint Geneva (C…" at bounding box center [770, 459] width 1217 height 818
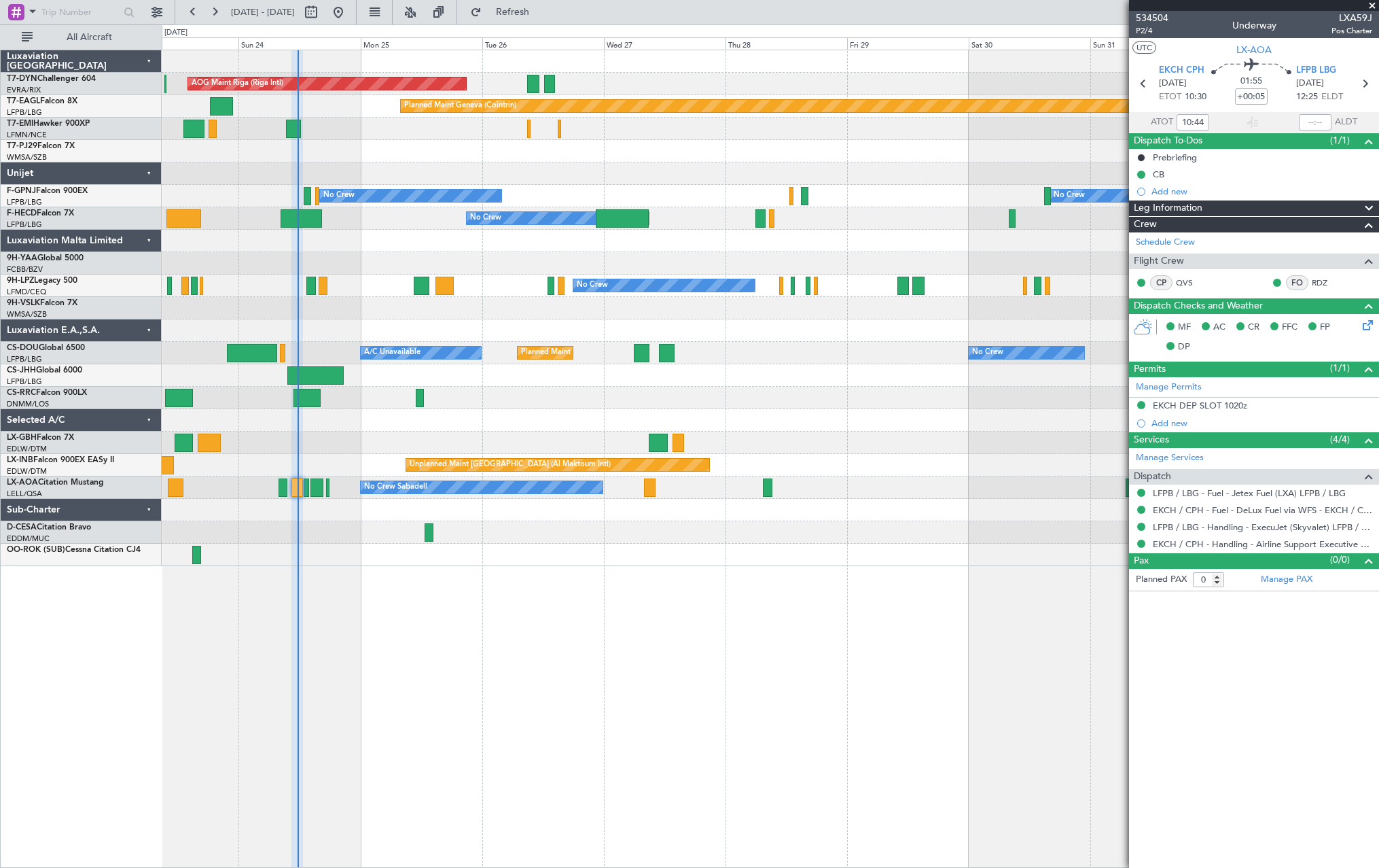
click at [438, 271] on div at bounding box center [770, 263] width 1217 height 22
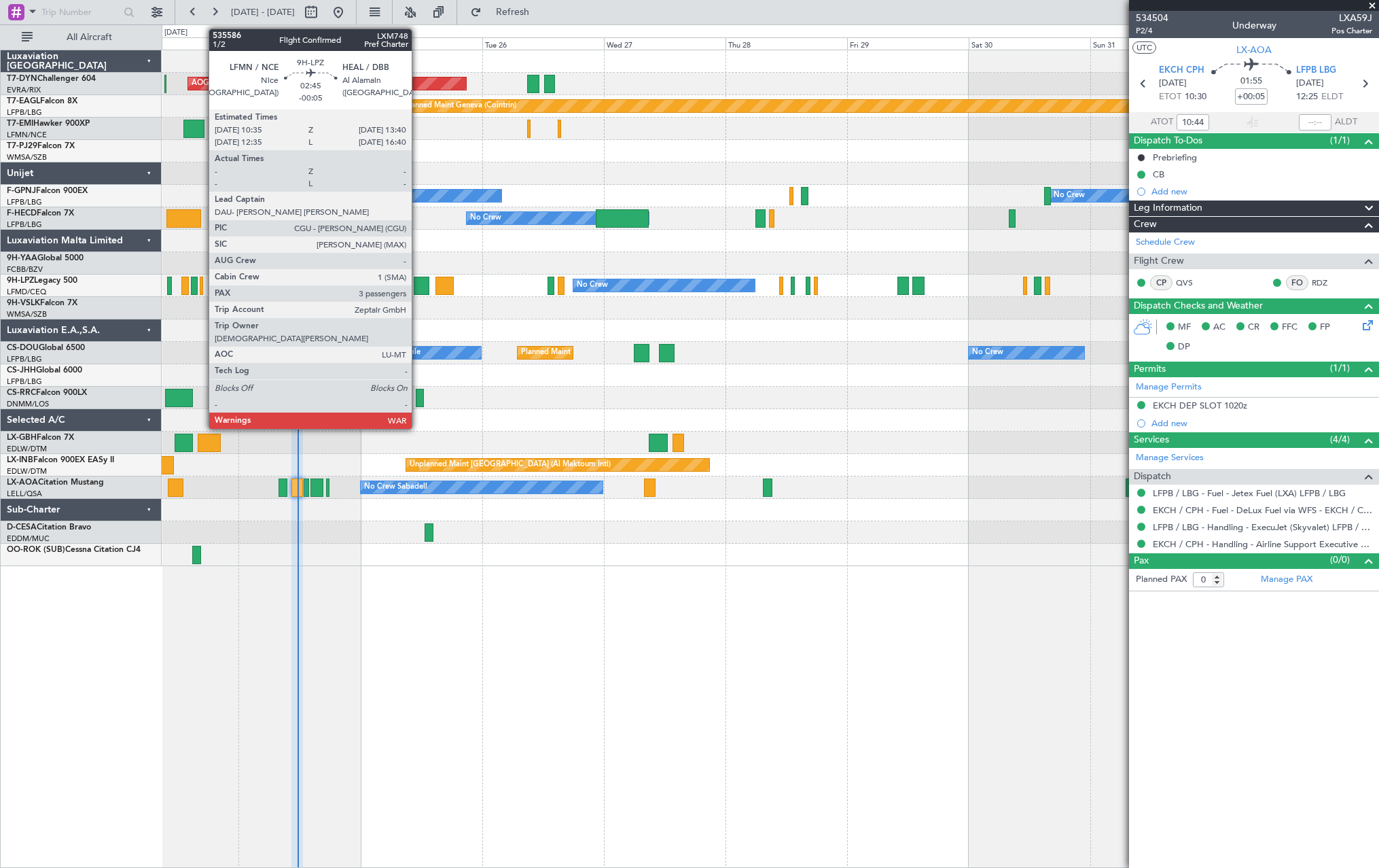
click at [418, 284] on div at bounding box center [421, 285] width 16 height 18
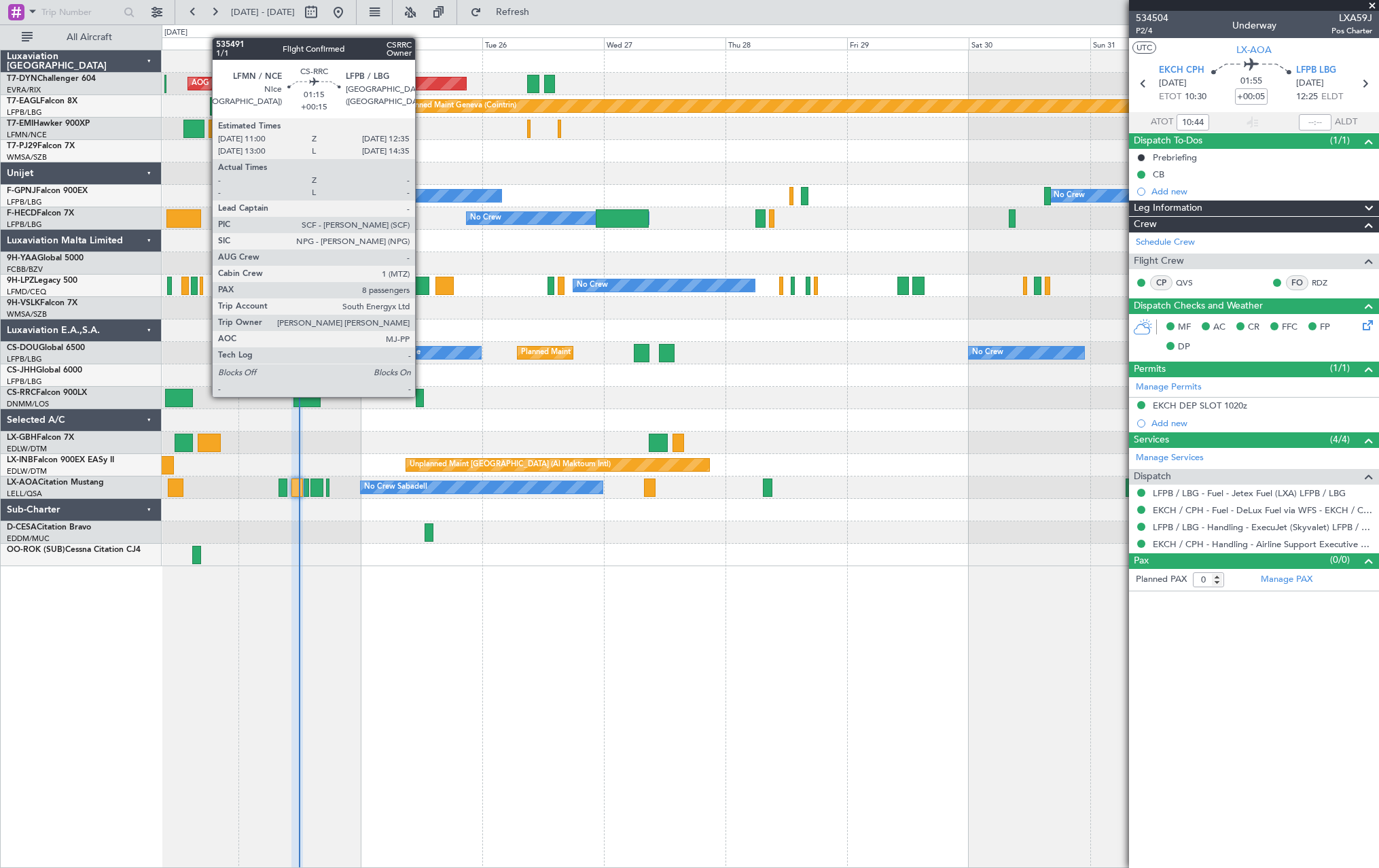
click at [421, 396] on div at bounding box center [420, 397] width 8 height 18
type input "+00:15"
type input "8"
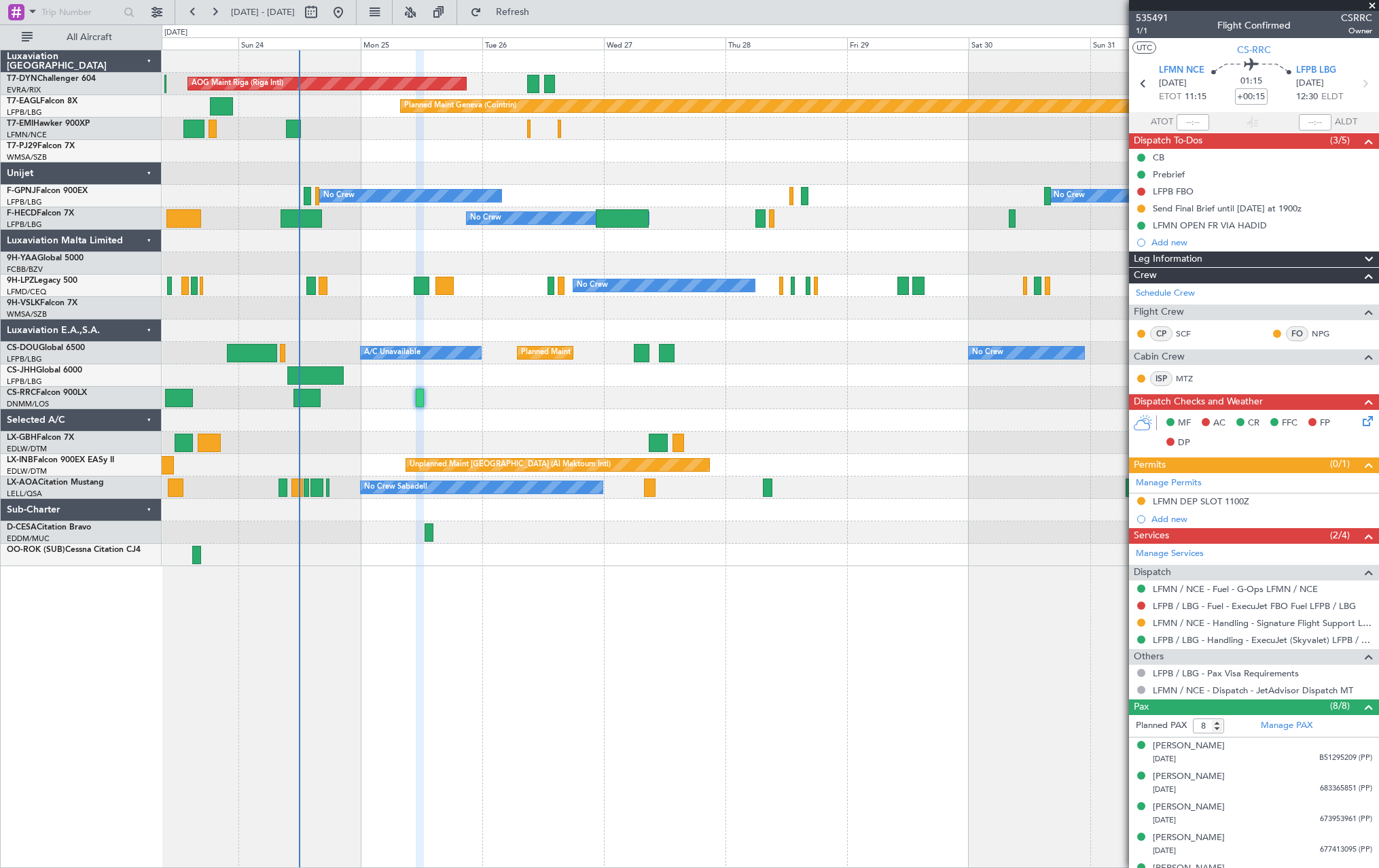
click at [431, 291] on div "No Crew No Crew" at bounding box center [770, 285] width 1217 height 22
click at [429, 287] on div at bounding box center [421, 285] width 16 height 18
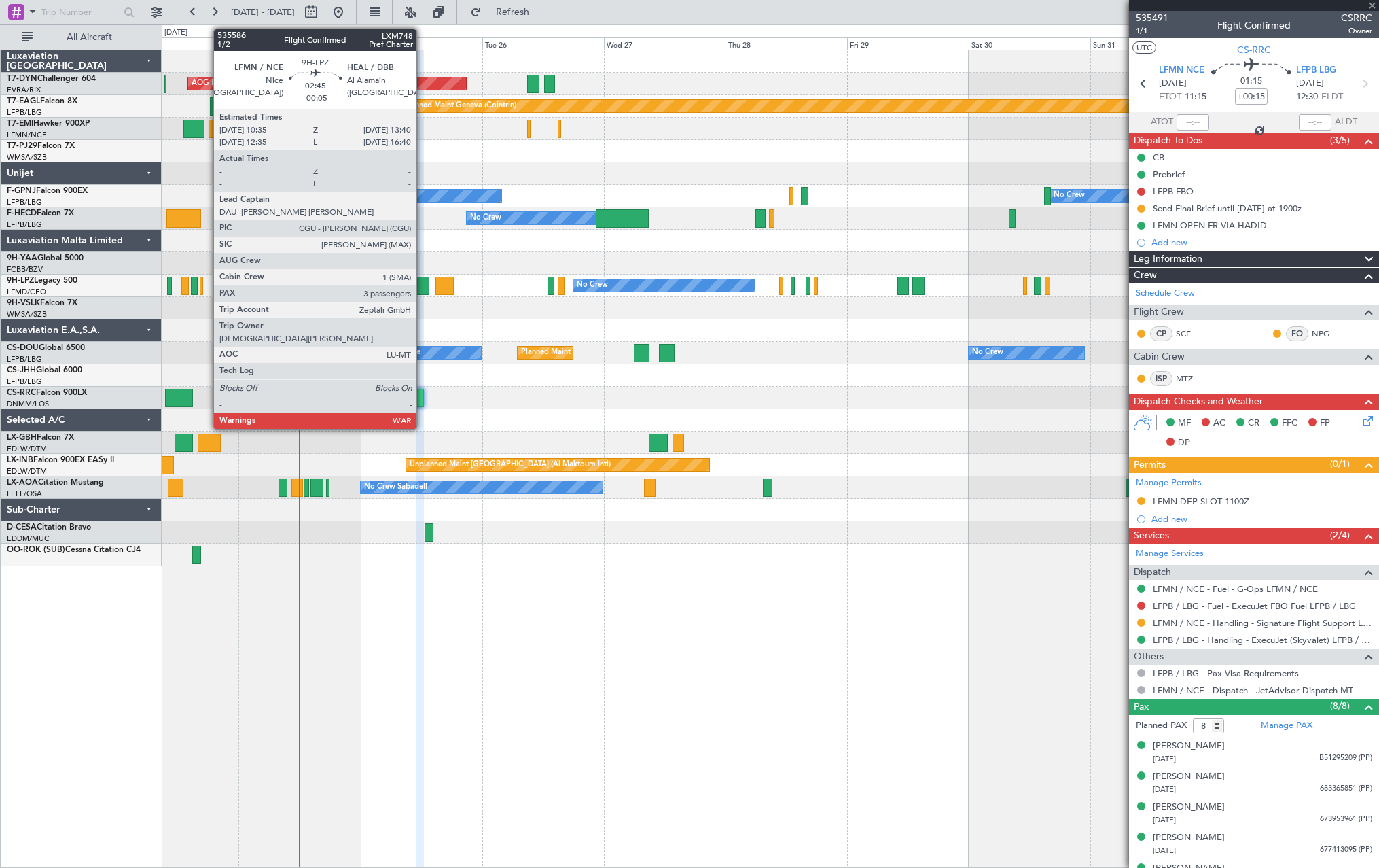
type input "-00:05"
type input "3"
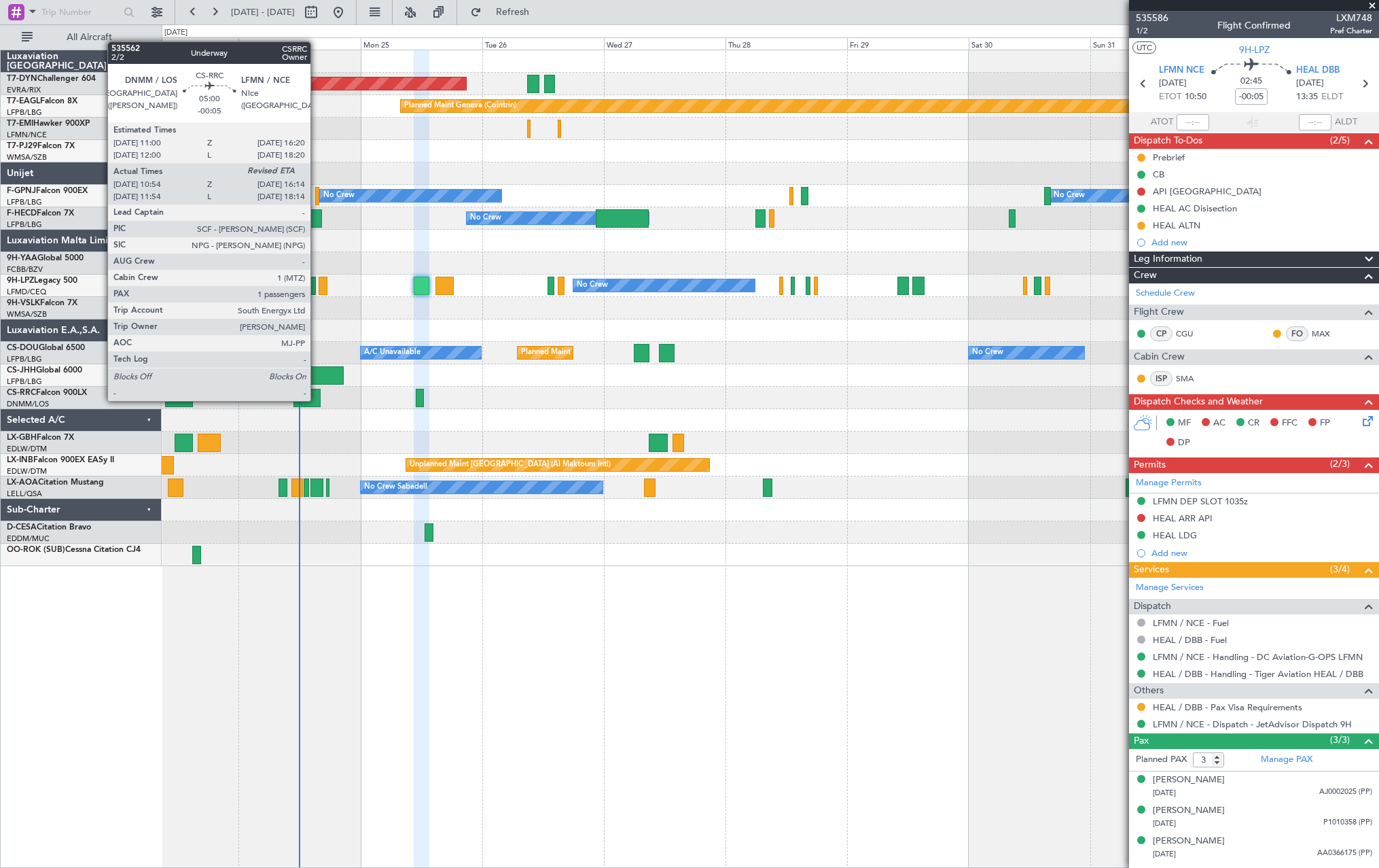
click at [317, 399] on div at bounding box center [307, 397] width 27 height 18
type input "11:09"
type input "1"
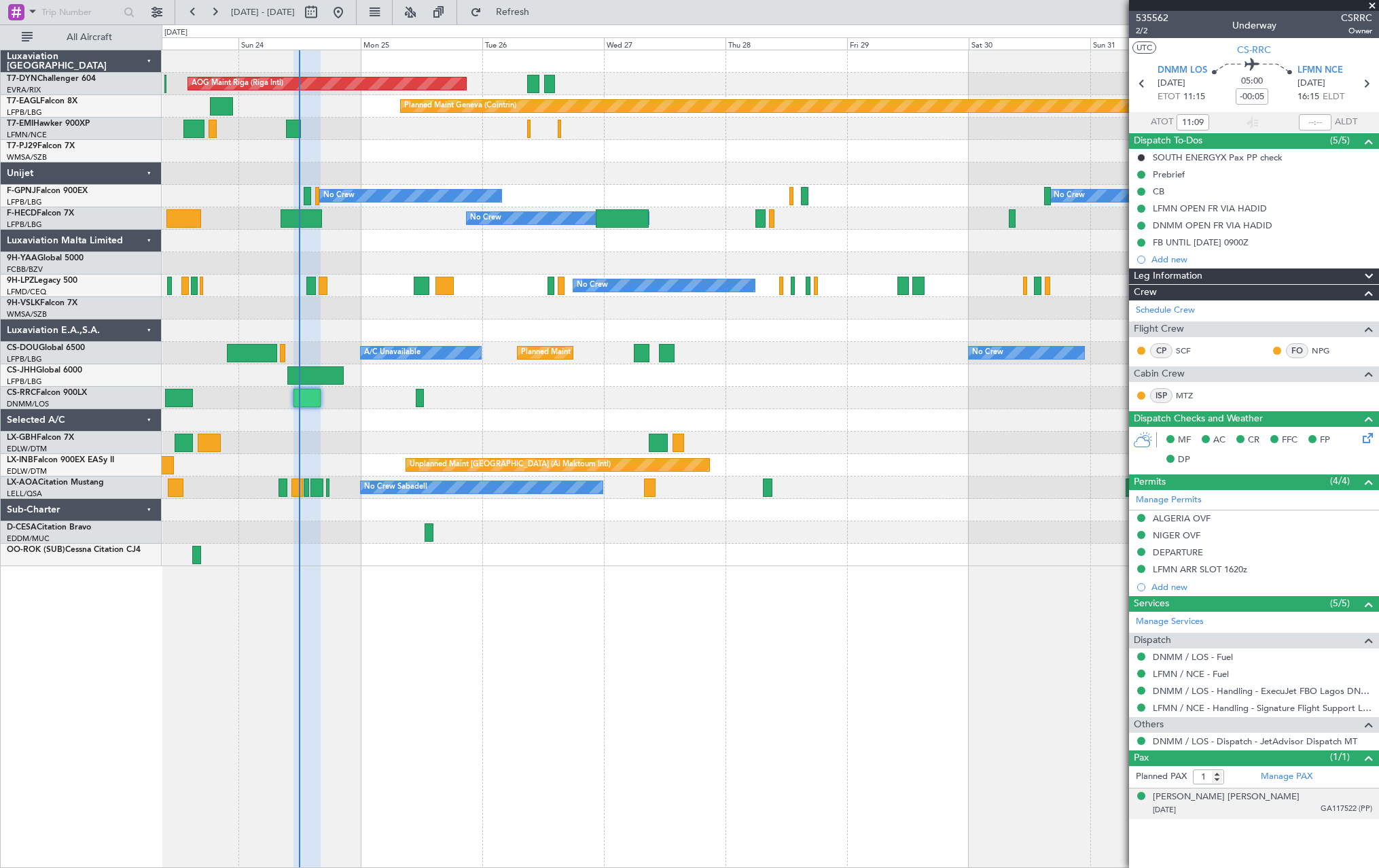
click at [1315, 810] on div "04/08/1979 GA117522 (PP)" at bounding box center [1263, 810] width 219 height 13
click at [1301, 807] on div "04/08/1979 GA117522 (PP)" at bounding box center [1263, 810] width 219 height 13
click at [551, 0] on fb-refresh-button "Refresh" at bounding box center [504, 12] width 95 height 24
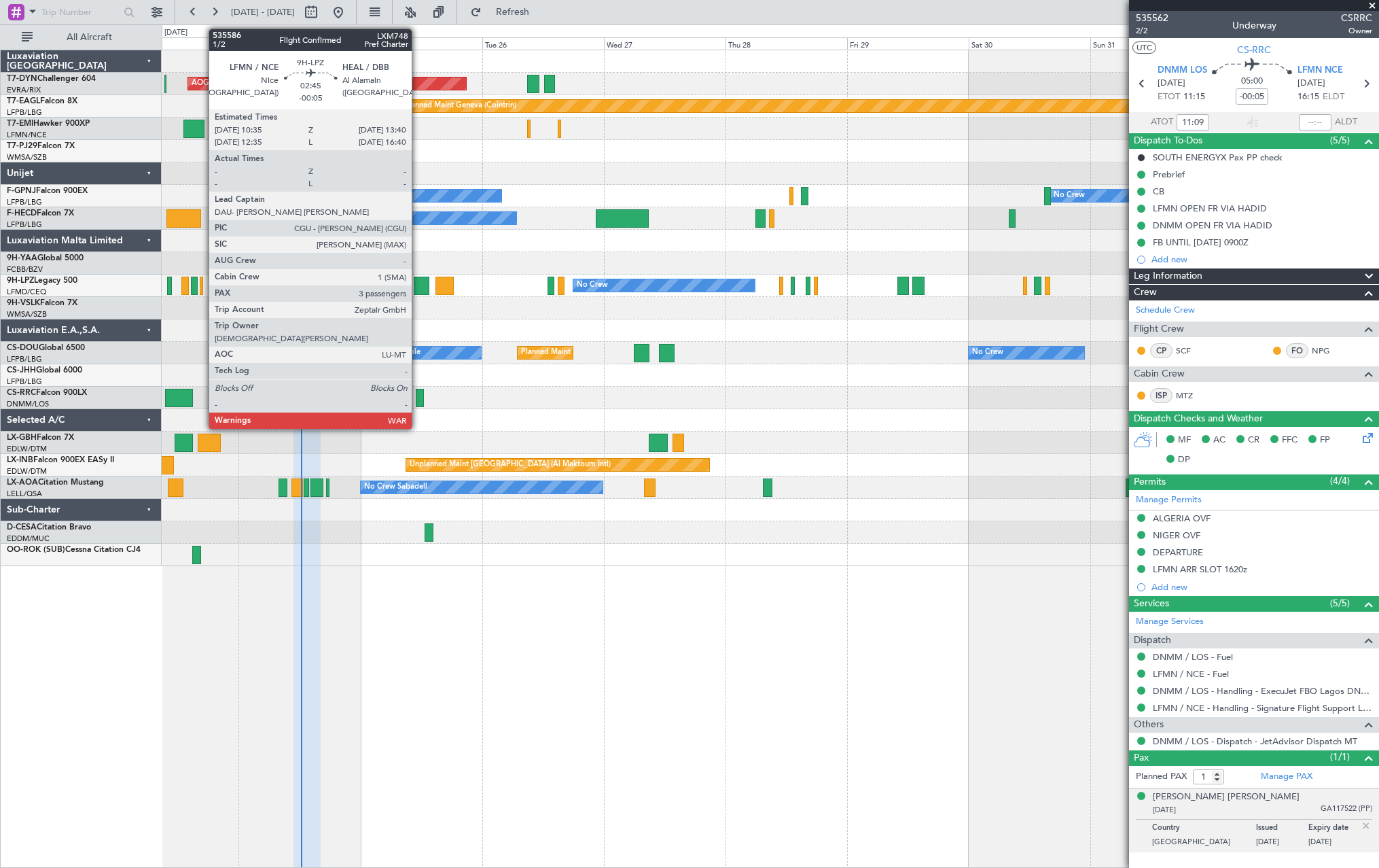
click at [418, 279] on div at bounding box center [421, 285] width 16 height 18
type input "3"
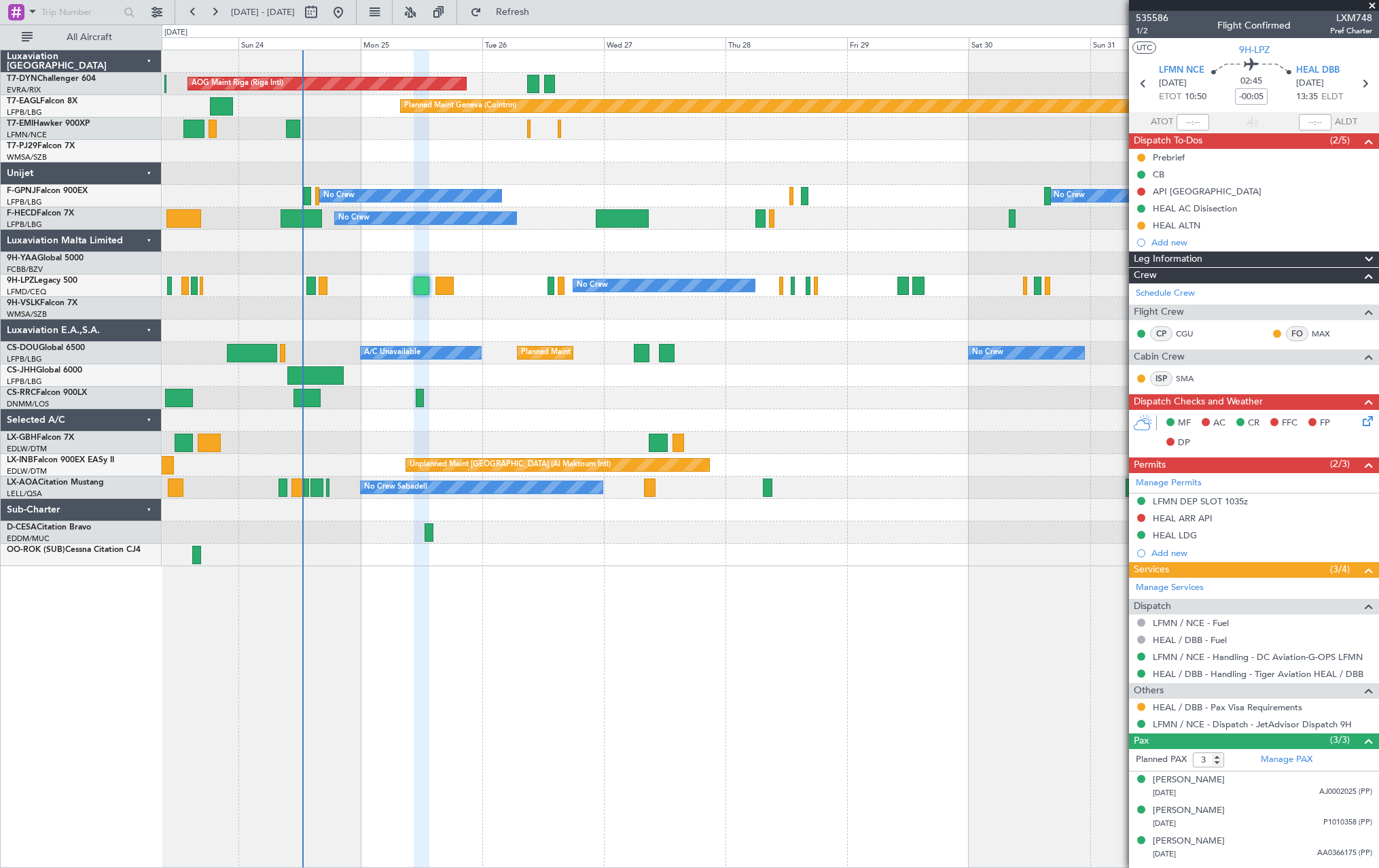
click at [1000, 447] on div "Planned Maint Nice ([GEOGRAPHIC_DATA])" at bounding box center [770, 442] width 1217 height 22
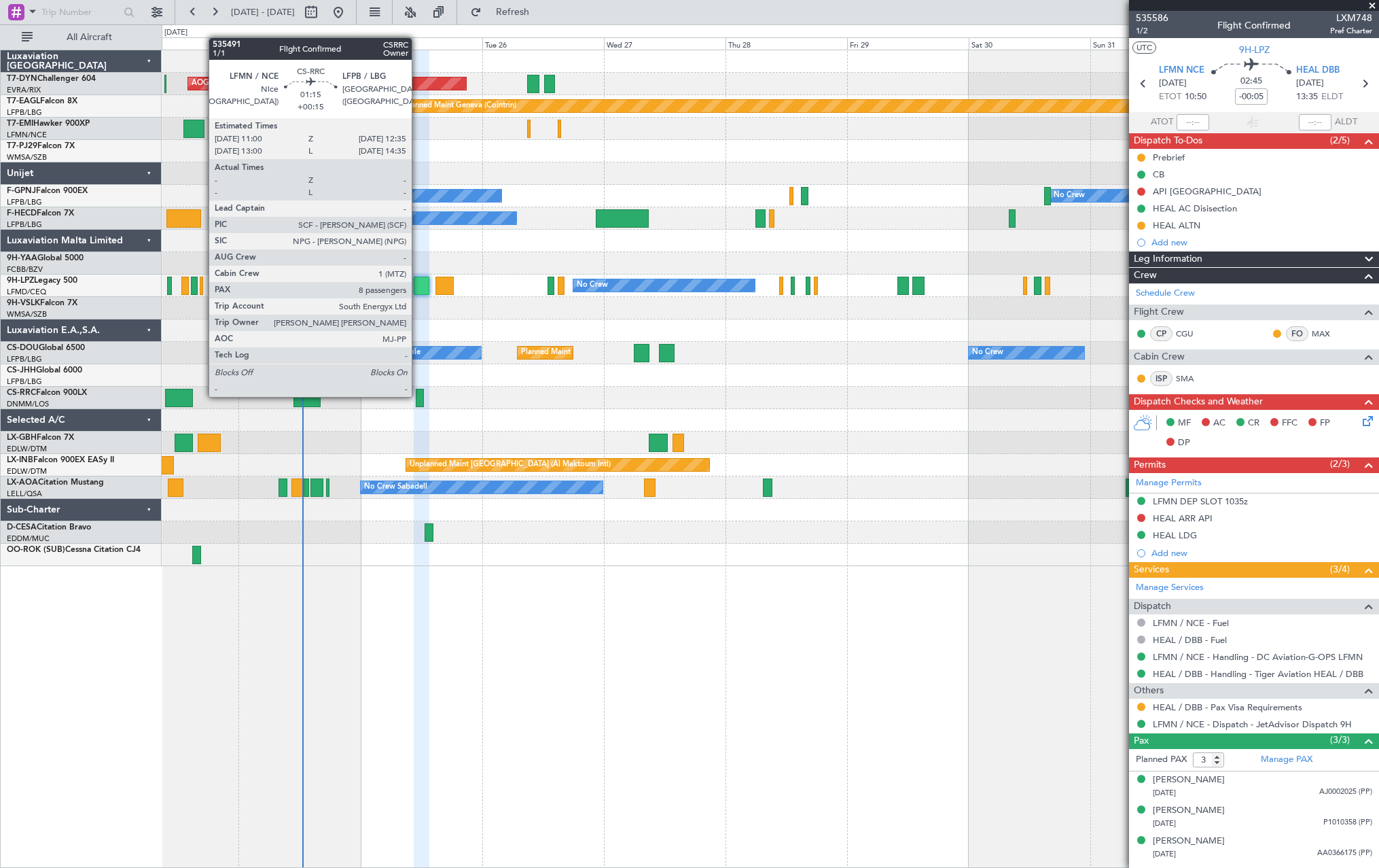
click at [418, 396] on div at bounding box center [420, 397] width 8 height 18
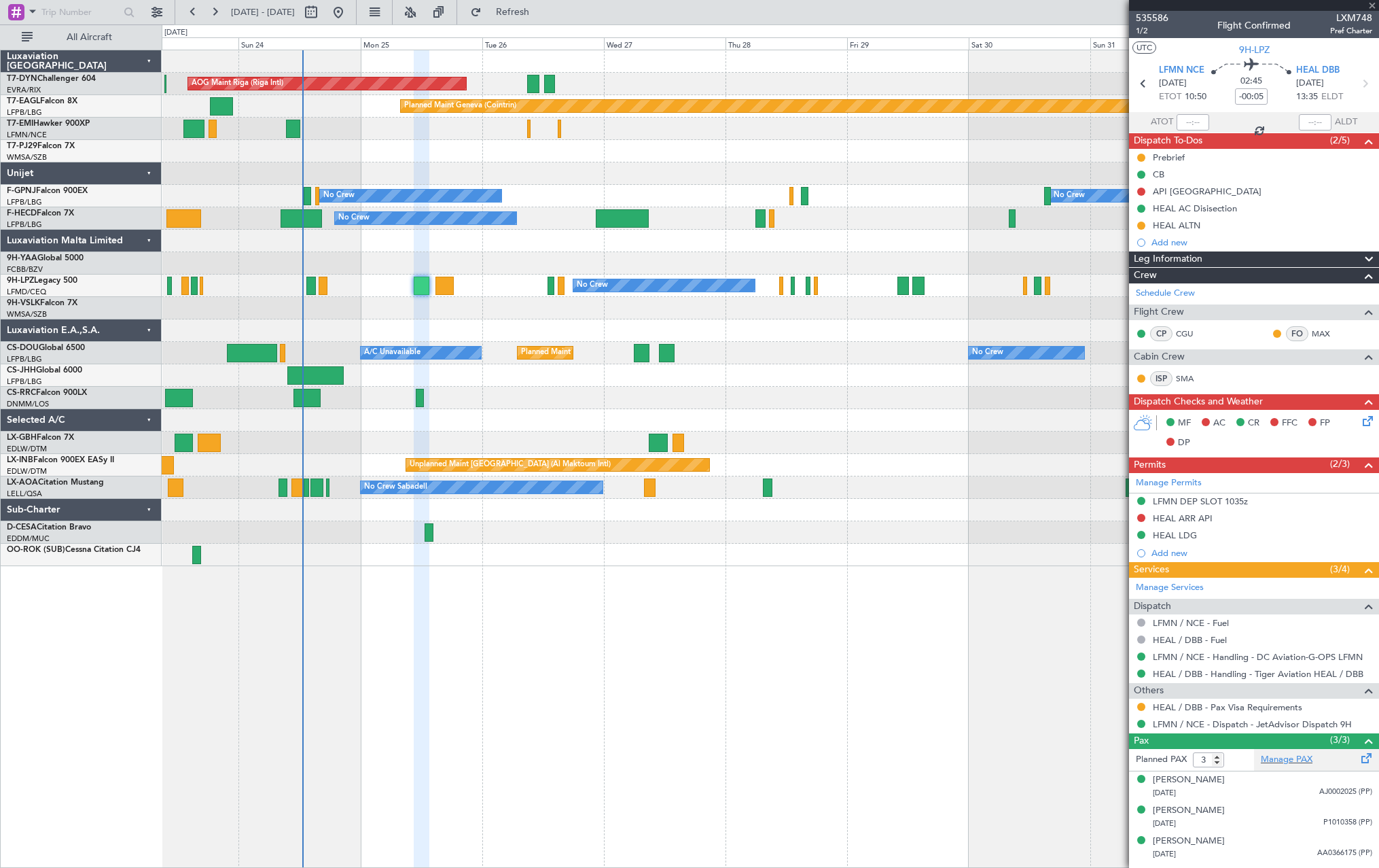
type input "+00:15"
type input "8"
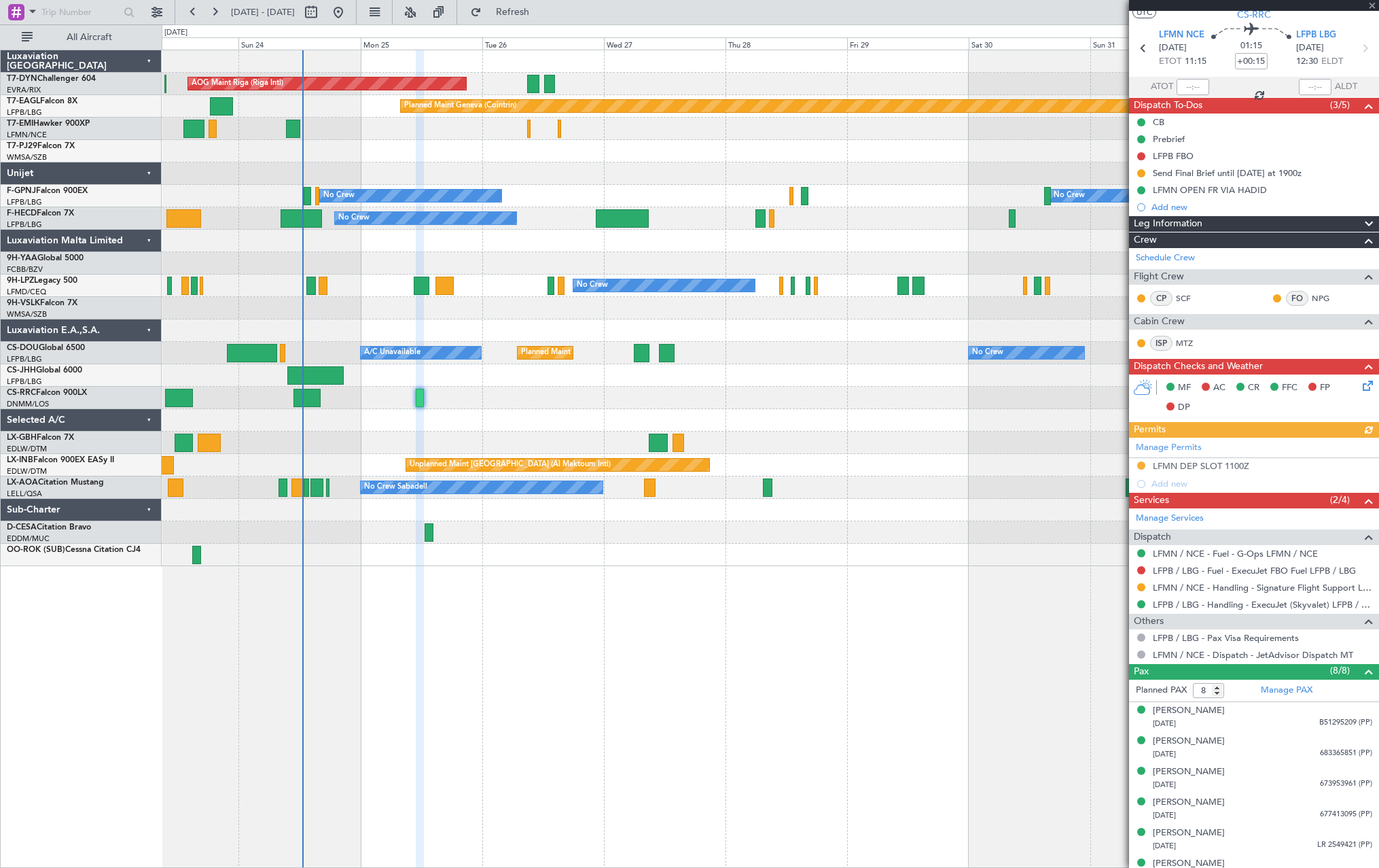
scroll to position [114, 0]
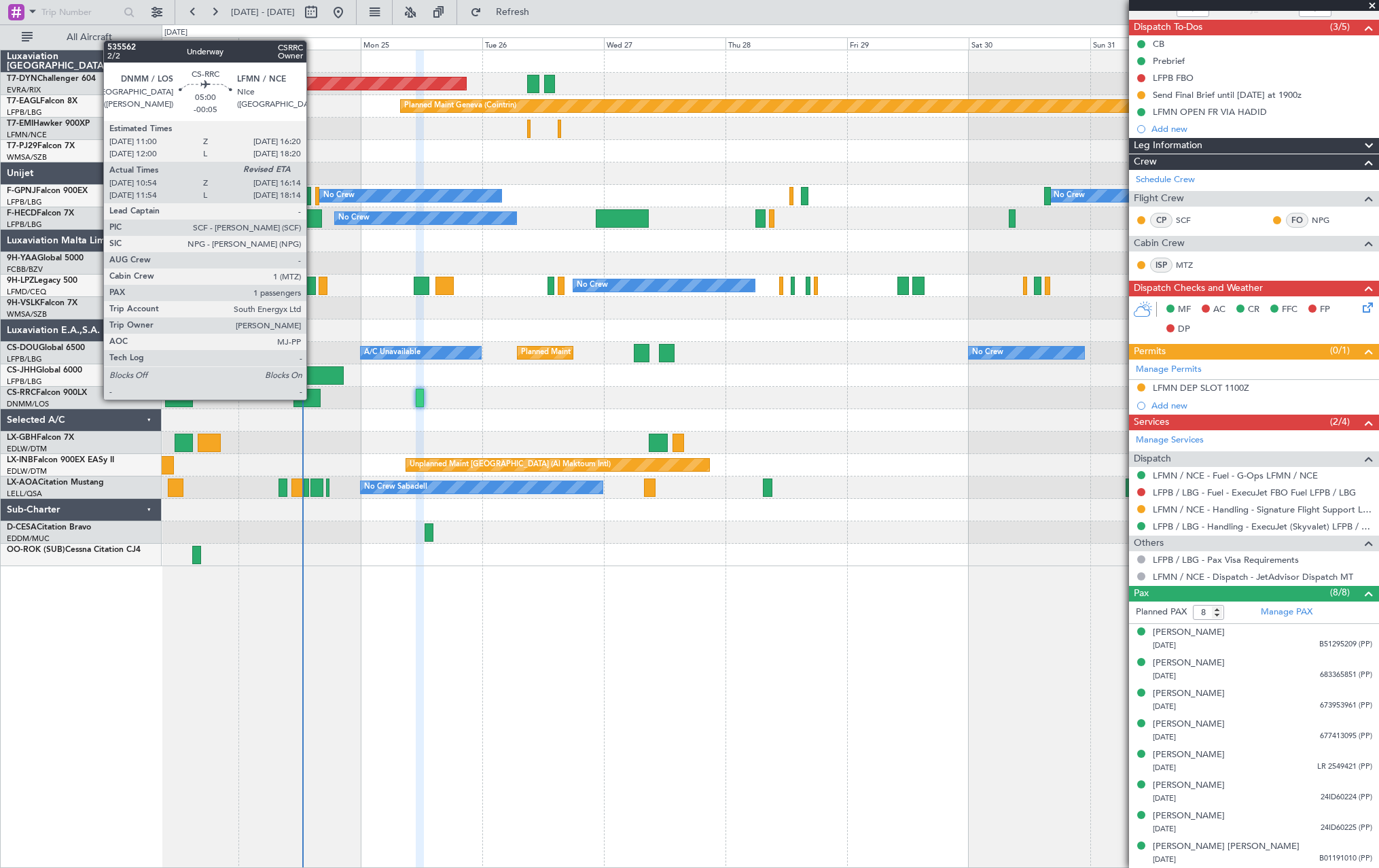
click at [313, 398] on div at bounding box center [307, 397] width 27 height 18
type input "-00:05"
type input "11:09"
type input "1"
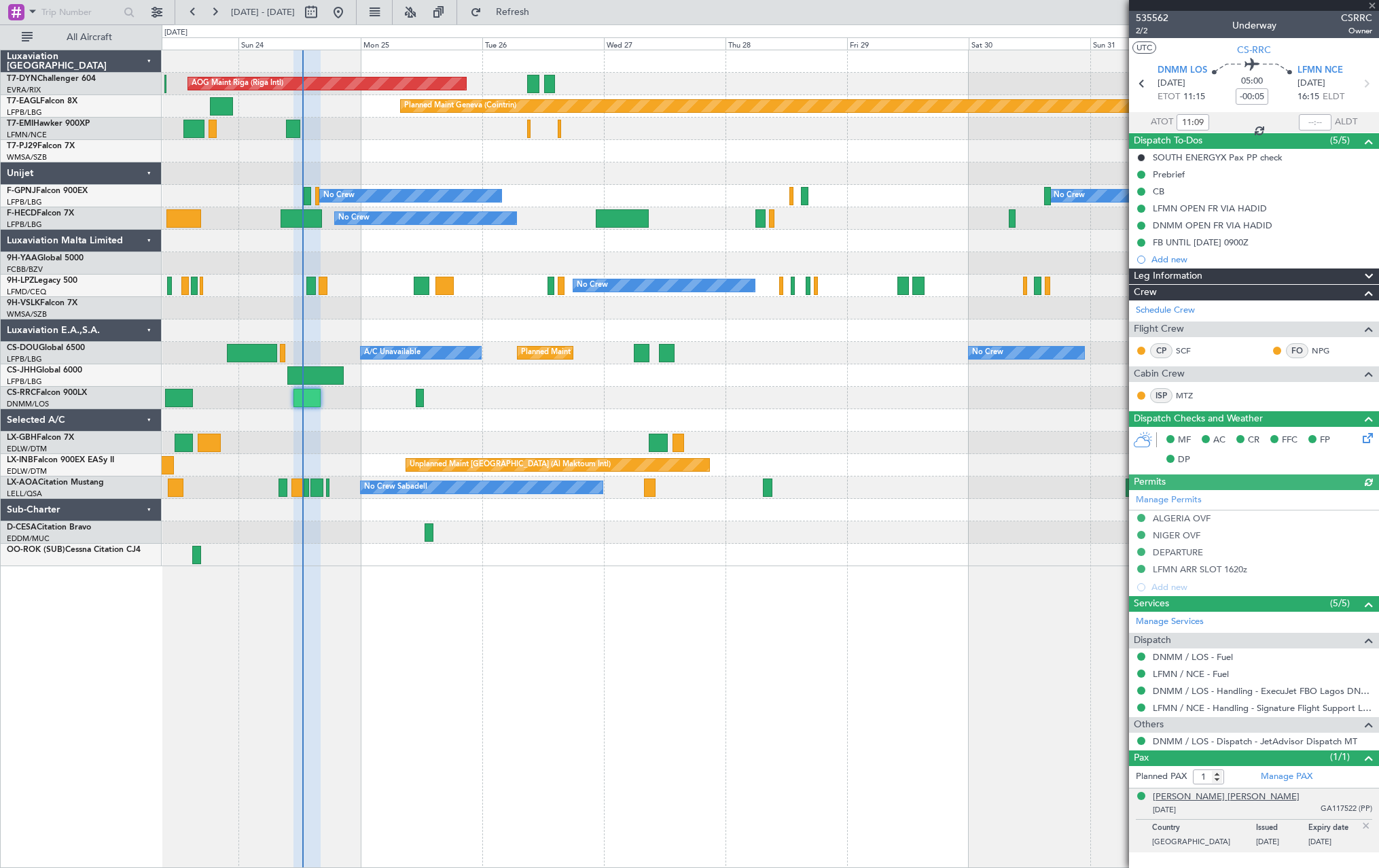
click at [1239, 797] on div "[PERSON_NAME] [PERSON_NAME]" at bounding box center [1226, 797] width 147 height 13
type input "11:09"
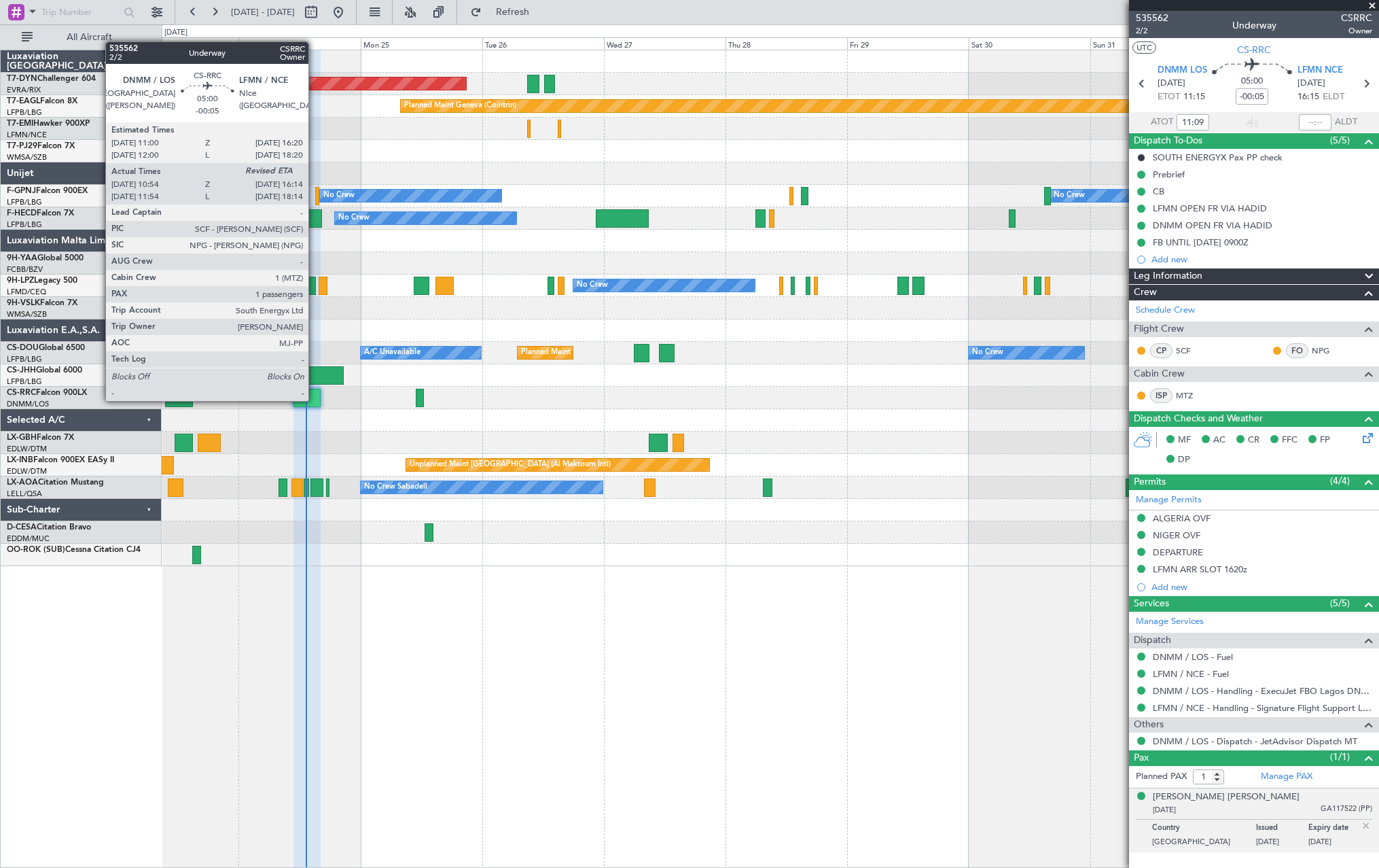
click at [315, 399] on div at bounding box center [307, 397] width 27 height 18
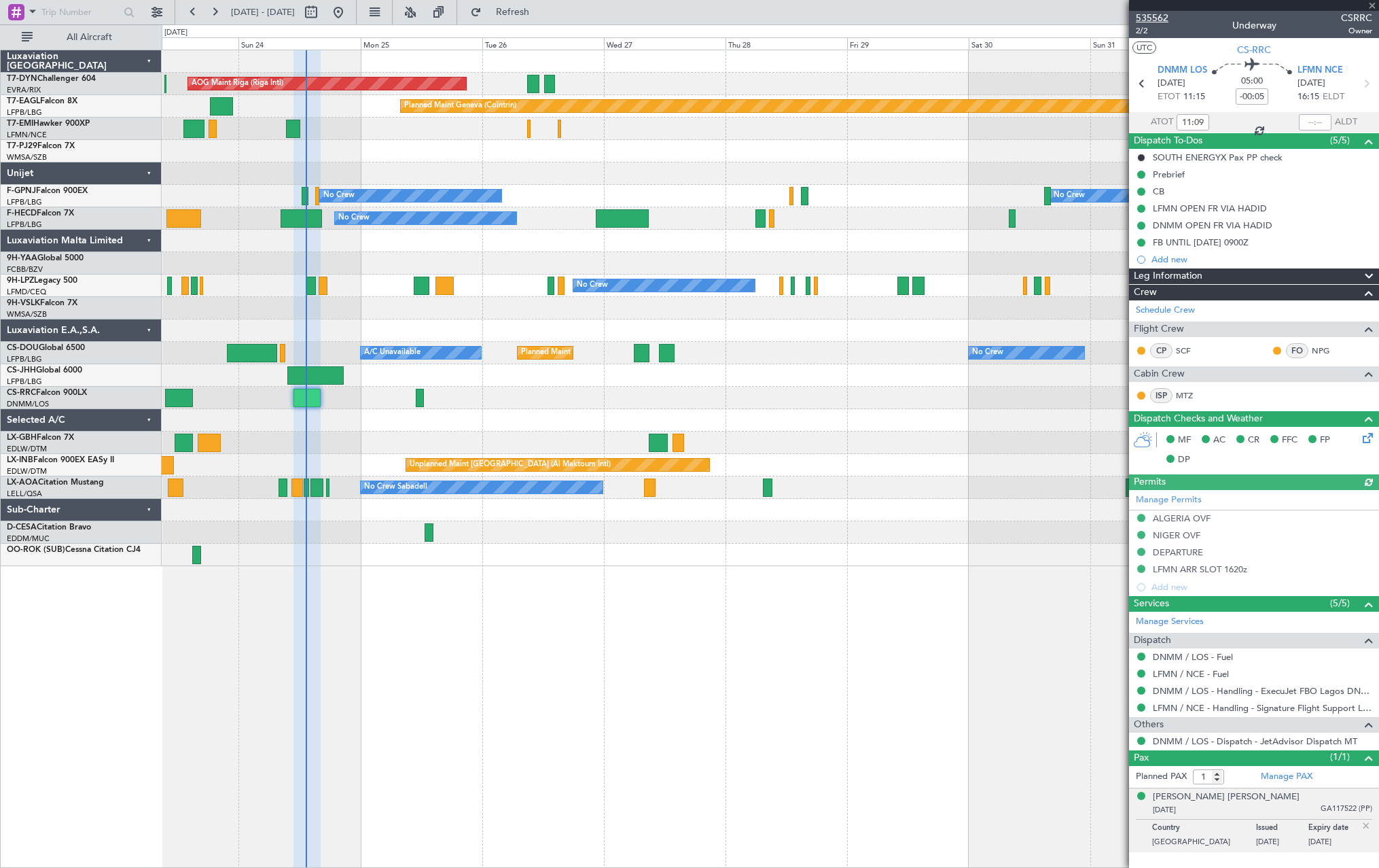
click at [1145, 13] on span "535562" at bounding box center [1153, 17] width 33 height 14
click at [1239, 797] on div "[PERSON_NAME] [PERSON_NAME]" at bounding box center [1226, 797] width 147 height 13
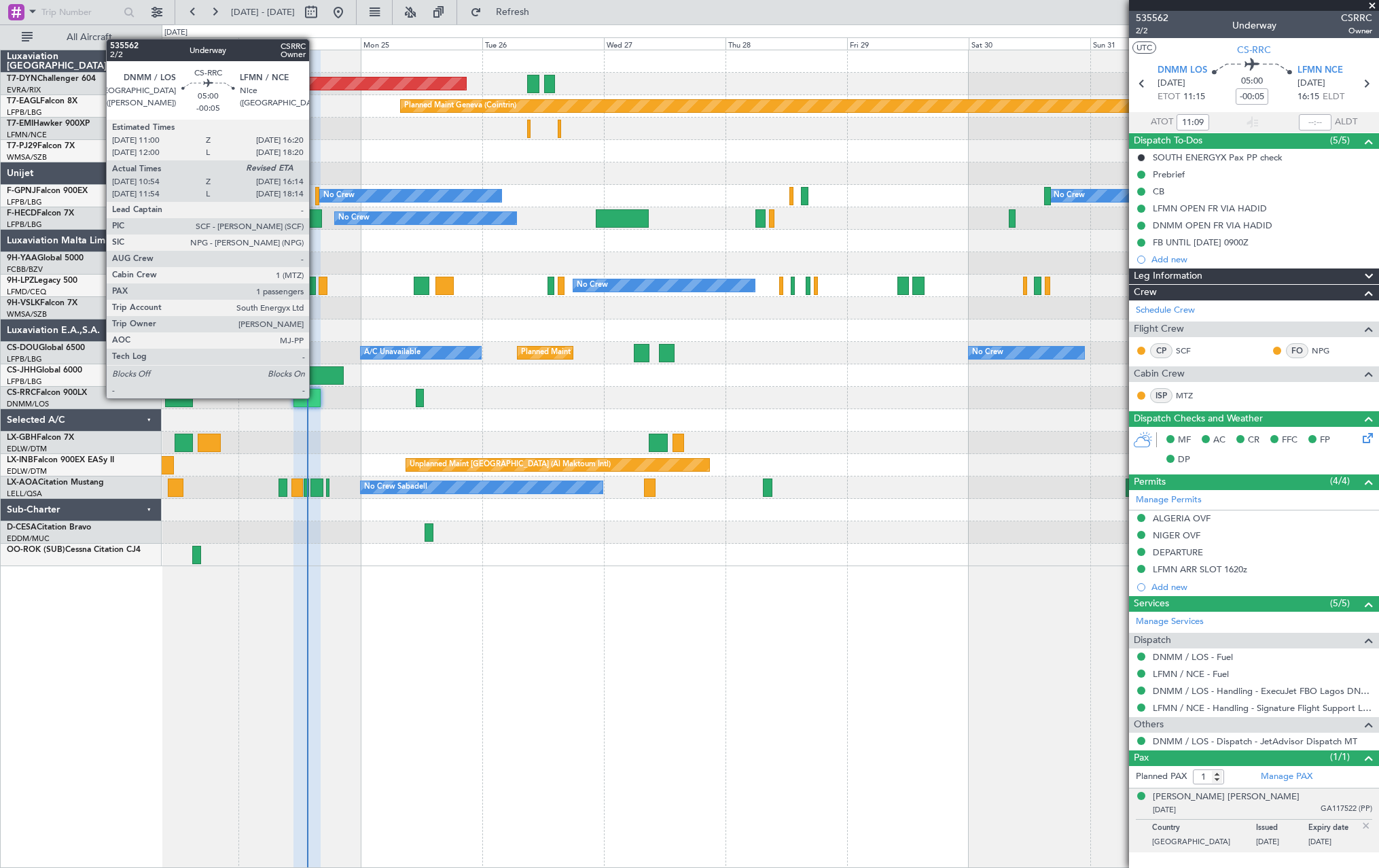
click at [316, 396] on div at bounding box center [307, 397] width 27 height 18
click at [315, 398] on div at bounding box center [307, 397] width 27 height 18
click at [315, 395] on div at bounding box center [307, 397] width 27 height 18
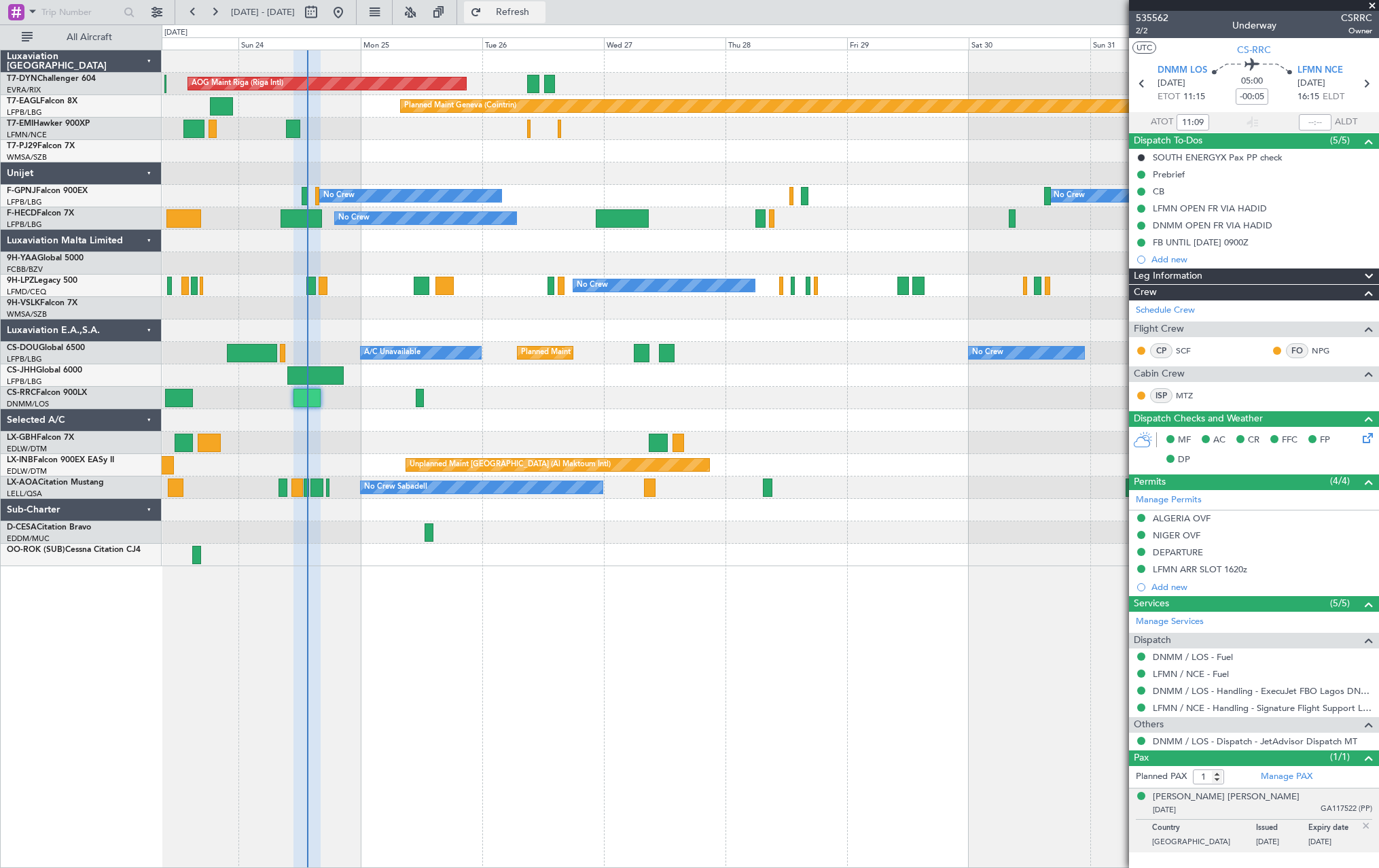
click at [546, 18] on button "Refresh" at bounding box center [504, 12] width 82 height 22
drag, startPoint x: 565, startPoint y: 8, endPoint x: 428, endPoint y: 147, distance: 195.2
click at [542, 8] on span "Refresh" at bounding box center [512, 13] width 57 height 10
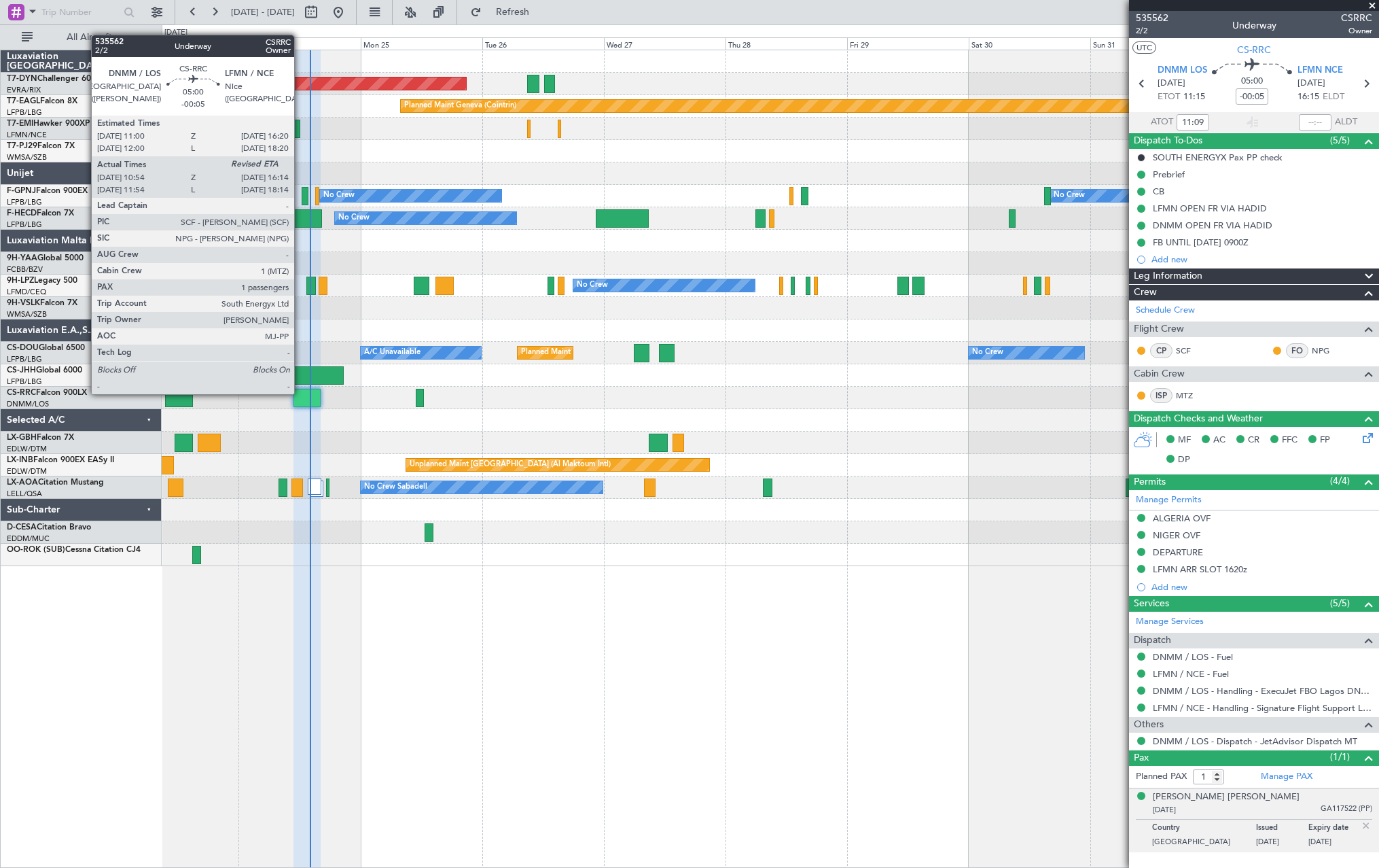
click at [300, 393] on div at bounding box center [307, 397] width 27 height 18
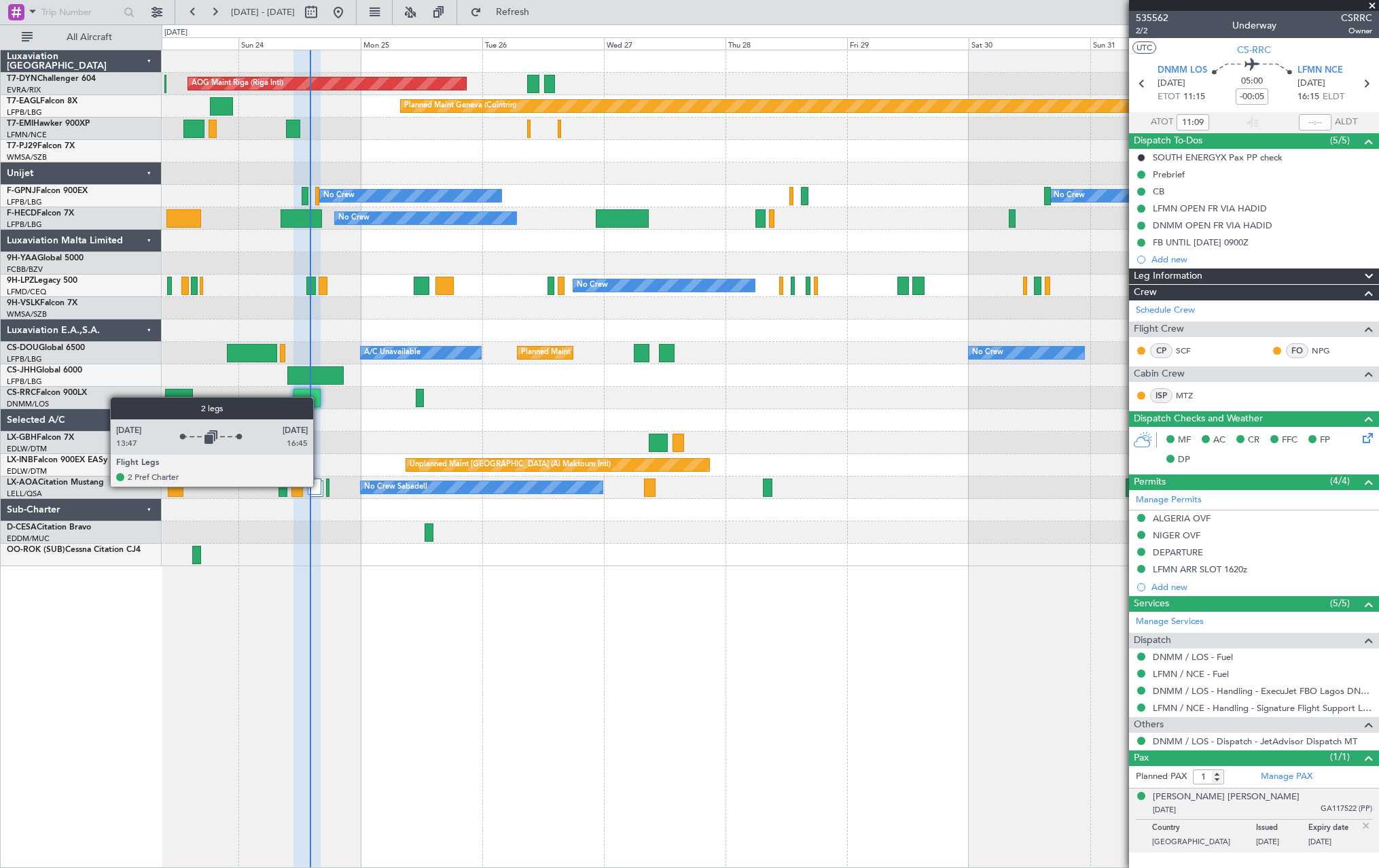
click at [319, 486] on div at bounding box center [315, 486] width 13 height 16
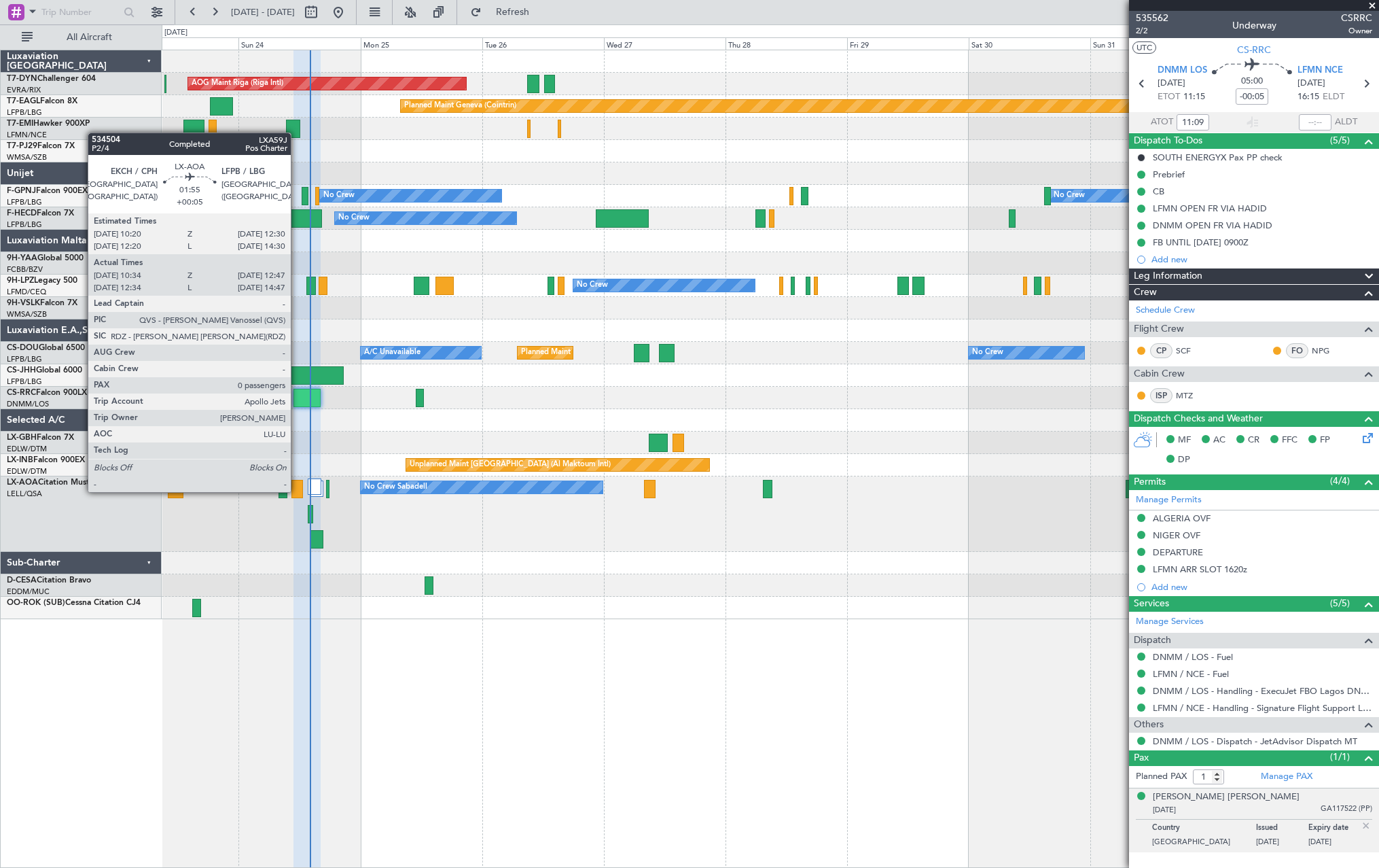
click at [297, 491] on div at bounding box center [297, 489] width 12 height 18
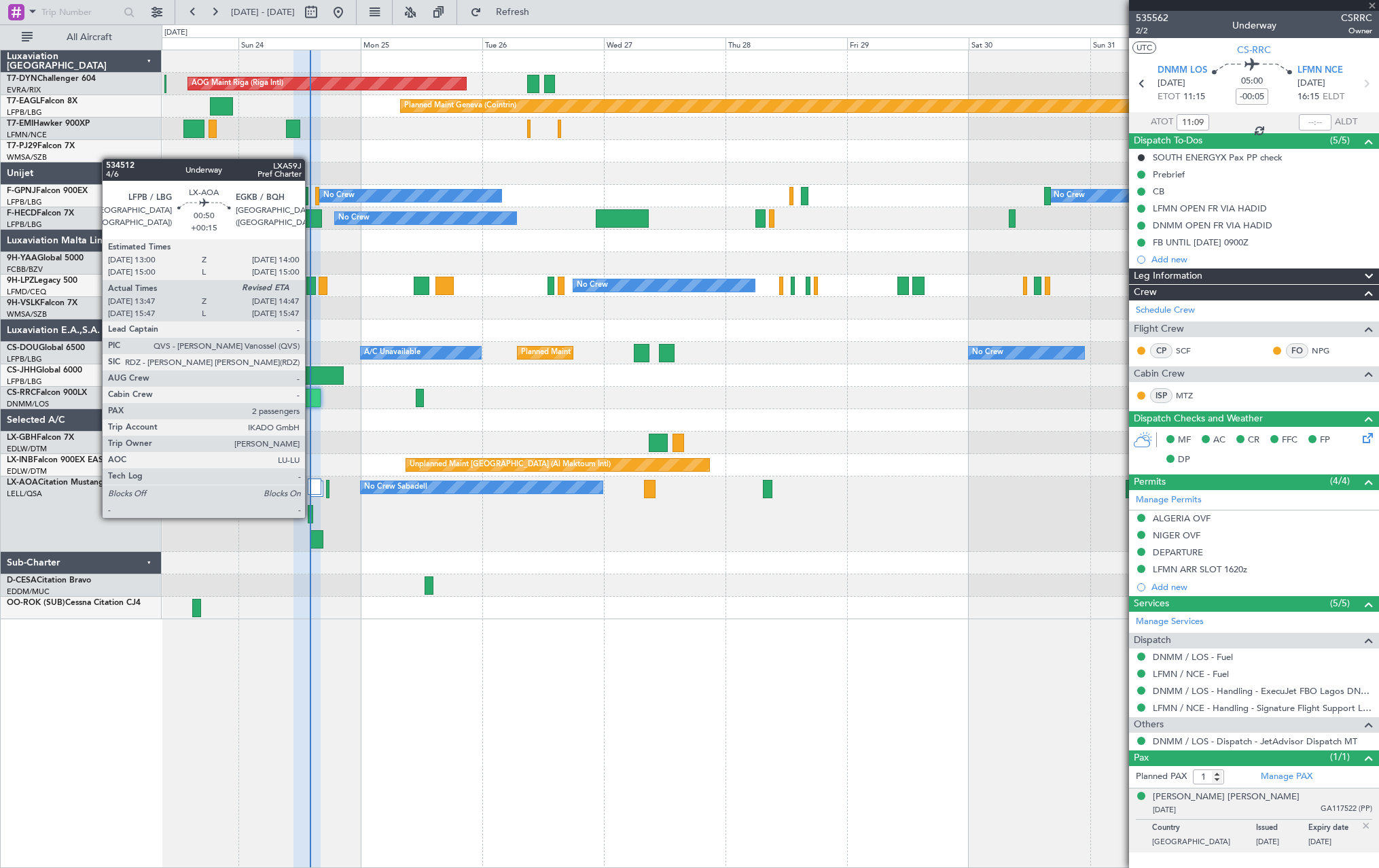
type input "+00:05"
type input "10:44"
type input "12:42"
type input "0"
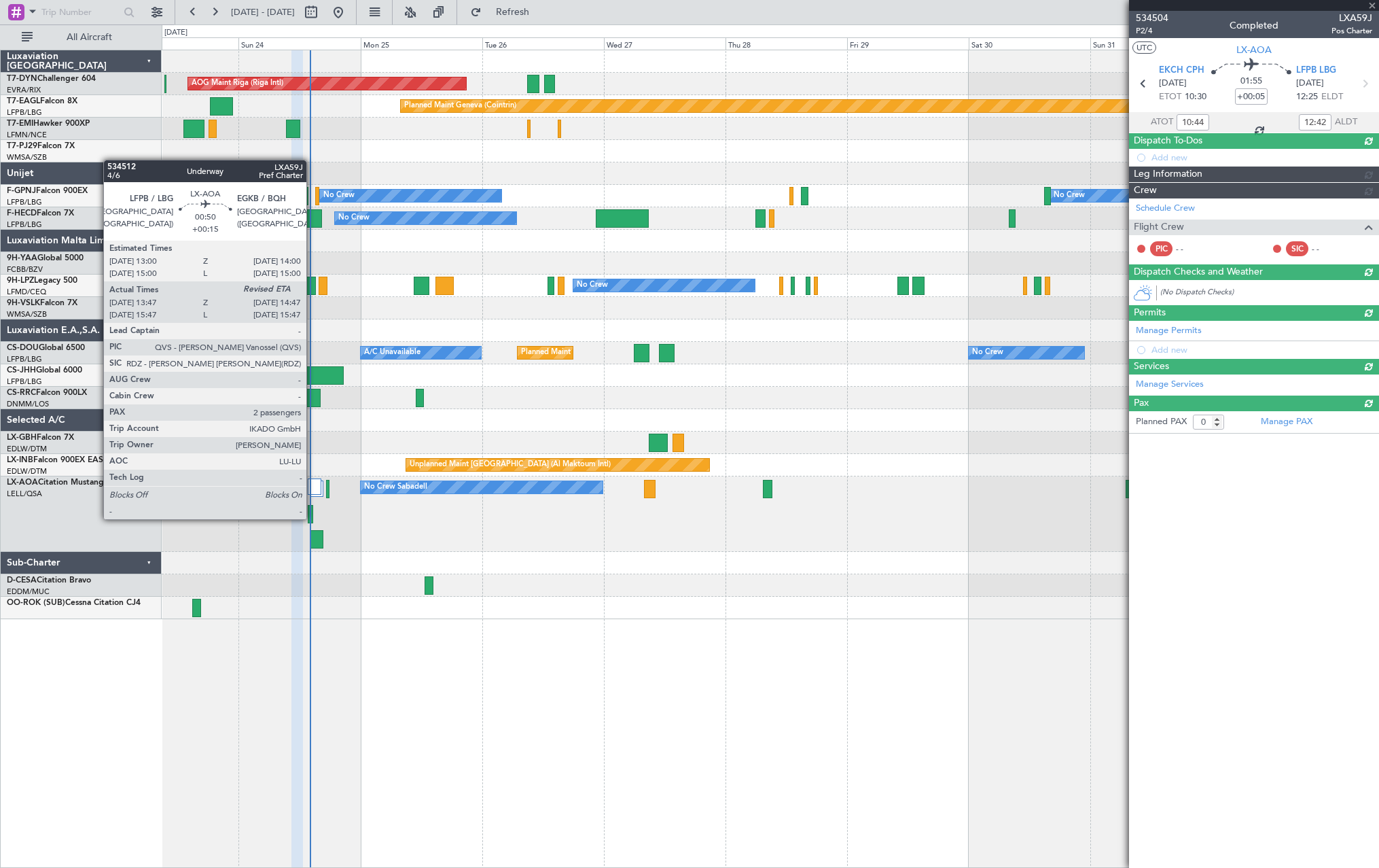
click at [313, 518] on div at bounding box center [311, 514] width 6 height 18
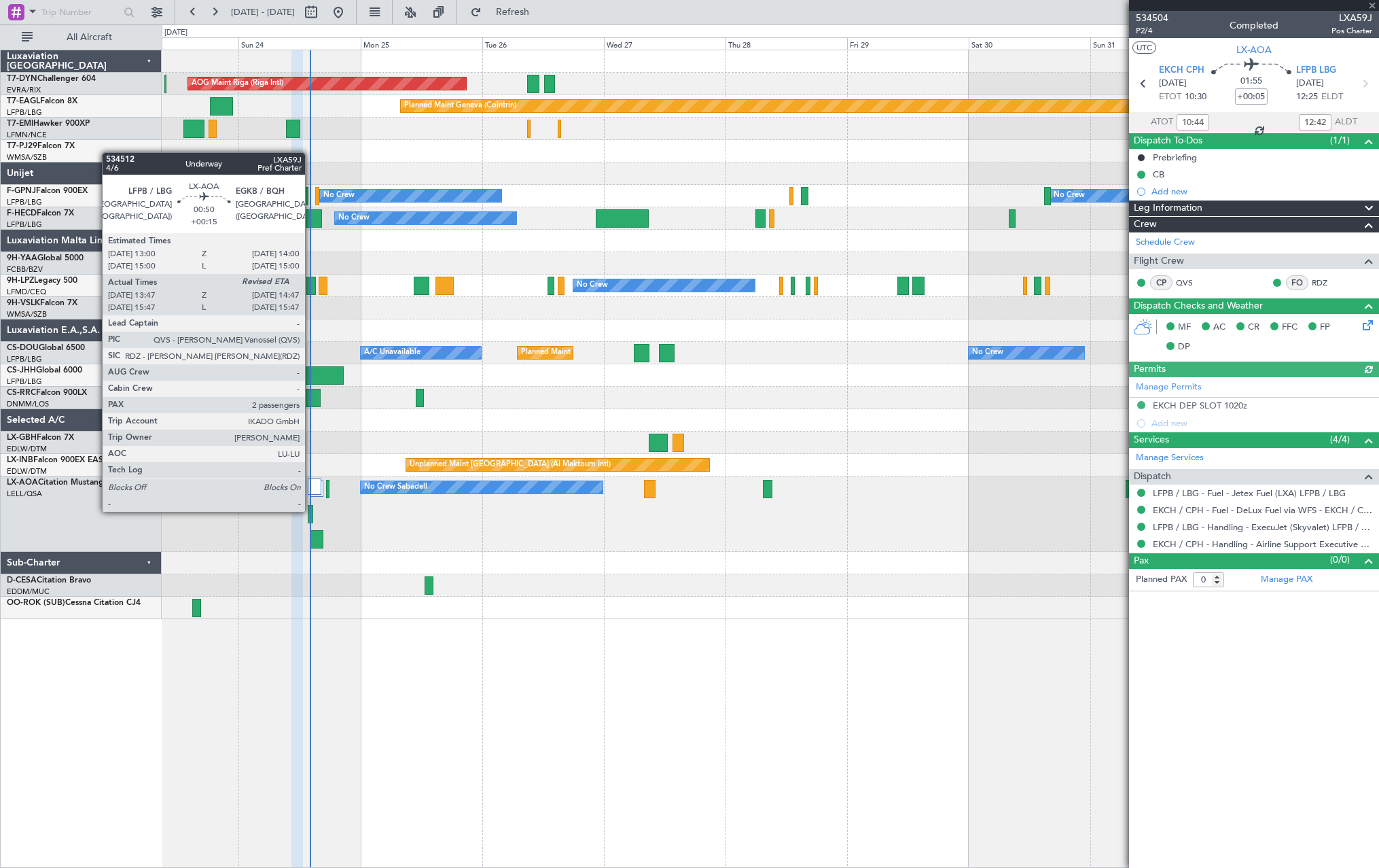
type input "+00:15"
type input "13:57"
type input "2"
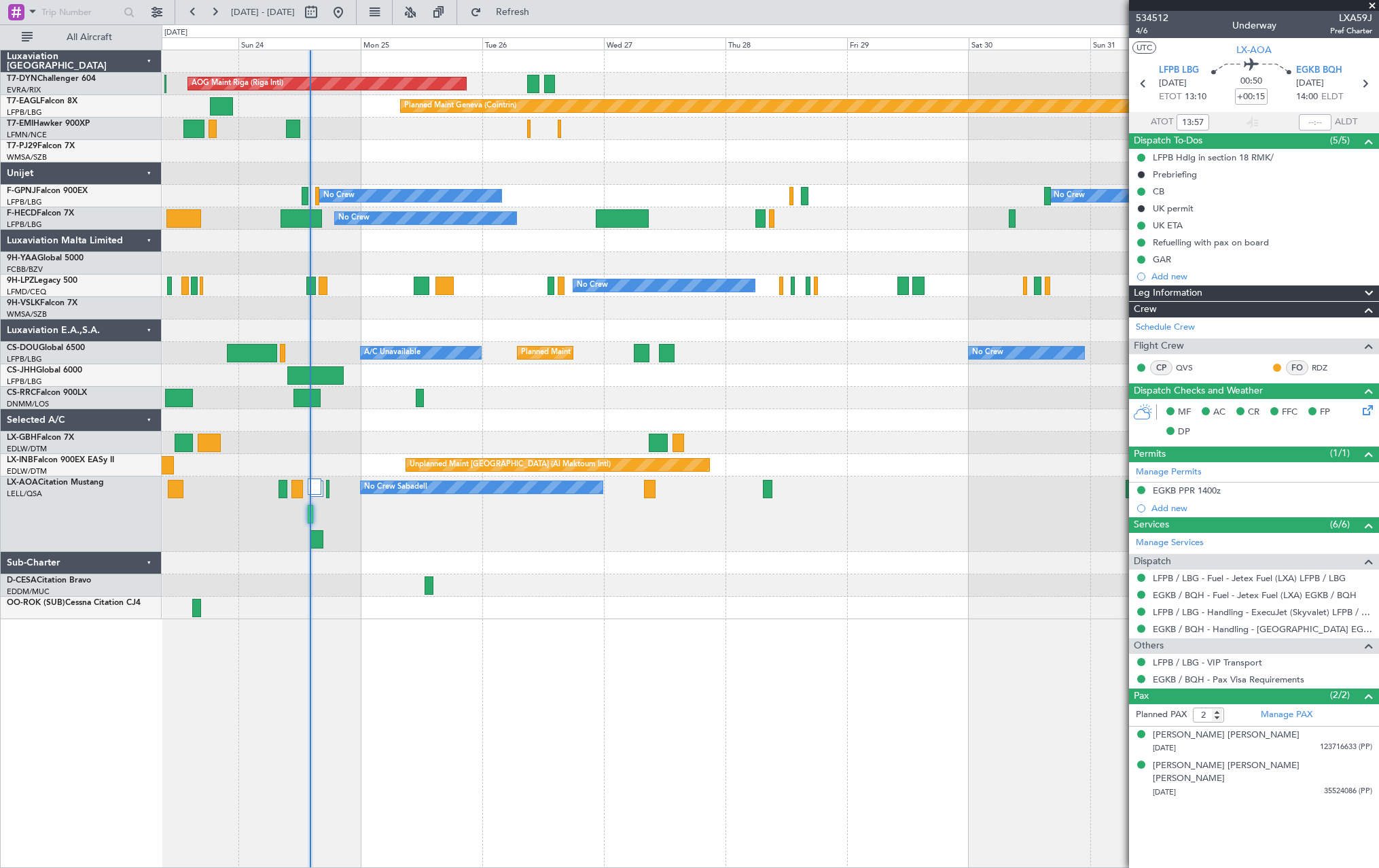
click at [364, 436] on div "Planned Maint Nice ([GEOGRAPHIC_DATA])" at bounding box center [770, 442] width 1217 height 22
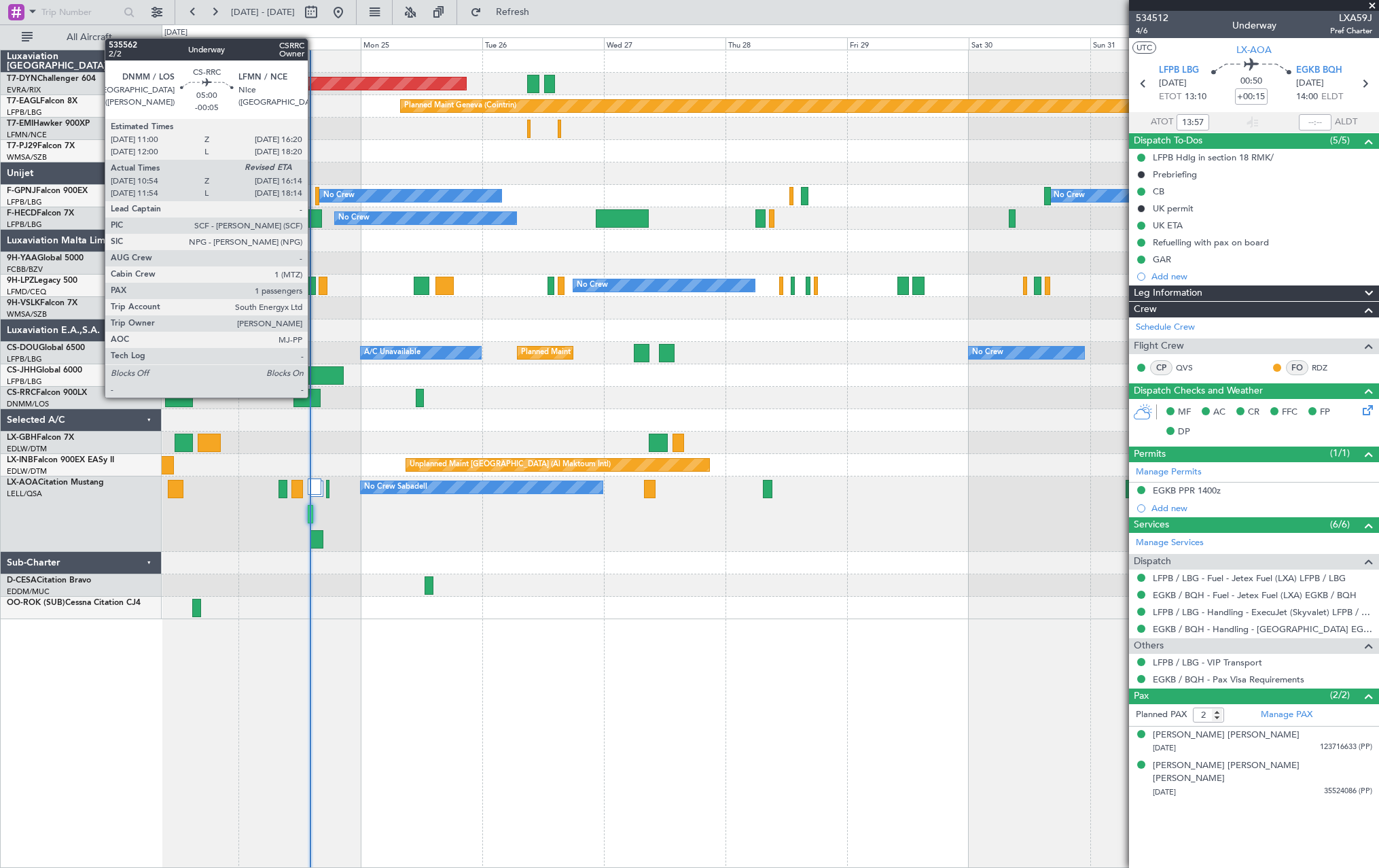
click at [314, 396] on div at bounding box center [307, 397] width 27 height 18
type input "-00:05"
type input "11:09"
type input "1"
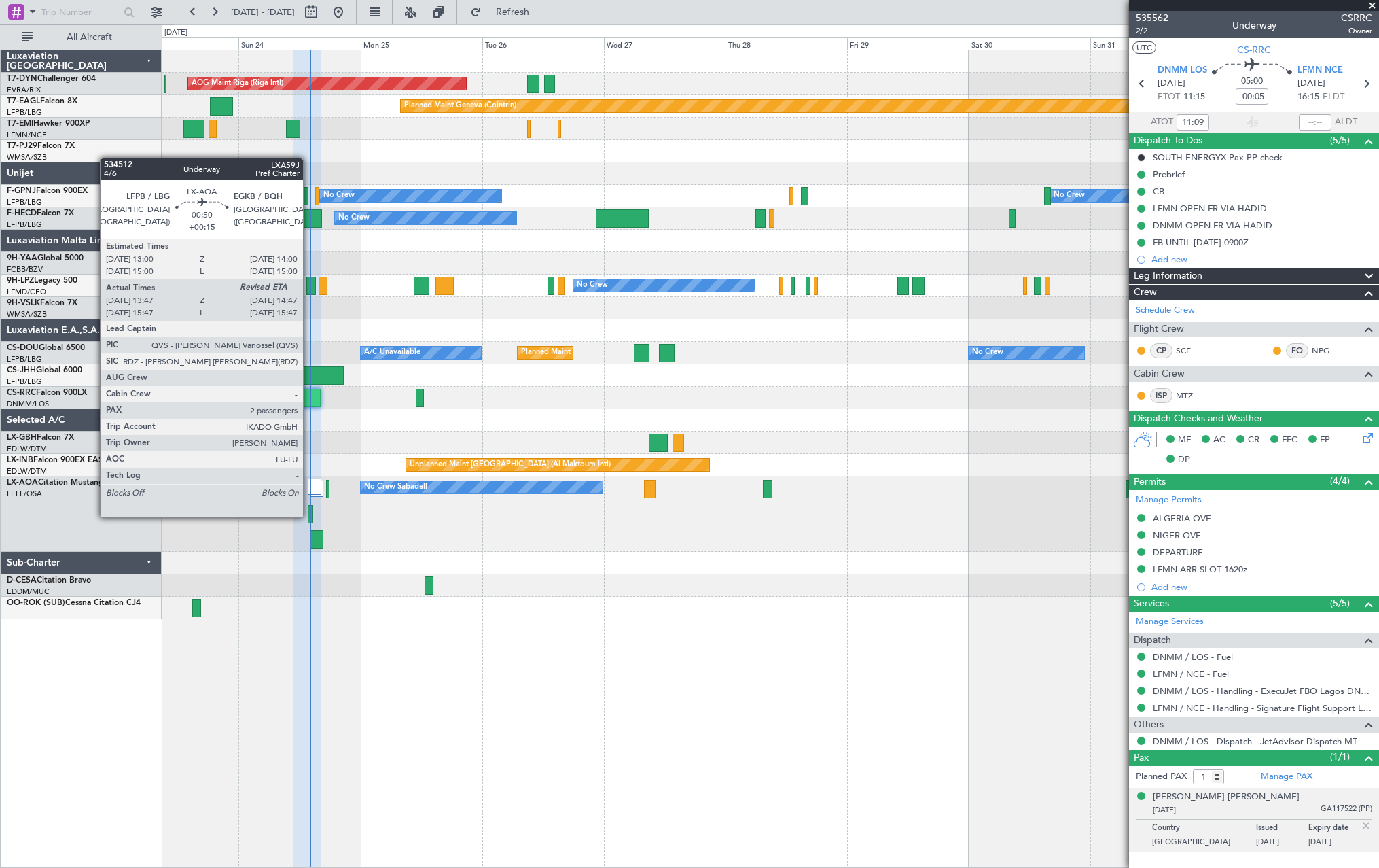
click at [309, 516] on div at bounding box center [311, 514] width 6 height 18
type input "+00:15"
type input "13:57"
type input "2"
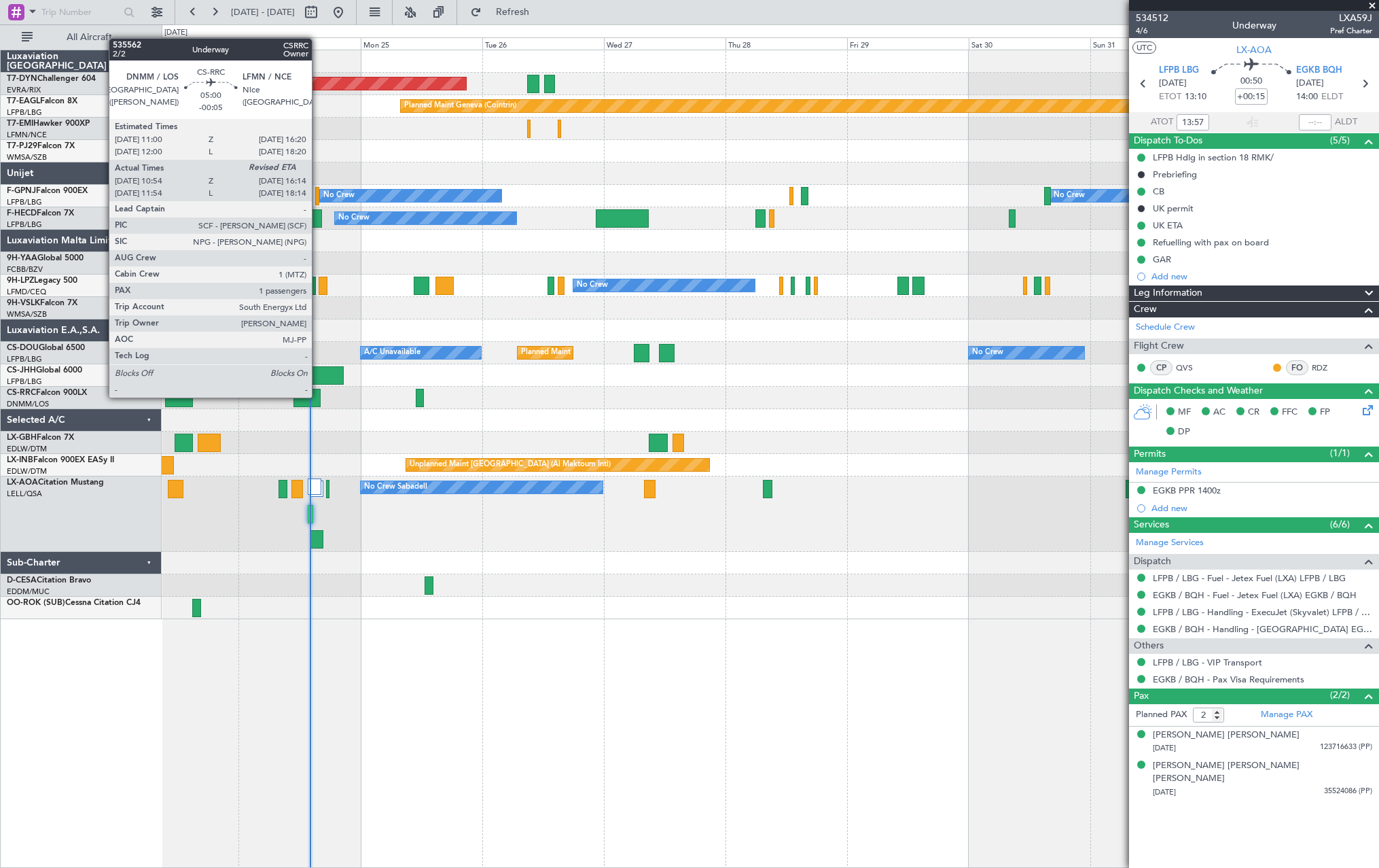
click at [318, 396] on div at bounding box center [307, 397] width 27 height 18
type input "-00:05"
type input "11:09"
type input "1"
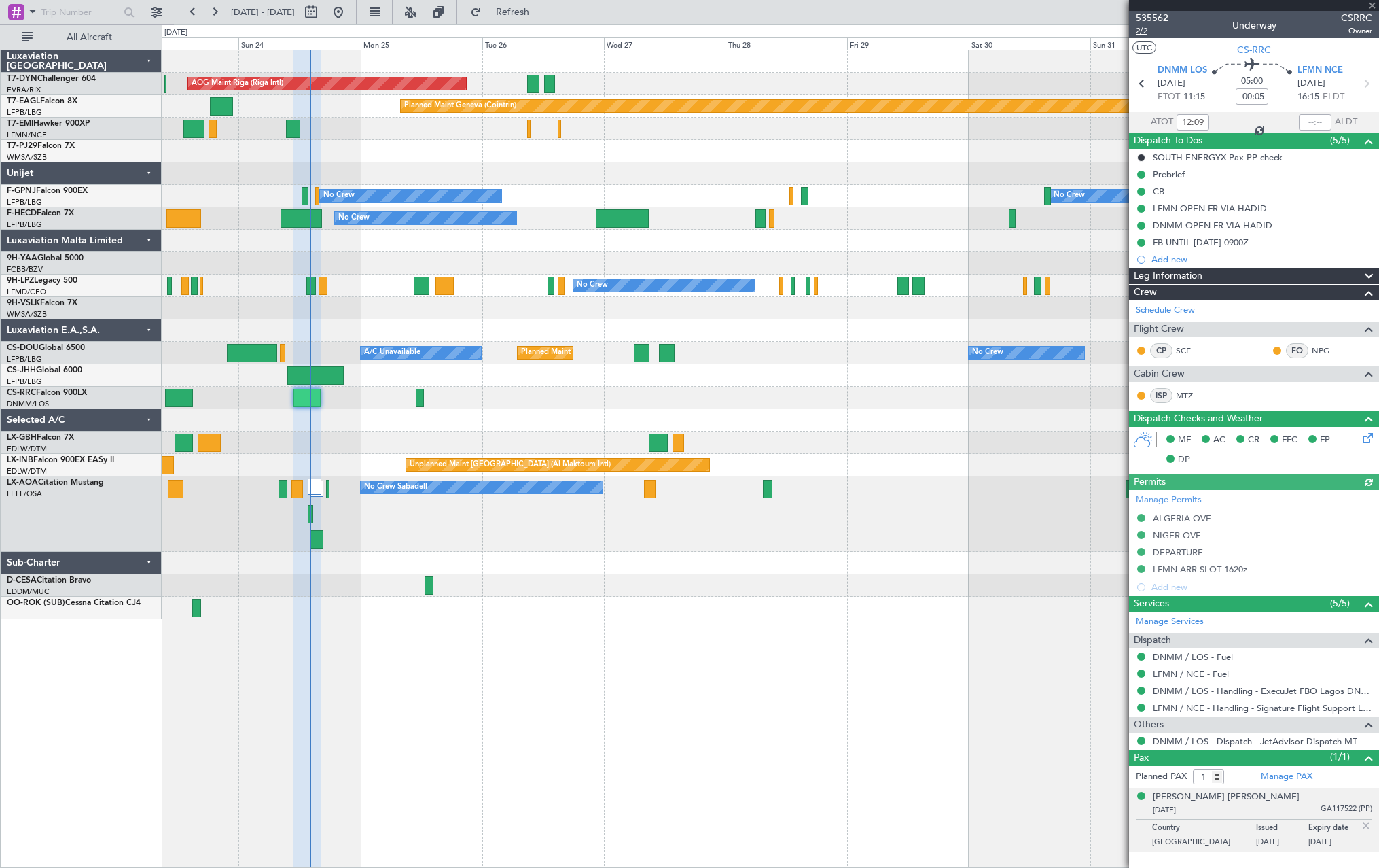
type input "11:09"
click at [1198, 615] on link "Manage Services" at bounding box center [1170, 622] width 68 height 13
click at [535, 11] on span "Refresh" at bounding box center [512, 13] width 57 height 10
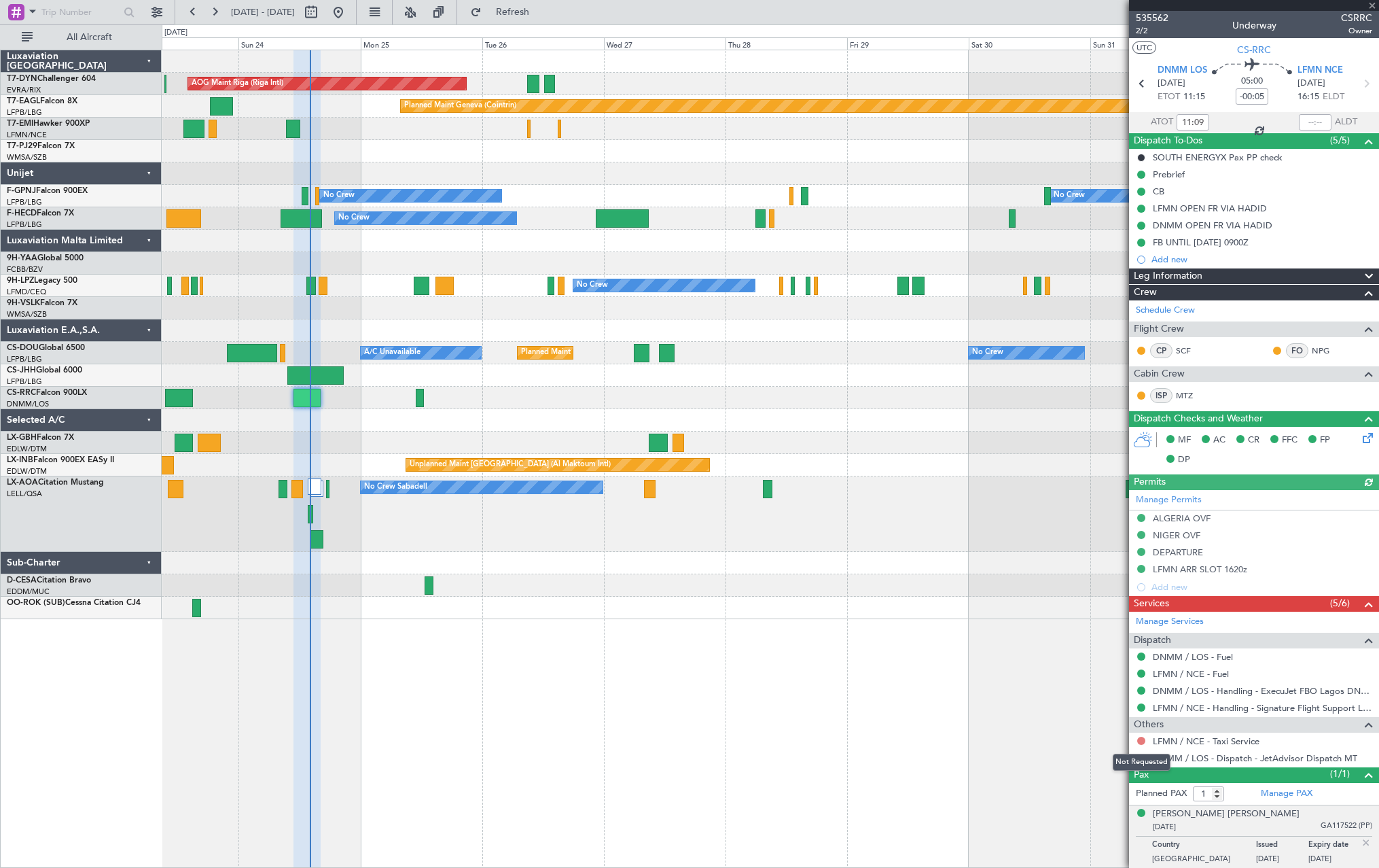
click at [1141, 739] on button at bounding box center [1141, 740] width 8 height 8
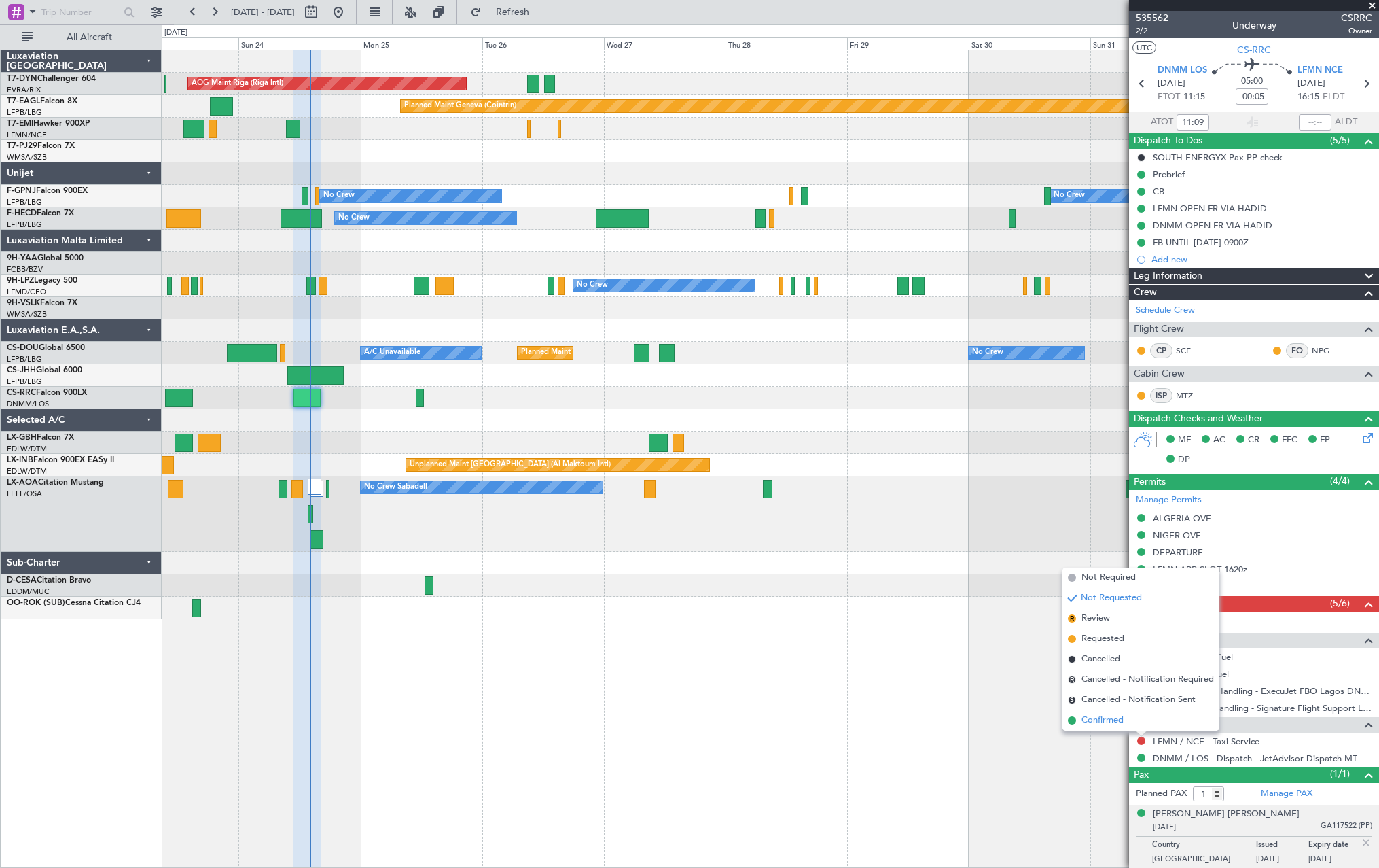
click at [1067, 723] on li "Confirmed" at bounding box center [1140, 720] width 157 height 20
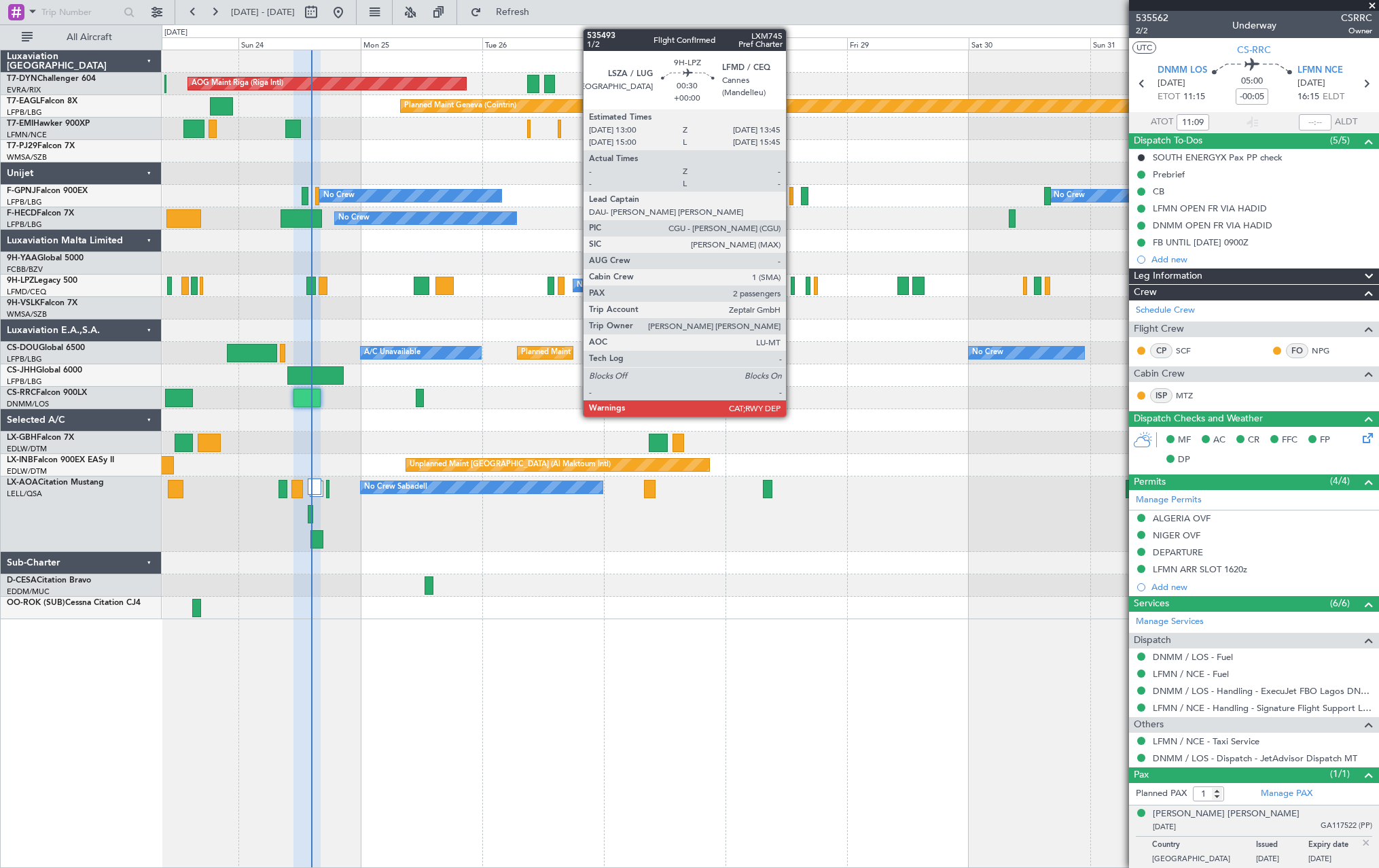
click at [792, 286] on div at bounding box center [793, 285] width 4 height 18
type input "2"
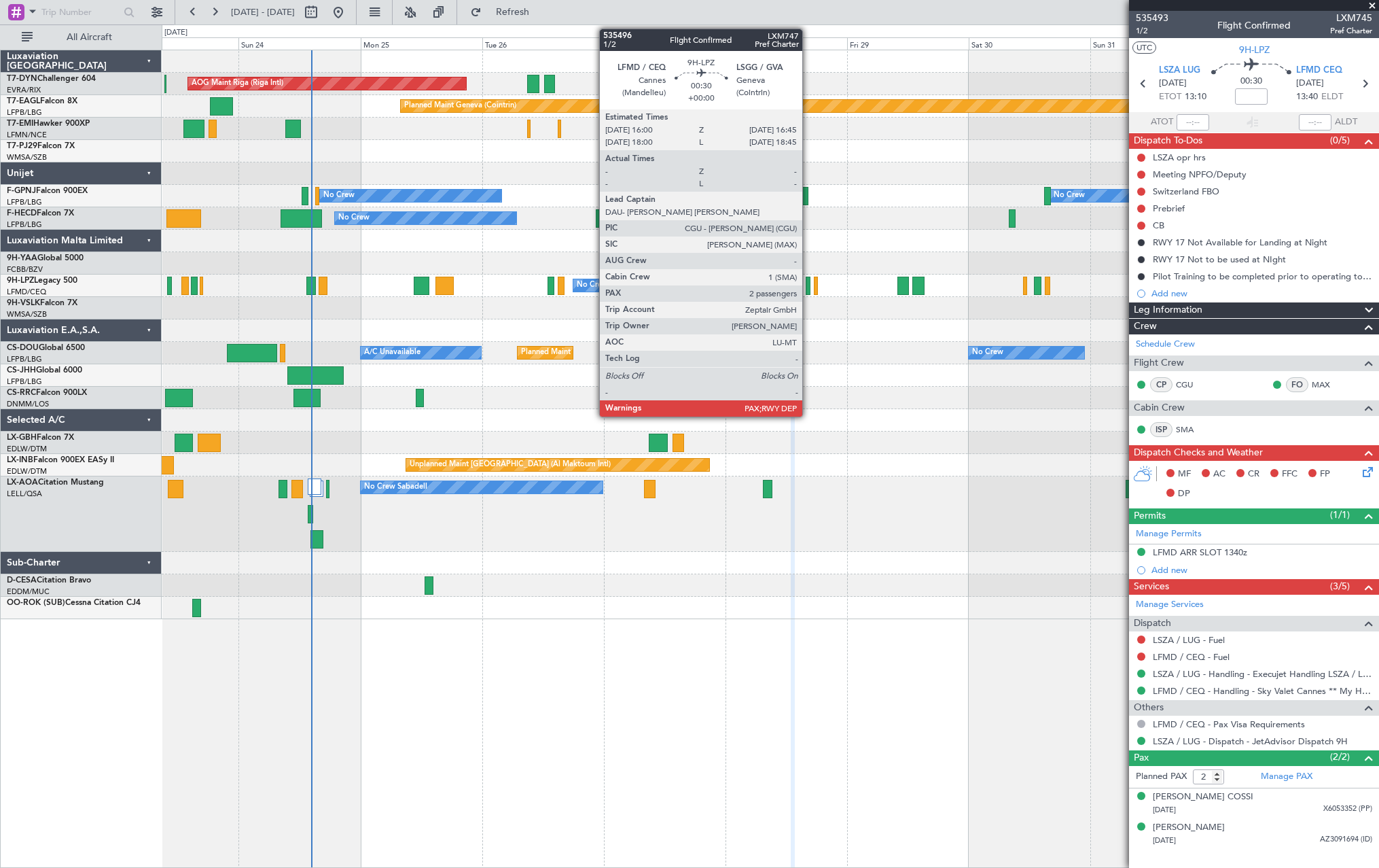
click at [808, 286] on div at bounding box center [807, 285] width 4 height 18
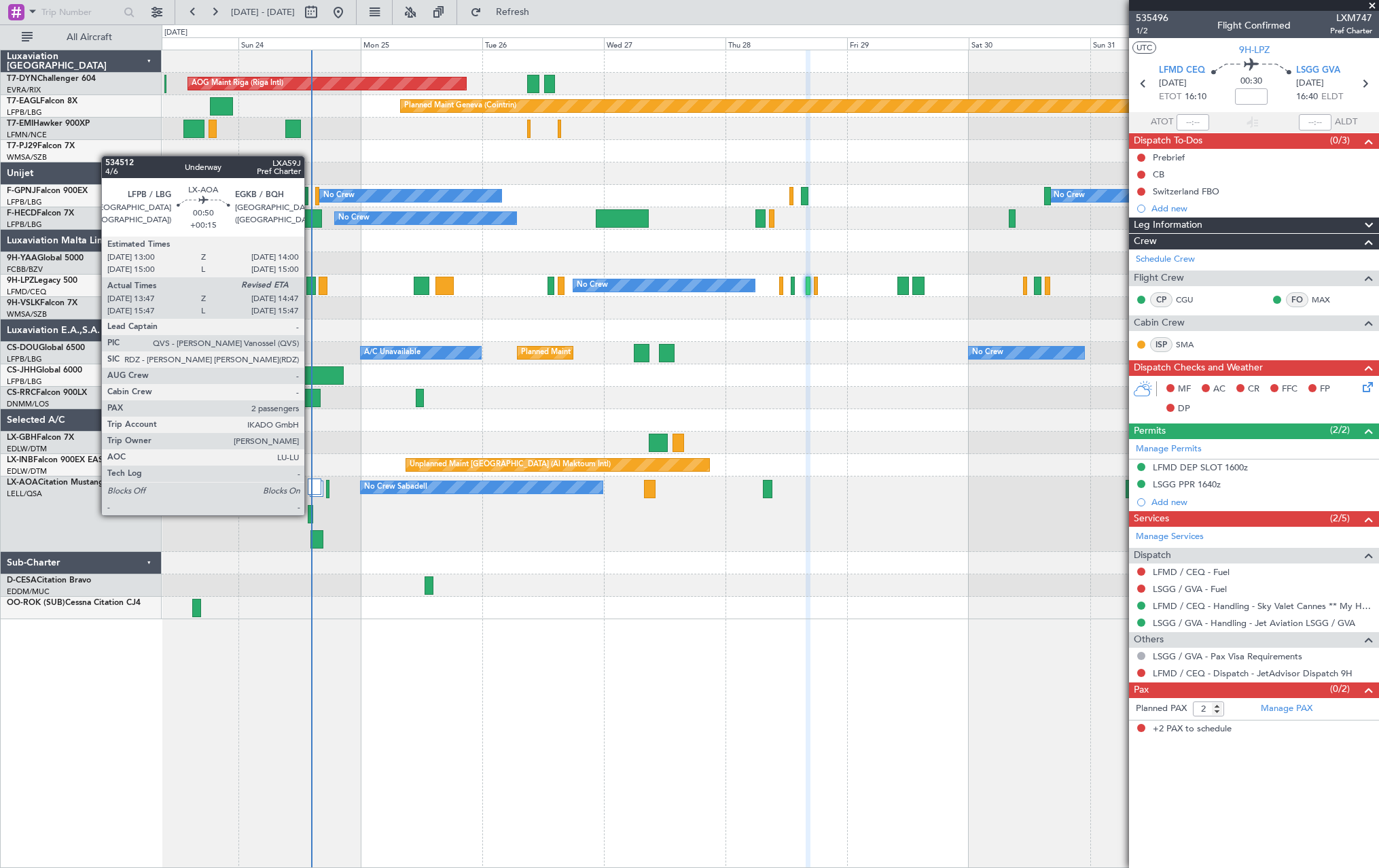
click at [311, 514] on div at bounding box center [311, 514] width 6 height 18
type input "+00:15"
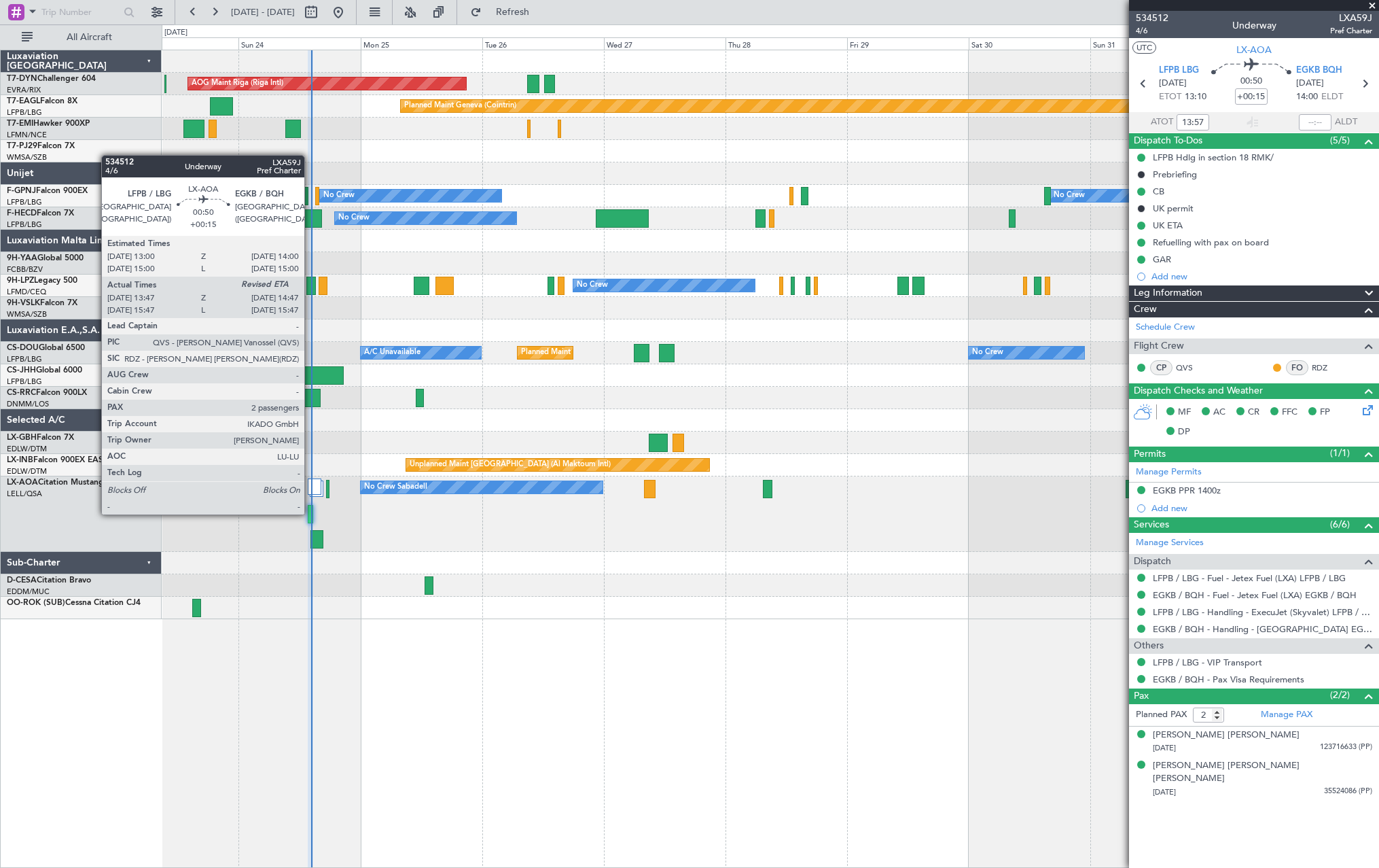
click at [311, 513] on div at bounding box center [311, 514] width 6 height 18
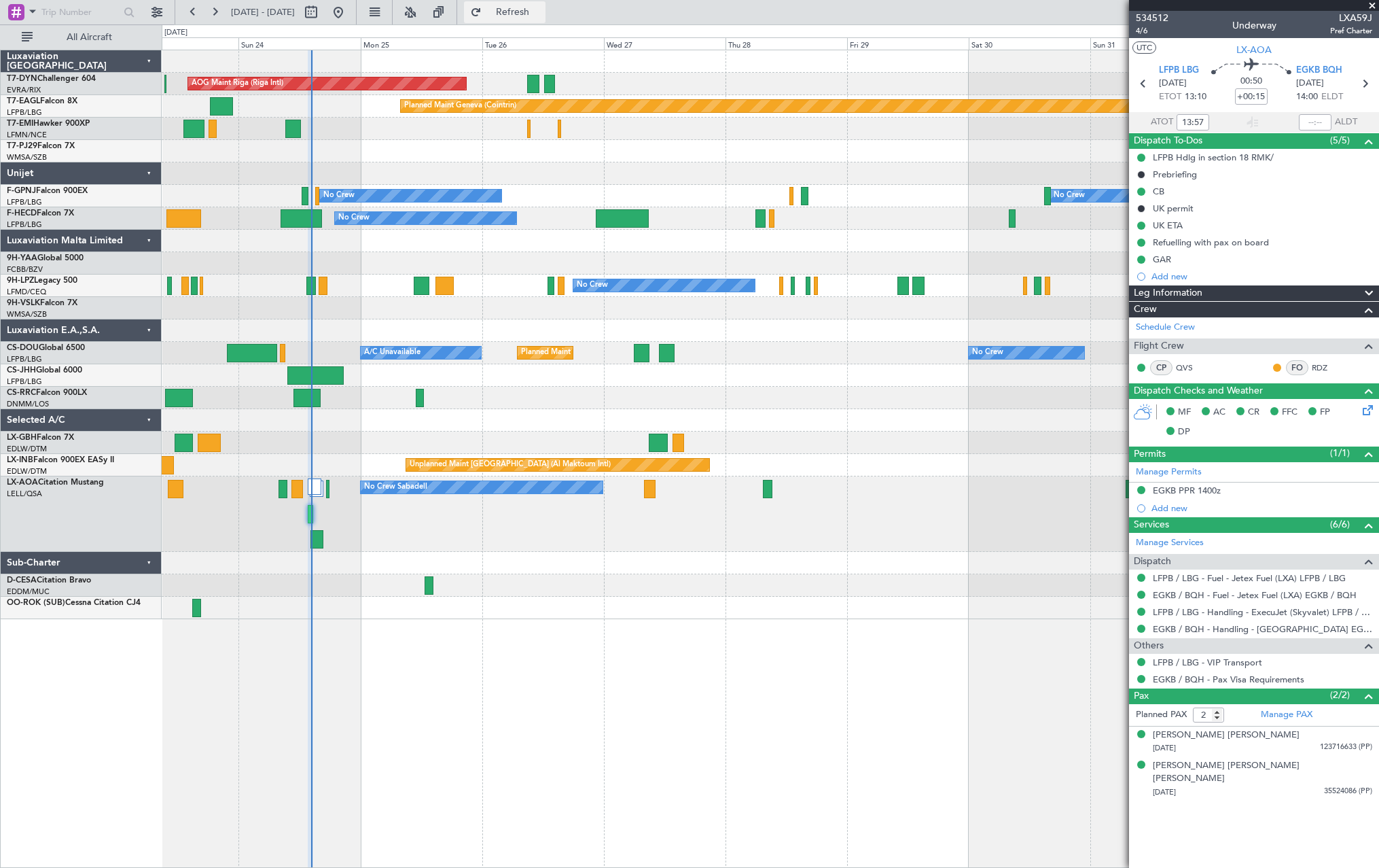
click at [518, 13] on button "Refresh" at bounding box center [504, 12] width 82 height 22
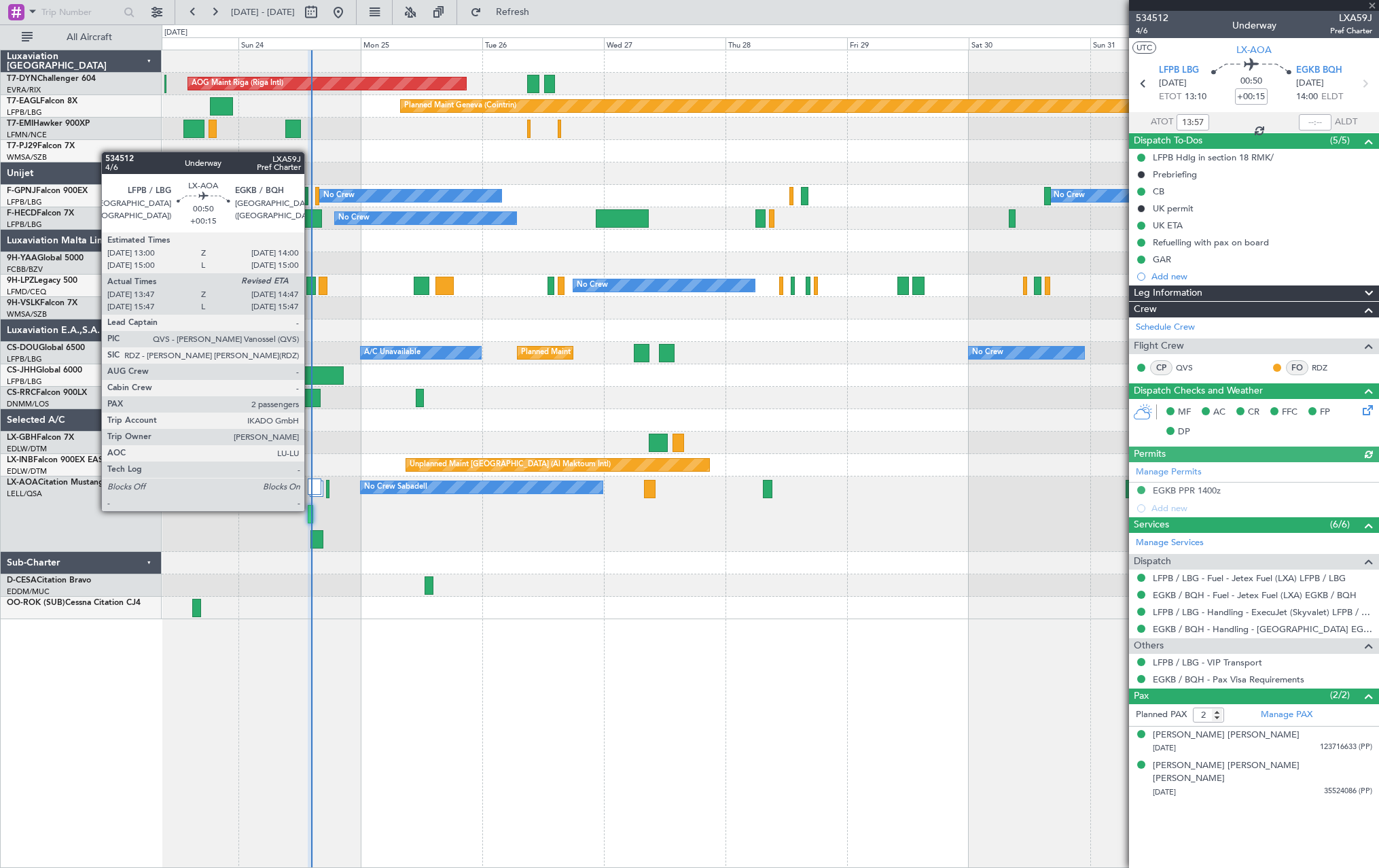
click at [311, 510] on div at bounding box center [311, 514] width 6 height 18
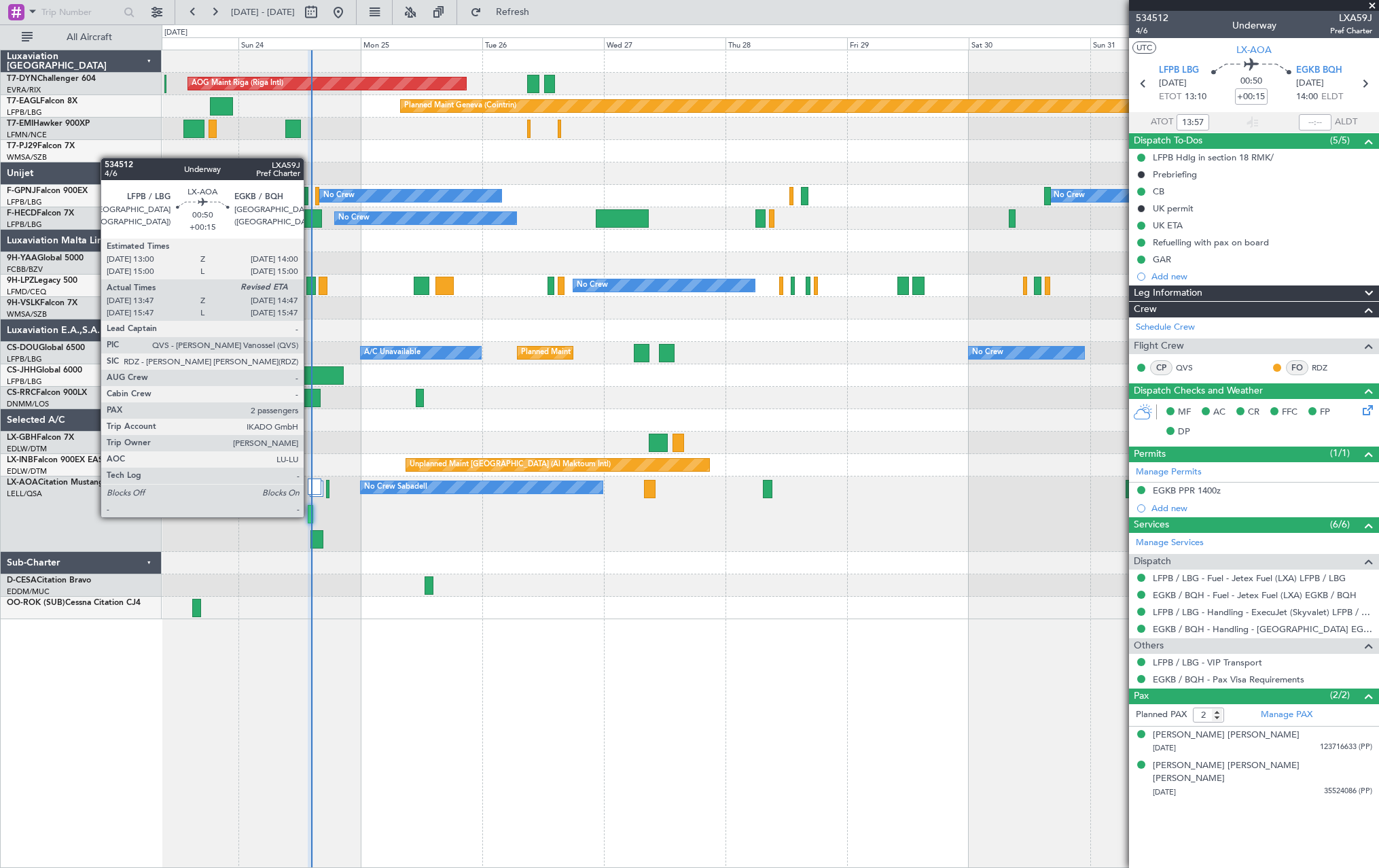
click at [310, 516] on div at bounding box center [311, 514] width 6 height 18
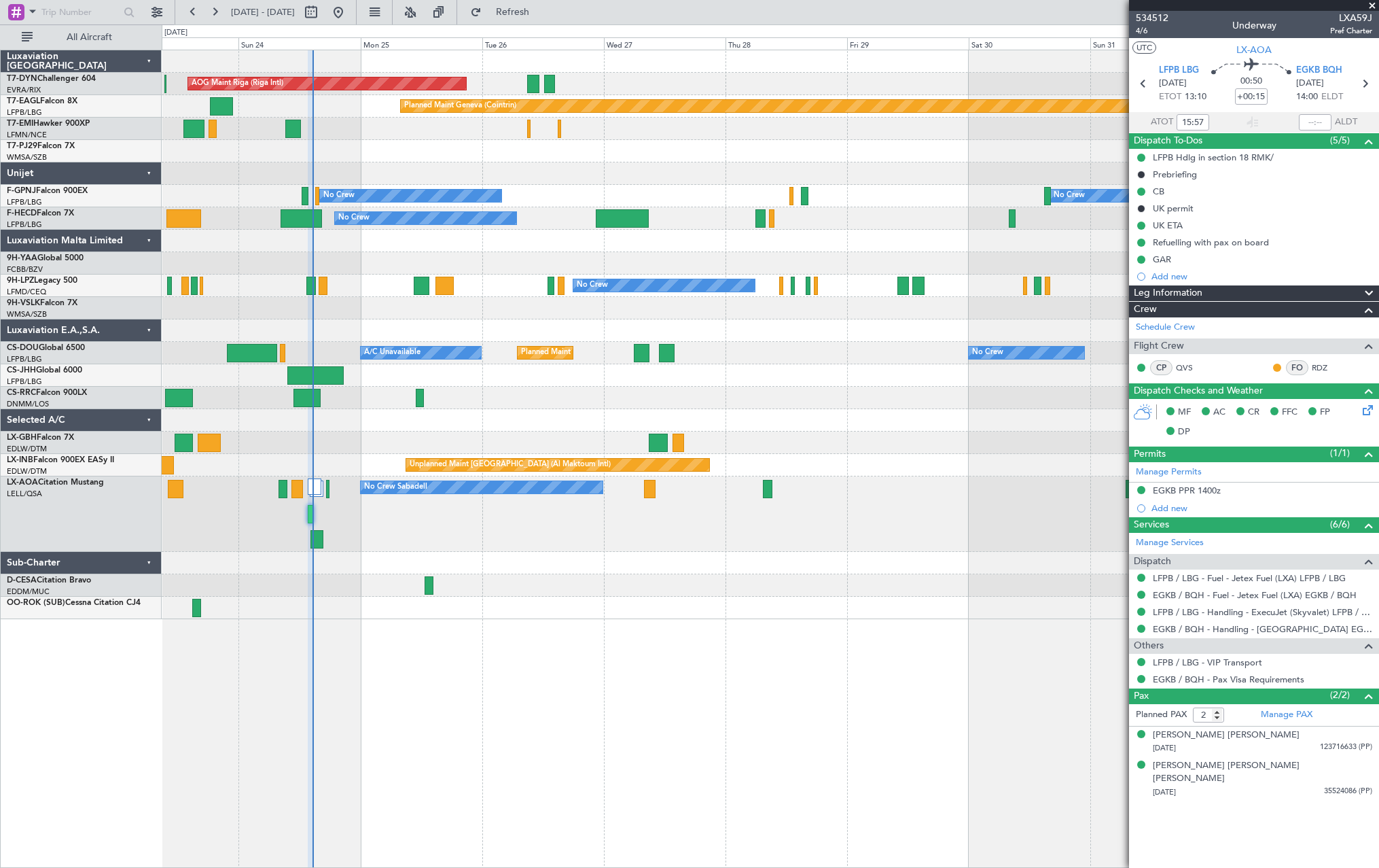
type input "13:57"
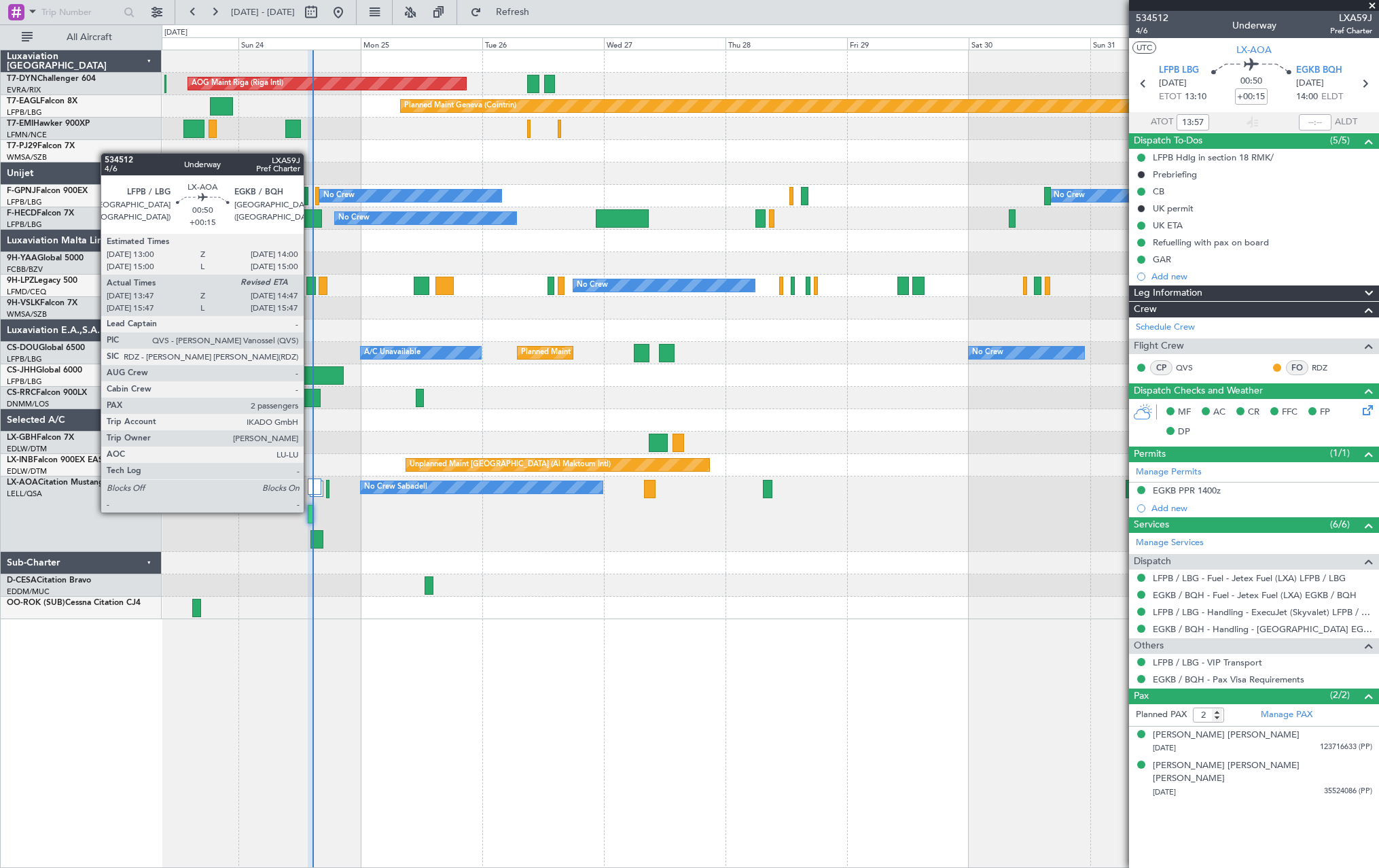
click at [310, 511] on div at bounding box center [311, 514] width 6 height 18
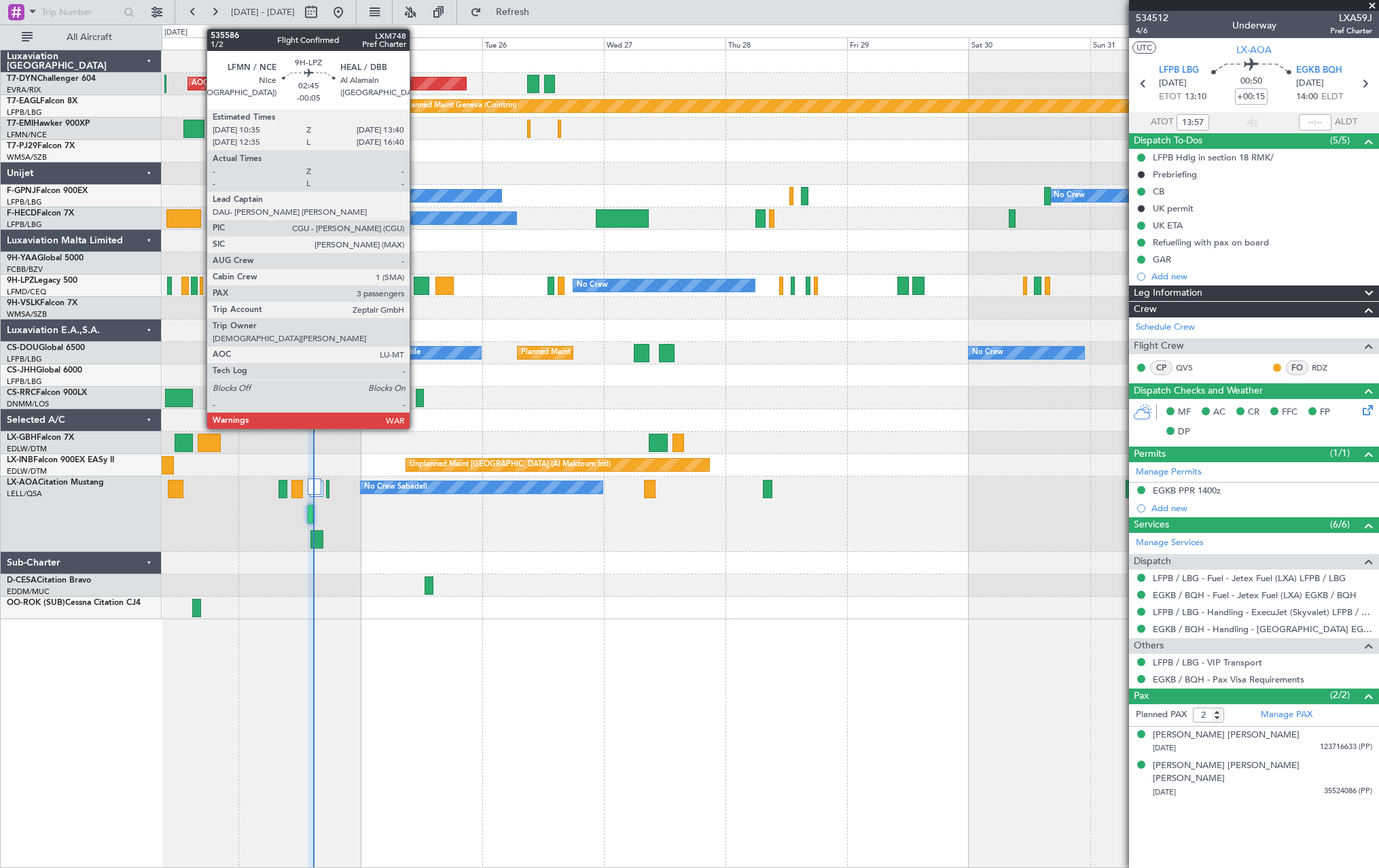
click at [416, 286] on div at bounding box center [421, 285] width 16 height 18
type input "-00:05"
type input "3"
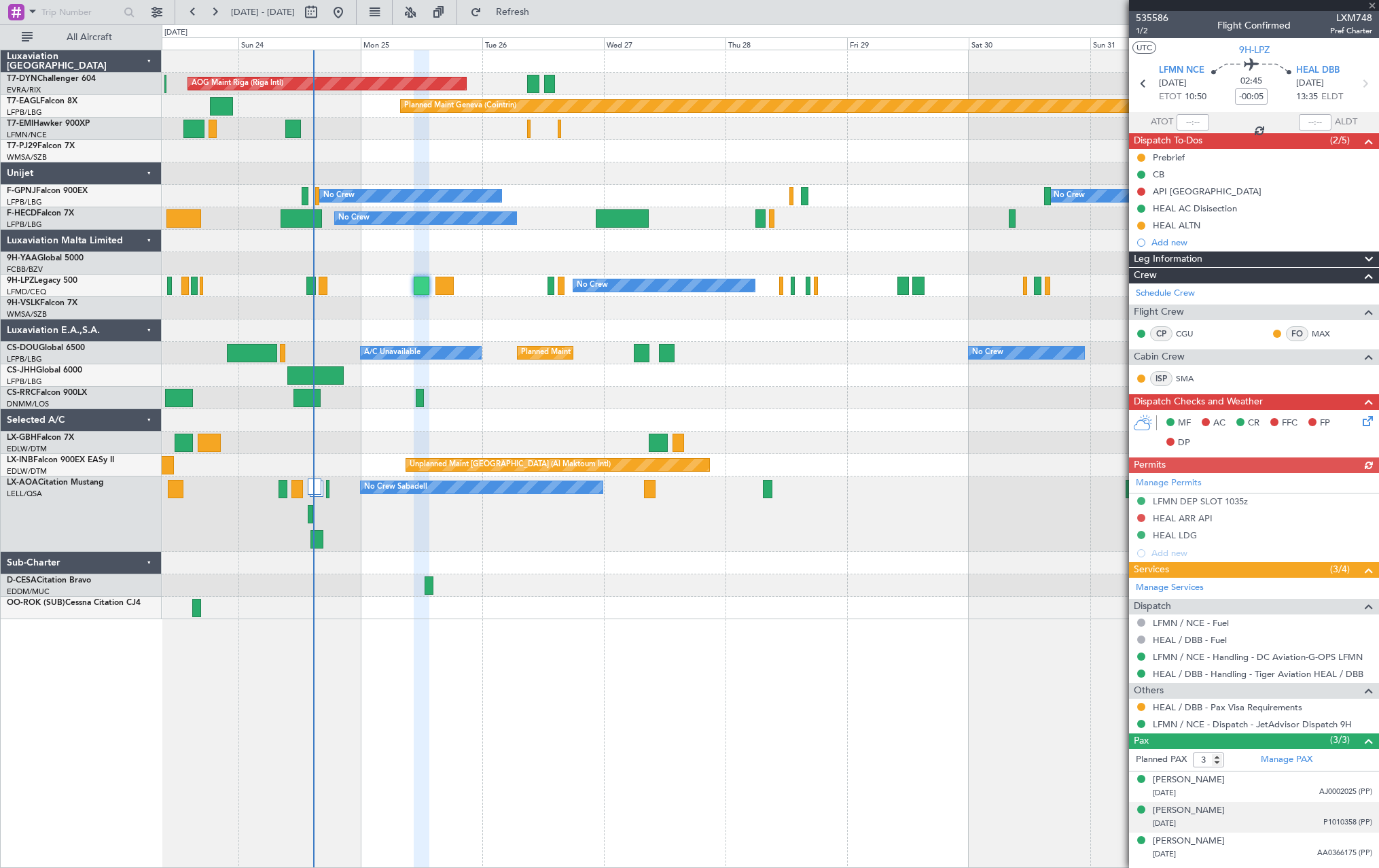
click at [1278, 817] on div "13/02/1989 P1010358 (PP)" at bounding box center [1263, 824] width 219 height 13
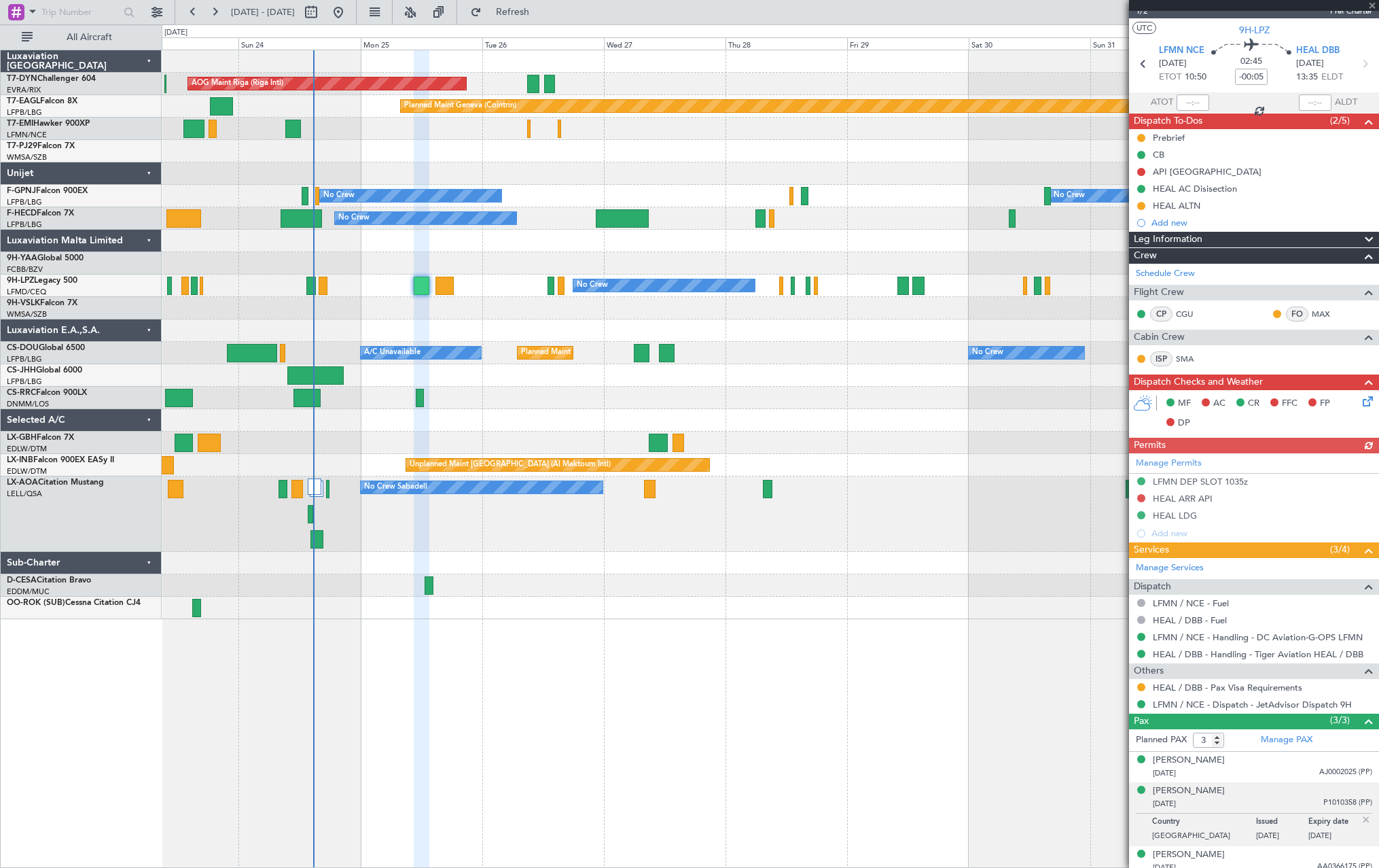
scroll to position [28, 0]
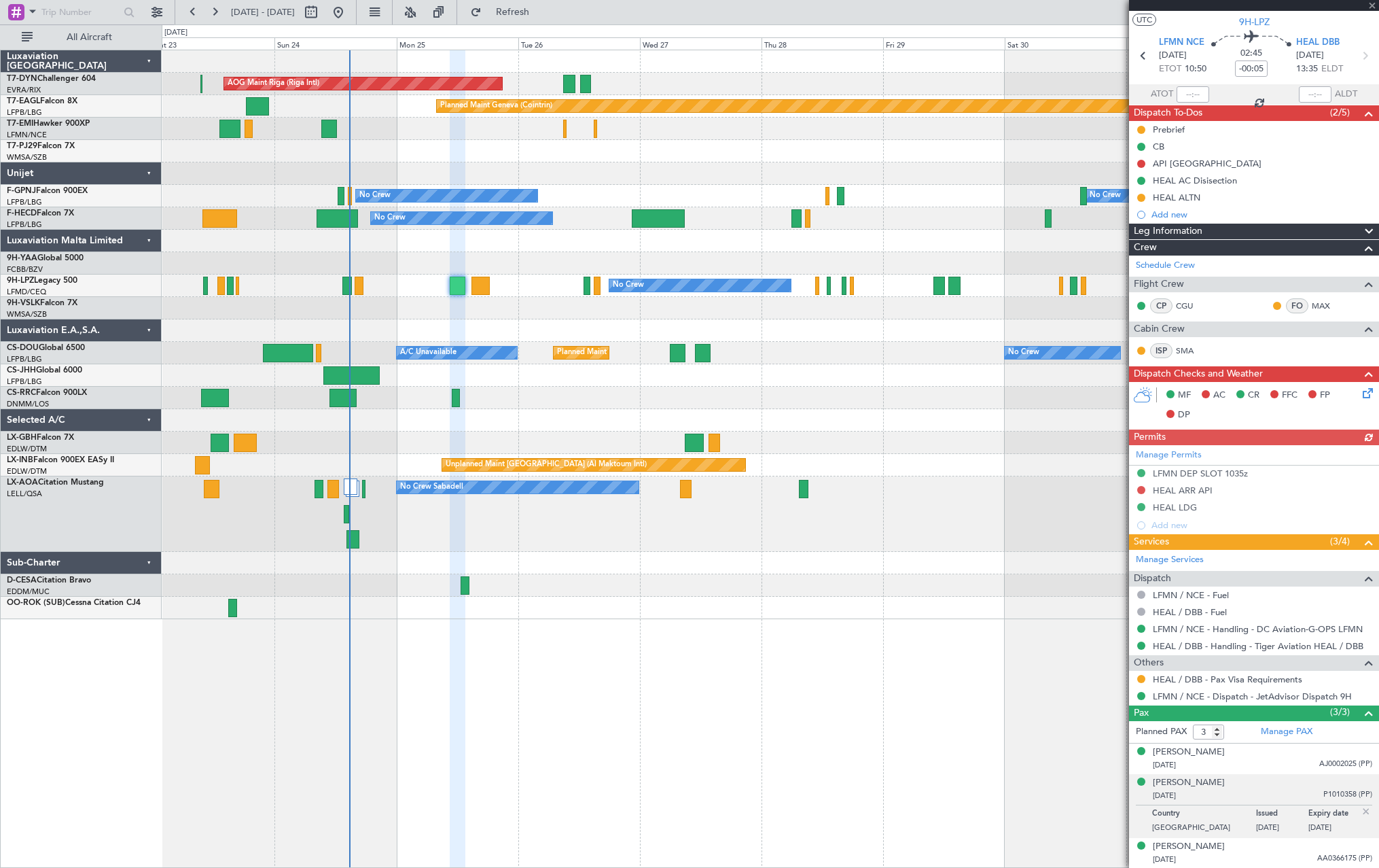
click at [578, 172] on div at bounding box center [770, 173] width 1217 height 22
drag, startPoint x: 533, startPoint y: 18, endPoint x: 532, endPoint y: 27, distance: 9.1
click at [533, 18] on button "Refresh" at bounding box center [504, 12] width 82 height 22
click at [542, 11] on span "Refresh" at bounding box center [512, 13] width 57 height 10
click at [542, 11] on span "Refreshing..." at bounding box center [512, 13] width 57 height 10
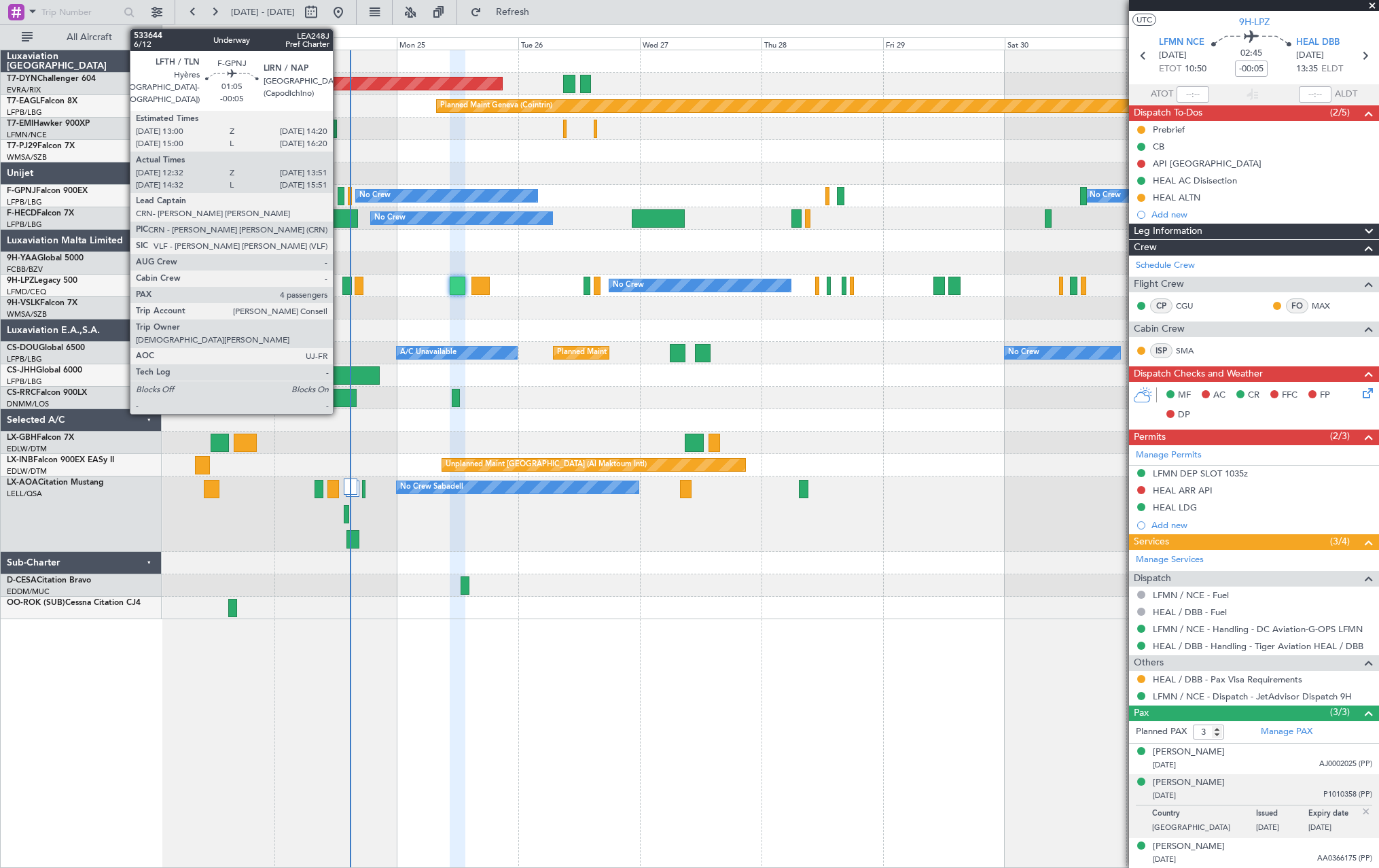
click at [339, 196] on div at bounding box center [341, 195] width 7 height 18
type input "12:42"
type input "13:46"
type input "4"
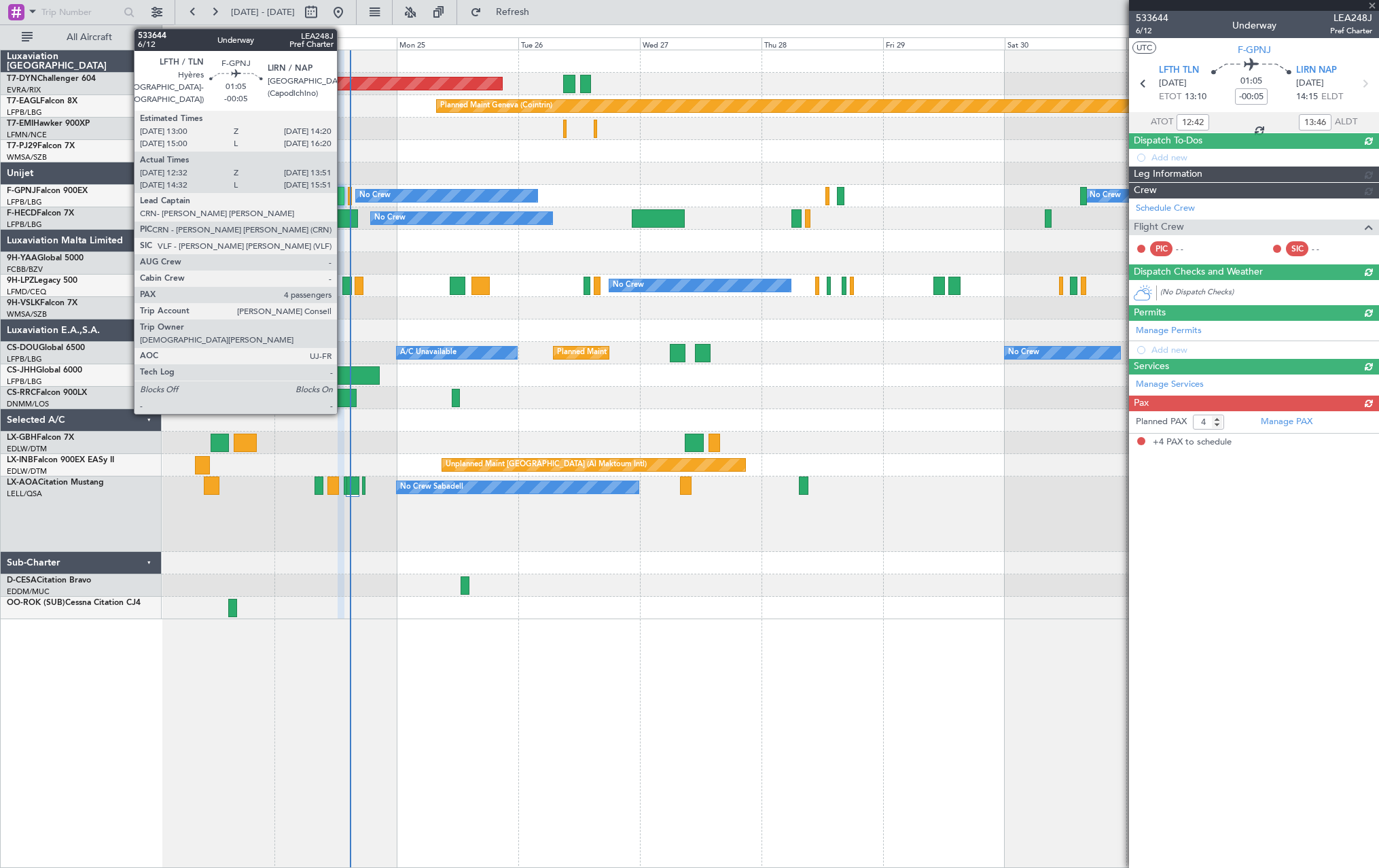
scroll to position [0, 0]
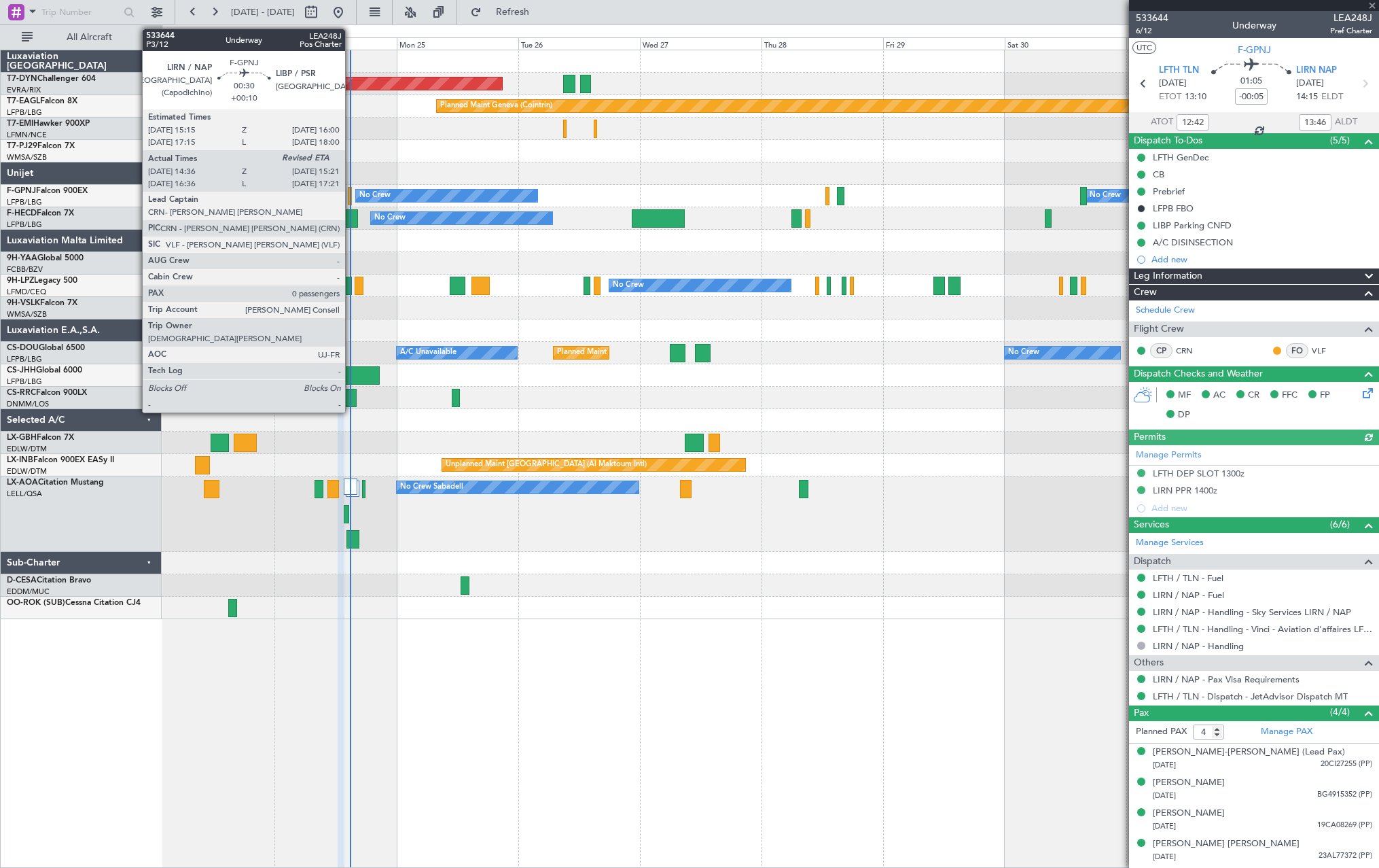
click at [351, 193] on div at bounding box center [350, 195] width 4 height 18
type input "+00:10"
type input "14:46"
type input "0"
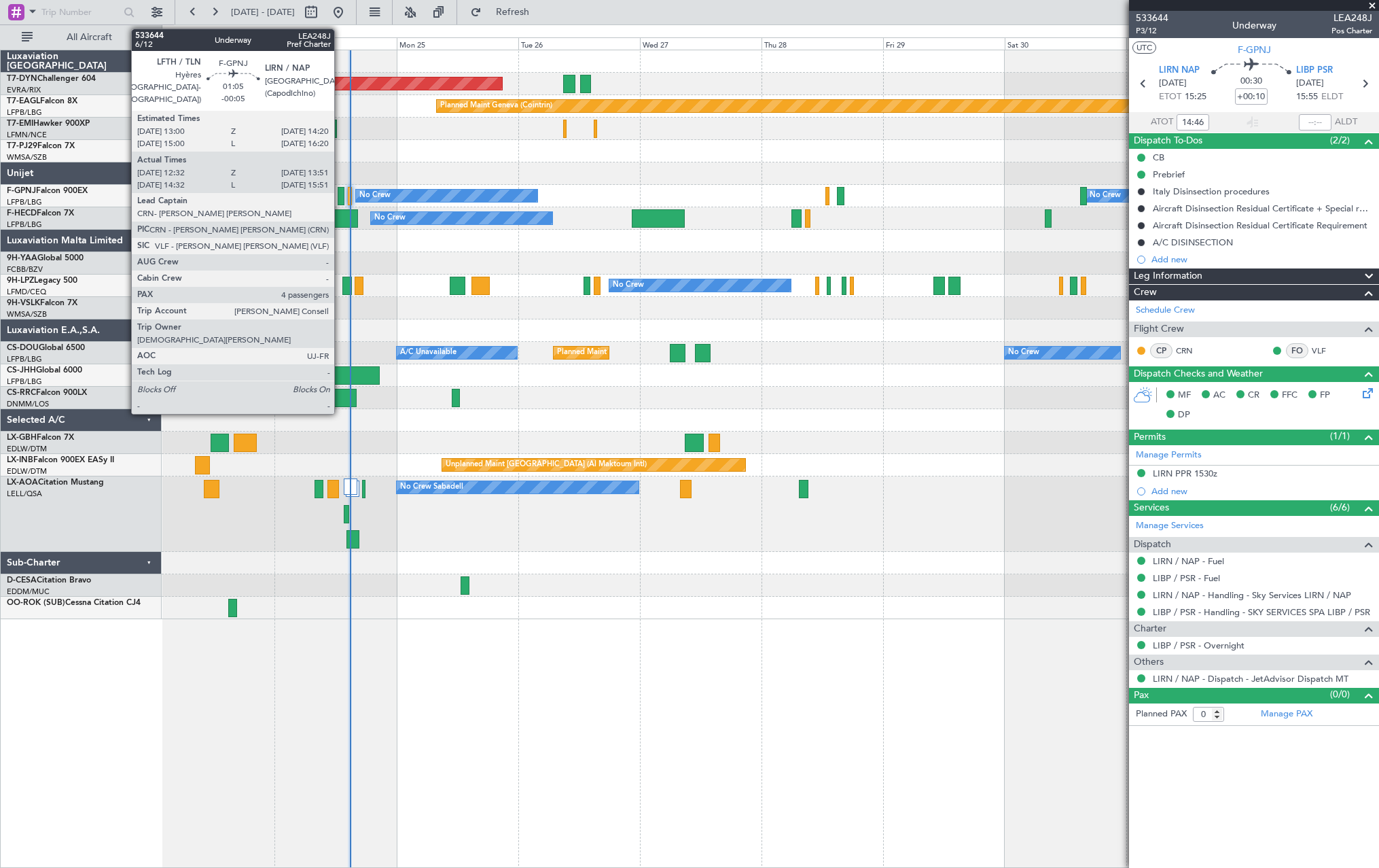
click at [341, 191] on div at bounding box center [341, 195] width 7 height 18
click at [341, 195] on div at bounding box center [341, 195] width 7 height 18
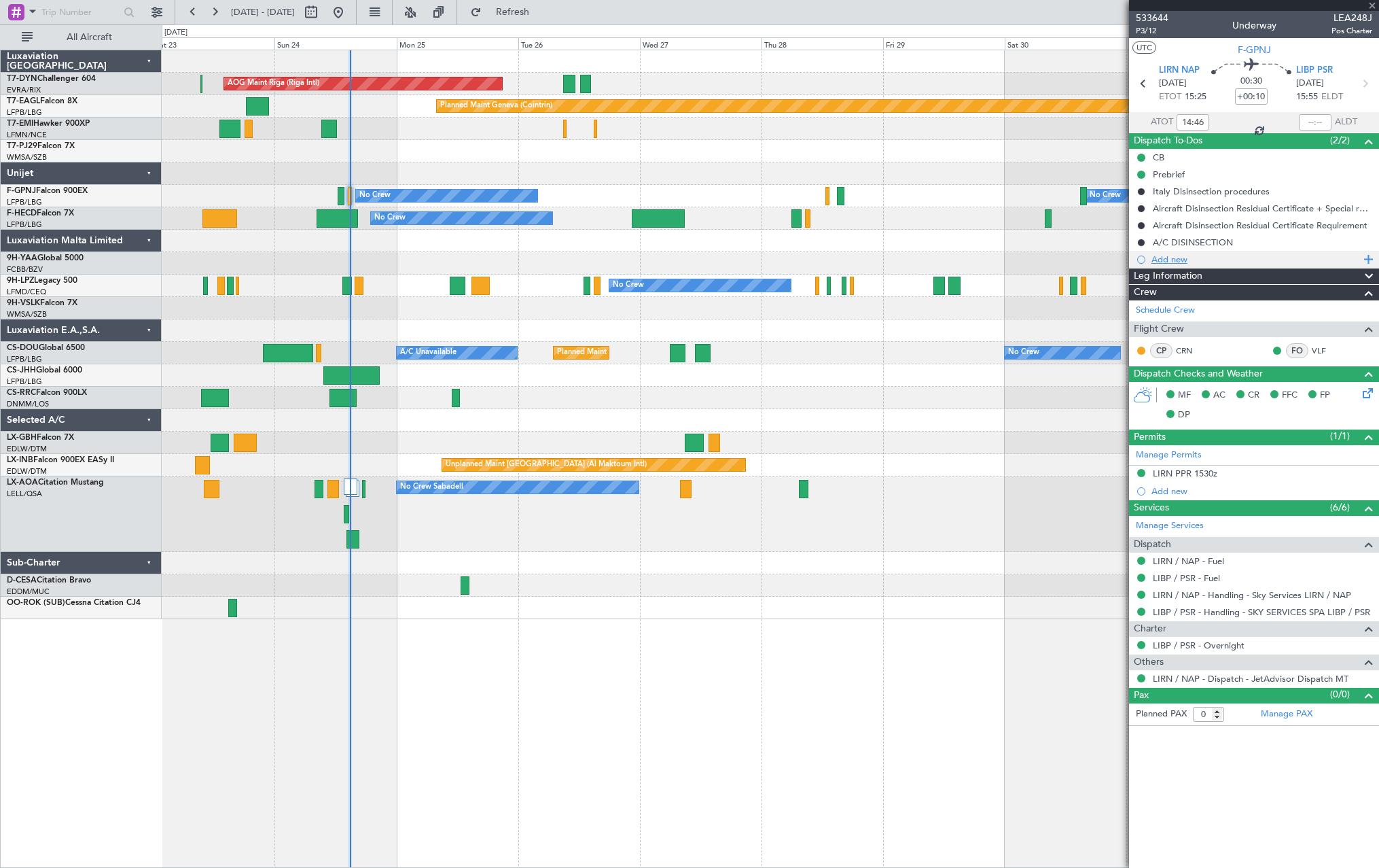
type input "-00:05"
type input "12:42"
type input "13:46"
type input "4"
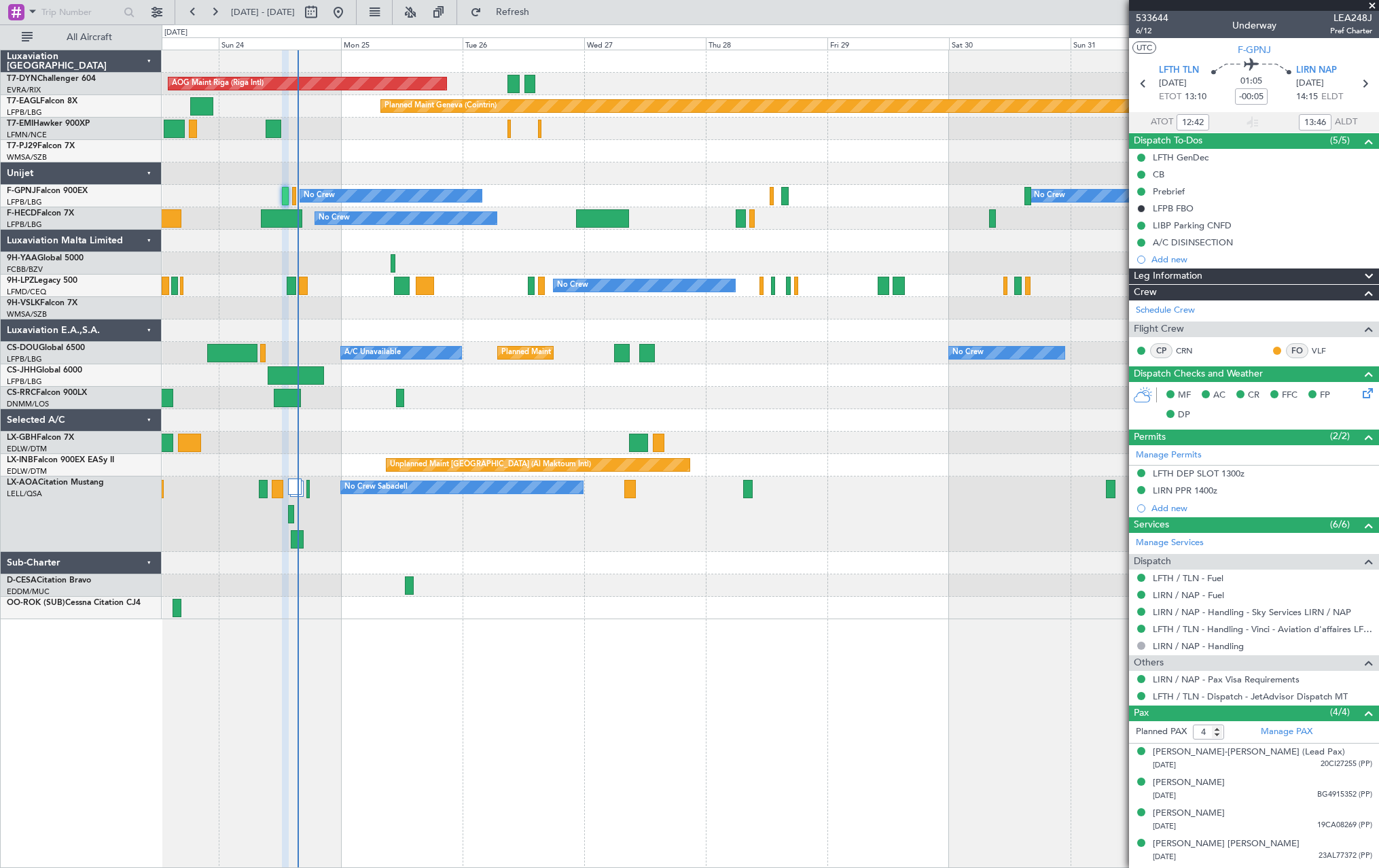
click at [666, 246] on div at bounding box center [770, 241] width 1217 height 22
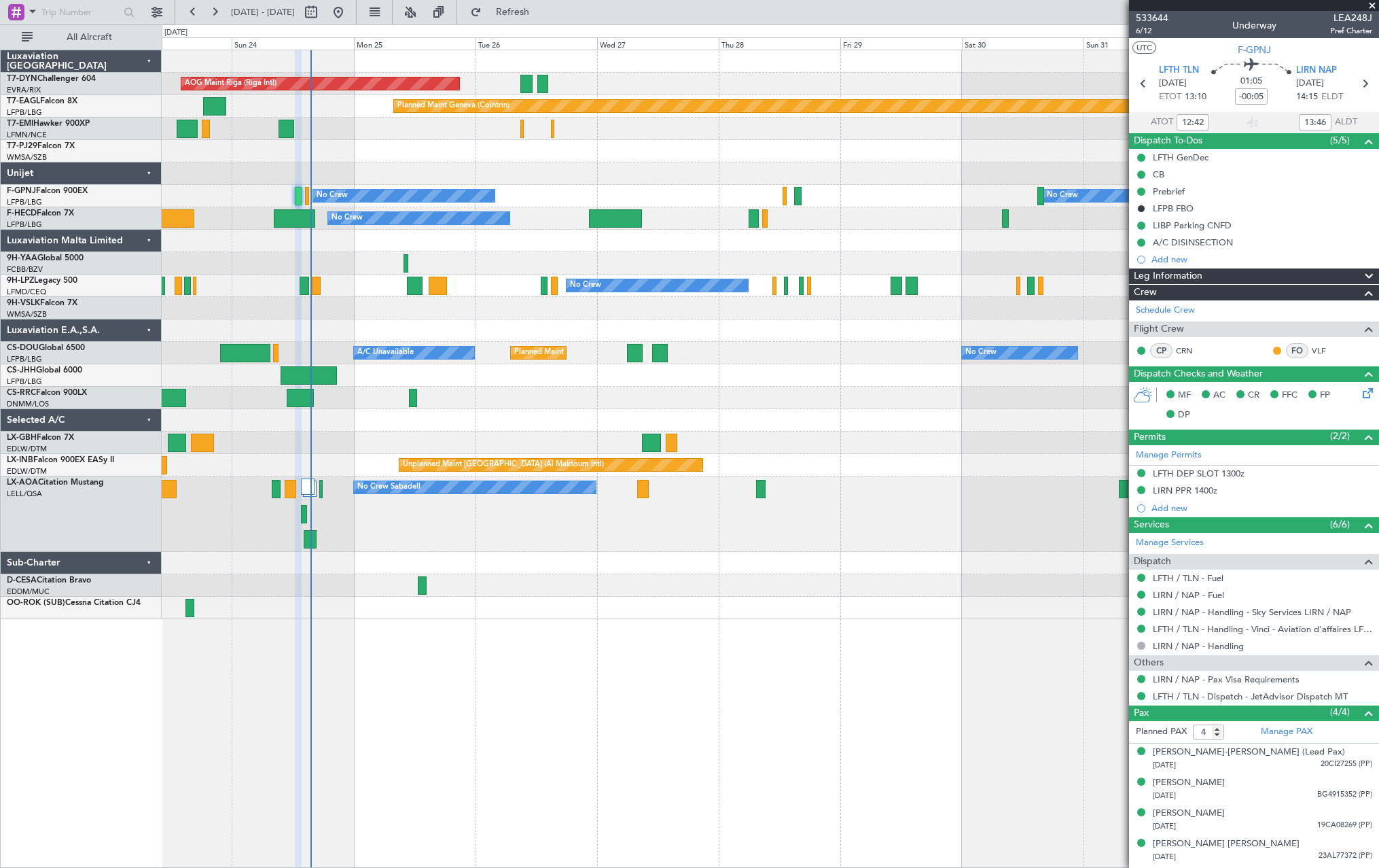
click at [602, 396] on div "AOG Maint Riga (Riga Intl) Planned Maint [GEOGRAPHIC_DATA]-[GEOGRAPHIC_DATA] Pl…" at bounding box center [770, 334] width 1217 height 569
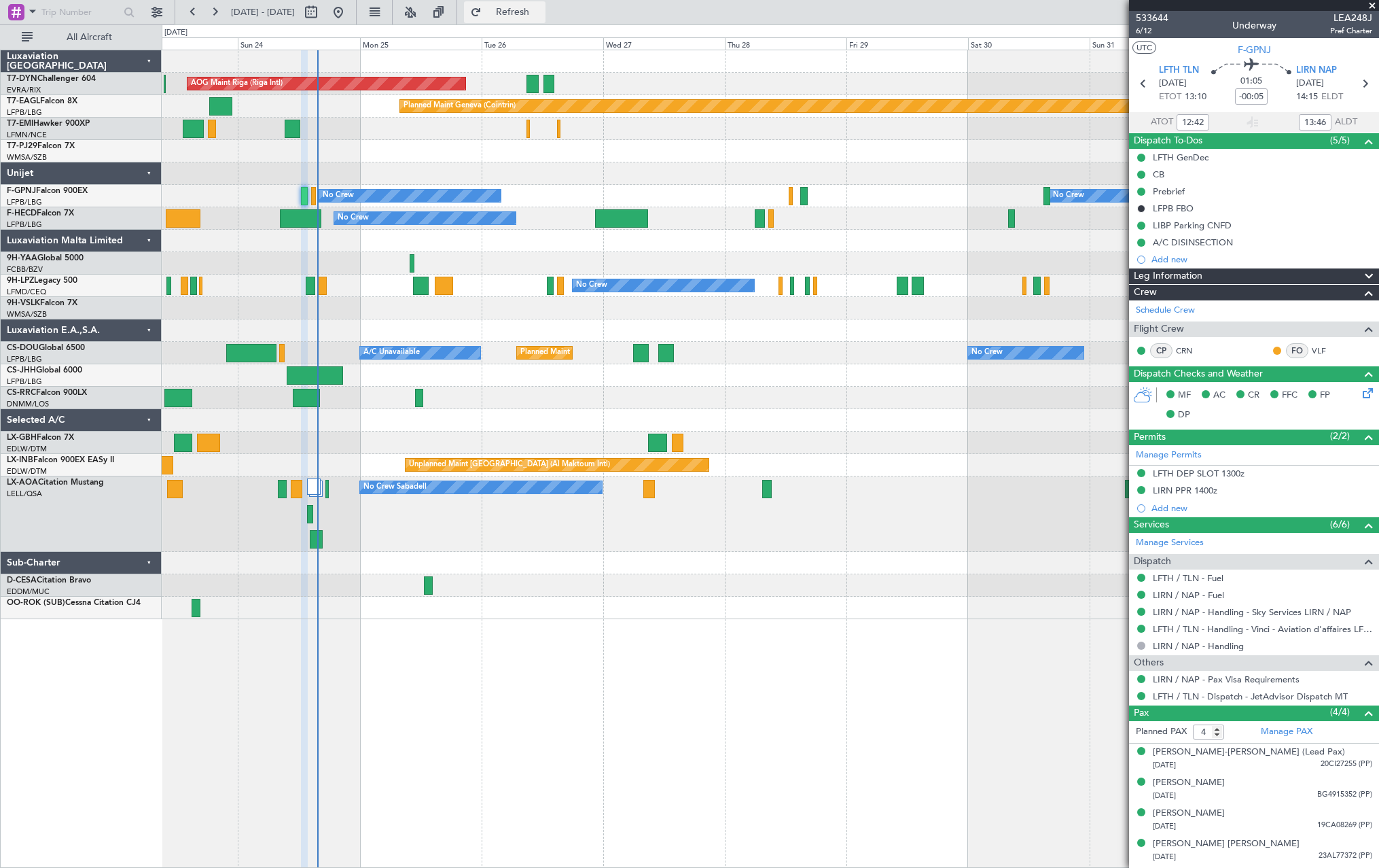
click at [542, 8] on span "Refresh" at bounding box center [512, 13] width 57 height 10
click at [533, 9] on span "Refresh" at bounding box center [512, 13] width 57 height 10
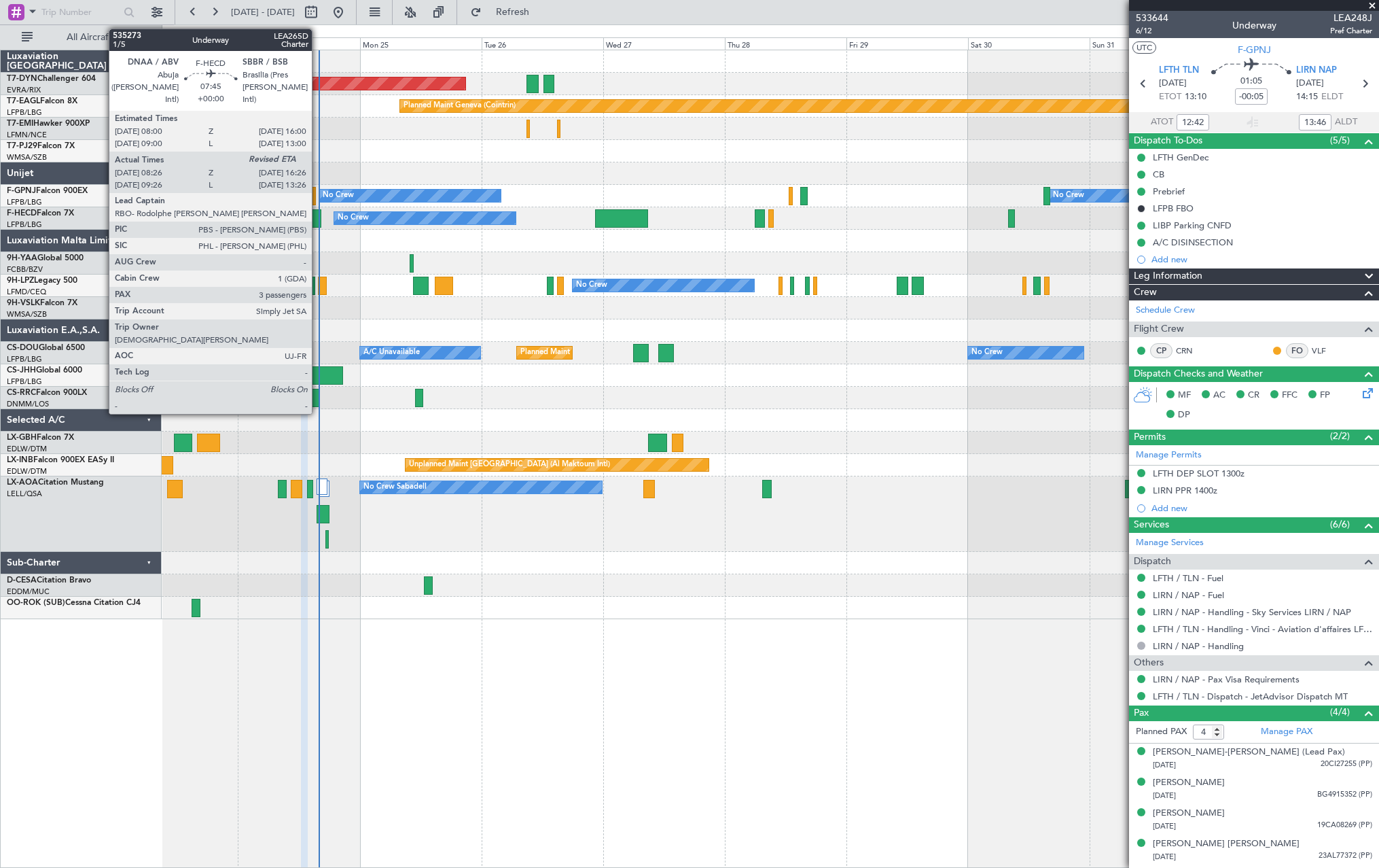
click at [318, 217] on div at bounding box center [300, 217] width 40 height 18
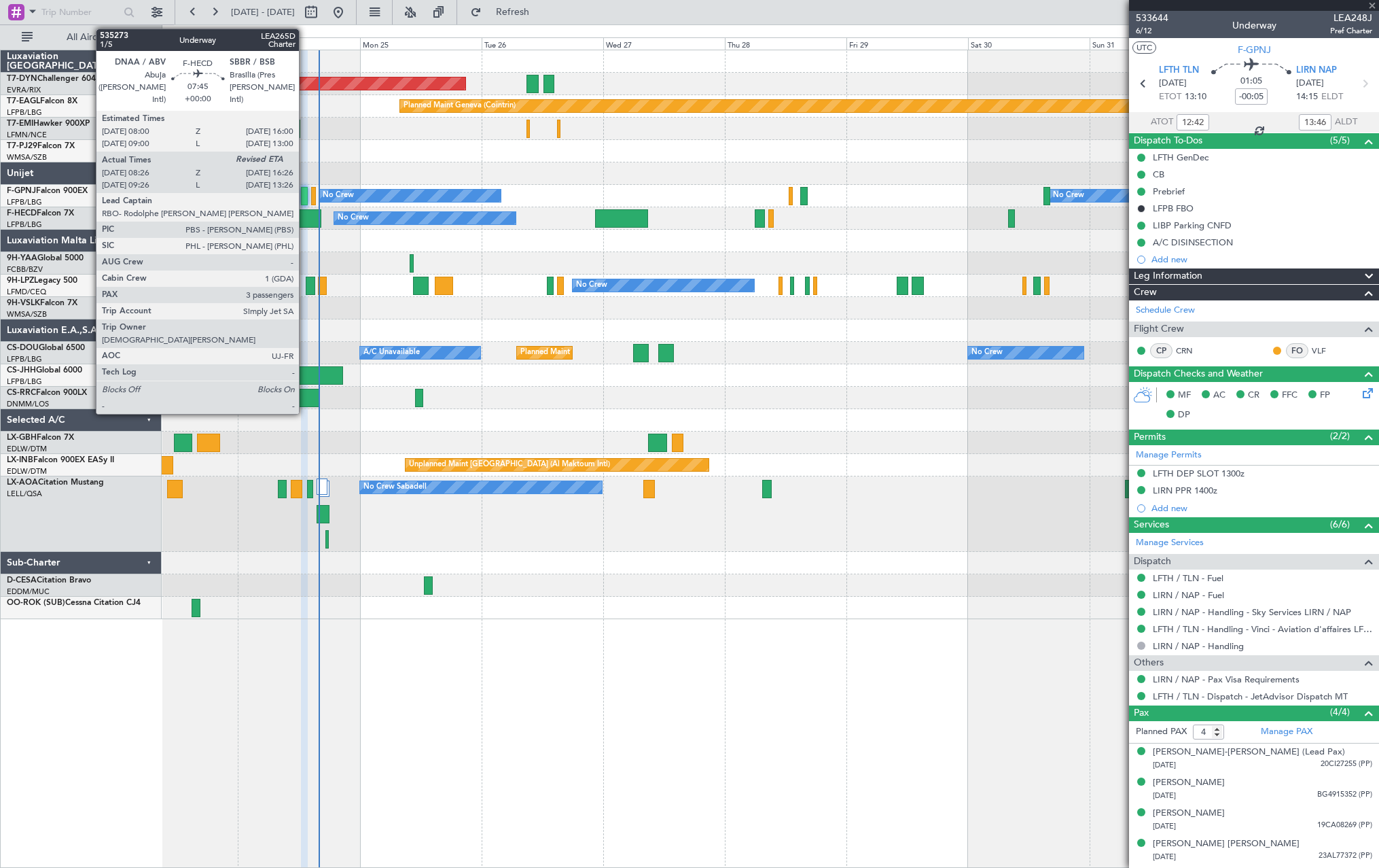
type input "08:36"
type input "3"
